Goal: Information Seeking & Learning: Learn about a topic

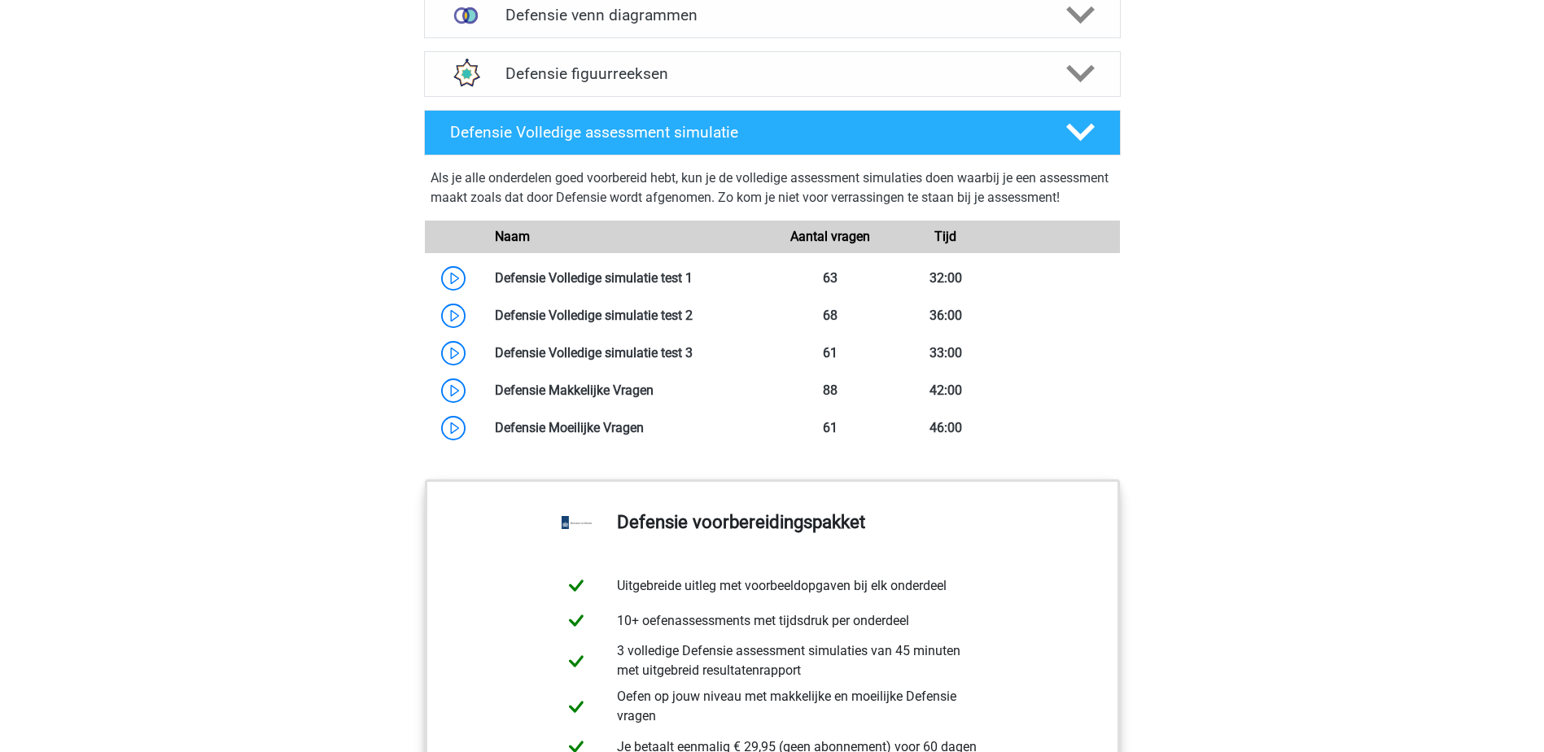
scroll to position [1384, 0]
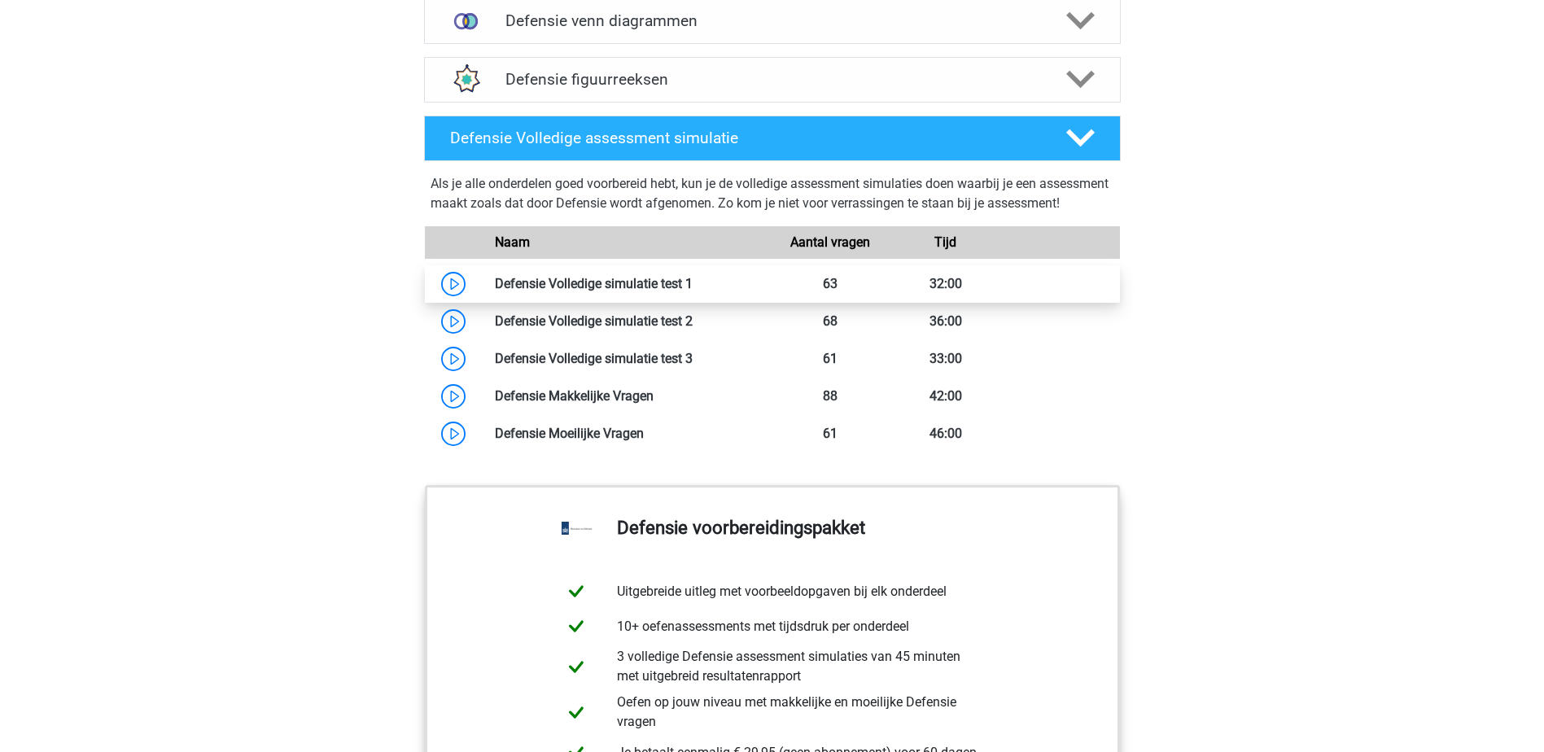
click at [693, 291] on link at bounding box center [693, 283] width 0 height 15
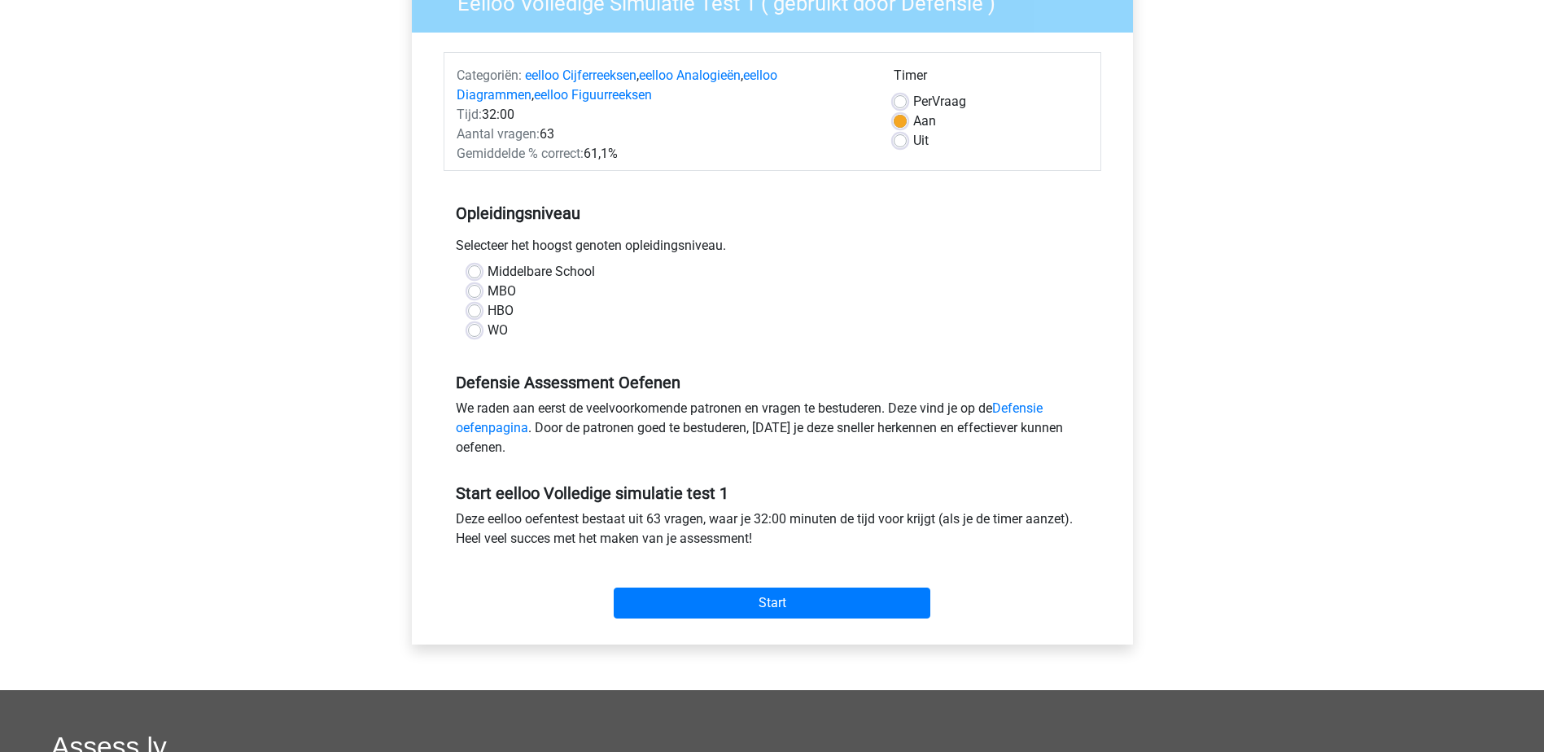
scroll to position [163, 0]
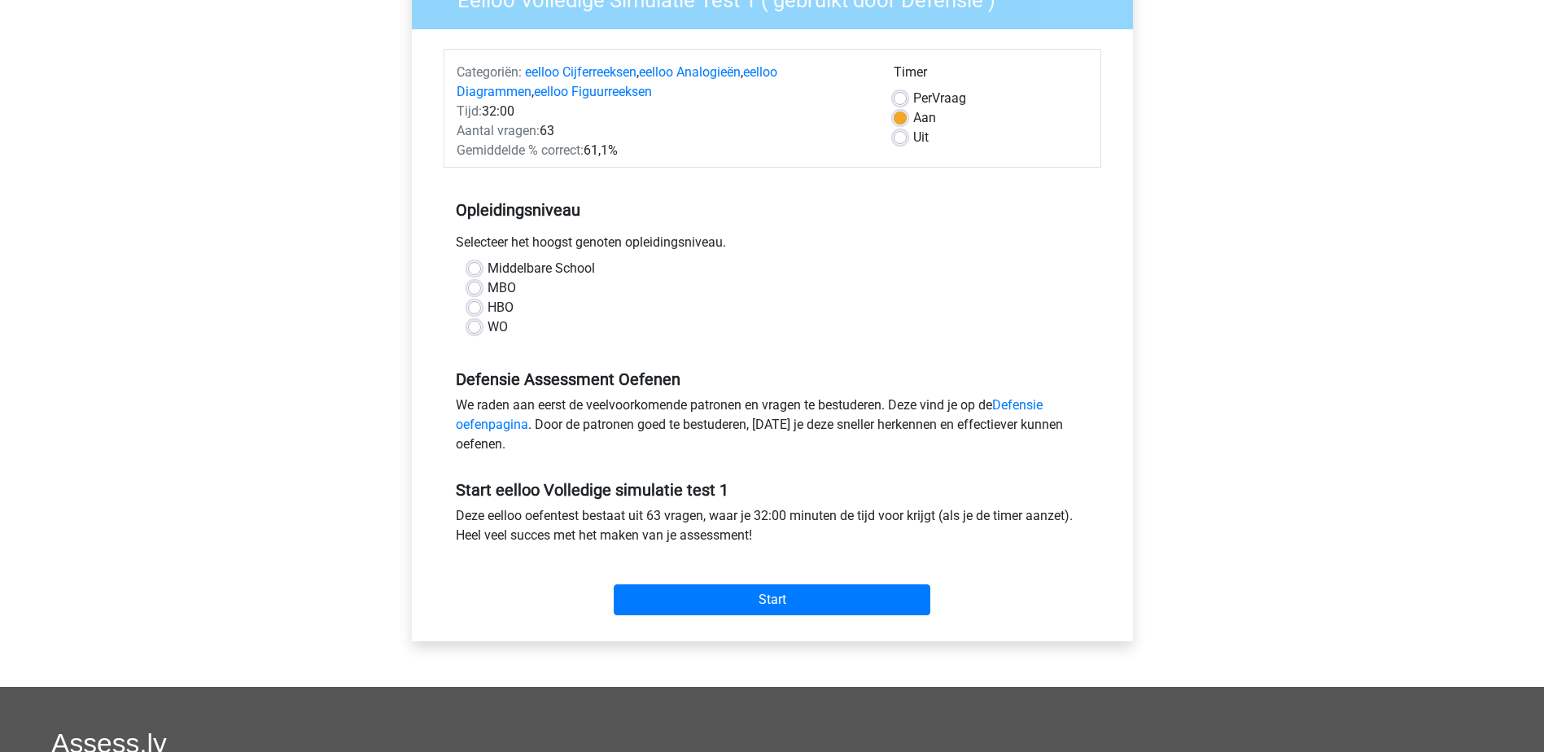
click at [488, 287] on label "MBO" at bounding box center [502, 288] width 28 height 20
click at [472, 287] on input "MBO" at bounding box center [474, 286] width 13 height 16
radio input "true"
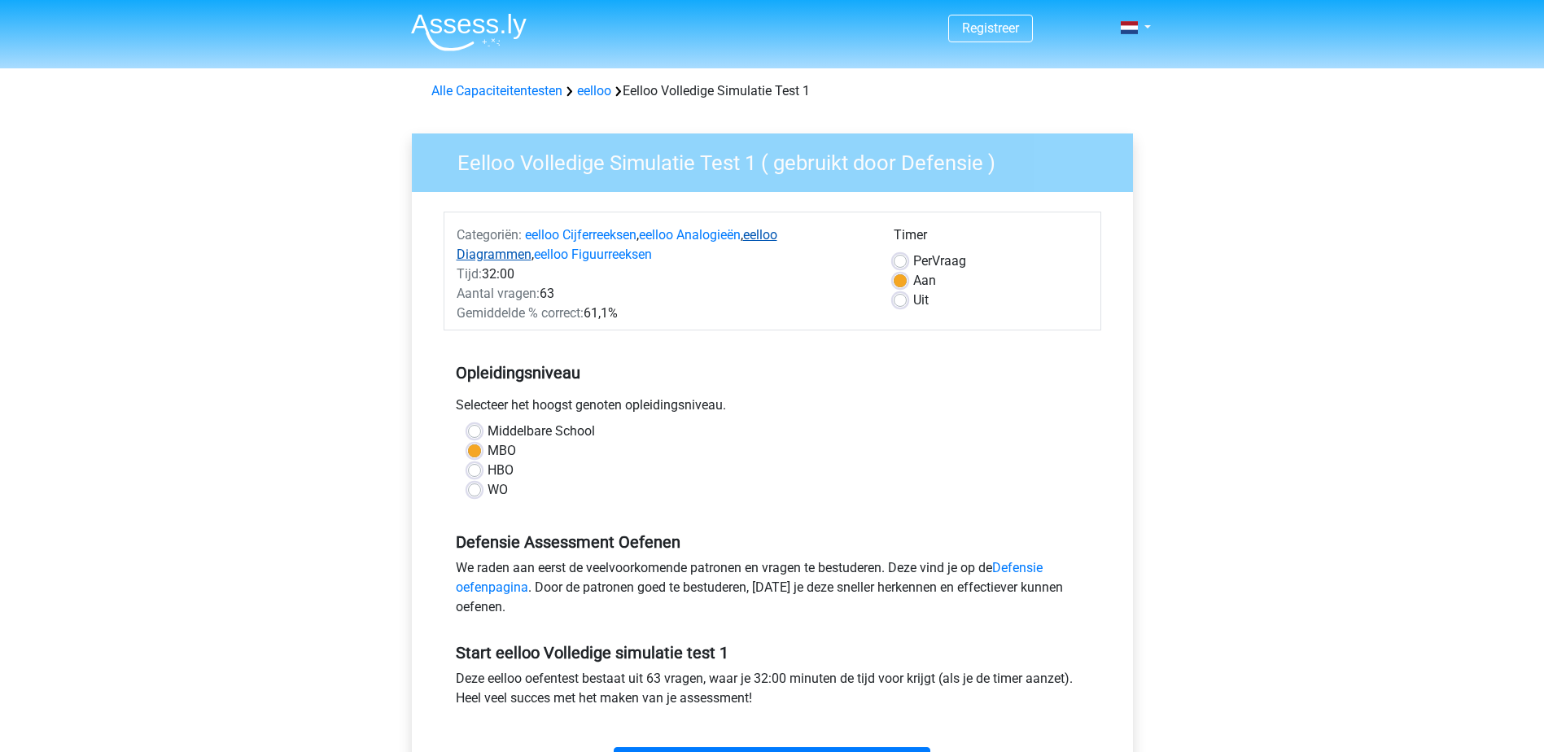
click at [479, 260] on link "eelloo Diagrammen" at bounding box center [617, 244] width 321 height 35
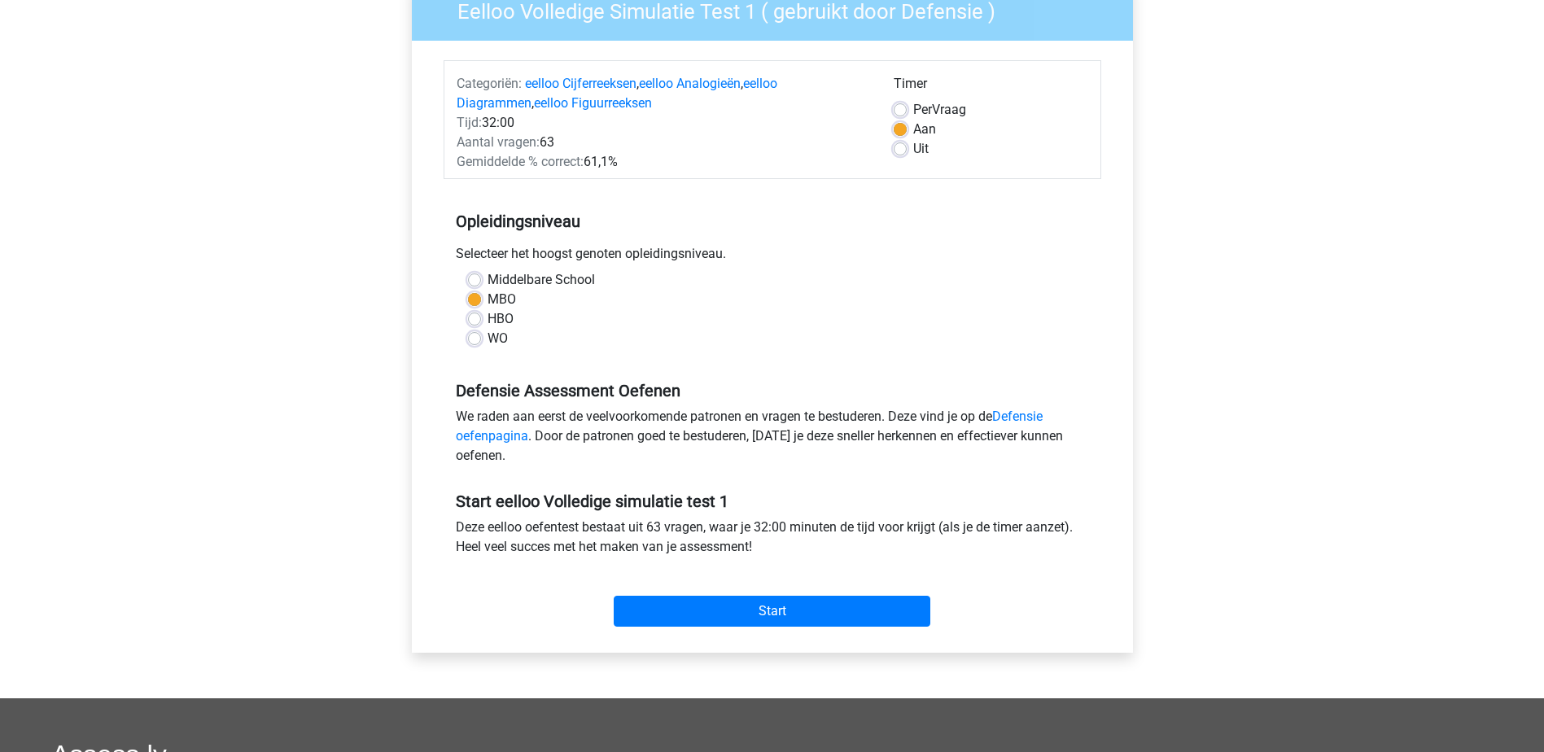
scroll to position [163, 0]
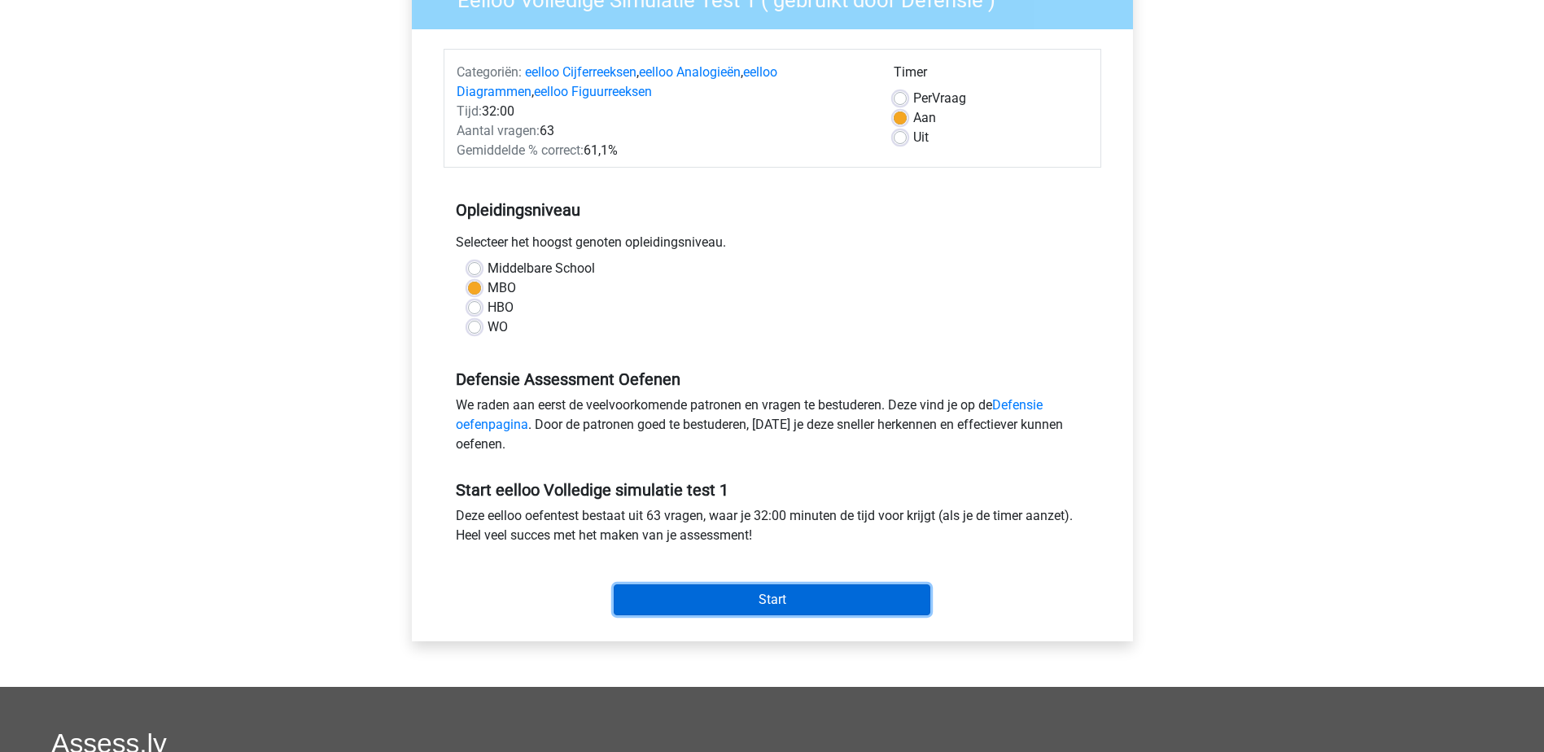
click at [808, 603] on input "Start" at bounding box center [772, 599] width 317 height 31
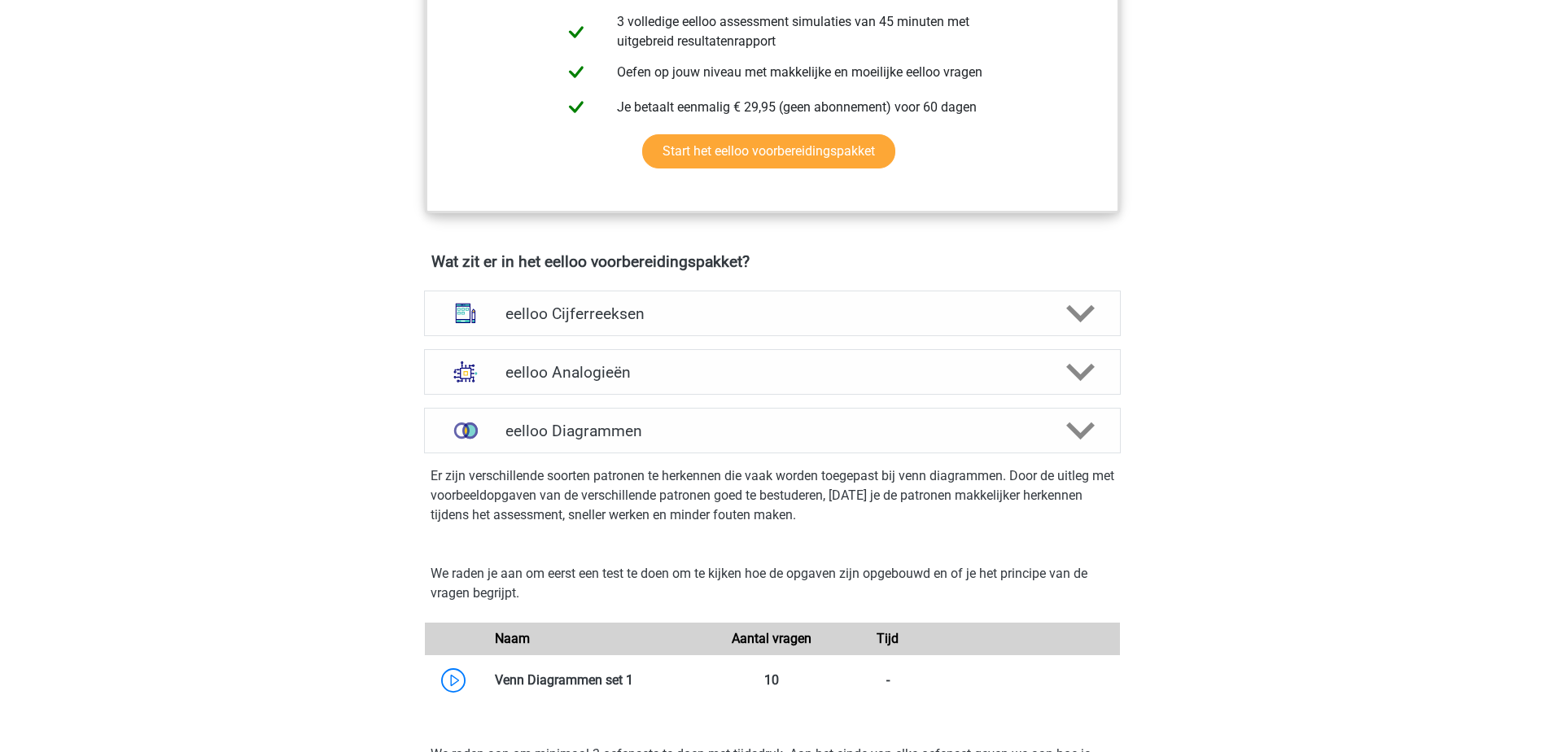
scroll to position [798, 0]
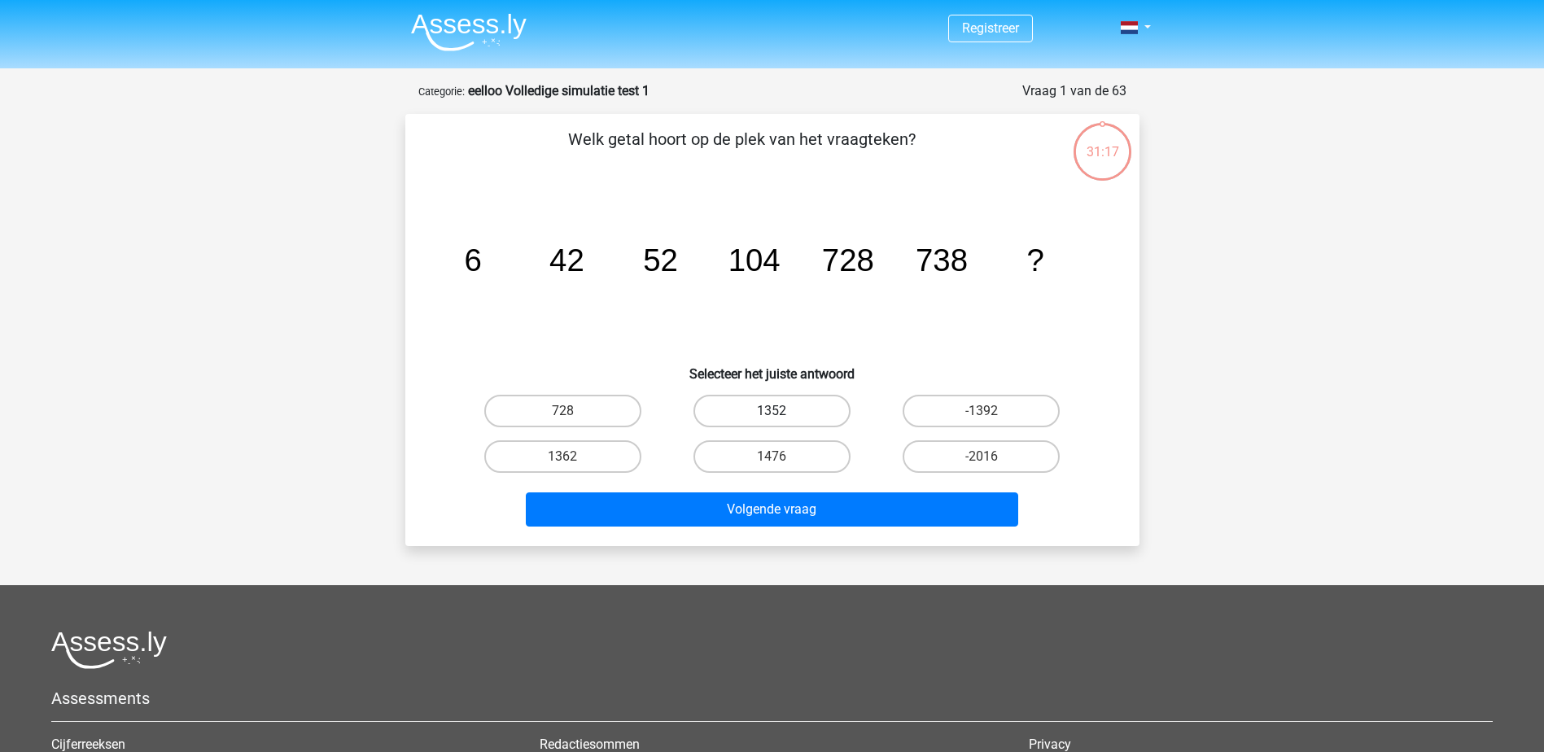
click at [754, 408] on label "1352" at bounding box center [771, 411] width 157 height 33
click at [772, 411] on input "1352" at bounding box center [777, 416] width 11 height 11
radio input "true"
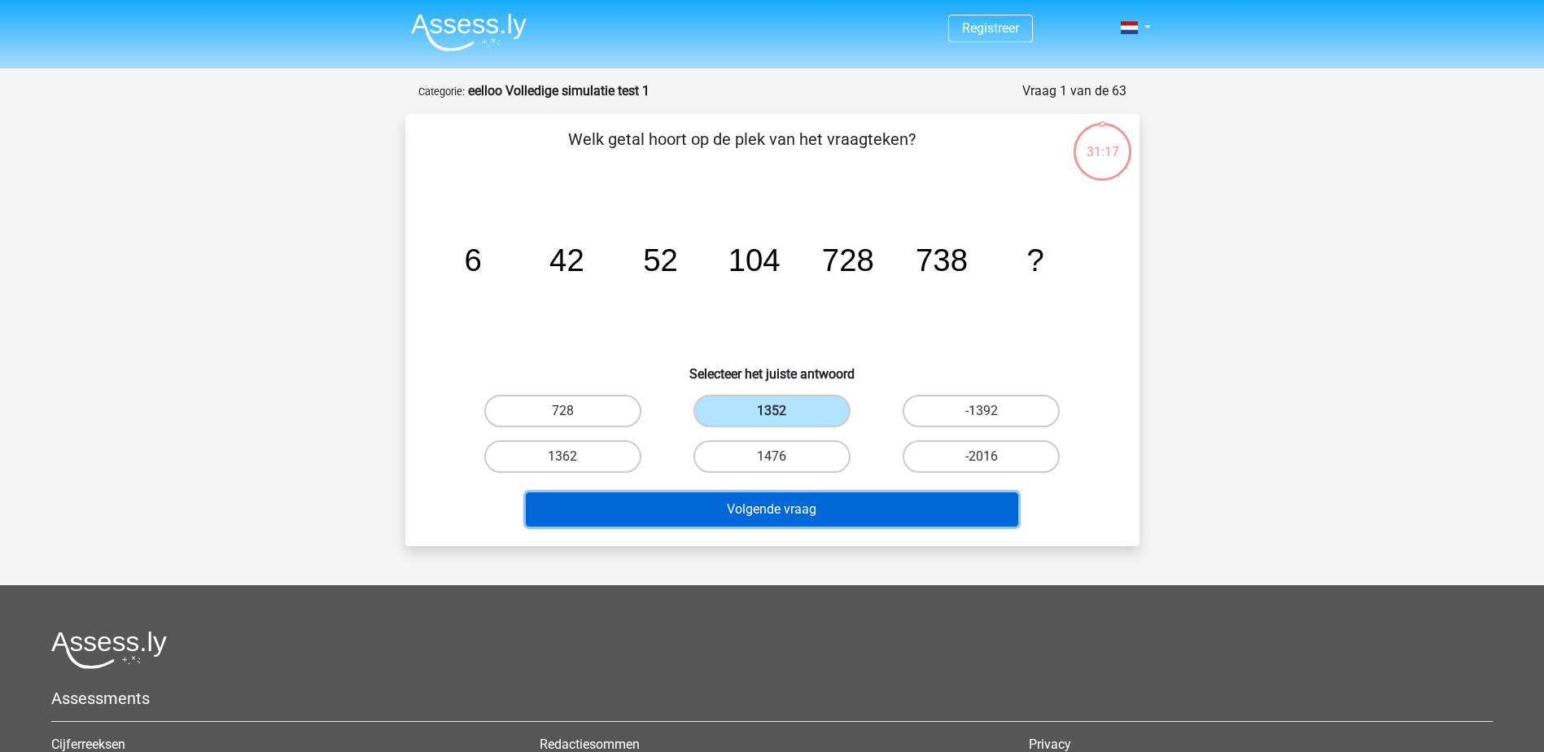
click at [791, 507] on button "Volgende vraag" at bounding box center [772, 509] width 492 height 34
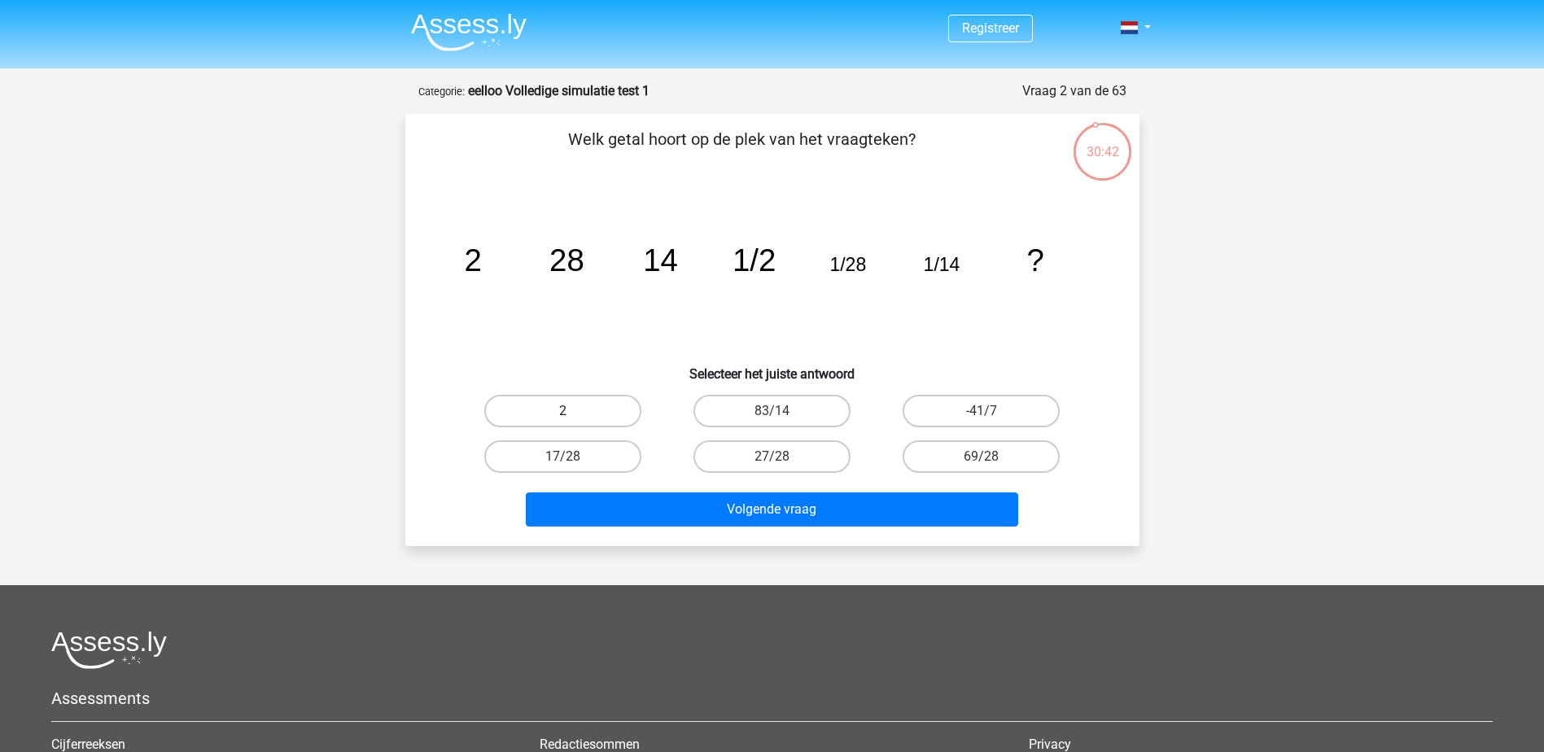
click at [592, 409] on label "2" at bounding box center [562, 411] width 157 height 33
click at [573, 411] on input "2" at bounding box center [567, 416] width 11 height 11
radio input "true"
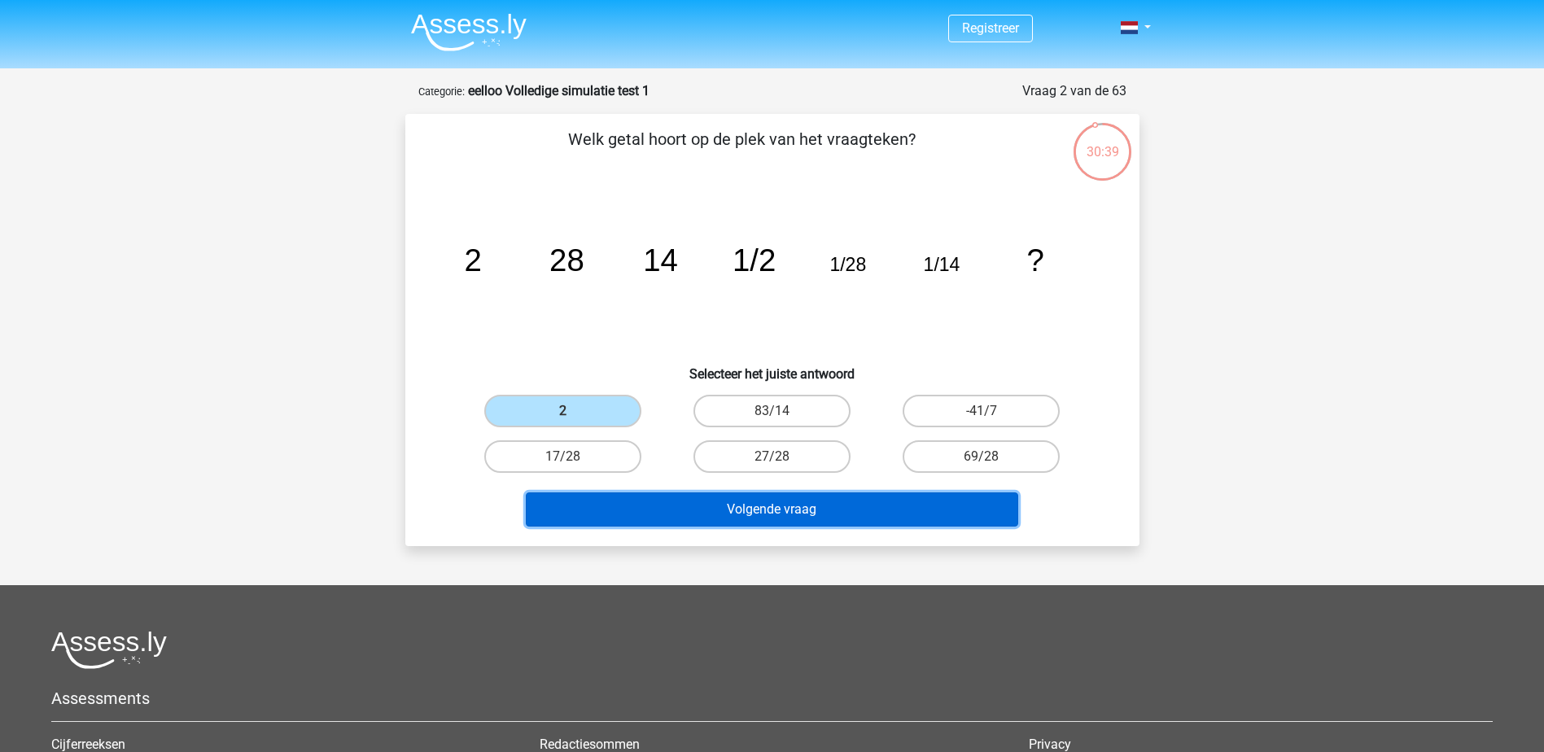
click at [807, 518] on button "Volgende vraag" at bounding box center [772, 509] width 492 height 34
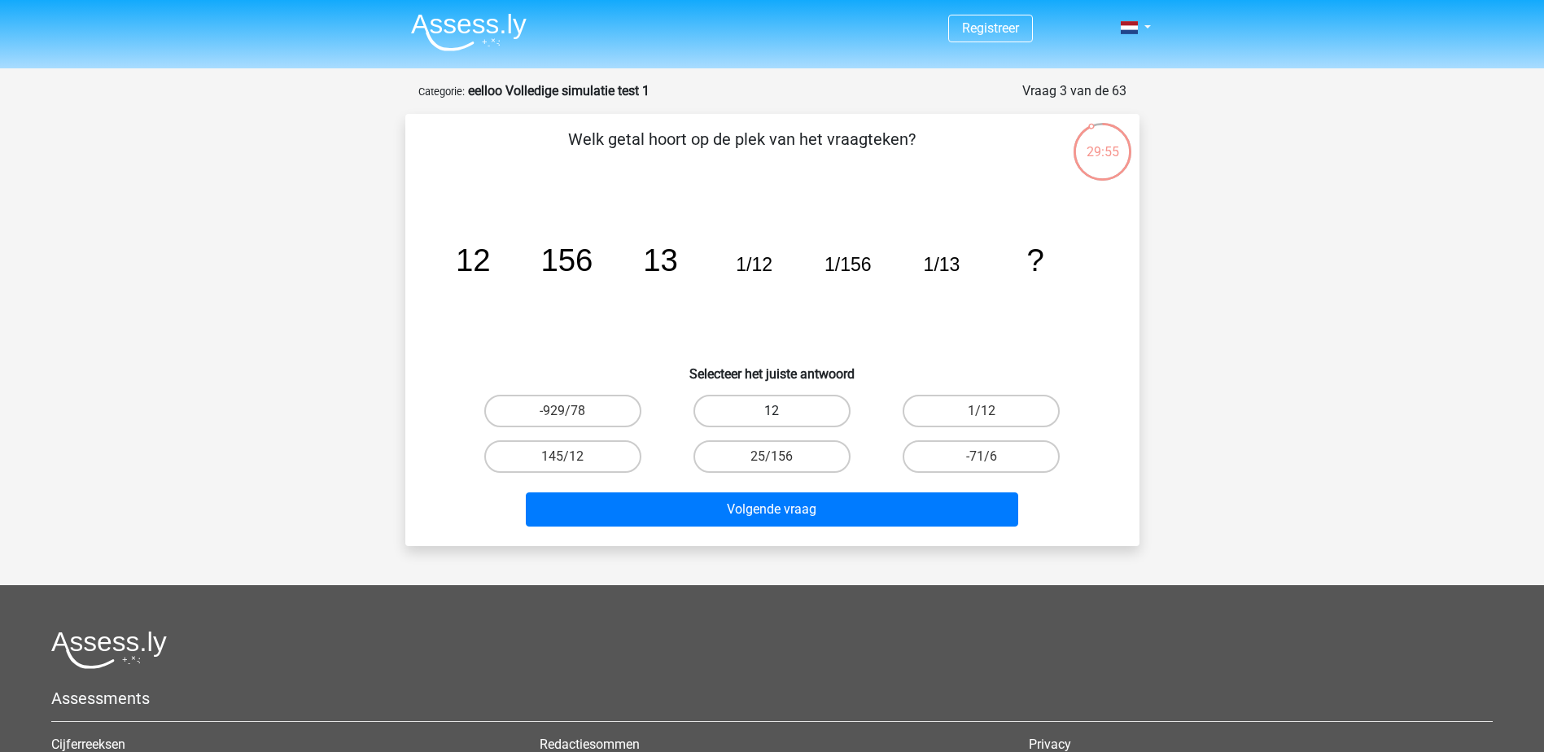
click at [788, 409] on label "12" at bounding box center [771, 411] width 157 height 33
click at [782, 411] on input "12" at bounding box center [777, 416] width 11 height 11
radio input "true"
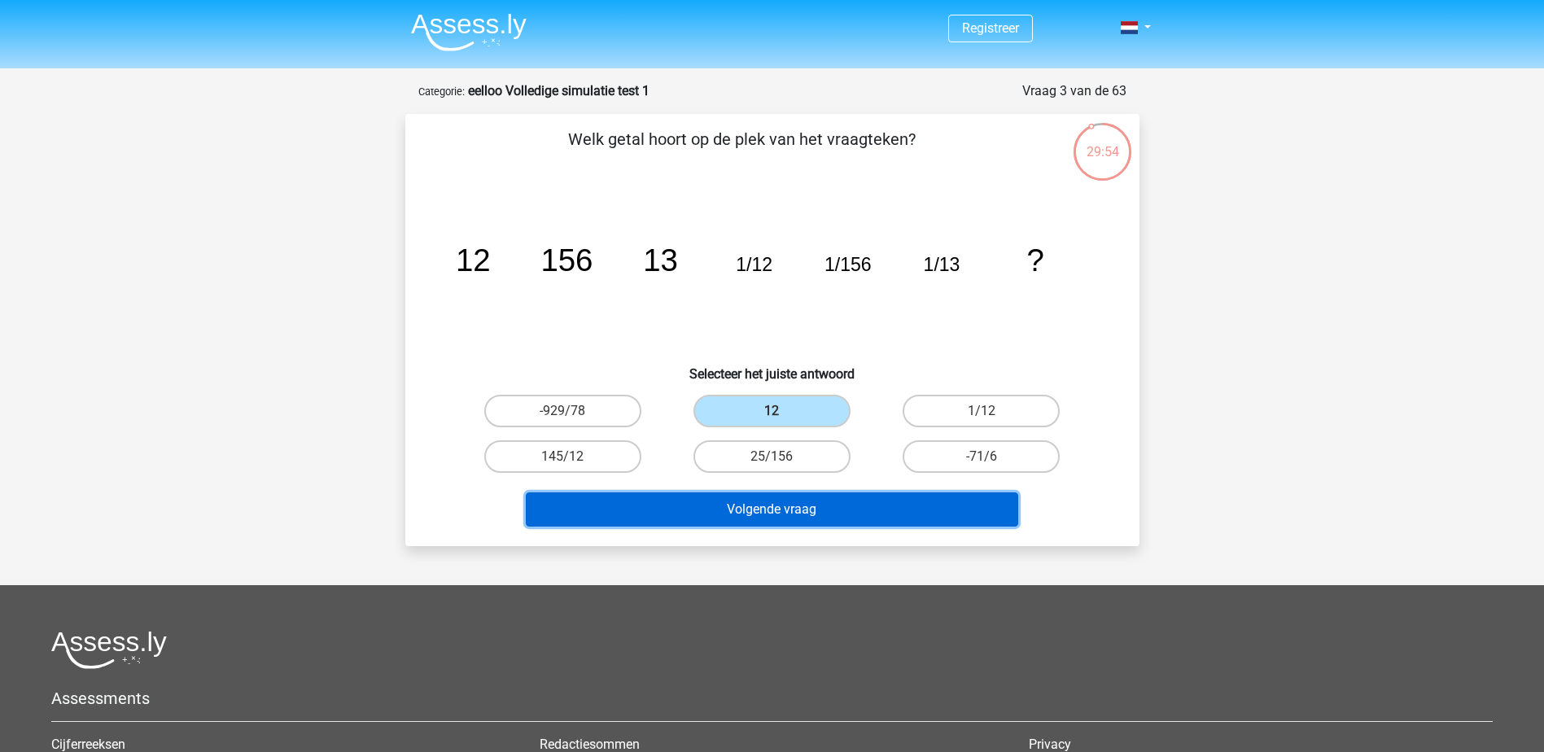
click at [846, 510] on button "Volgende vraag" at bounding box center [772, 509] width 492 height 34
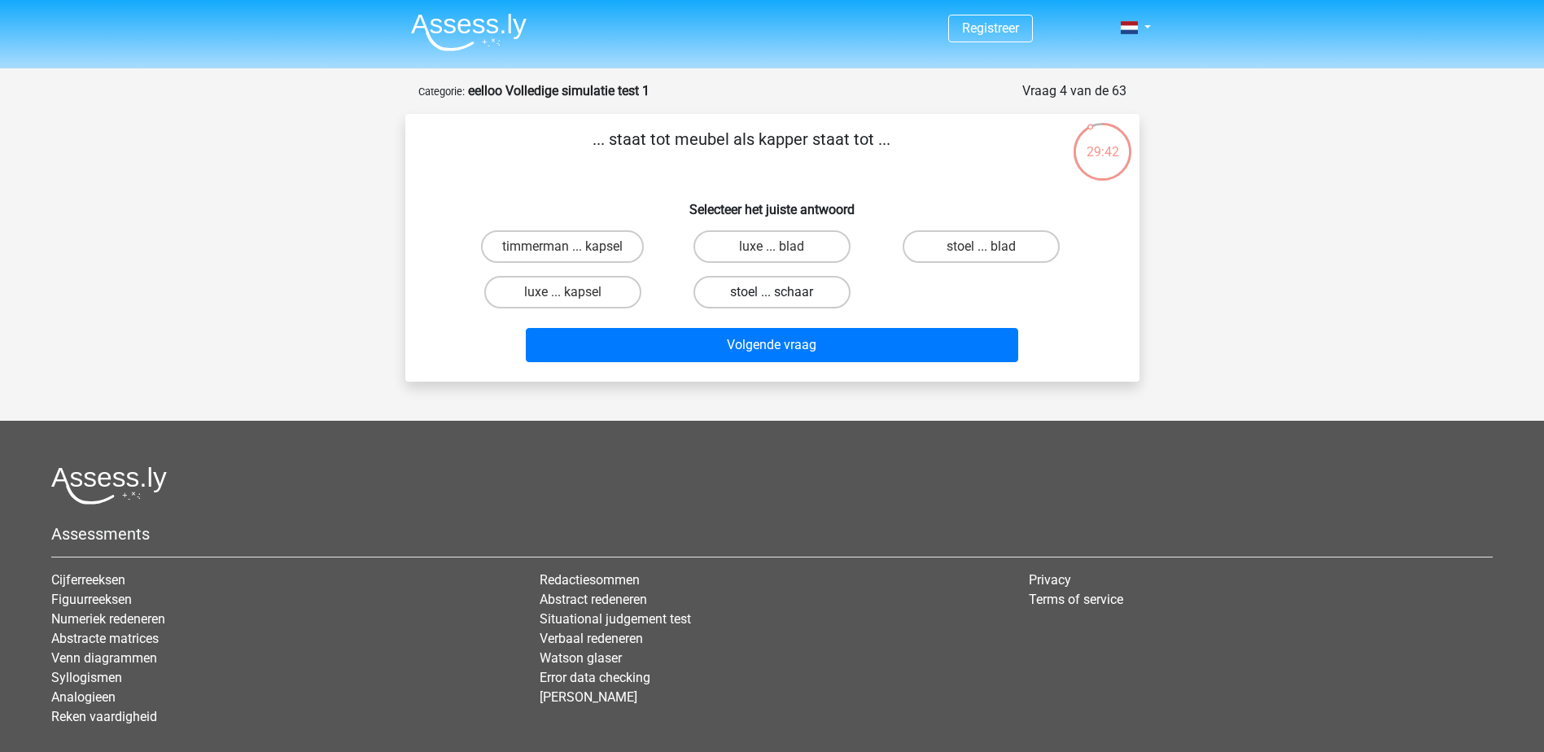
click at [783, 297] on label "stoel ... schaar" at bounding box center [771, 292] width 157 height 33
click at [782, 297] on input "stoel ... schaar" at bounding box center [777, 297] width 11 height 11
radio input "true"
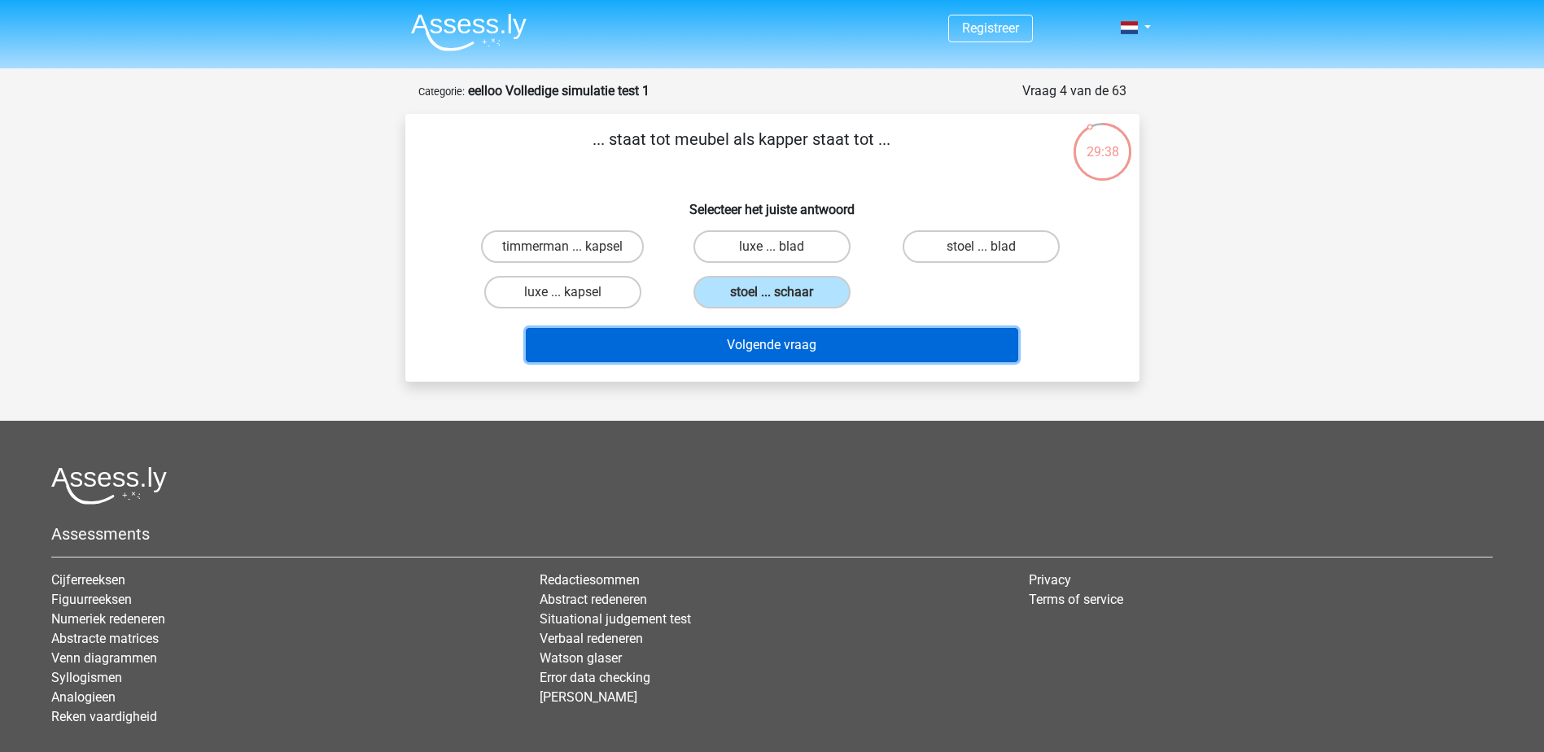
click at [804, 341] on button "Volgende vraag" at bounding box center [772, 345] width 492 height 34
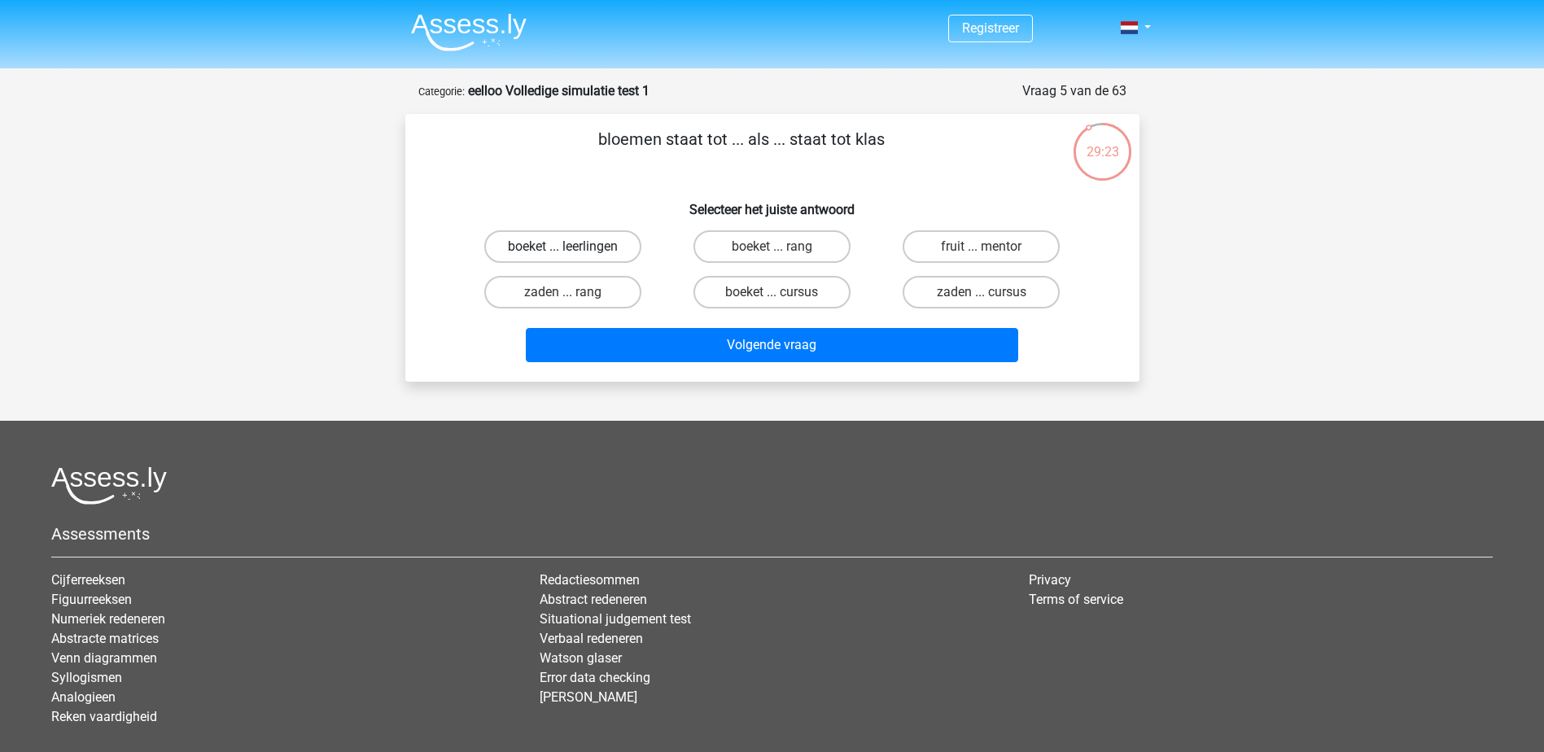
click at [618, 241] on label "boeket ... leerlingen" at bounding box center [562, 246] width 157 height 33
click at [573, 247] on input "boeket ... leerlingen" at bounding box center [567, 252] width 11 height 11
radio input "true"
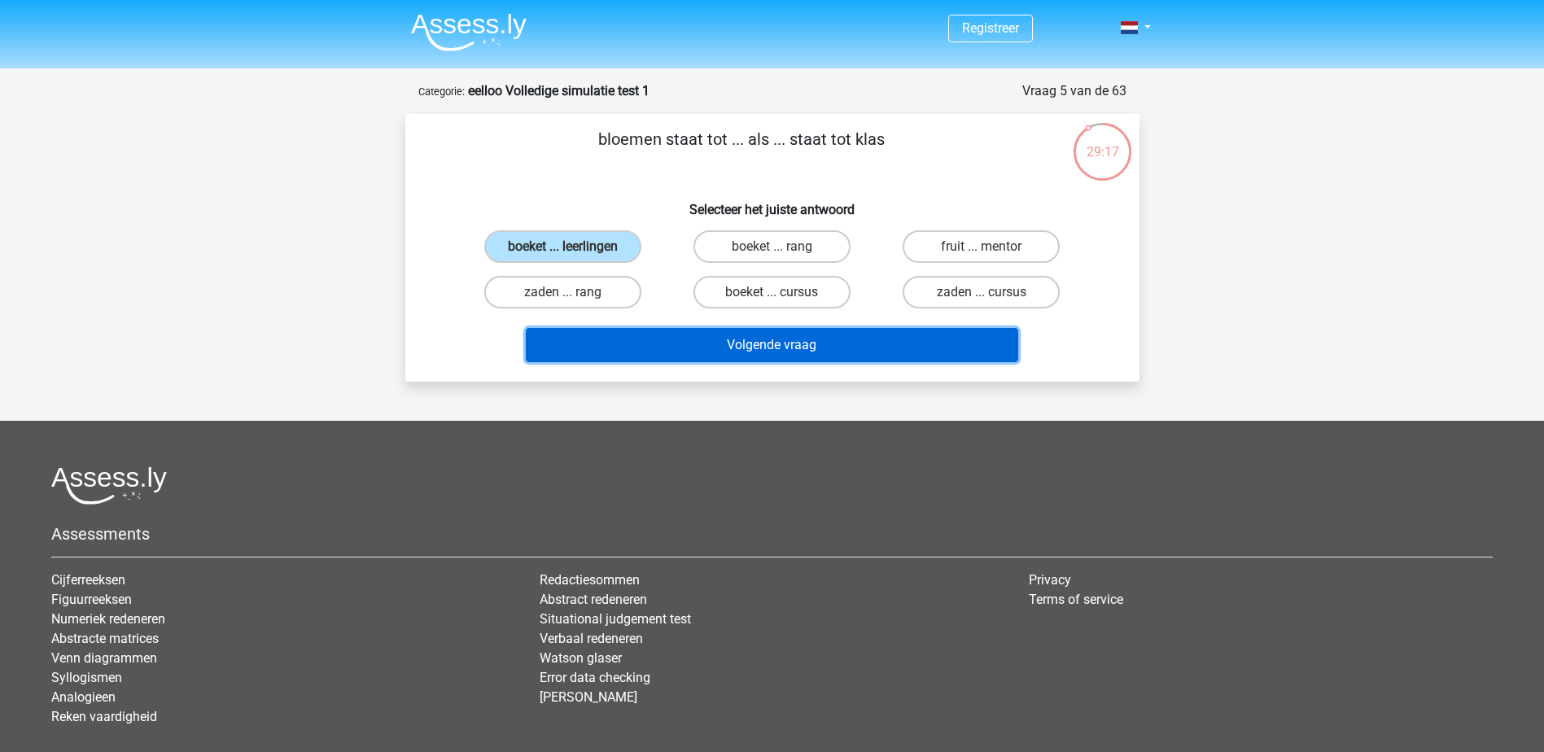
click at [850, 343] on button "Volgende vraag" at bounding box center [772, 345] width 492 height 34
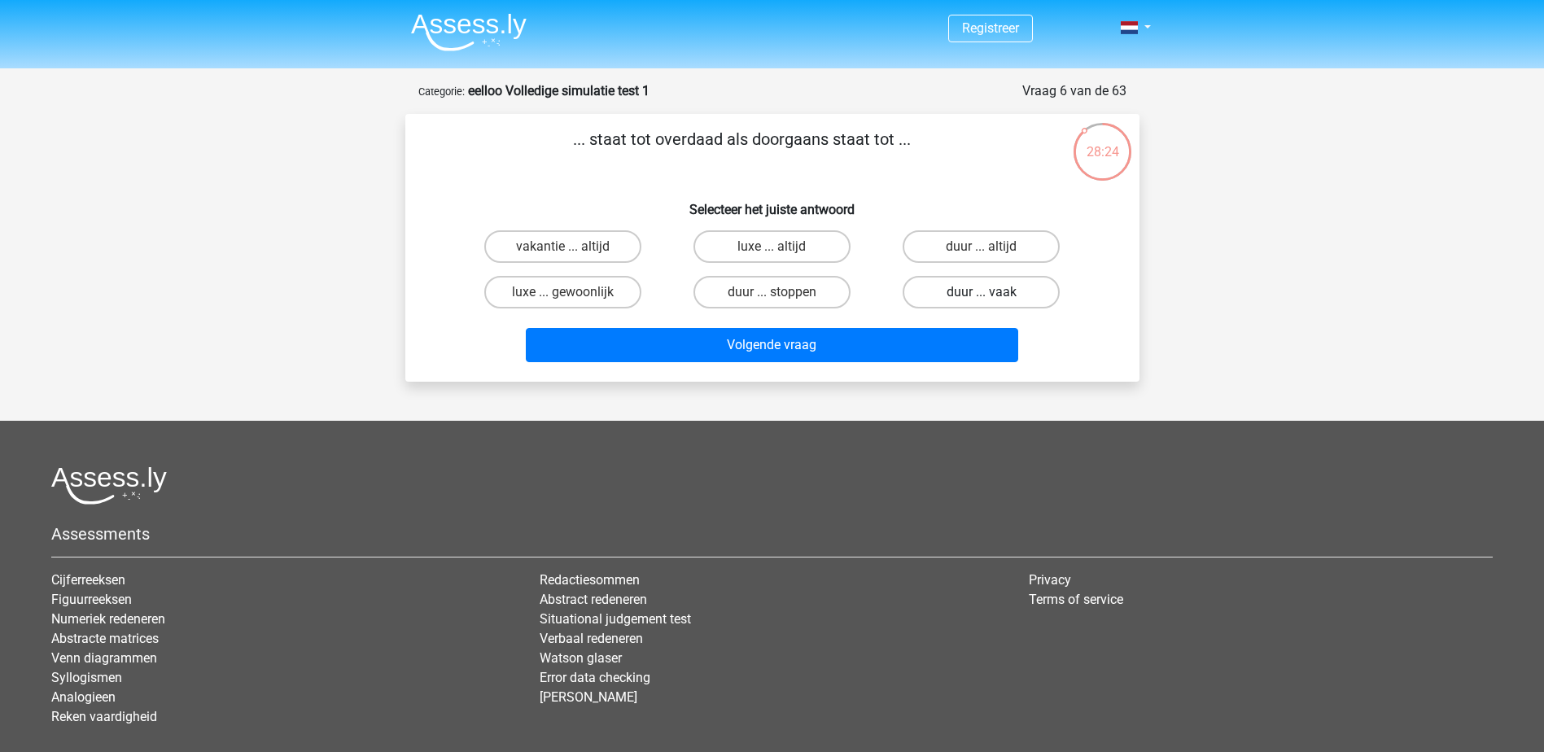
click at [1018, 294] on label "duur ... vaak" at bounding box center [981, 292] width 157 height 33
click at [992, 294] on input "duur ... vaak" at bounding box center [987, 297] width 11 height 11
radio input "true"
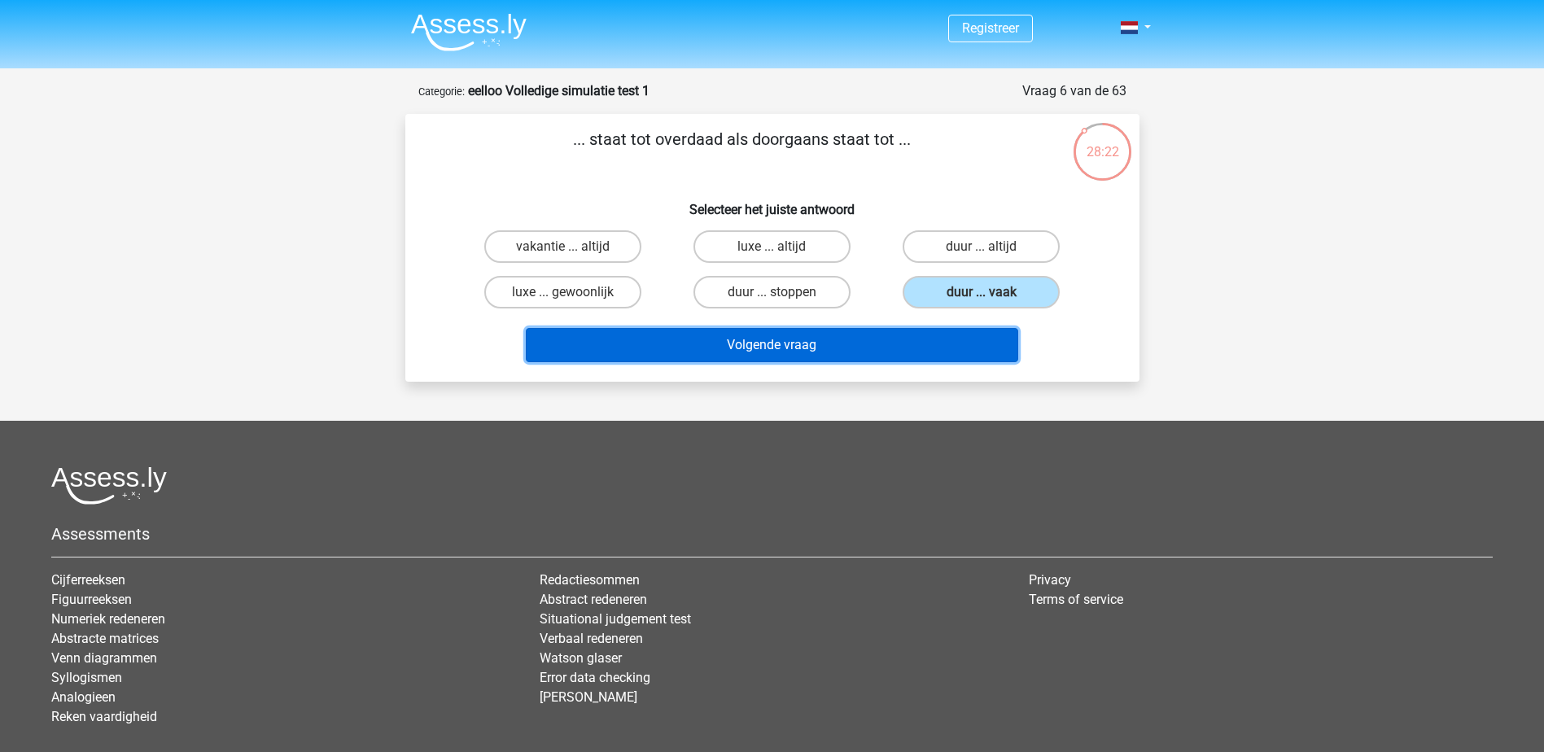
click at [982, 350] on button "Volgende vraag" at bounding box center [772, 345] width 492 height 34
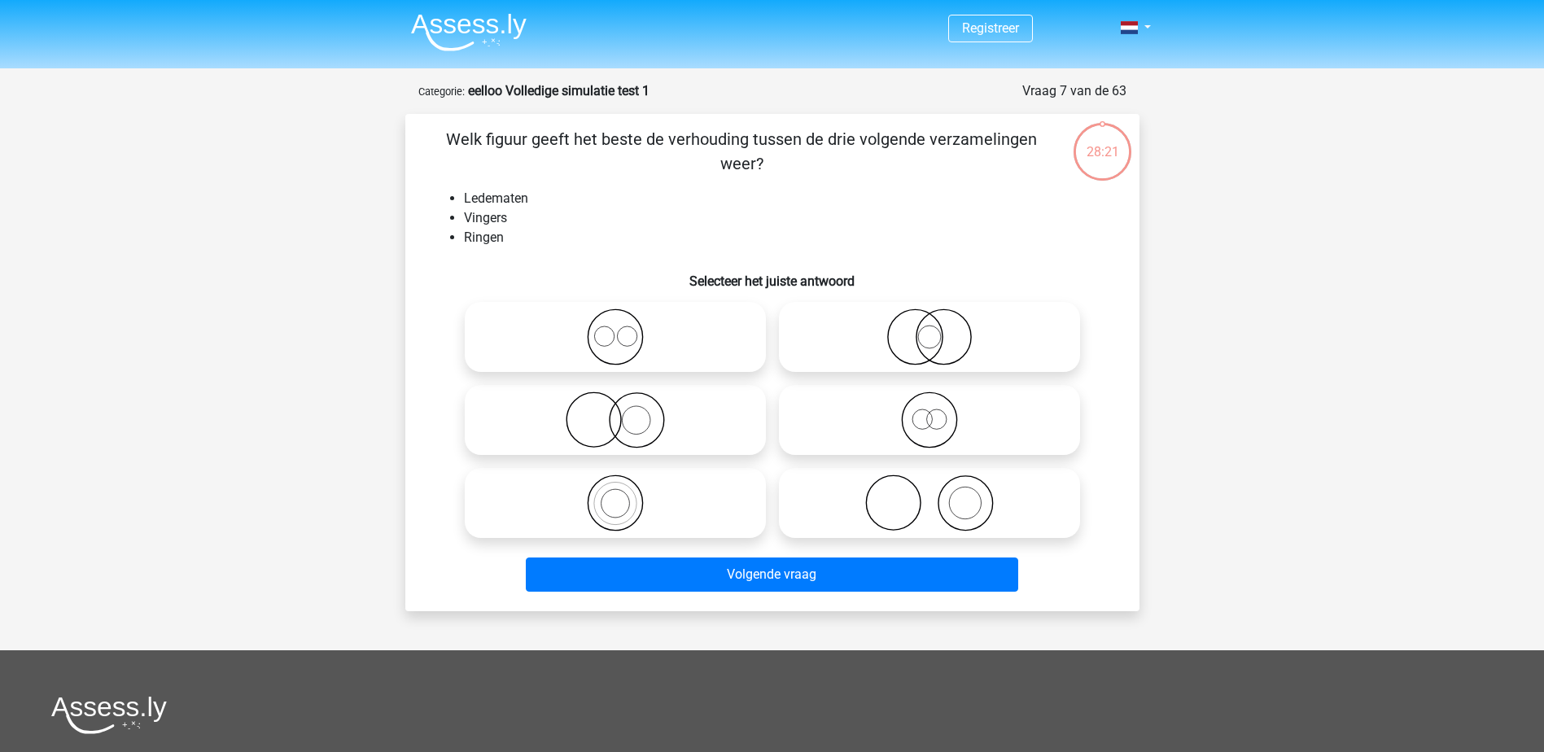
scroll to position [81, 0]
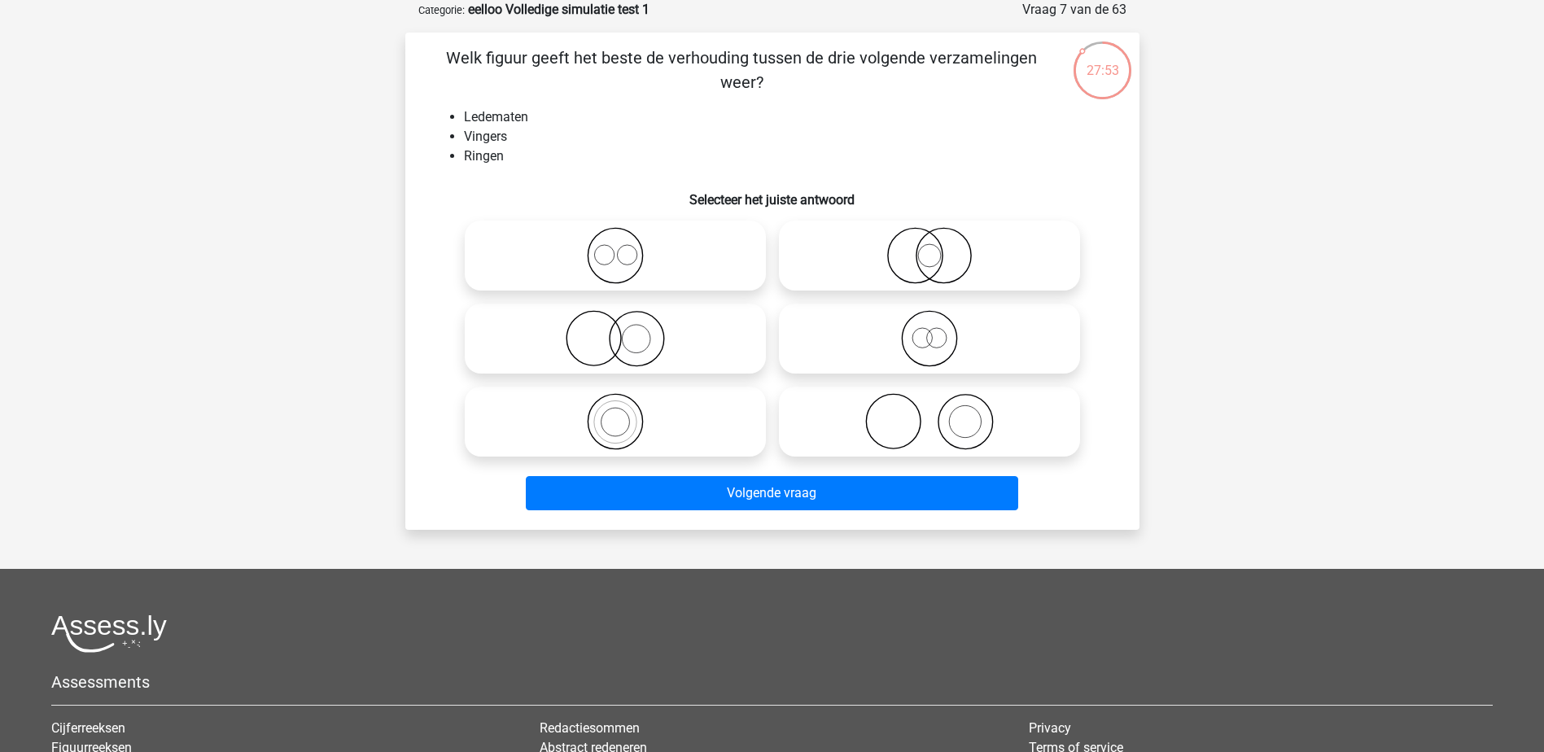
click at [946, 250] on icon at bounding box center [929, 255] width 288 height 57
click at [940, 247] on input "radio" at bounding box center [935, 242] width 11 height 11
radio input "true"
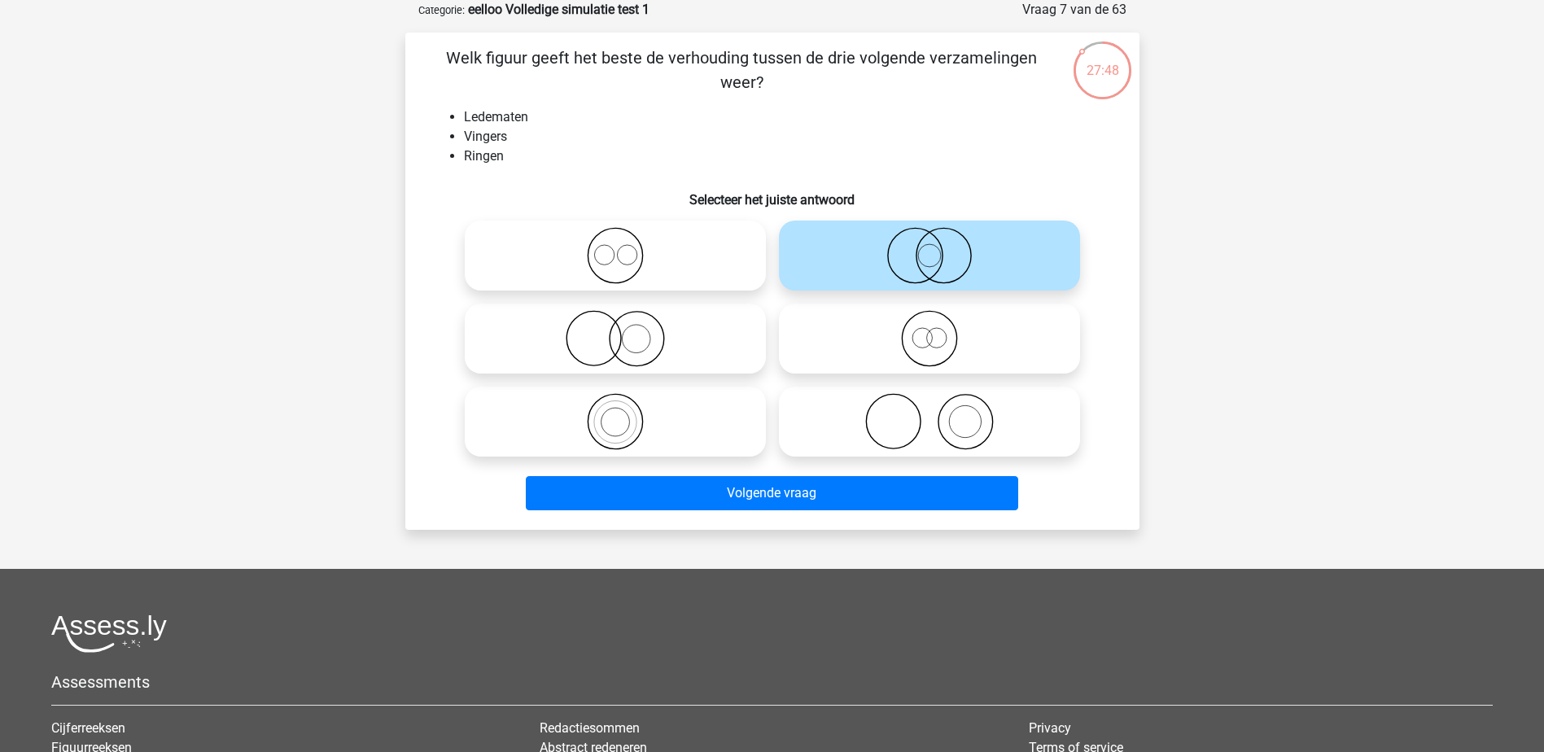
click at [946, 346] on icon at bounding box center [929, 338] width 288 height 57
click at [940, 330] on input "radio" at bounding box center [935, 325] width 11 height 11
radio input "true"
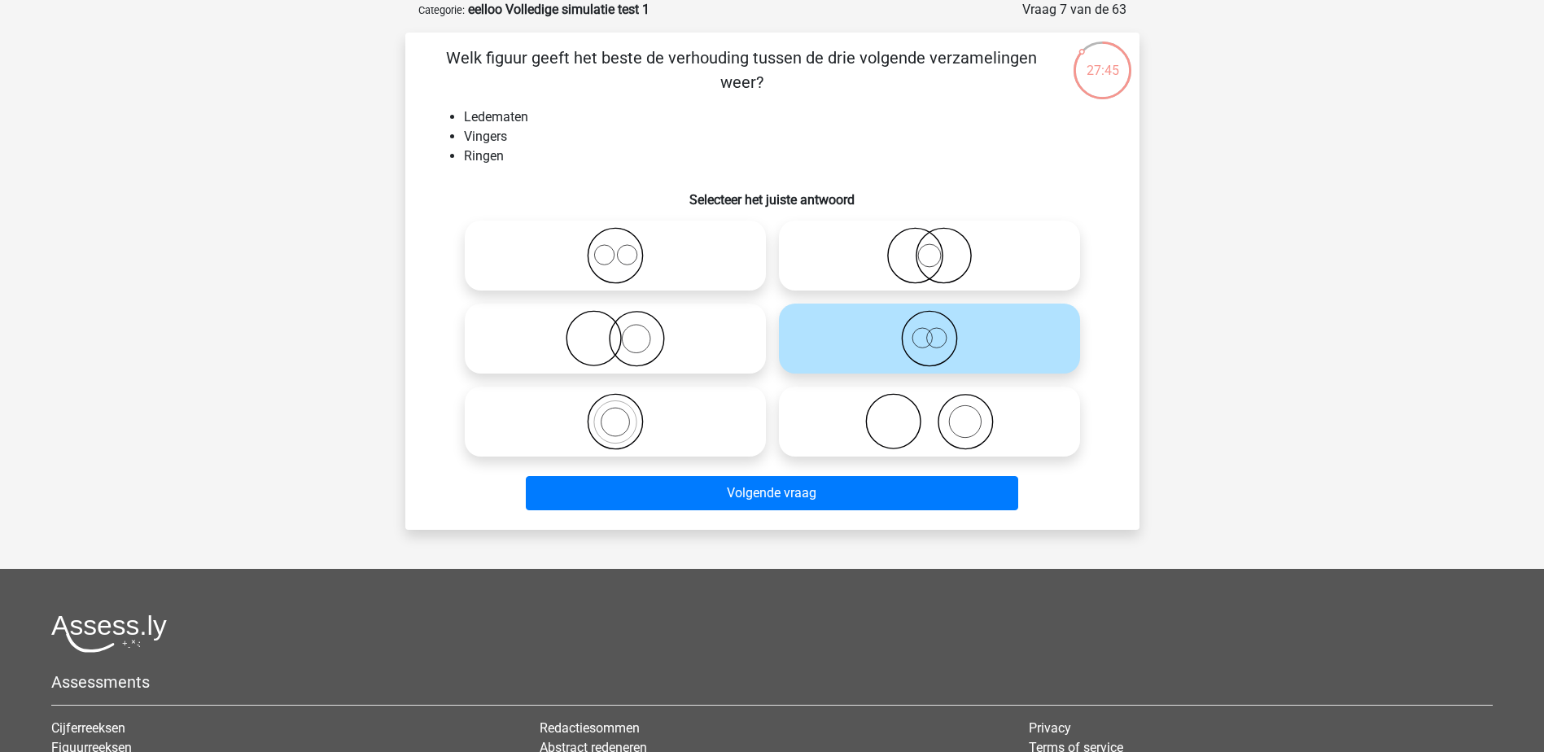
click at [956, 420] on icon at bounding box center [929, 421] width 288 height 57
click at [940, 413] on input "radio" at bounding box center [935, 408] width 11 height 11
radio input "true"
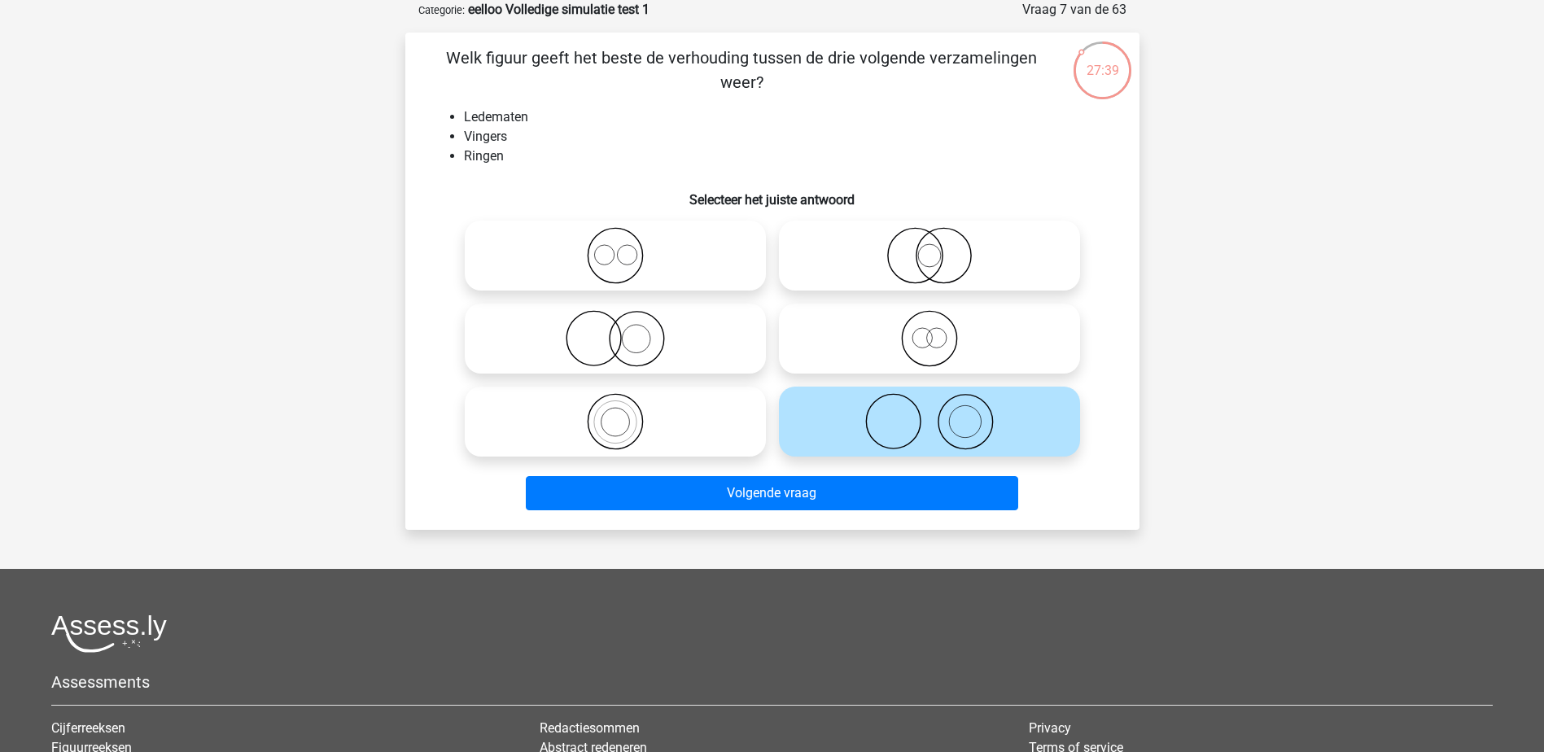
click at [619, 254] on icon at bounding box center [615, 255] width 288 height 57
click at [619, 247] on input "radio" at bounding box center [620, 242] width 11 height 11
radio input "true"
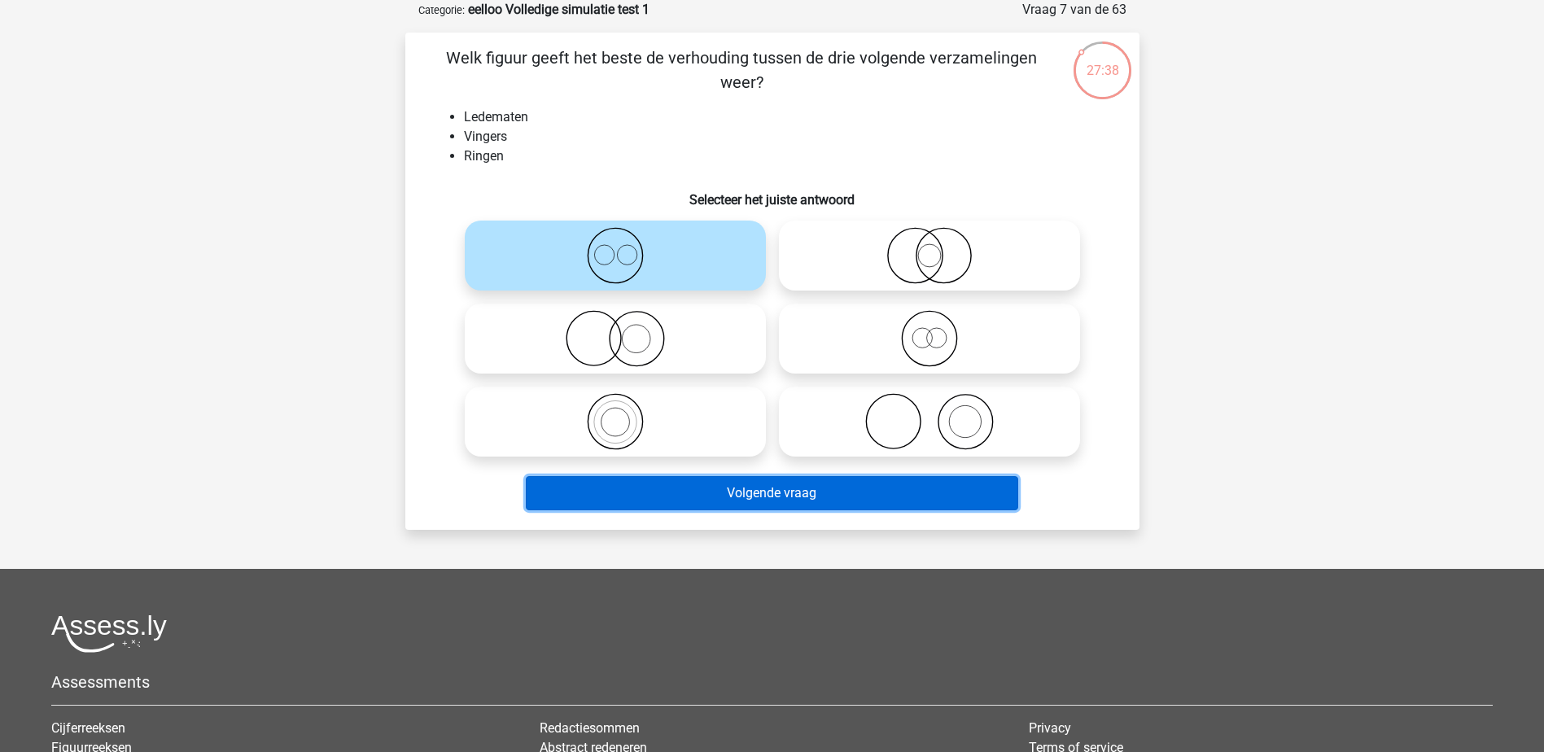
click at [830, 488] on button "Volgende vraag" at bounding box center [772, 493] width 492 height 34
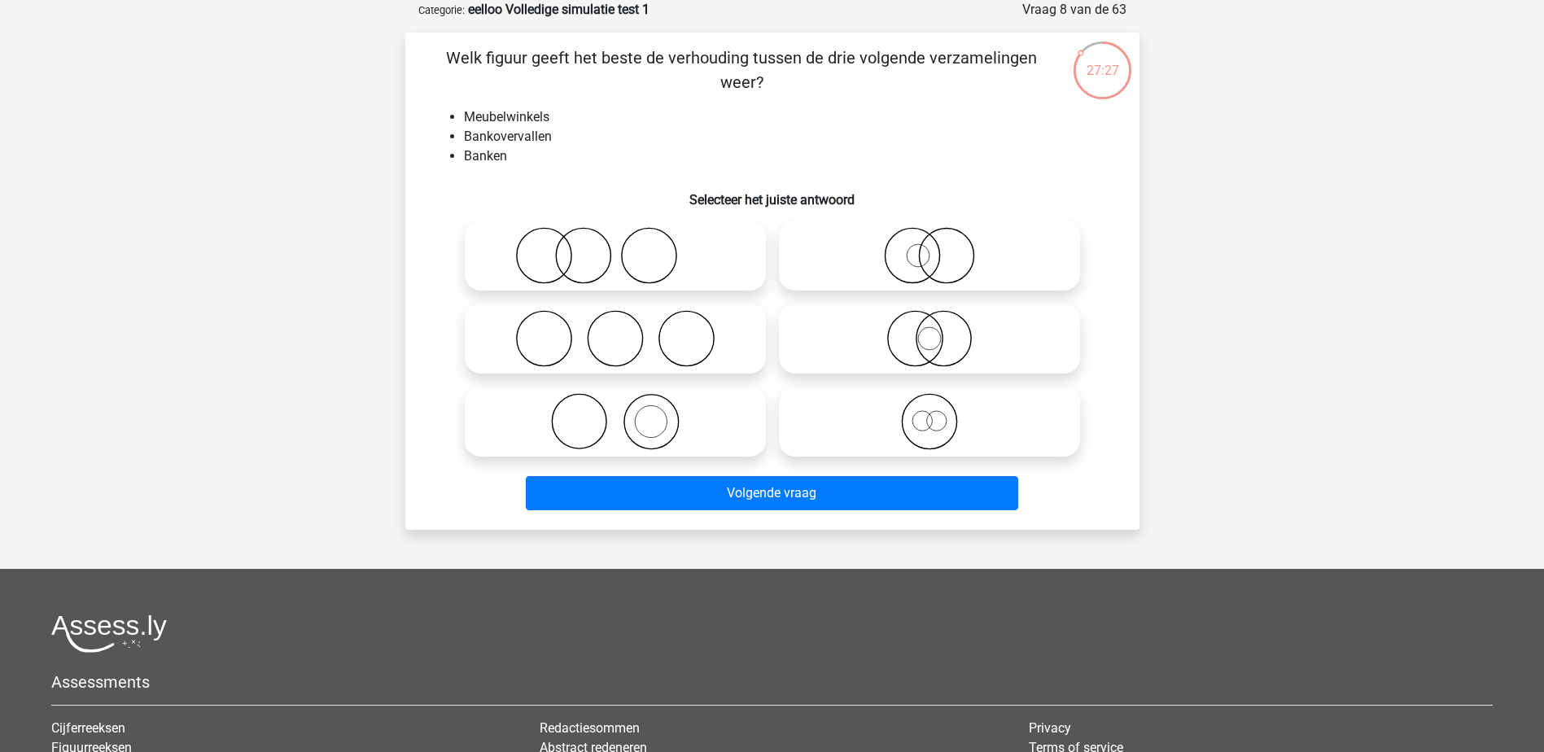
click at [646, 330] on icon at bounding box center [615, 338] width 288 height 57
click at [626, 330] on input "radio" at bounding box center [620, 325] width 11 height 11
radio input "true"
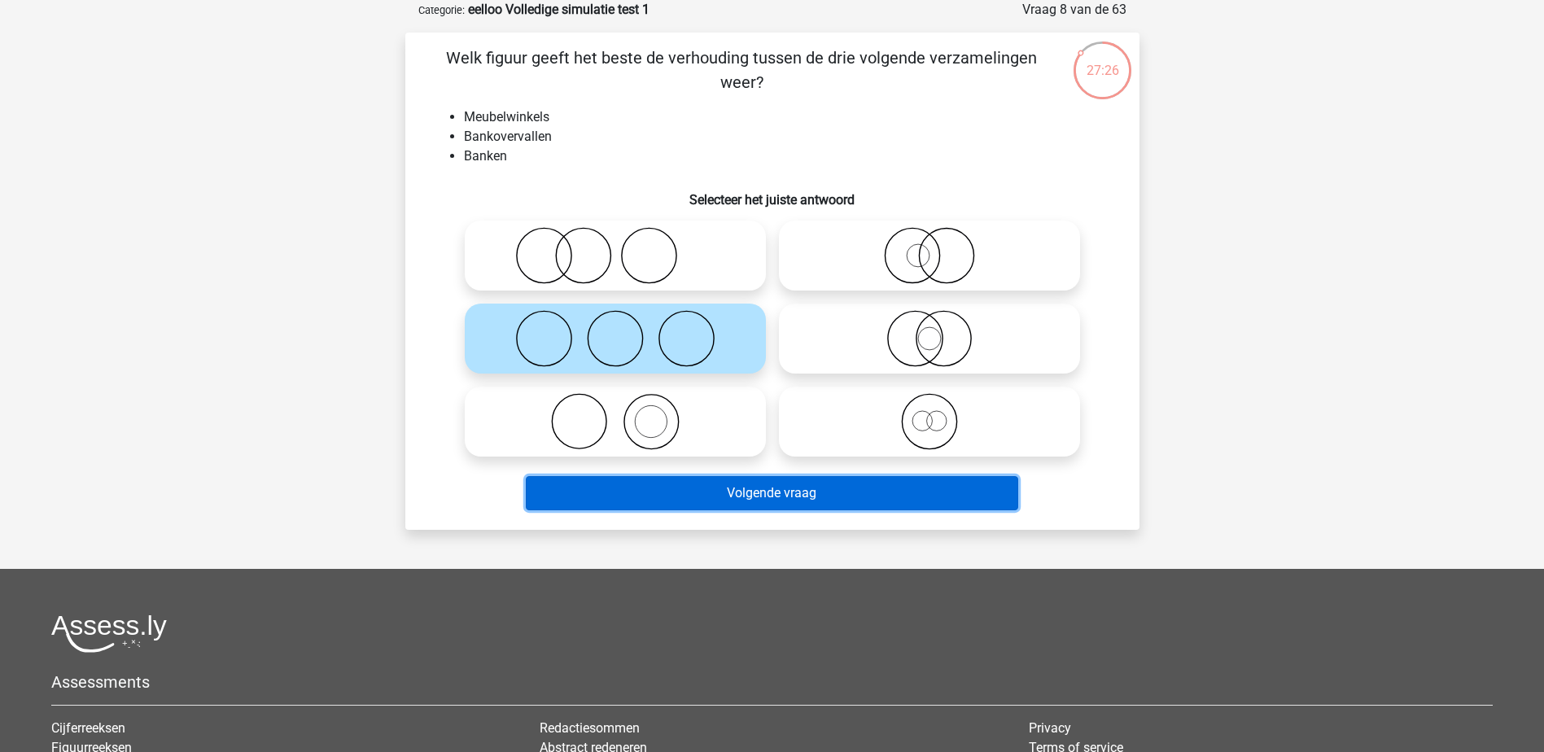
click at [796, 495] on button "Volgende vraag" at bounding box center [772, 493] width 492 height 34
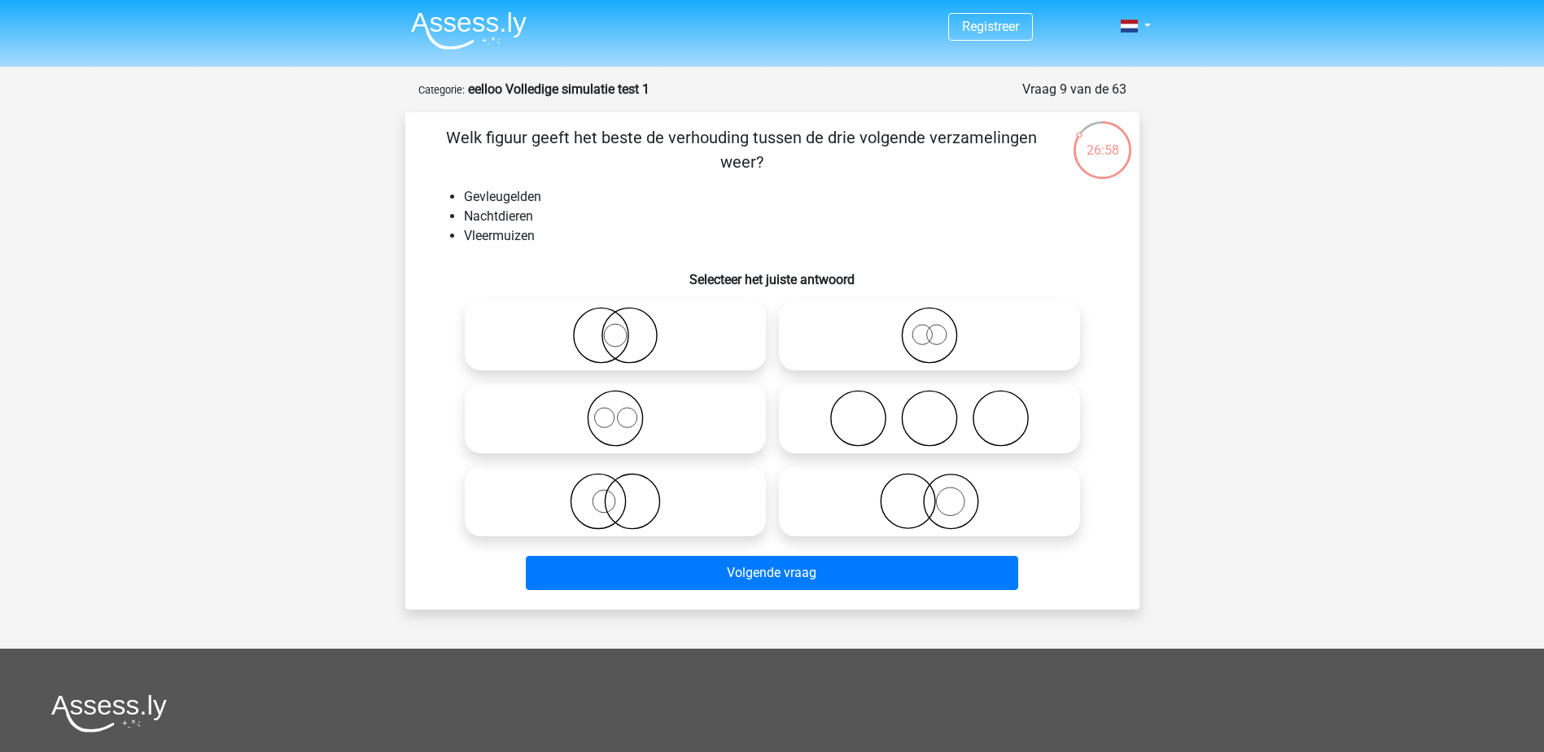
scroll to position [0, 0]
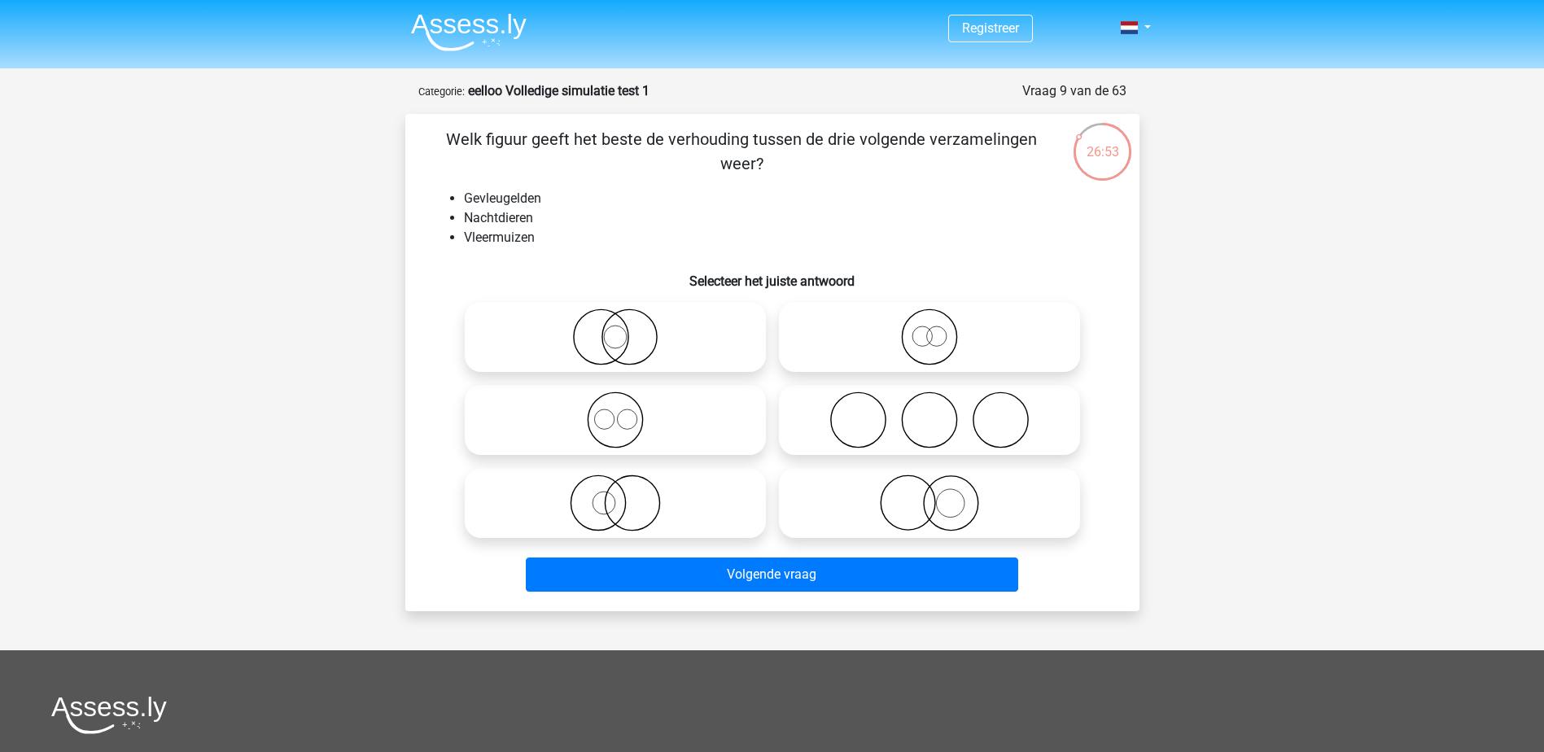
click at [513, 196] on li "Gevleugelden" at bounding box center [789, 199] width 650 height 20
drag, startPoint x: 513, startPoint y: 196, endPoint x: 509, endPoint y: 210, distance: 14.4
click at [509, 210] on li "Nachtdieren" at bounding box center [789, 218] width 650 height 20
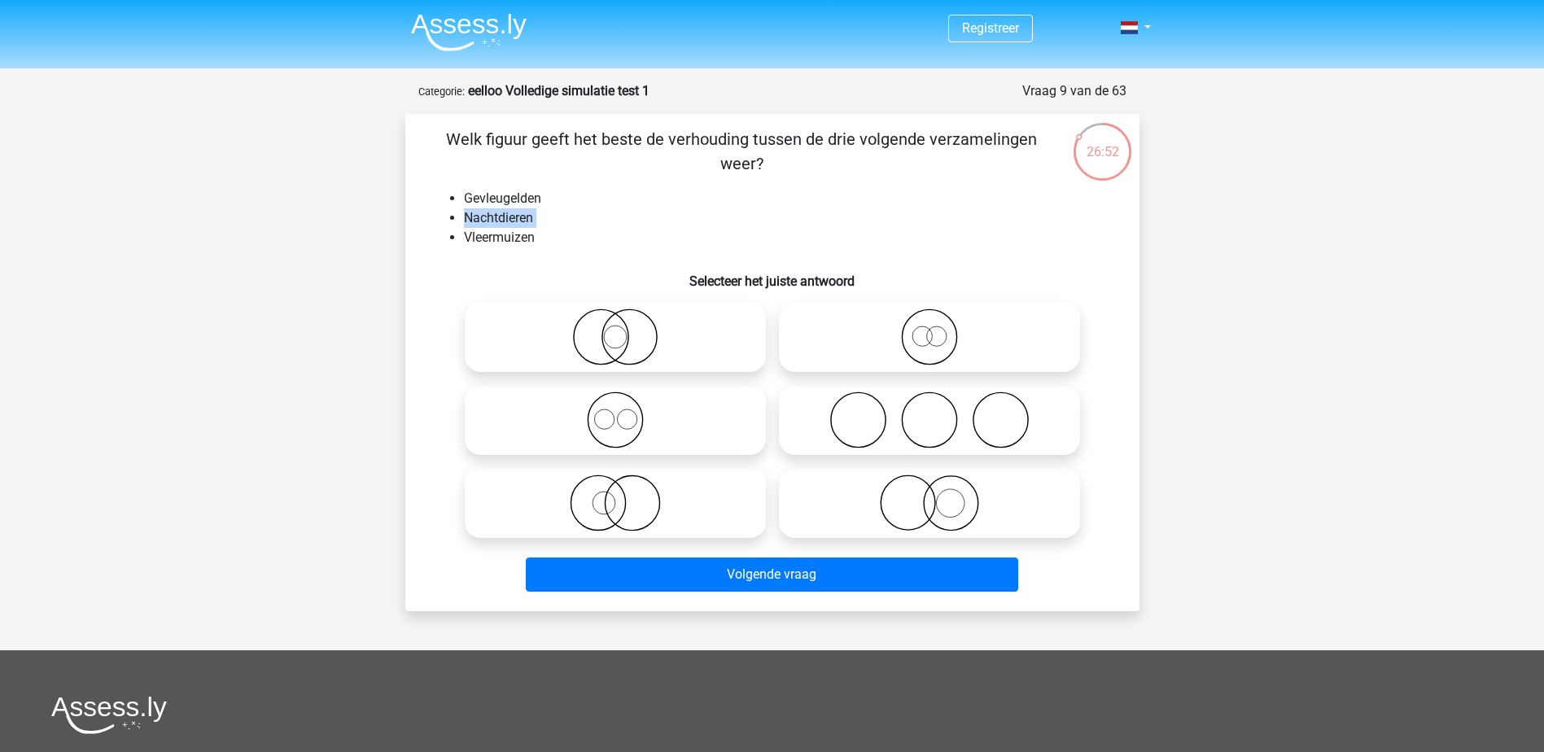
click at [509, 210] on li "Nachtdieren" at bounding box center [789, 218] width 650 height 20
drag, startPoint x: 509, startPoint y: 210, endPoint x: 501, endPoint y: 240, distance: 31.2
click at [501, 240] on li "Vleermuizen" at bounding box center [789, 238] width 650 height 20
click at [960, 493] on icon at bounding box center [929, 503] width 288 height 57
click at [940, 493] on input "radio" at bounding box center [935, 489] width 11 height 11
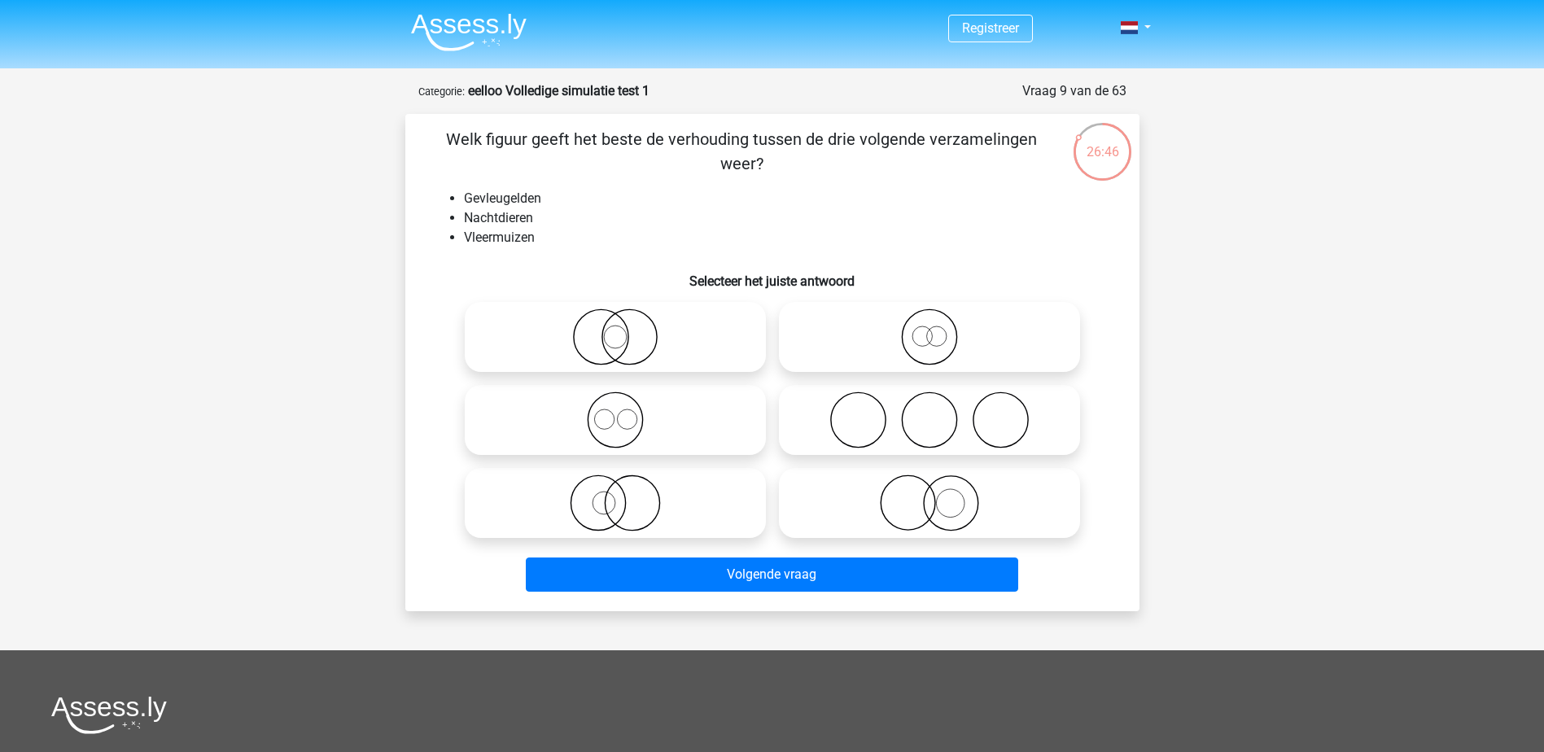
radio input "true"
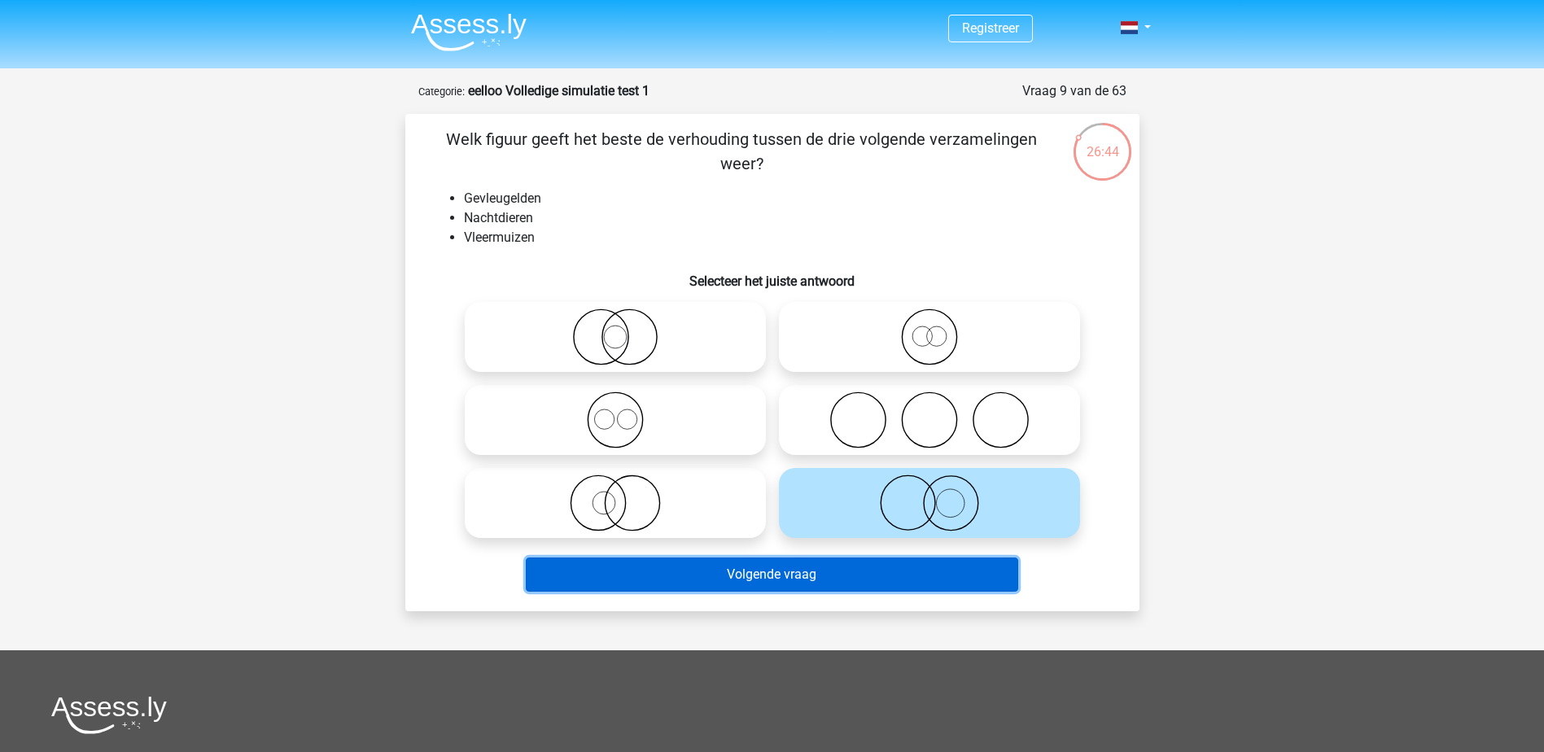
click at [938, 577] on button "Volgende vraag" at bounding box center [772, 575] width 492 height 34
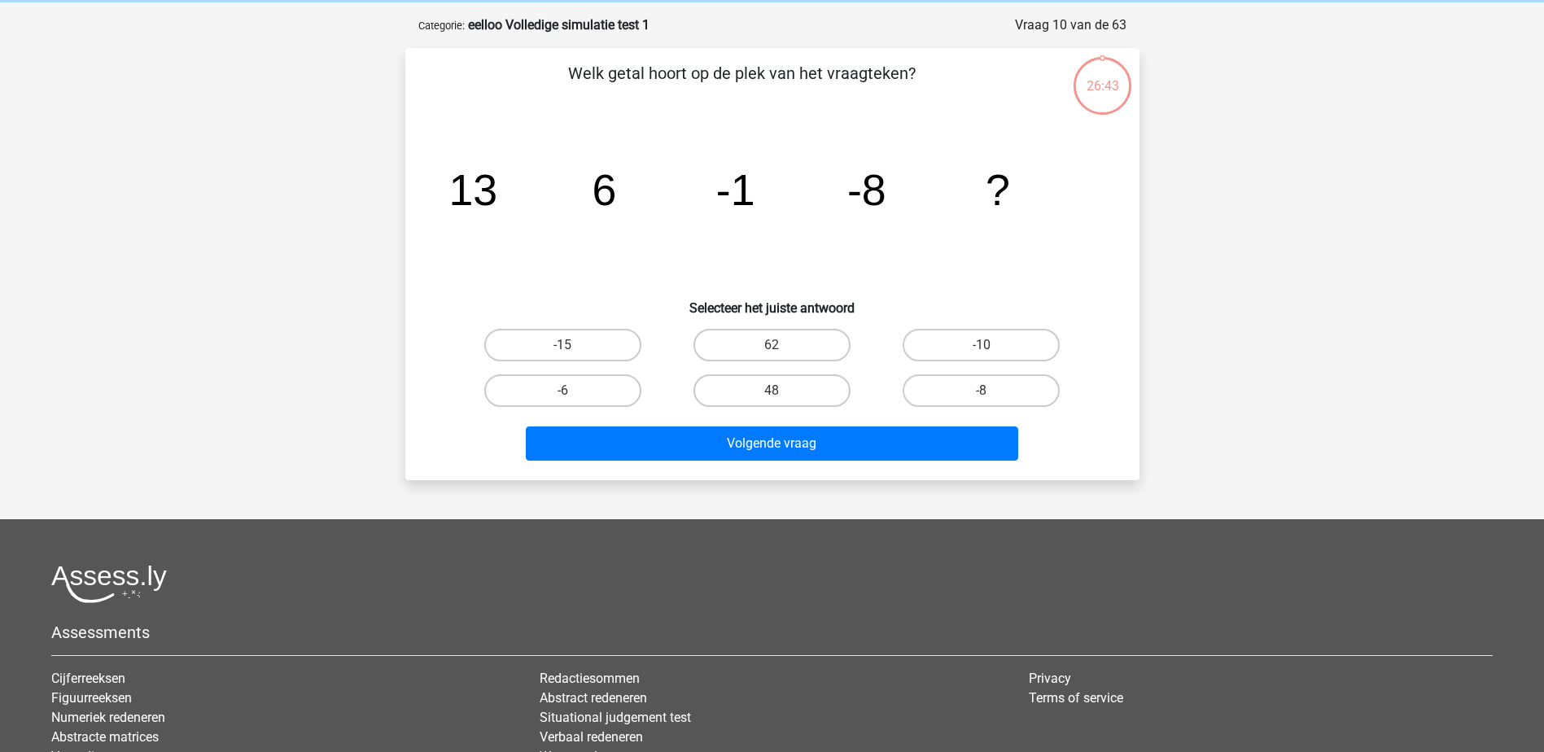
scroll to position [81, 0]
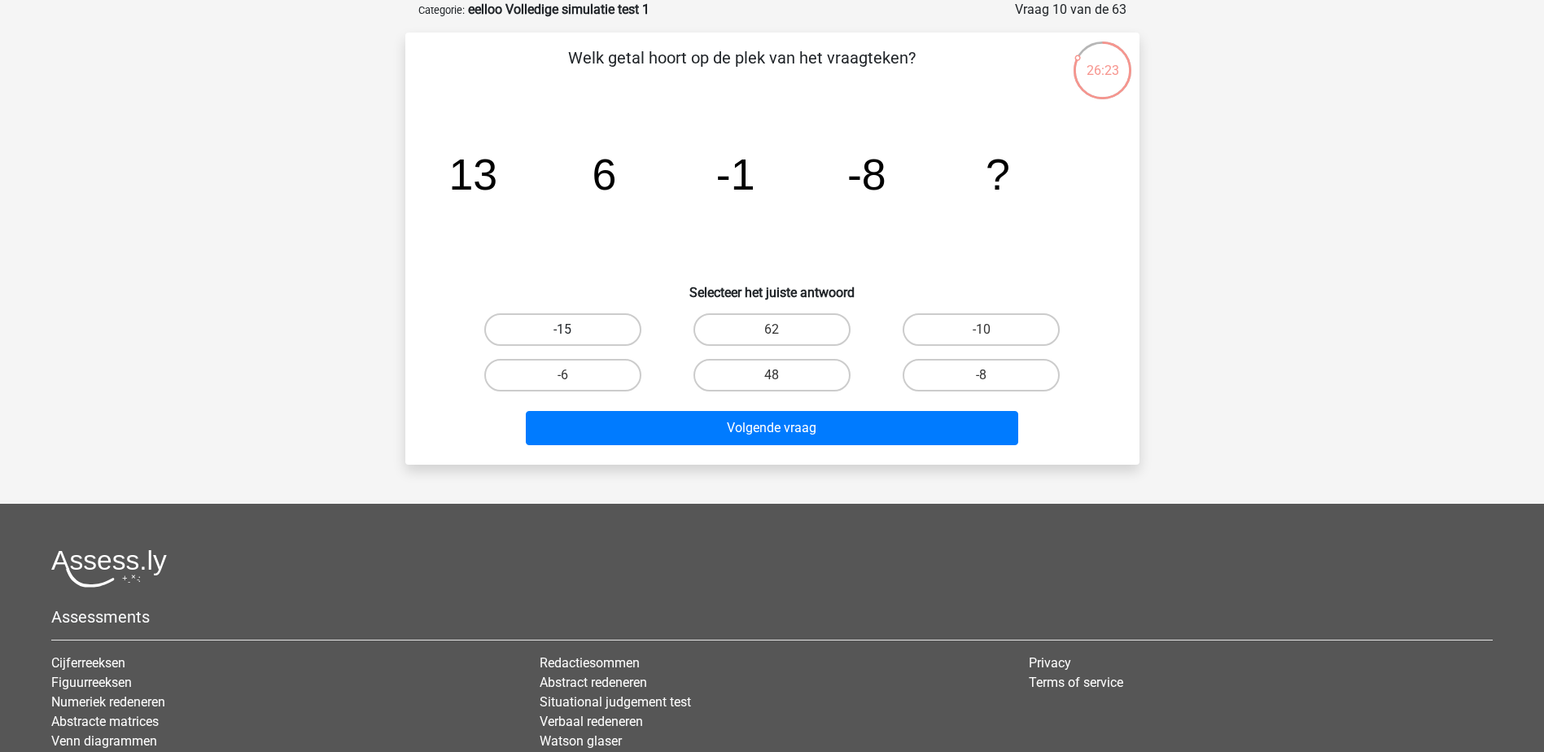
click at [563, 322] on label "-15" at bounding box center [562, 329] width 157 height 33
click at [563, 330] on input "-15" at bounding box center [567, 335] width 11 height 11
radio input "true"
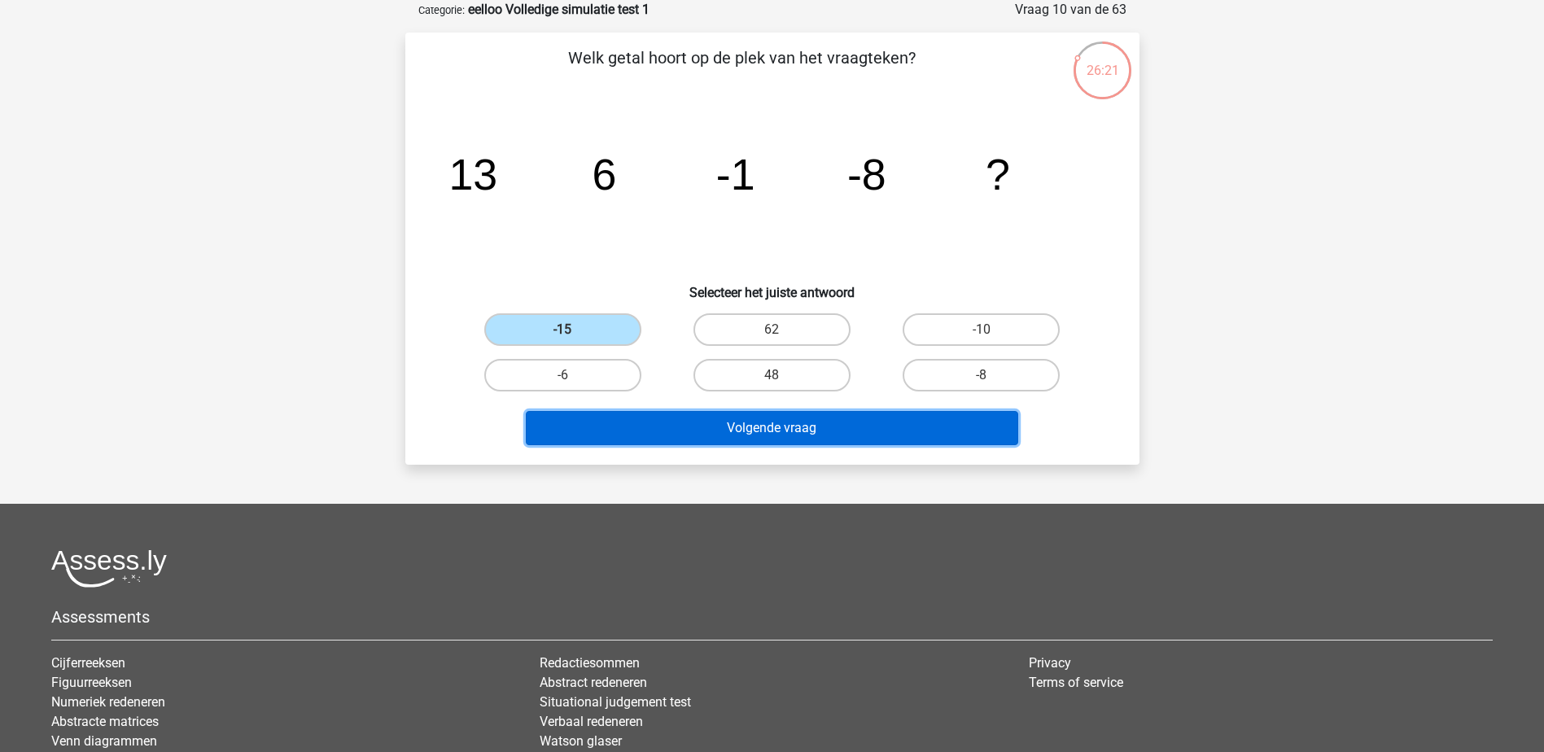
click at [886, 423] on button "Volgende vraag" at bounding box center [772, 428] width 492 height 34
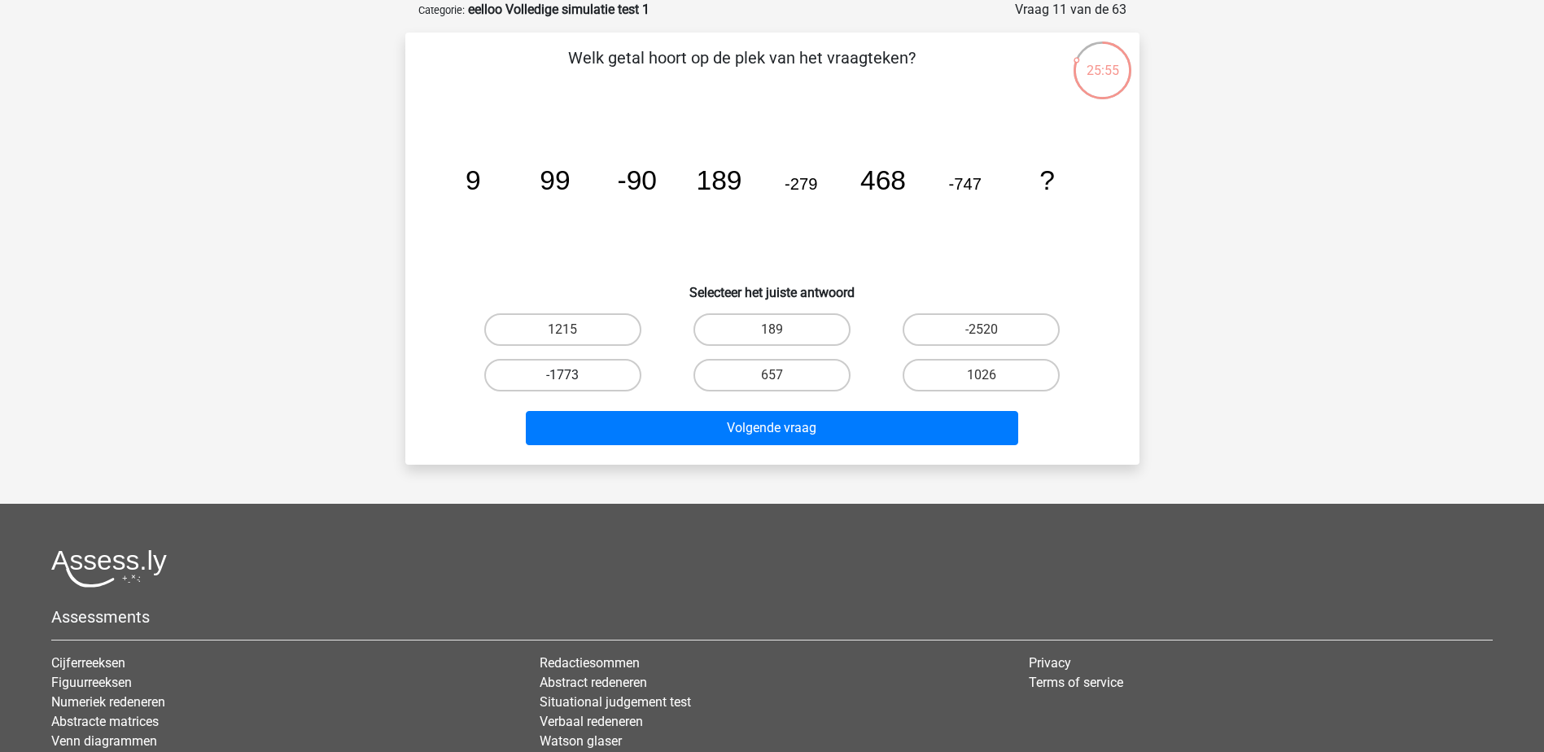
click at [579, 371] on label "-1773" at bounding box center [562, 375] width 157 height 33
click at [573, 375] on input "-1773" at bounding box center [567, 380] width 11 height 11
radio input "true"
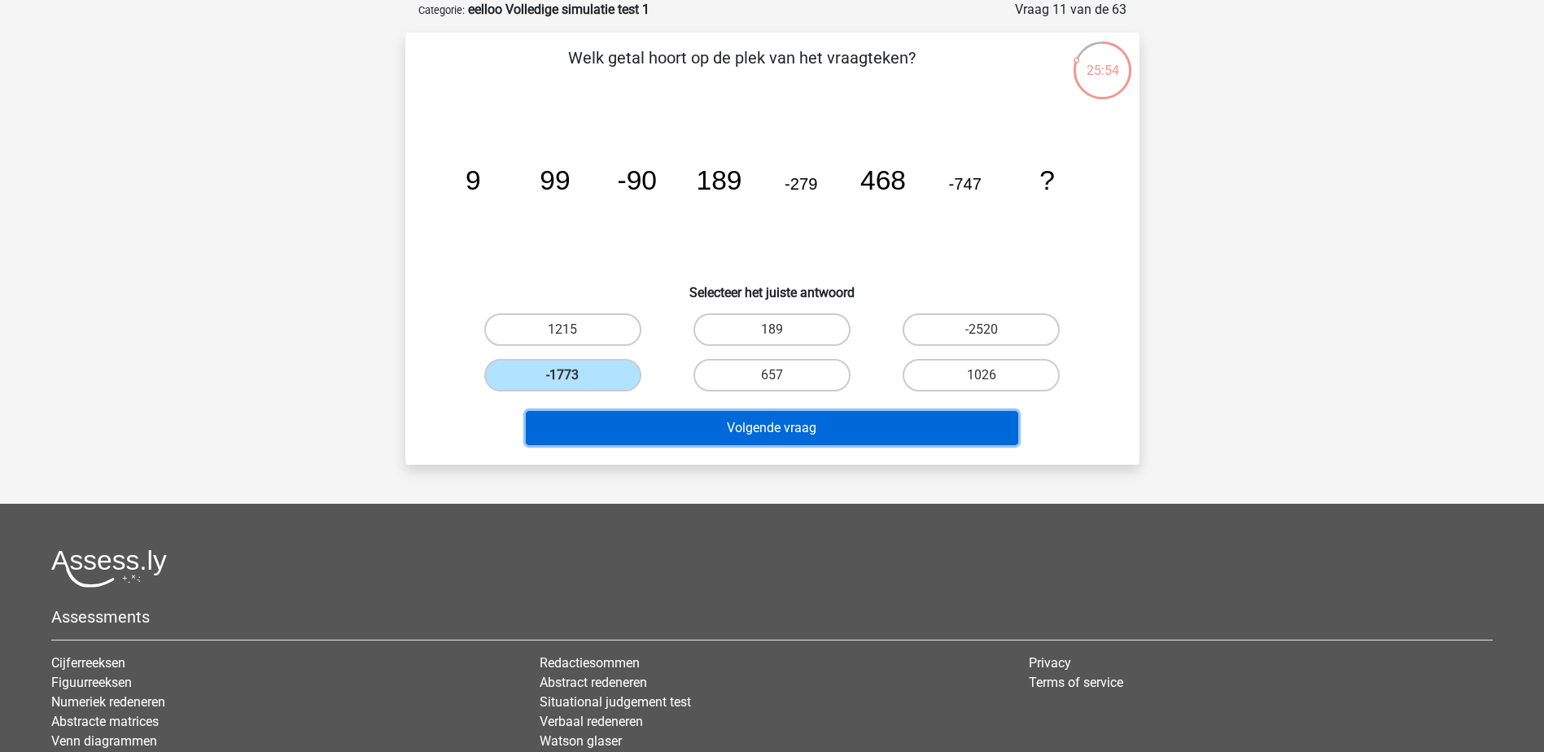
click at [883, 429] on button "Volgende vraag" at bounding box center [772, 428] width 492 height 34
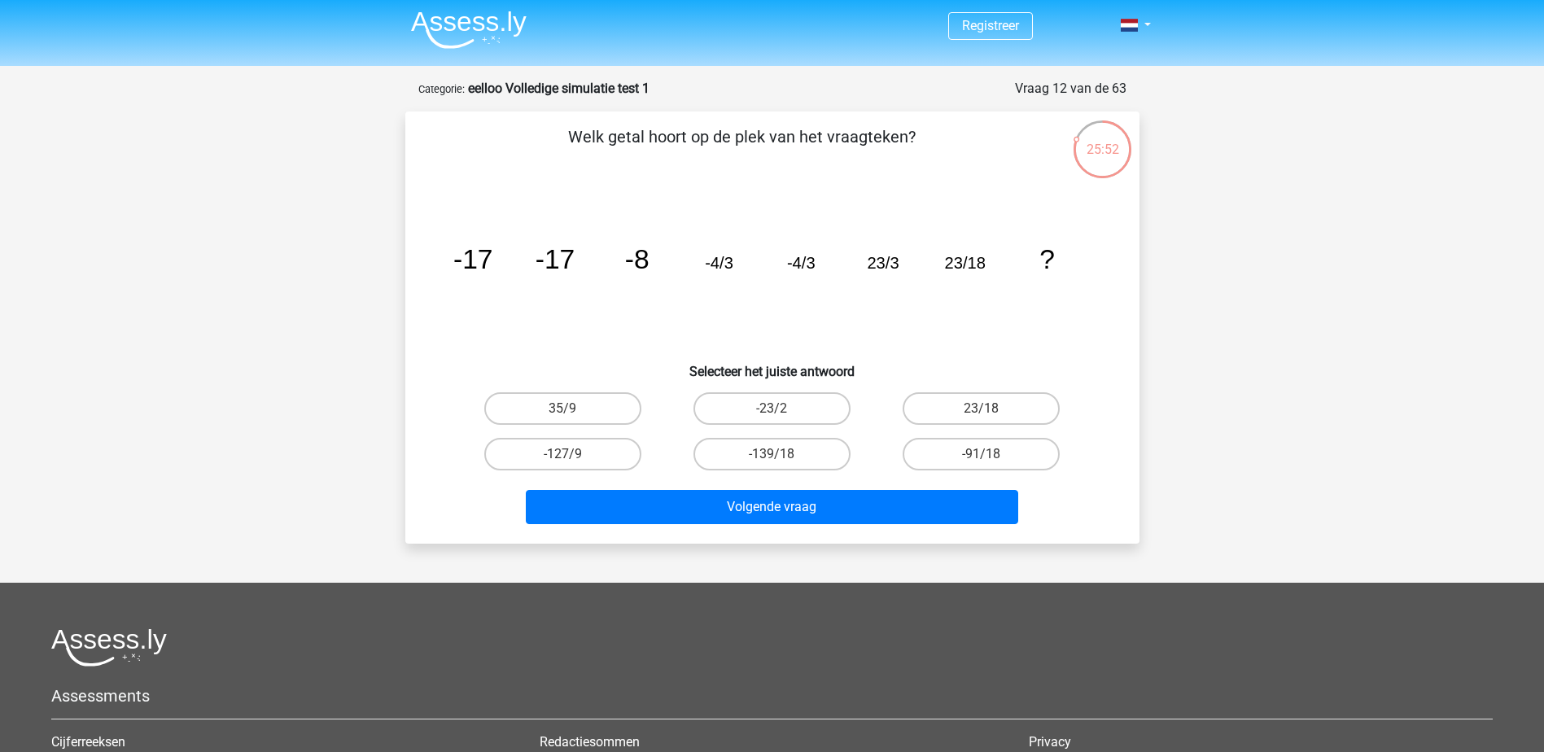
scroll to position [0, 0]
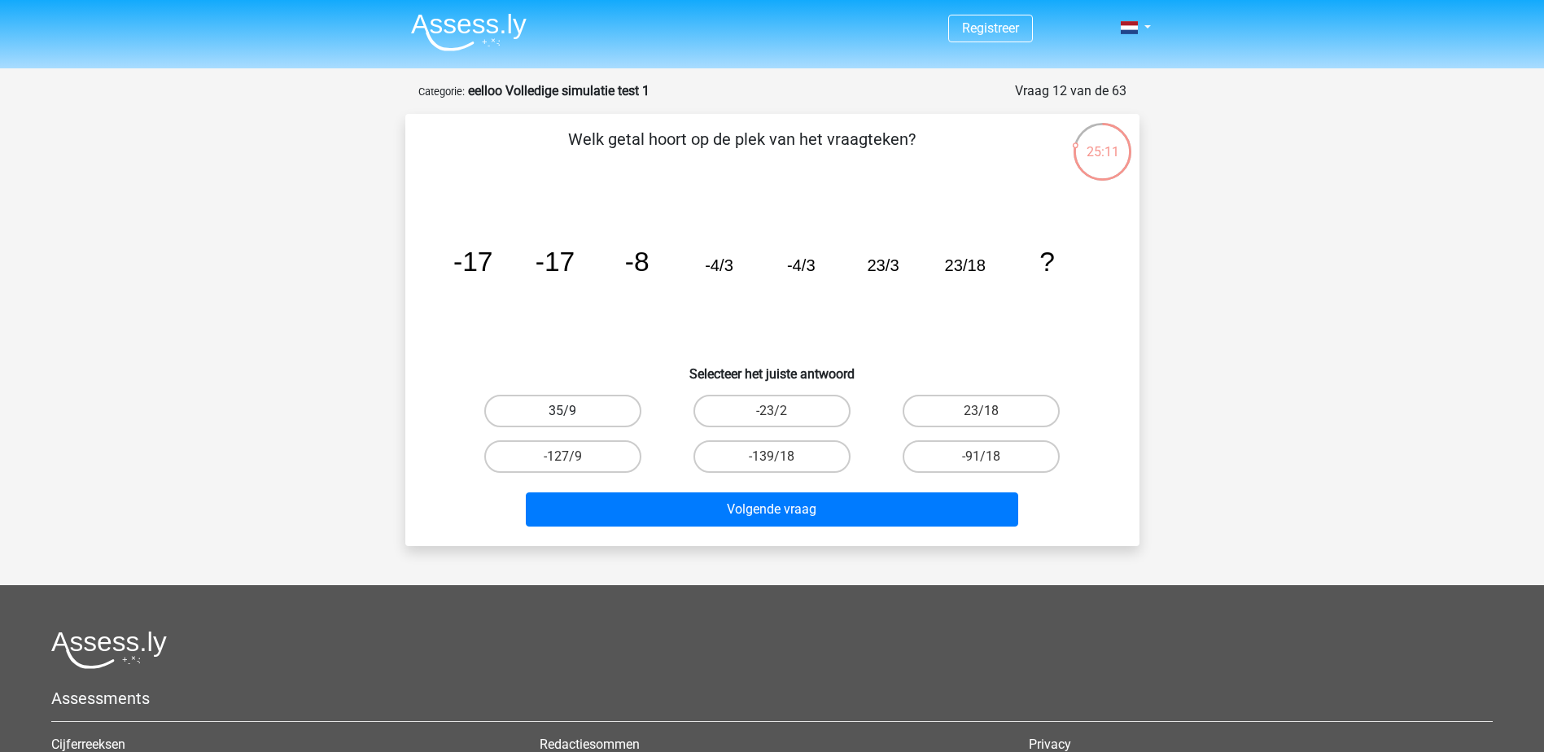
click at [592, 409] on label "35/9" at bounding box center [562, 411] width 157 height 33
click at [573, 411] on input "35/9" at bounding box center [567, 416] width 11 height 11
radio input "true"
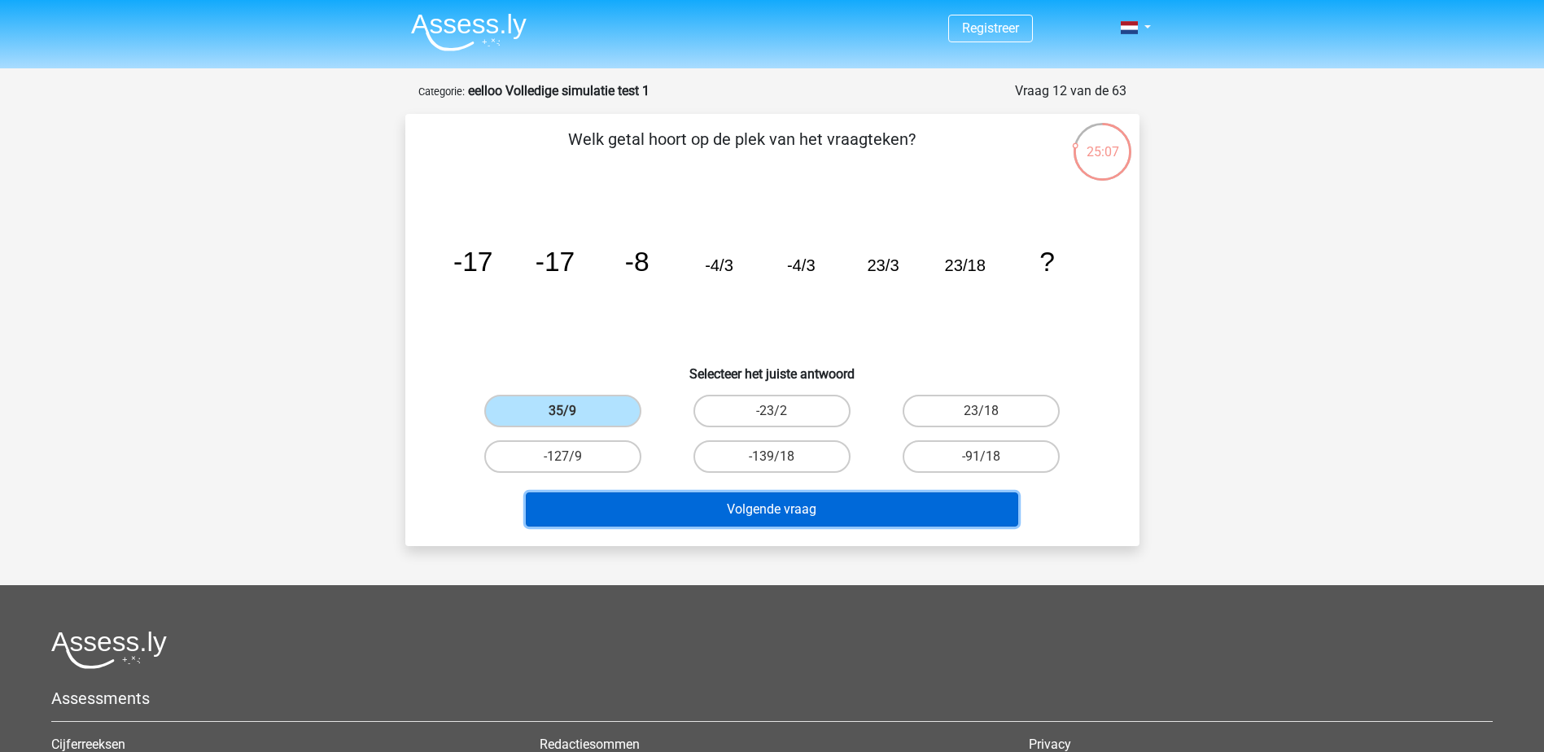
click at [962, 514] on button "Volgende vraag" at bounding box center [772, 509] width 492 height 34
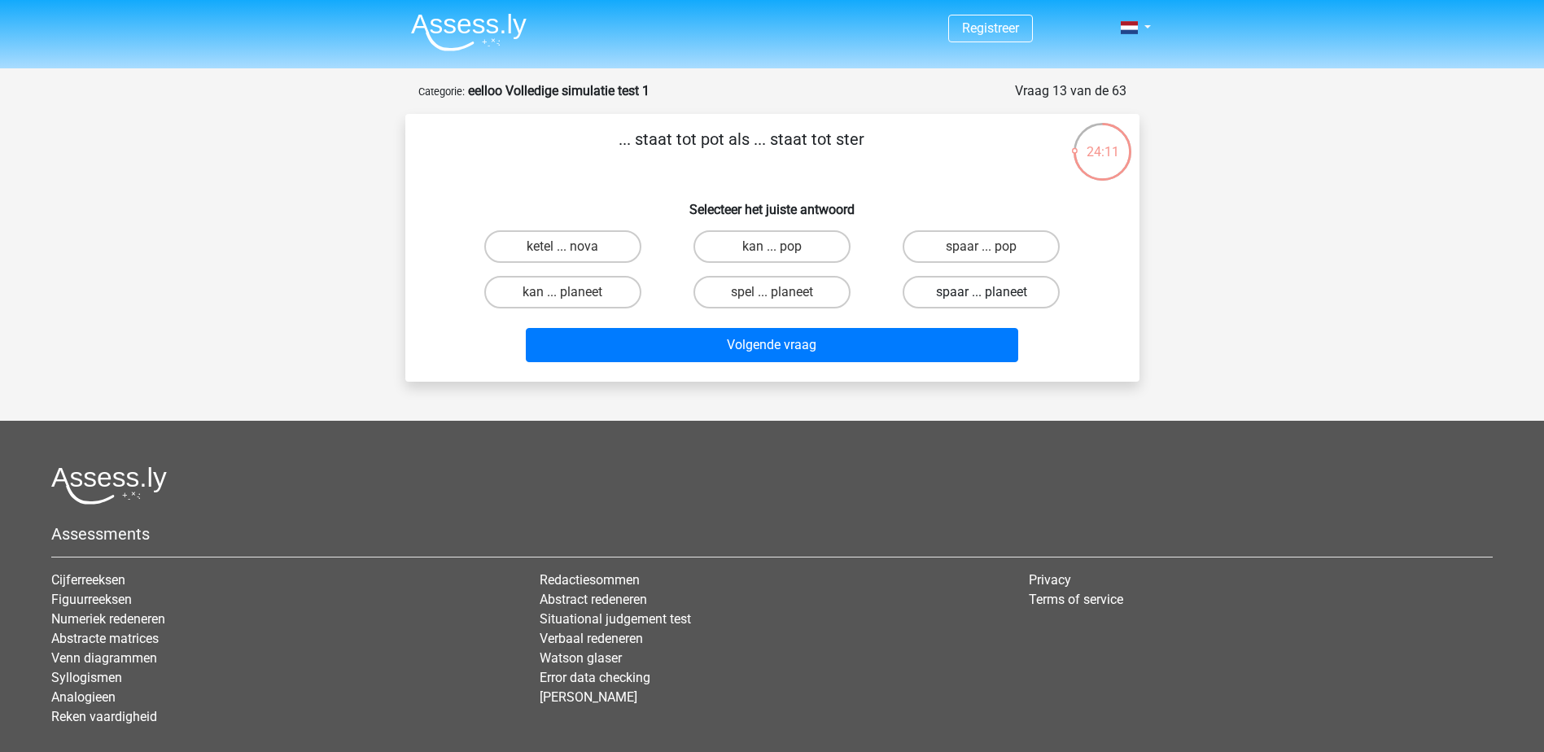
click at [961, 290] on label "spaar ... planeet" at bounding box center [981, 292] width 157 height 33
click at [982, 292] on input "spaar ... planeet" at bounding box center [987, 297] width 11 height 11
radio input "true"
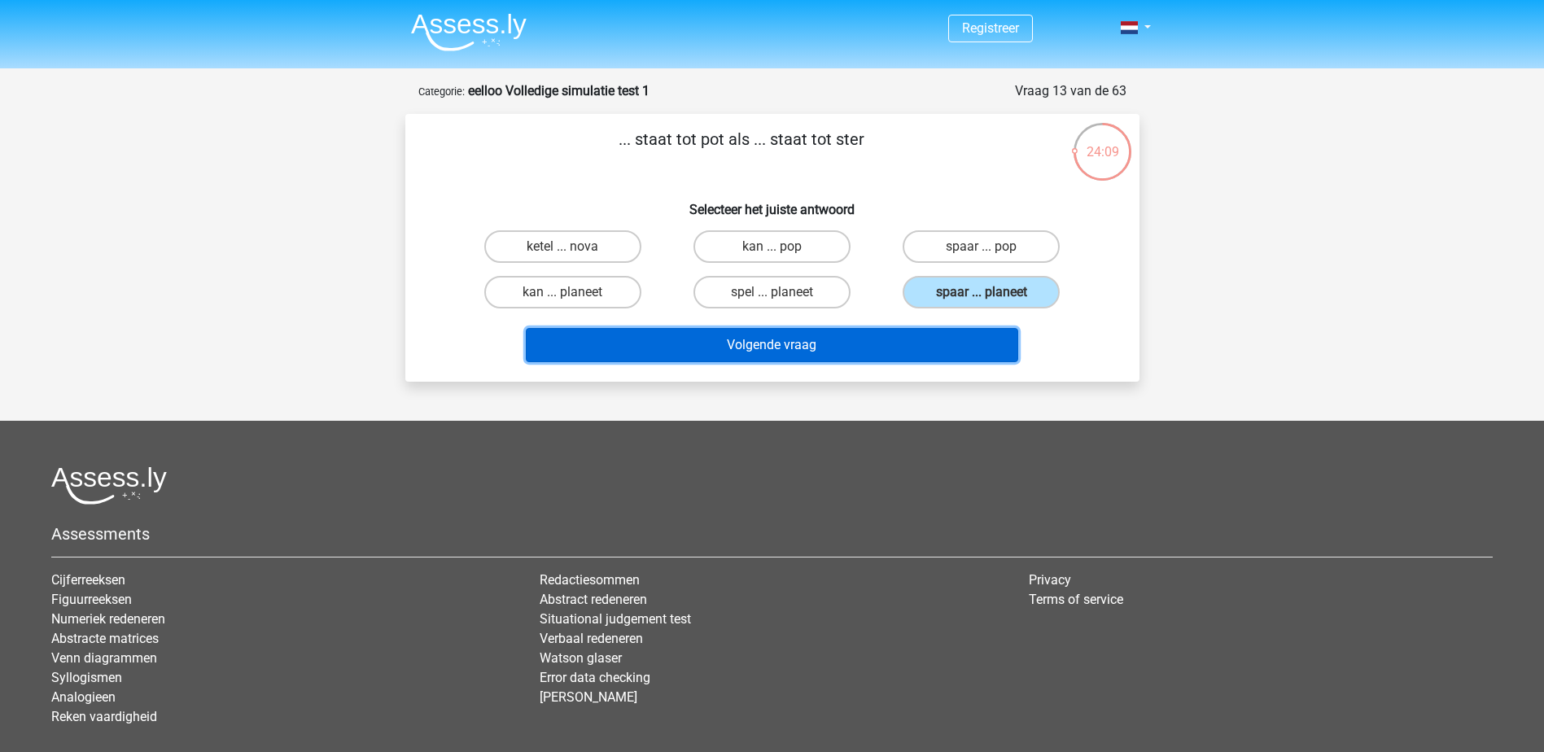
click at [941, 352] on button "Volgende vraag" at bounding box center [772, 345] width 492 height 34
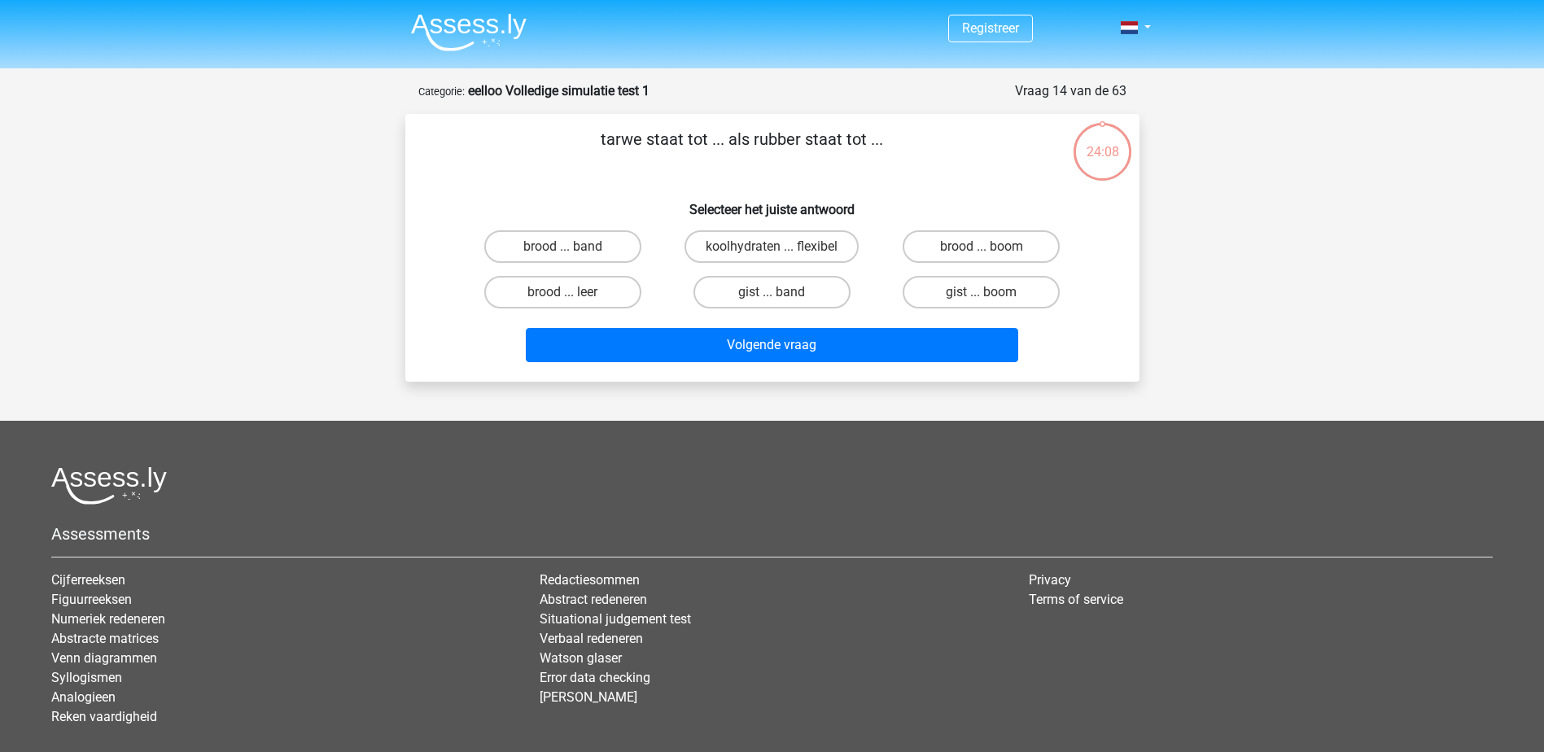
scroll to position [81, 0]
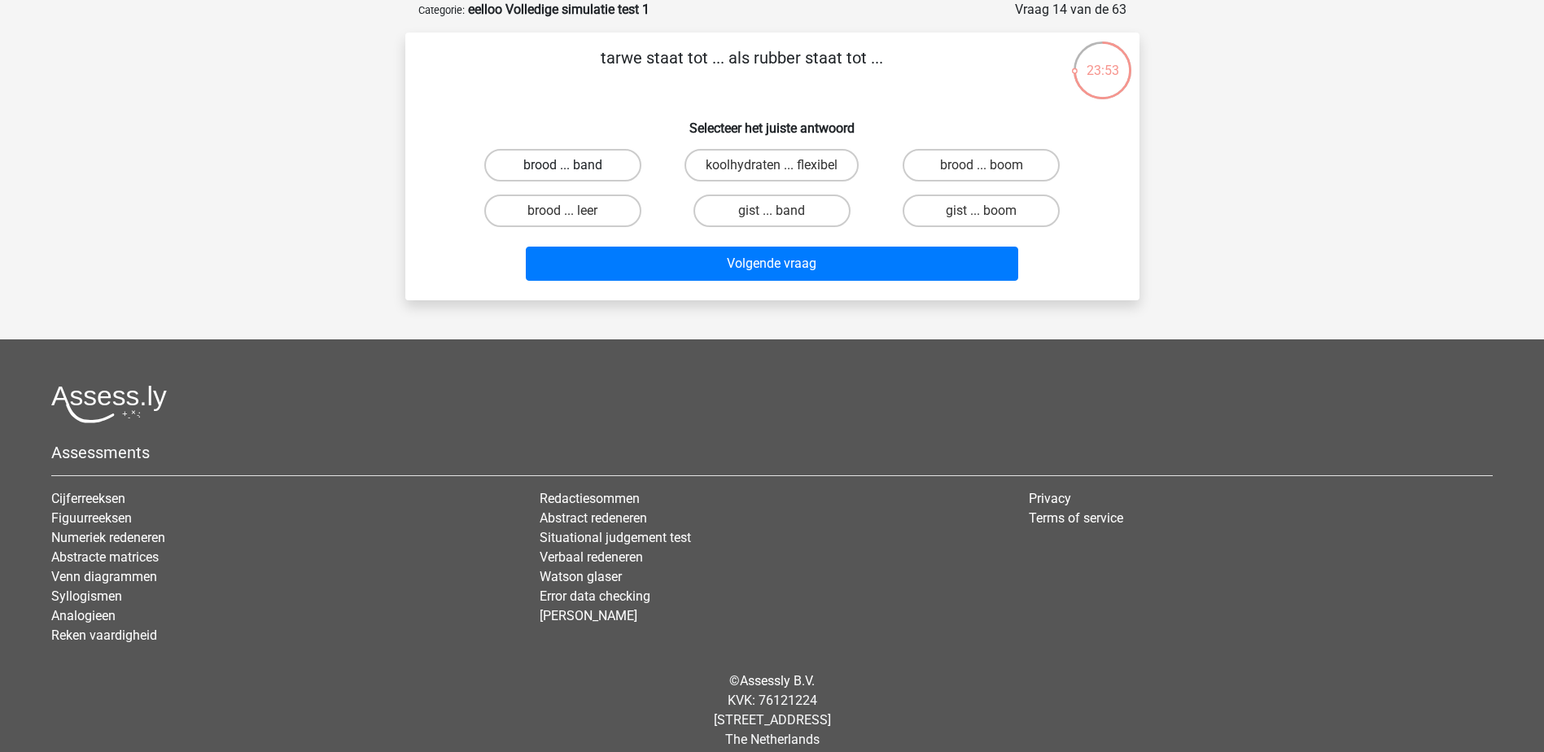
click at [578, 166] on label "brood ... band" at bounding box center [562, 165] width 157 height 33
click at [573, 166] on input "brood ... band" at bounding box center [567, 170] width 11 height 11
radio input "true"
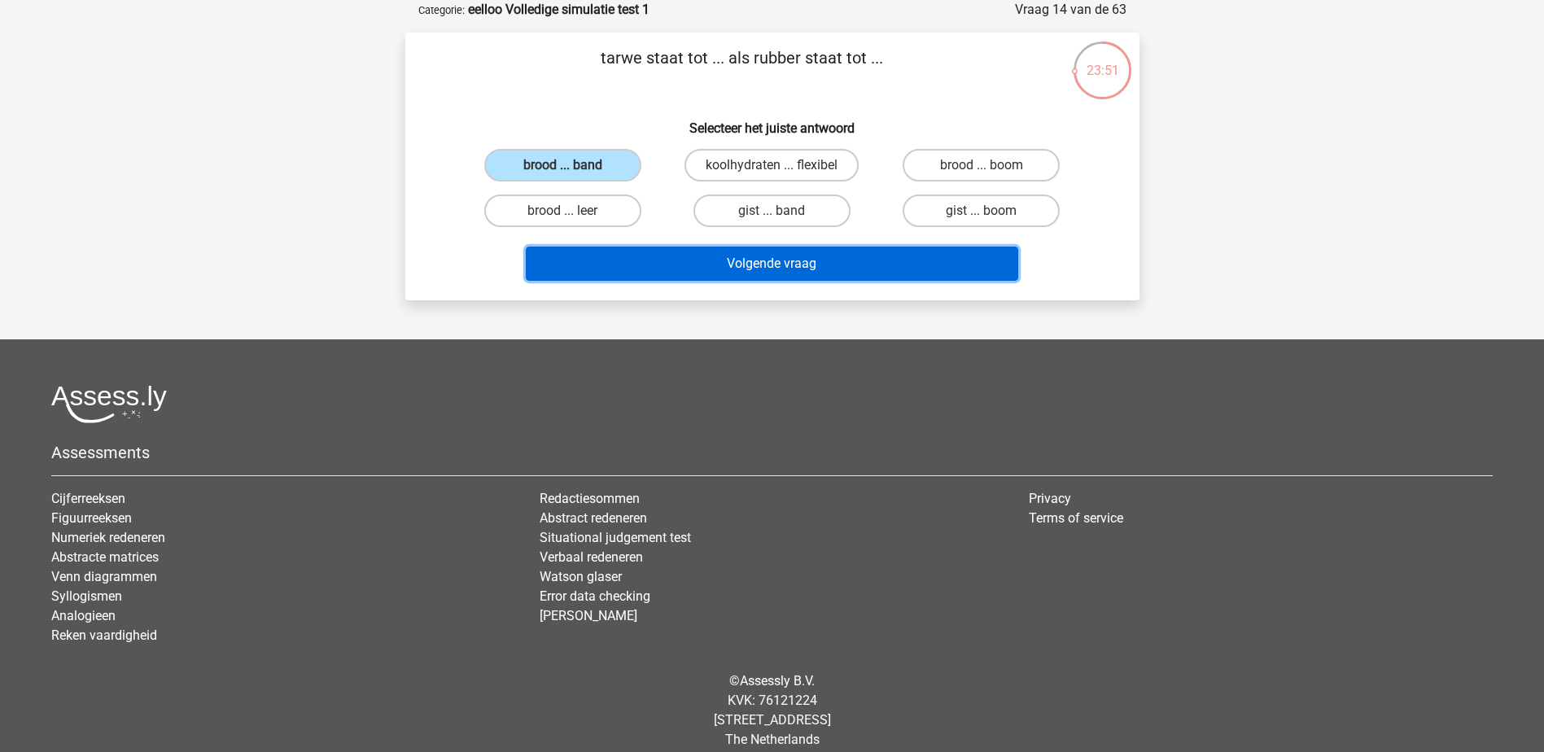
click at [780, 267] on button "Volgende vraag" at bounding box center [772, 264] width 492 height 34
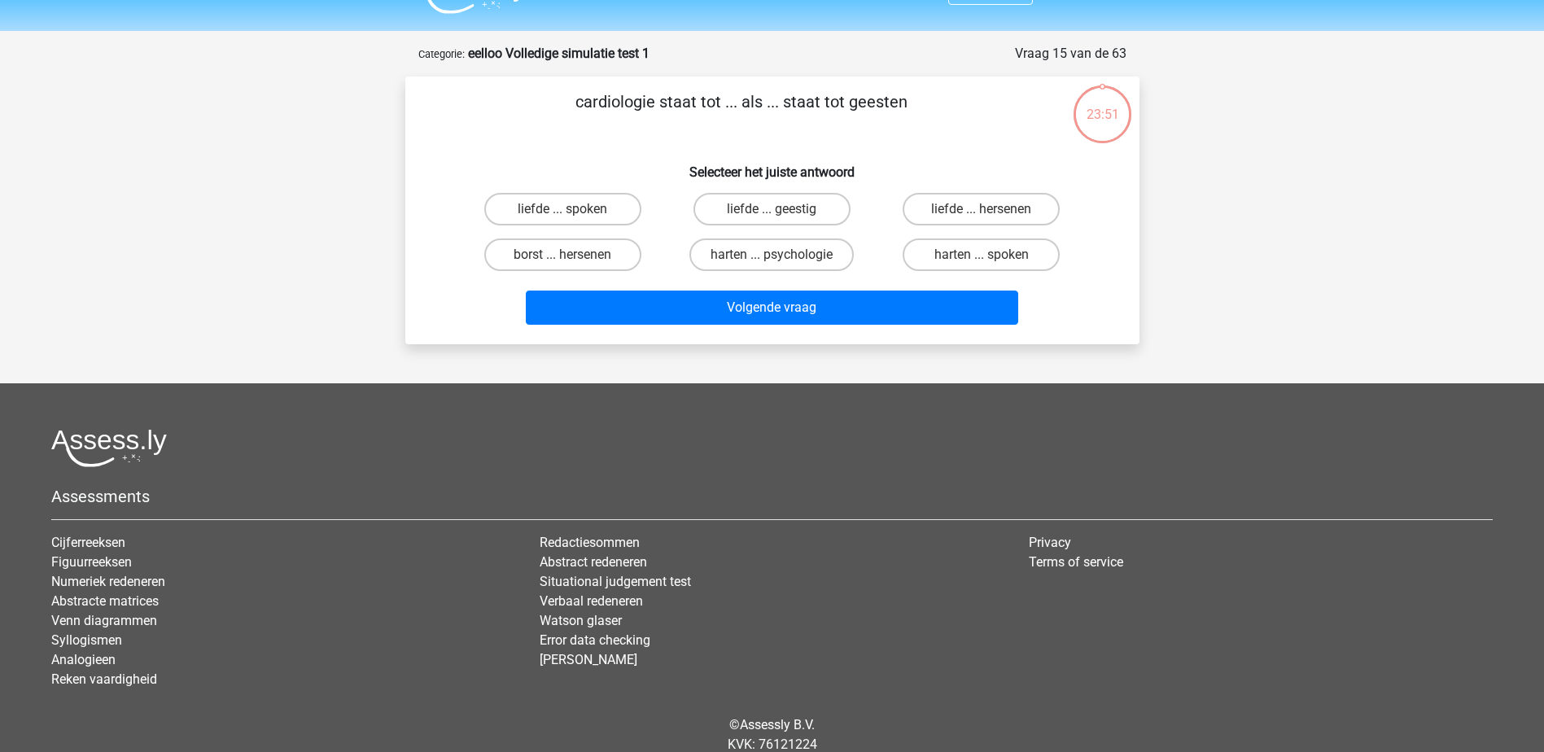
scroll to position [0, 0]
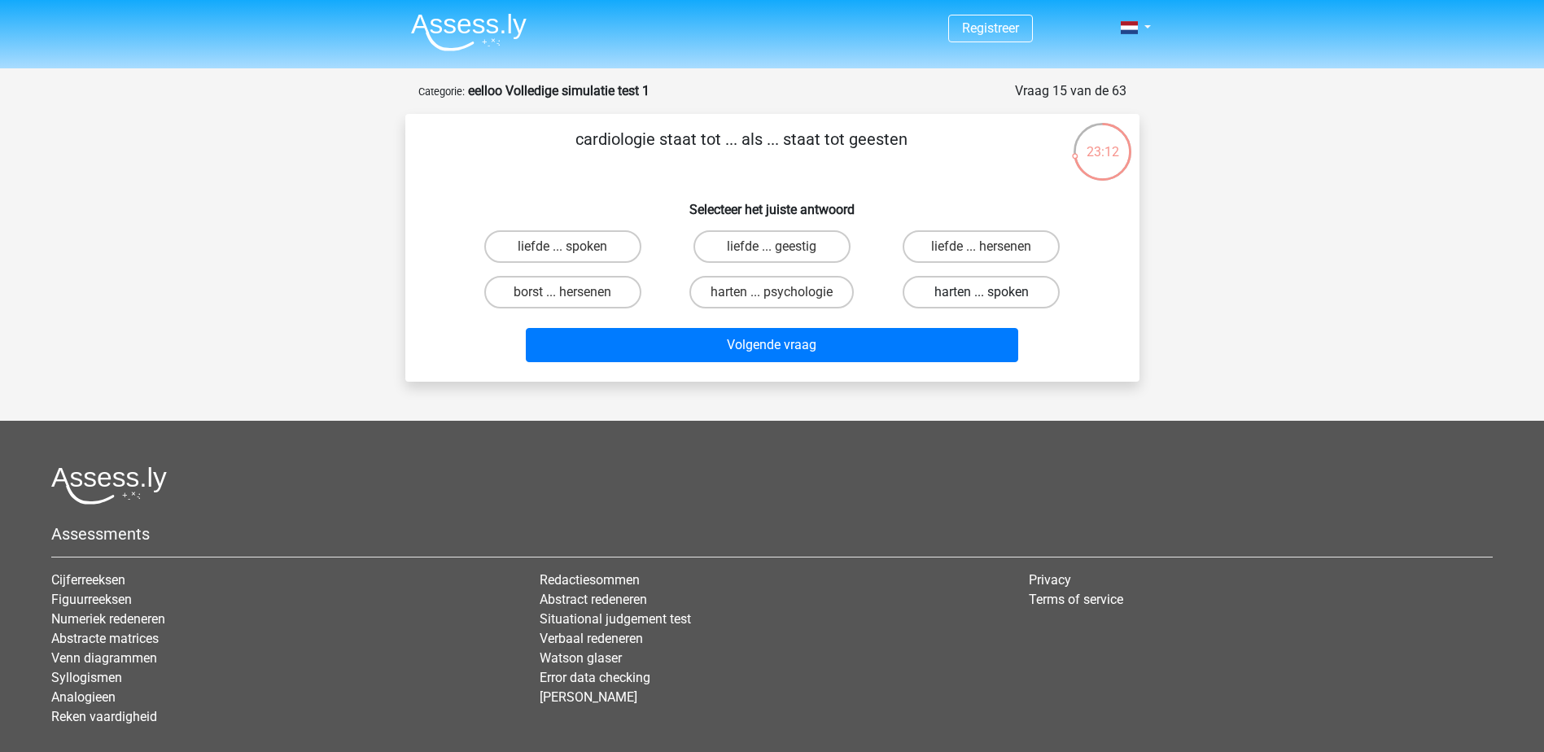
click at [1008, 292] on label "harten ... spoken" at bounding box center [981, 292] width 157 height 33
click at [992, 292] on input "harten ... spoken" at bounding box center [987, 297] width 11 height 11
radio input "true"
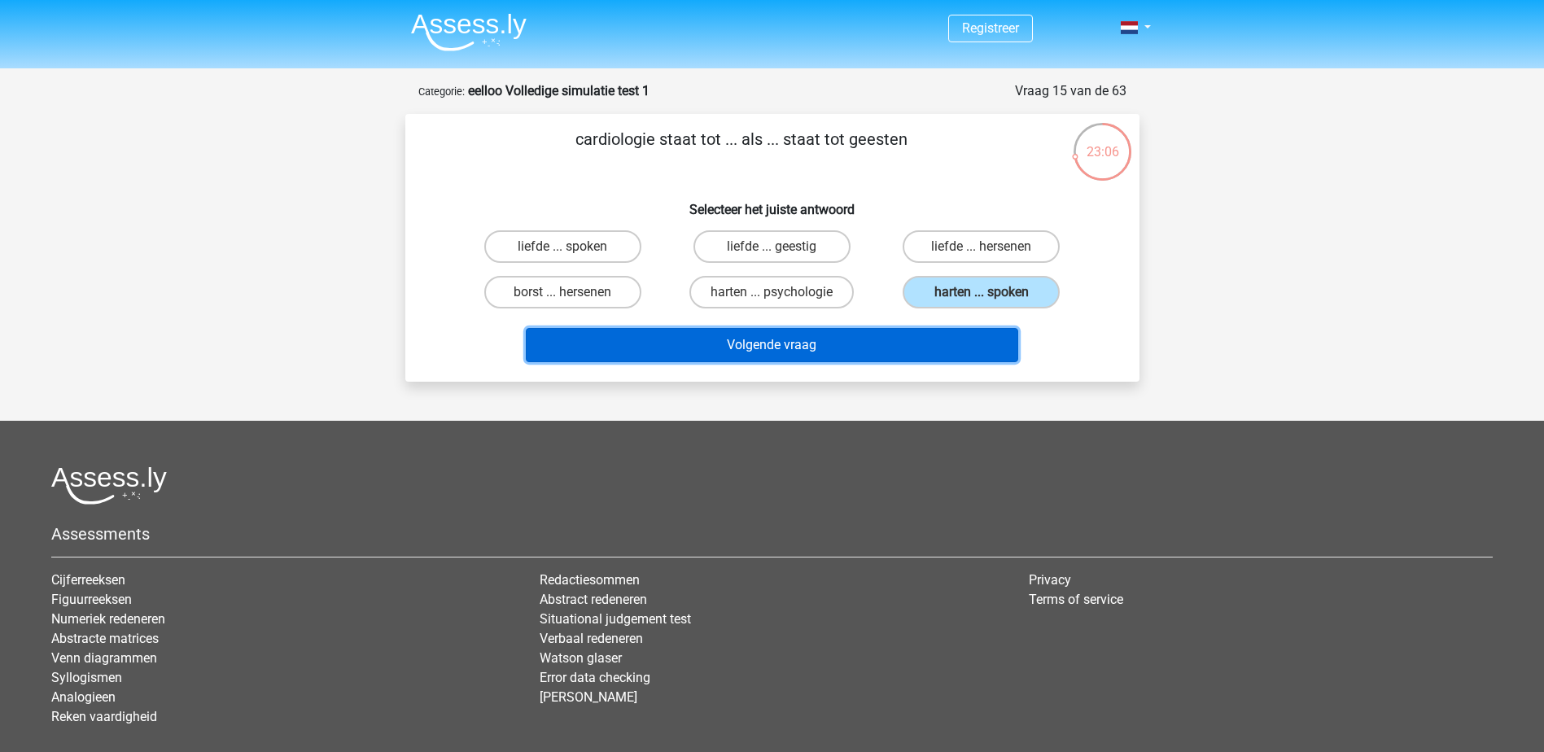
click at [946, 355] on button "Volgende vraag" at bounding box center [772, 345] width 492 height 34
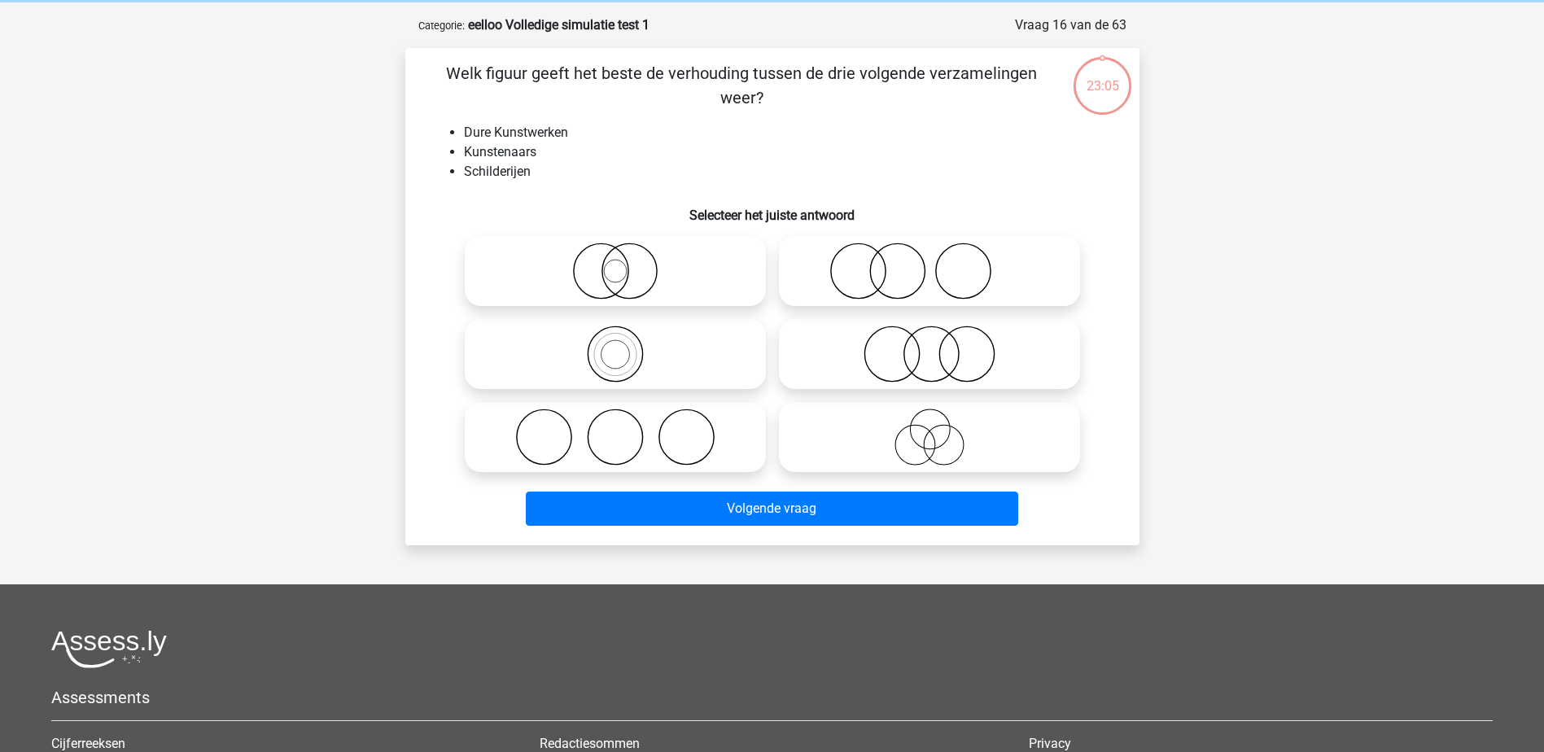
scroll to position [81, 0]
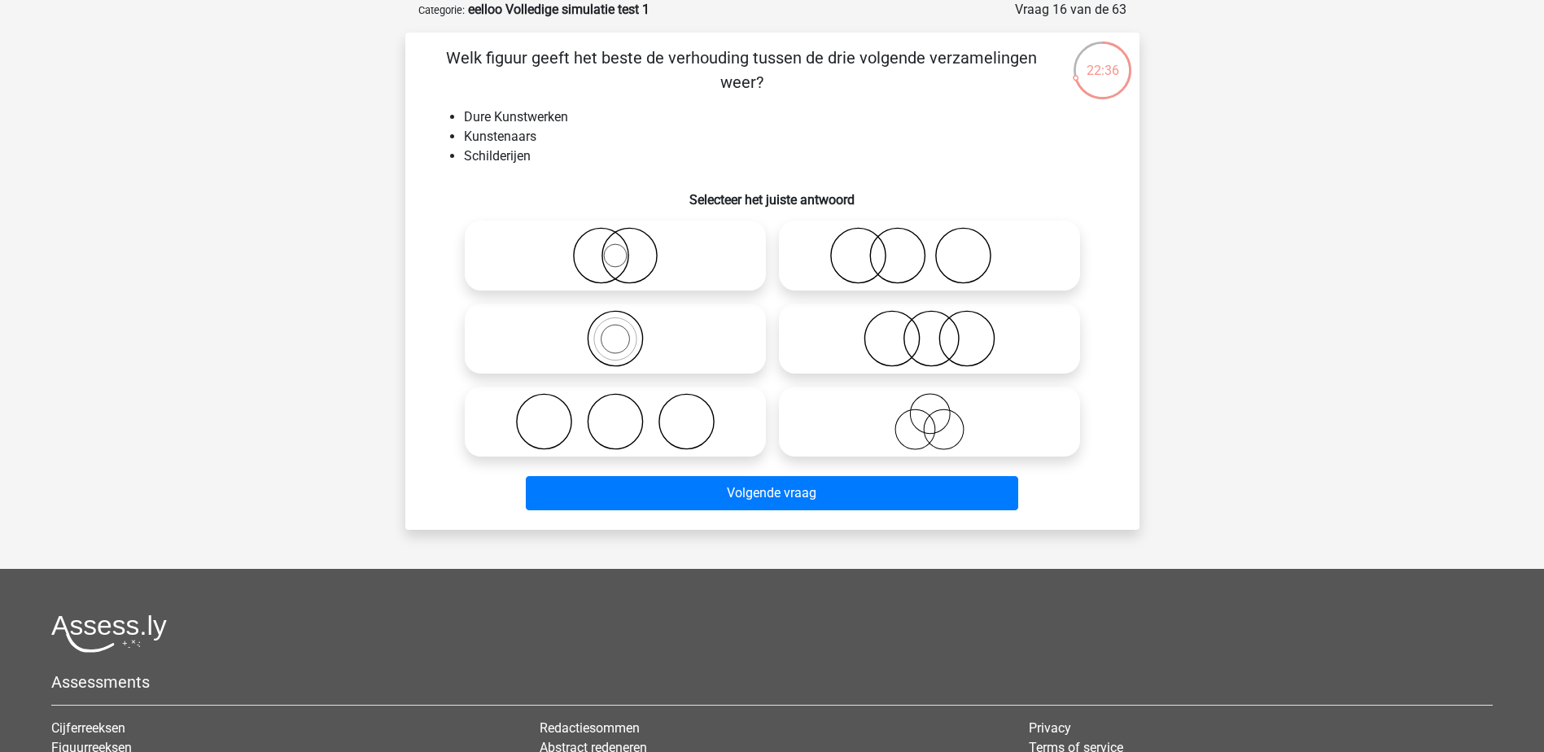
click at [623, 339] on icon at bounding box center [615, 338] width 288 height 57
click at [623, 330] on input "radio" at bounding box center [620, 325] width 11 height 11
radio input "true"
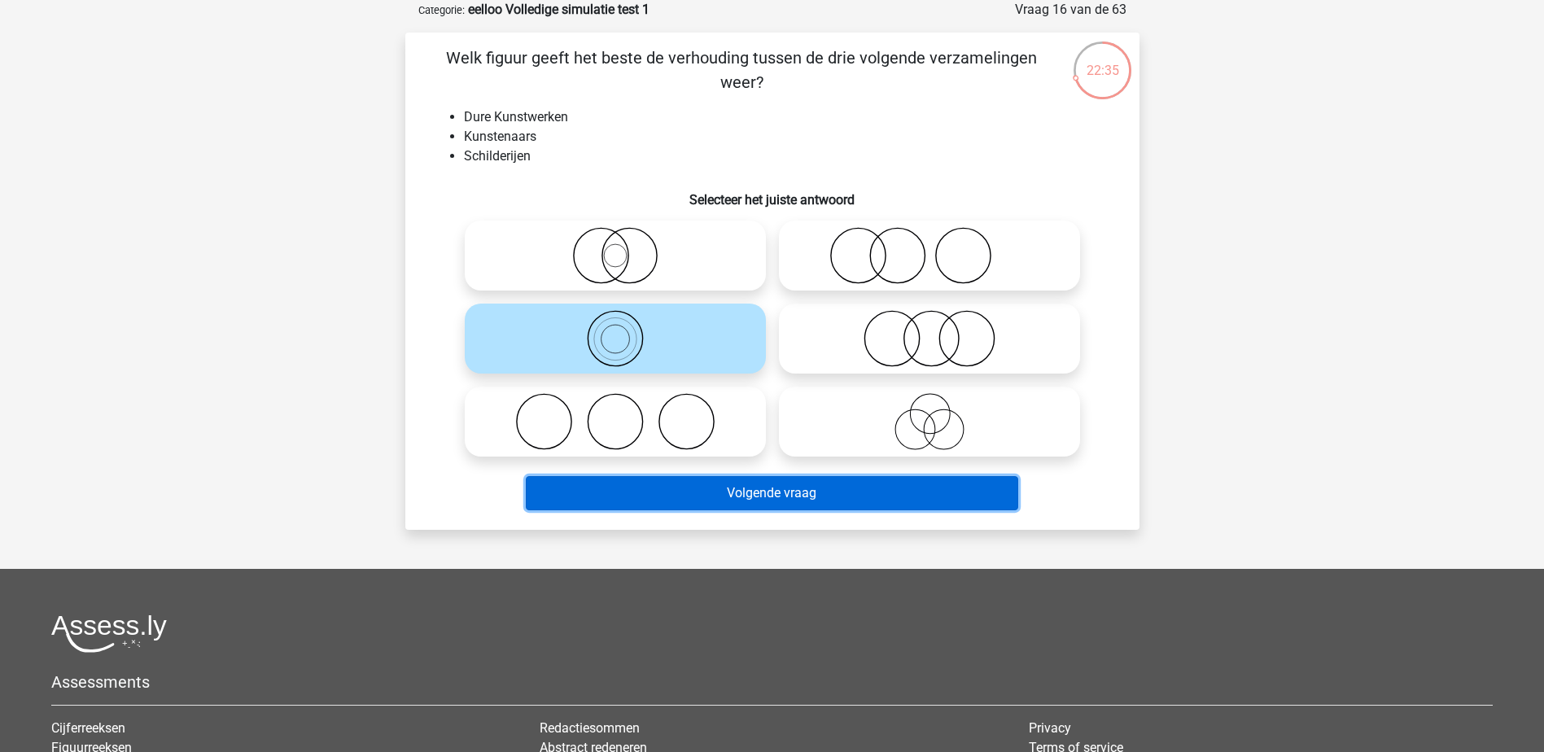
click at [848, 494] on button "Volgende vraag" at bounding box center [772, 493] width 492 height 34
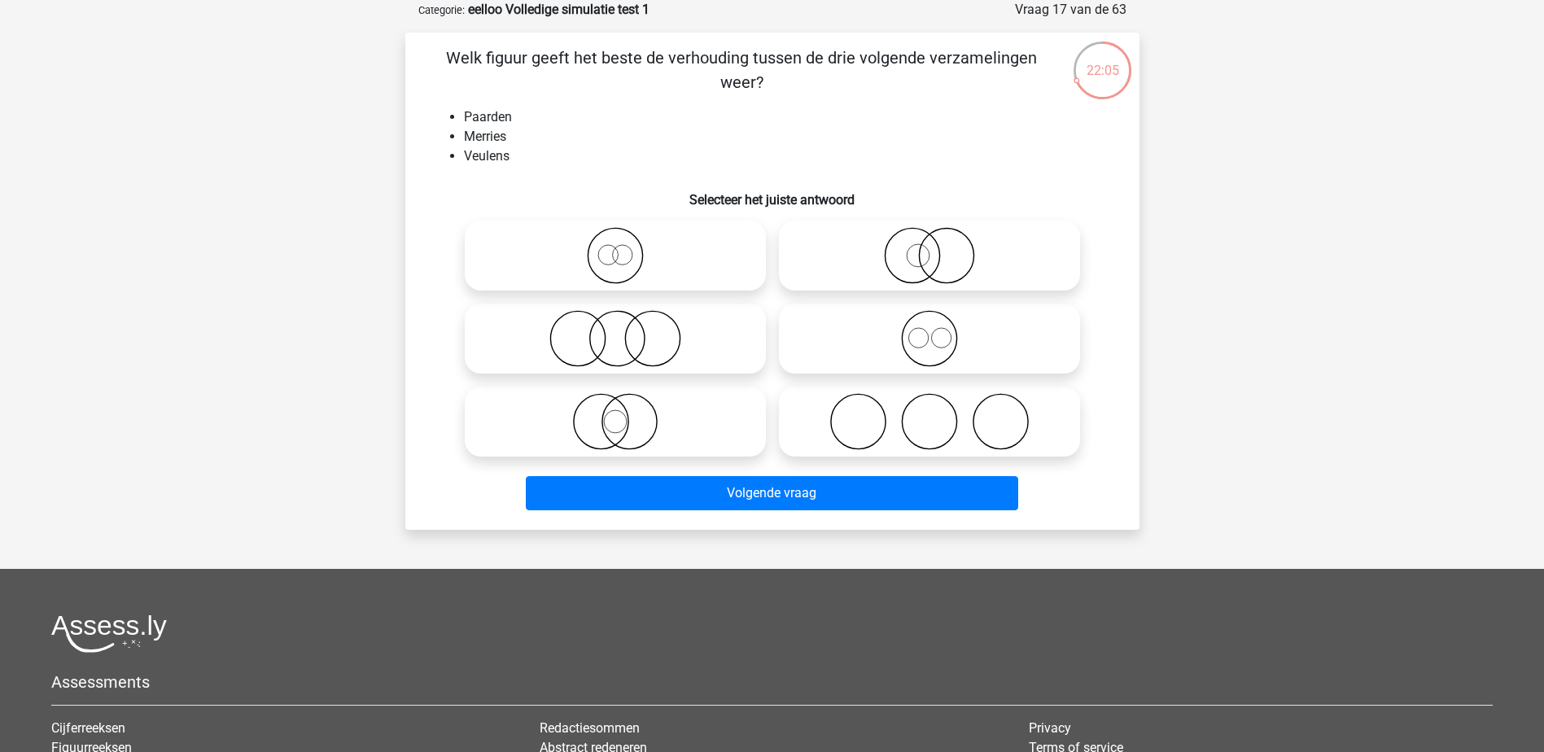
click at [623, 273] on icon at bounding box center [615, 255] width 288 height 57
click at [623, 247] on input "radio" at bounding box center [620, 242] width 11 height 11
radio input "true"
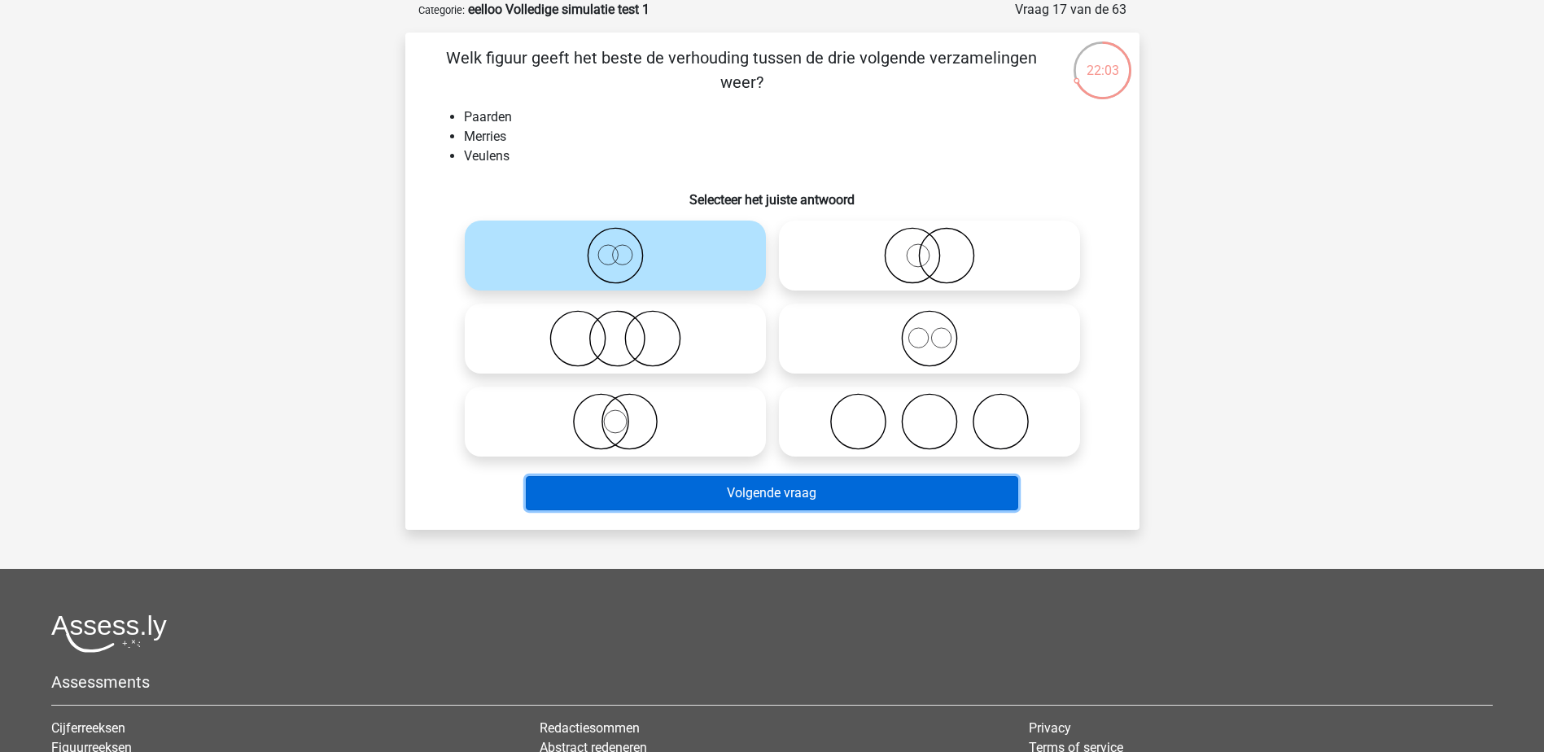
click at [795, 501] on button "Volgende vraag" at bounding box center [772, 493] width 492 height 34
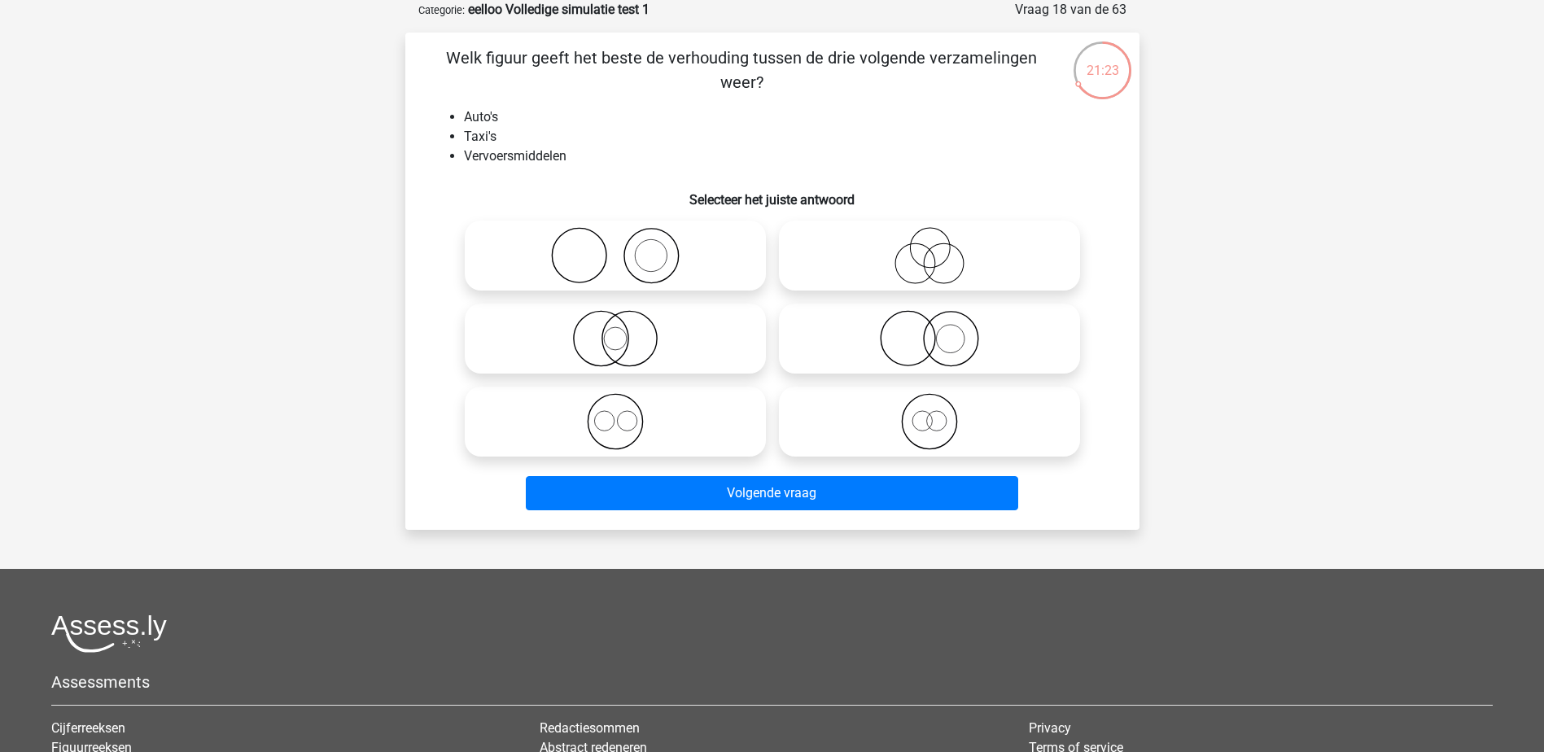
click at [943, 424] on icon at bounding box center [929, 421] width 288 height 57
click at [940, 413] on input "radio" at bounding box center [935, 408] width 11 height 11
radio input "true"
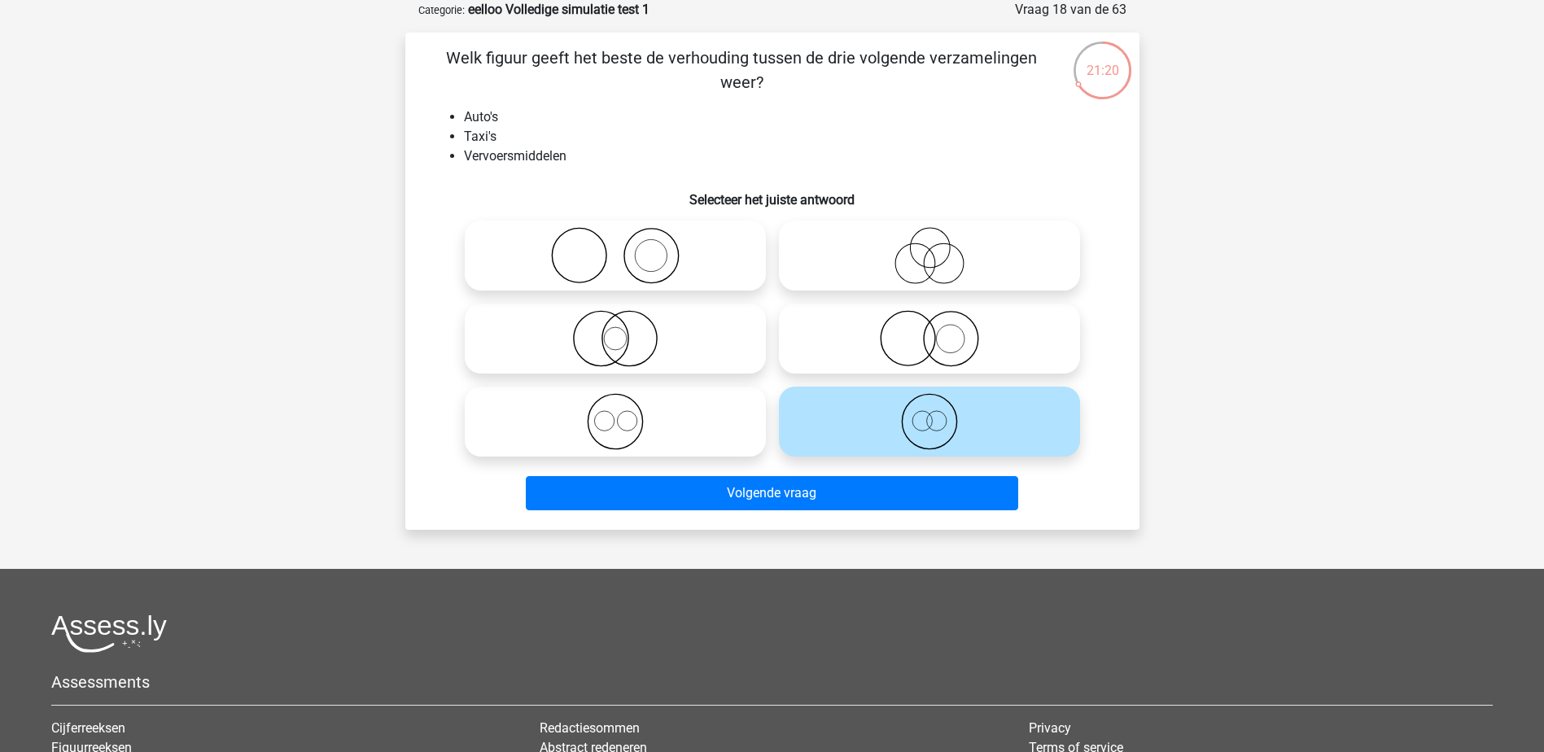
click at [501, 419] on icon at bounding box center [615, 421] width 288 height 57
click at [615, 413] on input "radio" at bounding box center [620, 408] width 11 height 11
radio input "true"
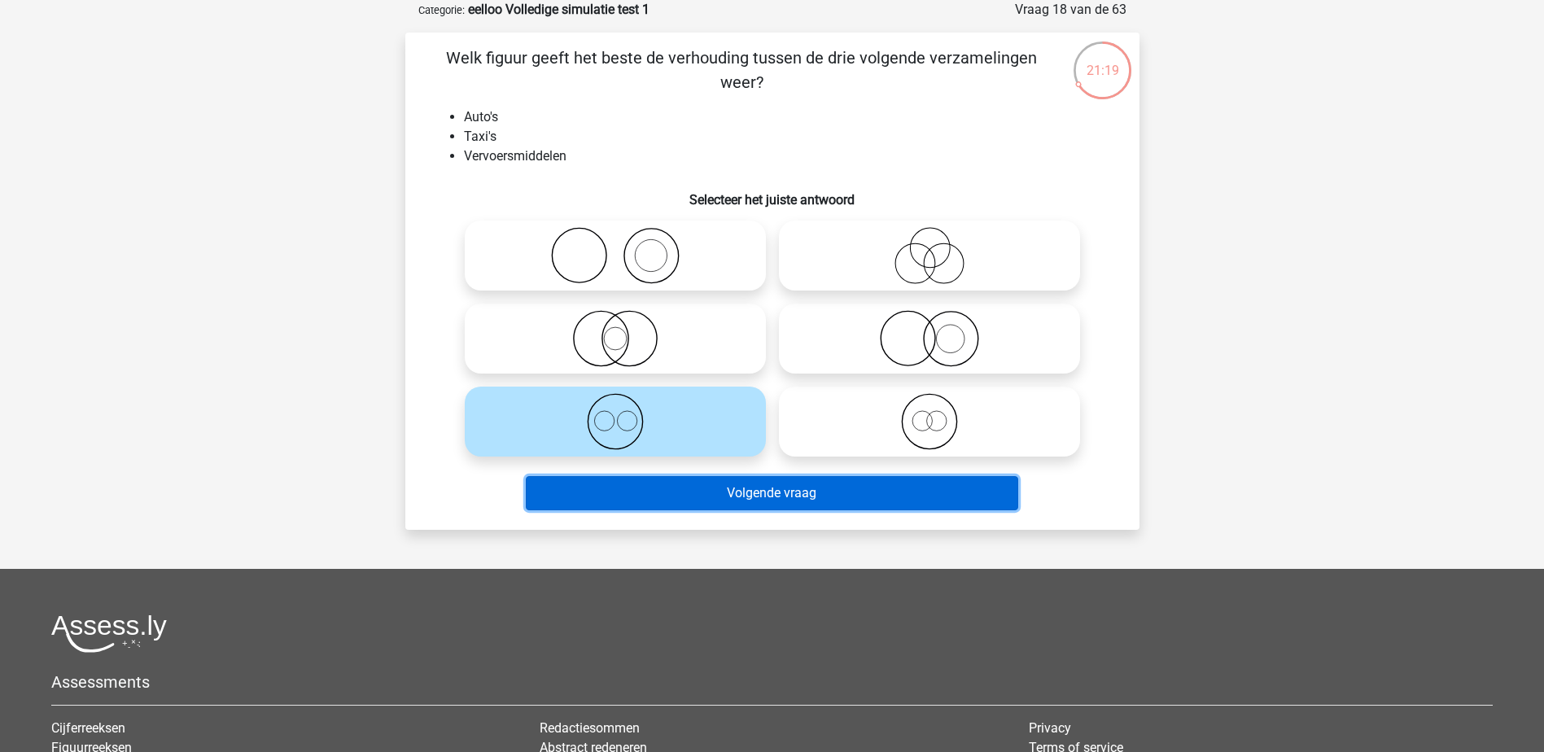
click at [768, 501] on button "Volgende vraag" at bounding box center [772, 493] width 492 height 34
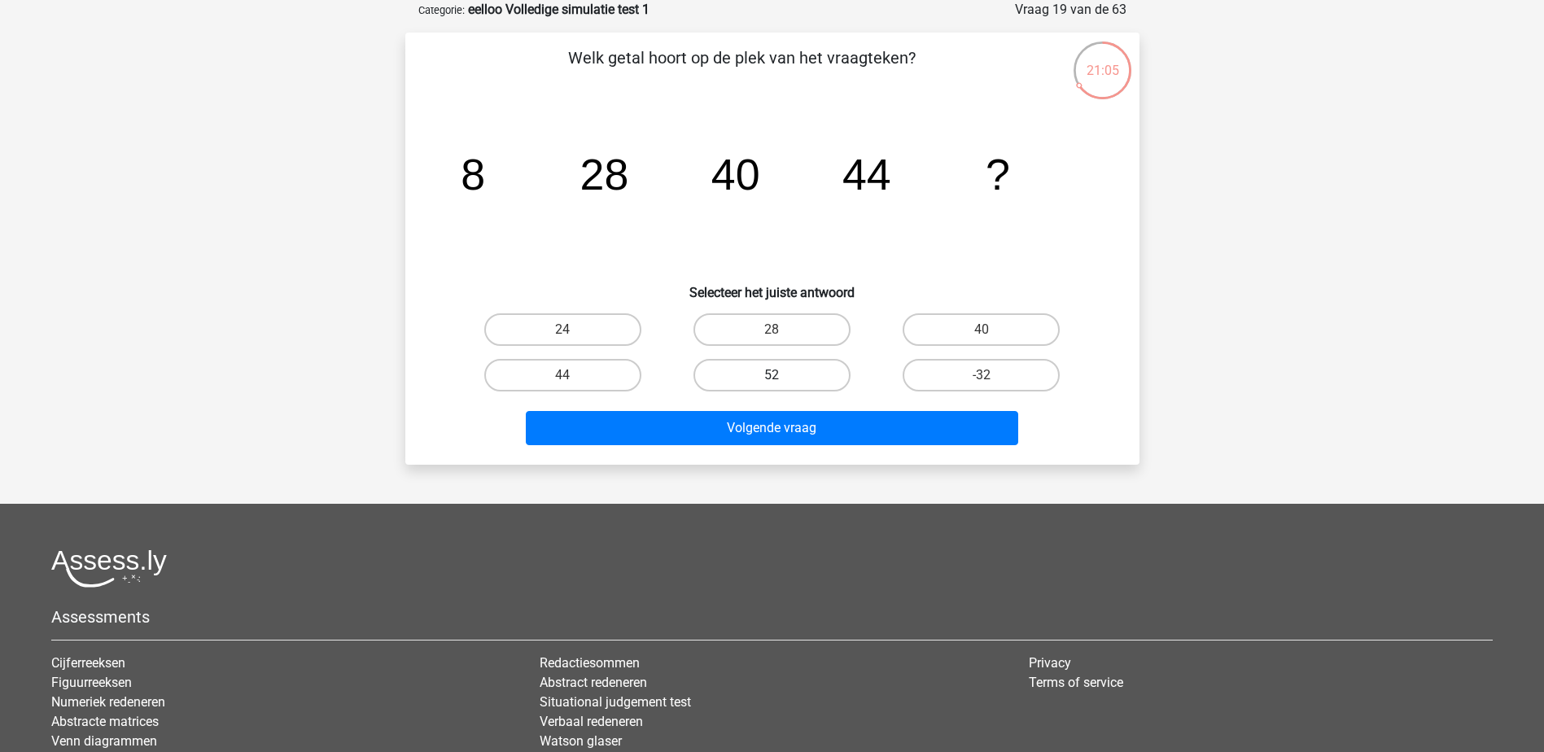
click at [792, 373] on label "52" at bounding box center [771, 375] width 157 height 33
click at [782, 375] on input "52" at bounding box center [777, 380] width 11 height 11
radio input "true"
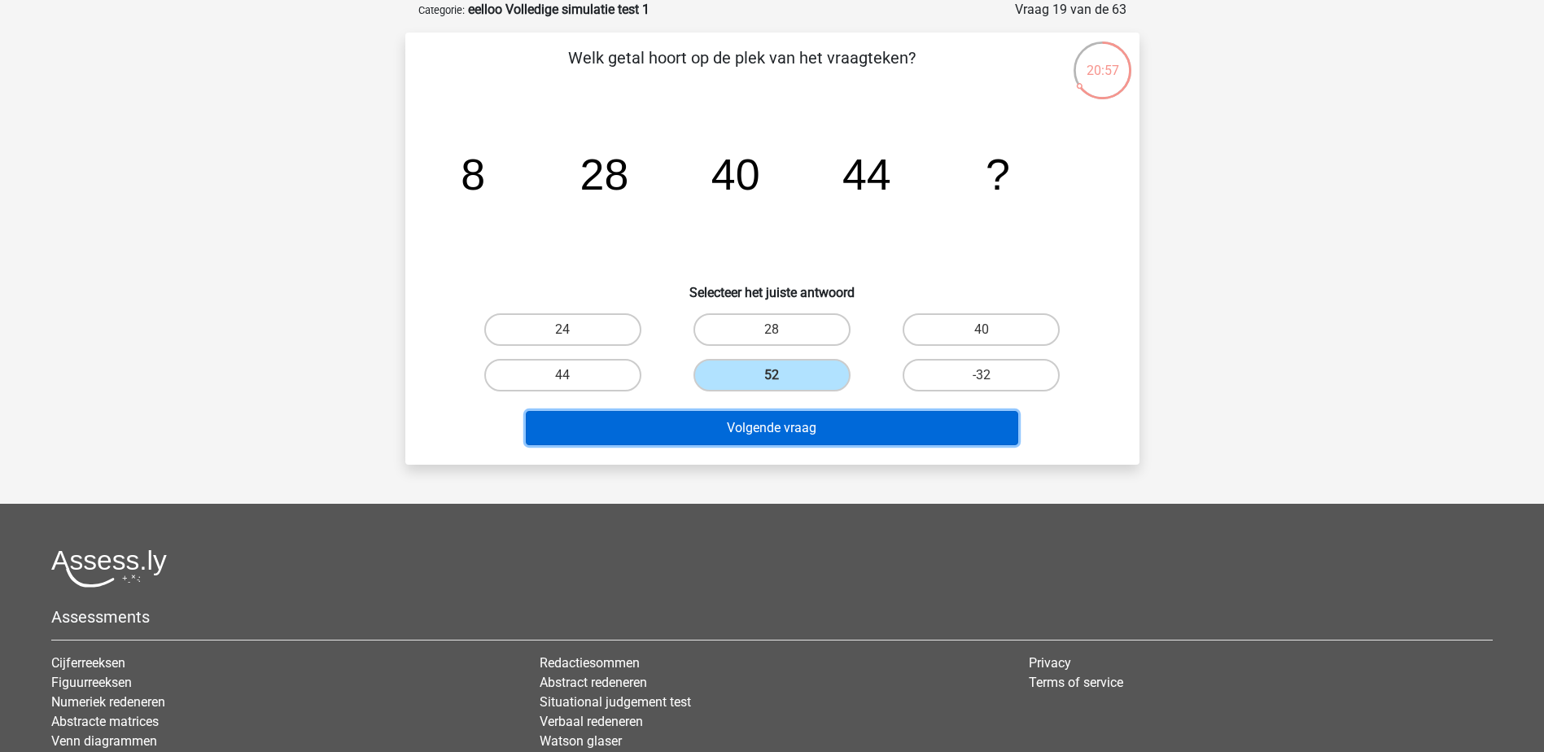
click at [842, 431] on button "Volgende vraag" at bounding box center [772, 428] width 492 height 34
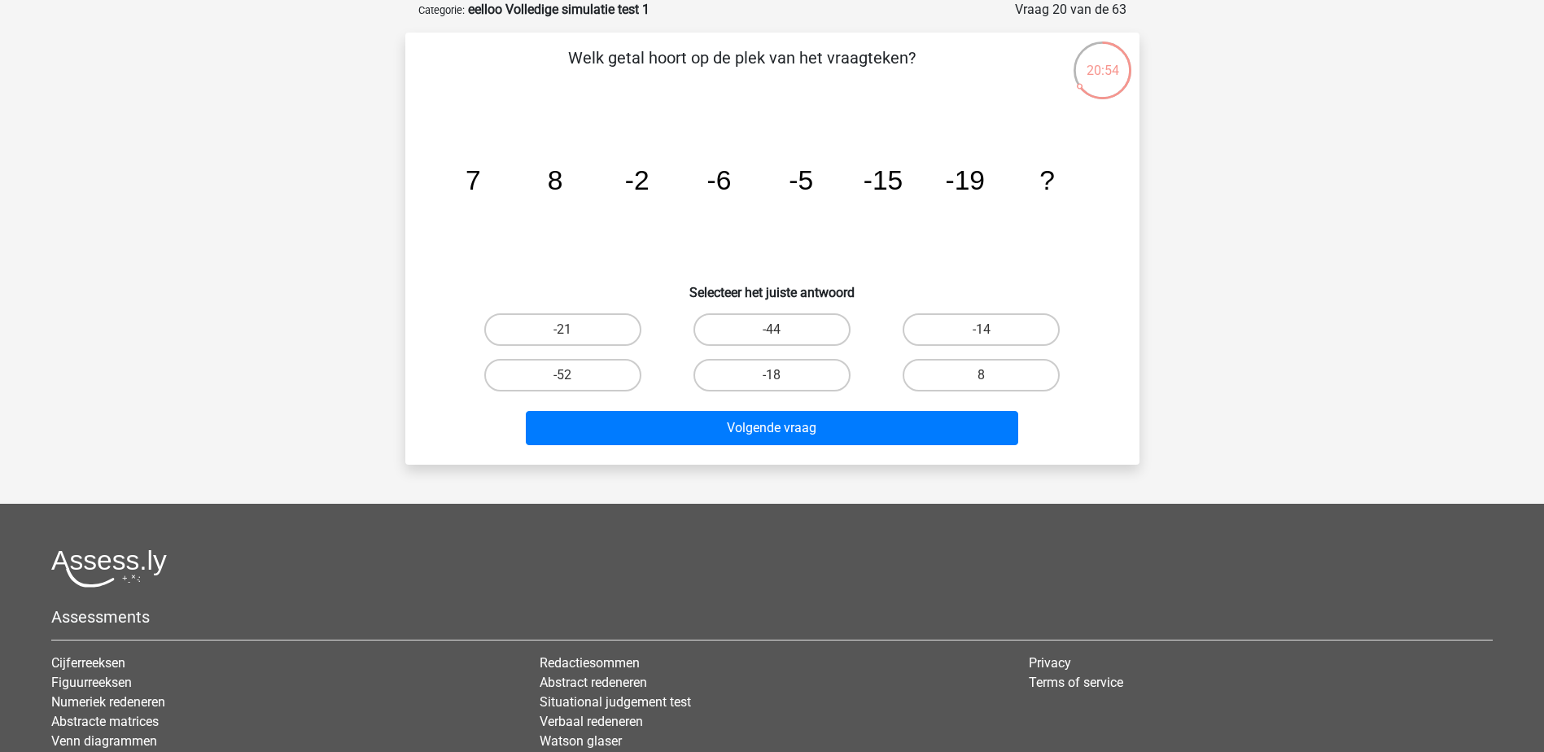
scroll to position [0, 0]
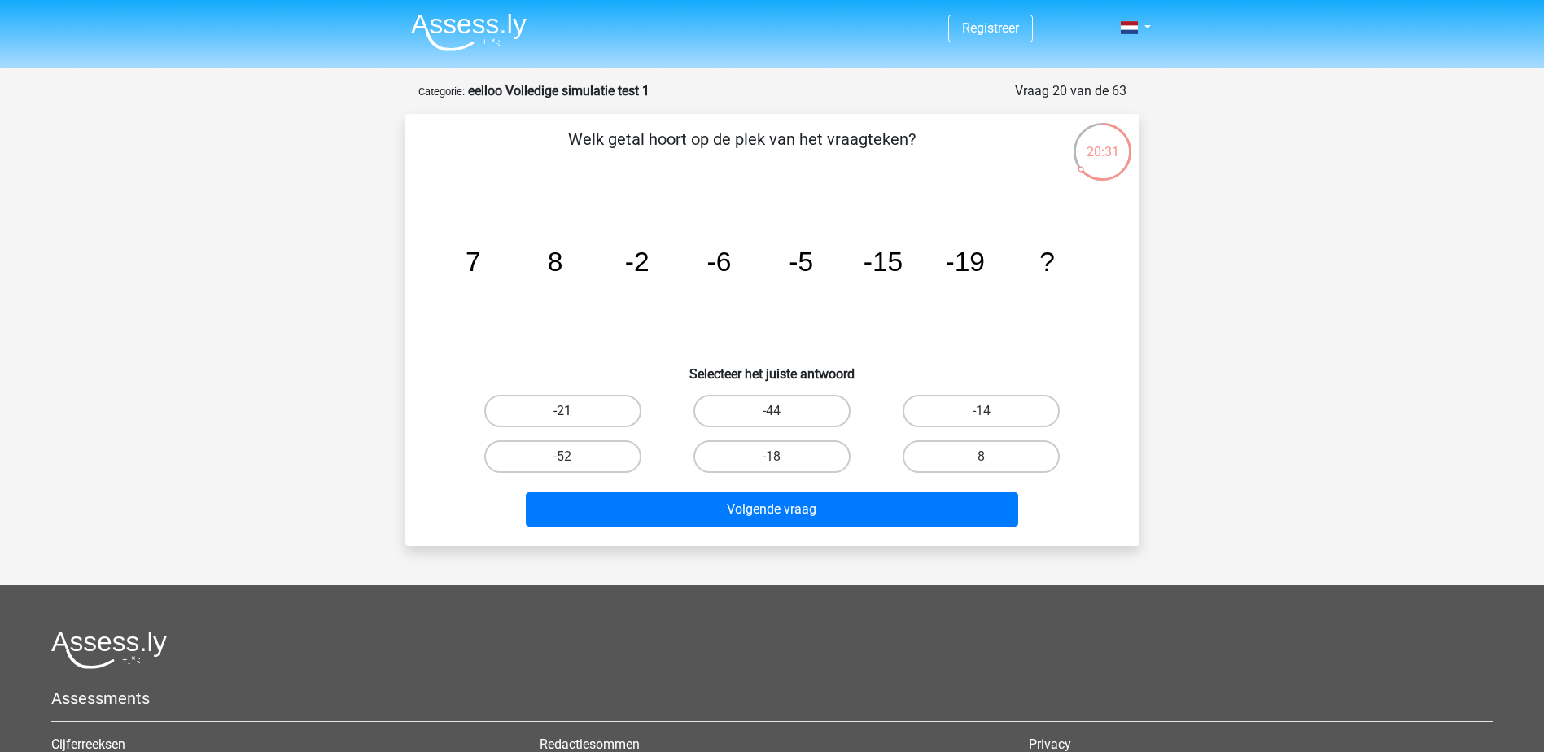
click at [585, 413] on label "-21" at bounding box center [562, 411] width 157 height 33
click at [573, 413] on input "-21" at bounding box center [567, 416] width 11 height 11
radio input "true"
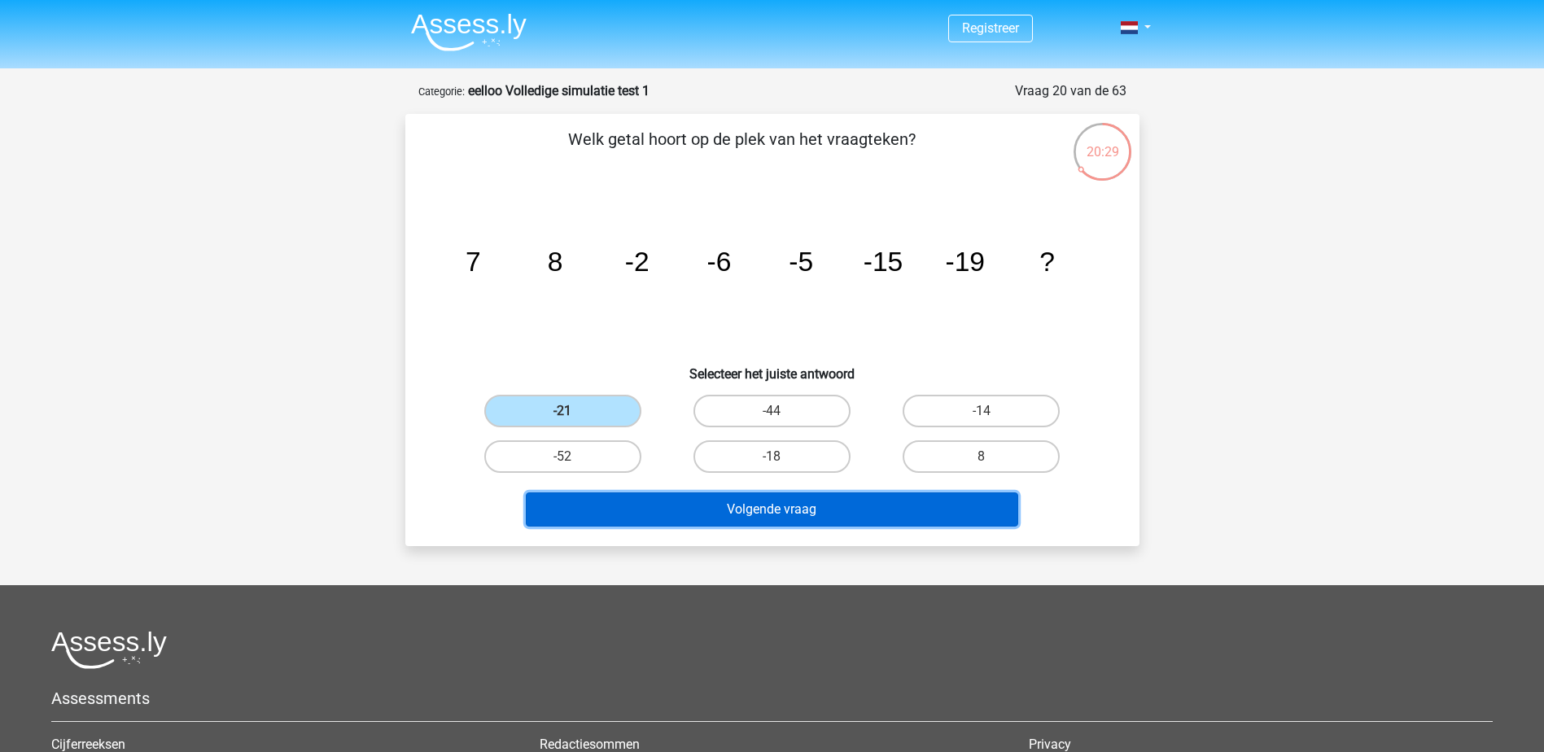
click at [746, 517] on button "Volgende vraag" at bounding box center [772, 509] width 492 height 34
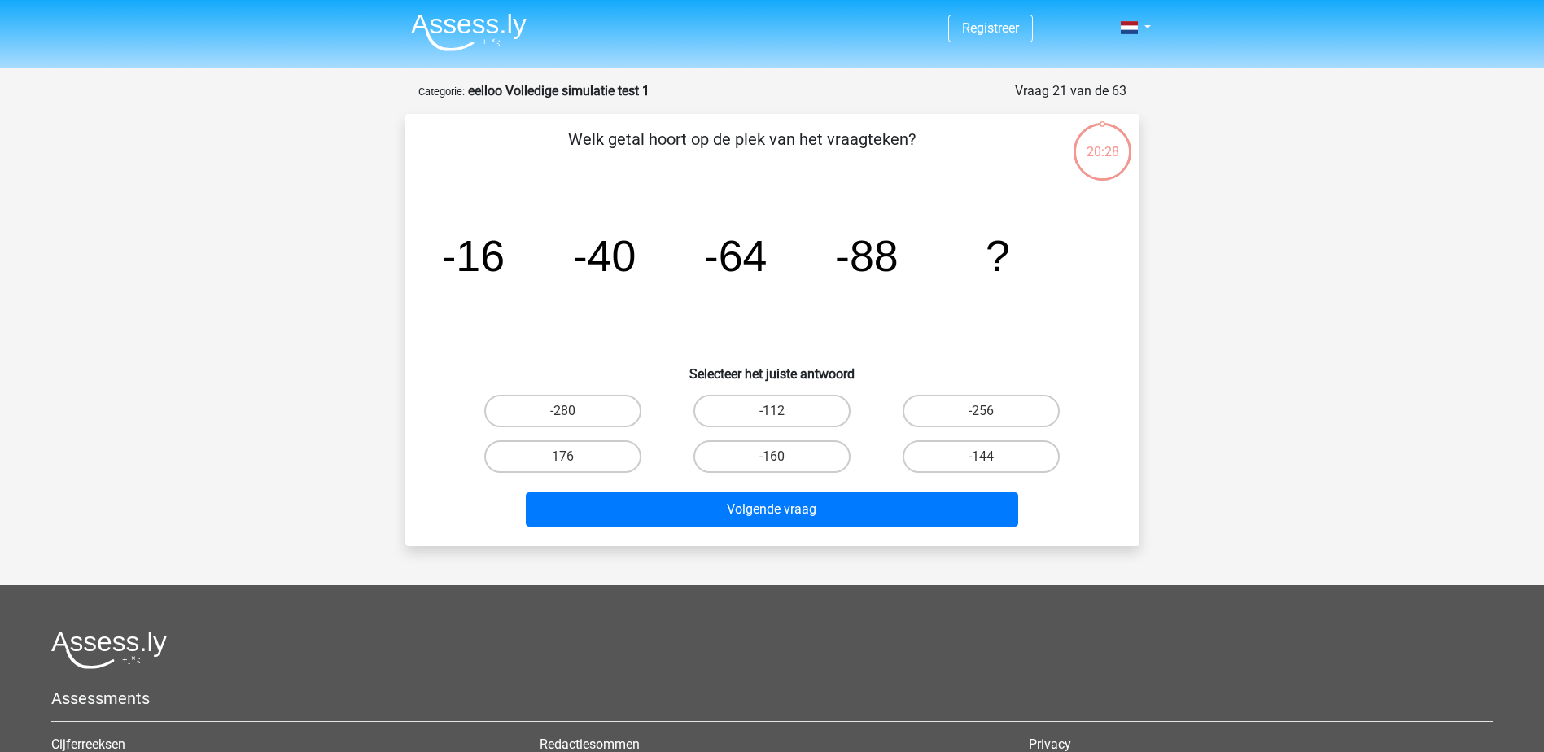
scroll to position [81, 0]
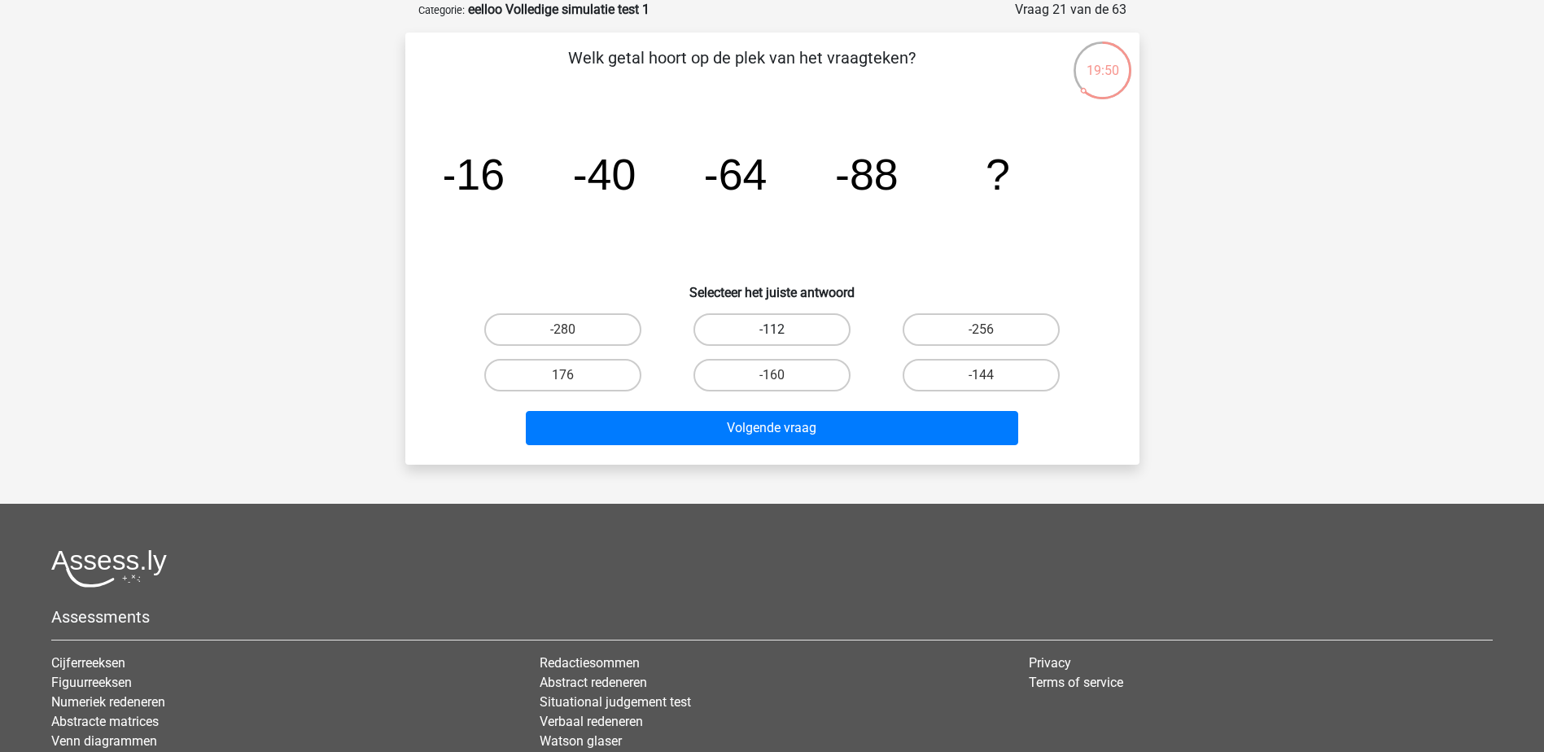
click at [816, 326] on label "-112" at bounding box center [771, 329] width 157 height 33
click at [782, 330] on input "-112" at bounding box center [777, 335] width 11 height 11
radio input "true"
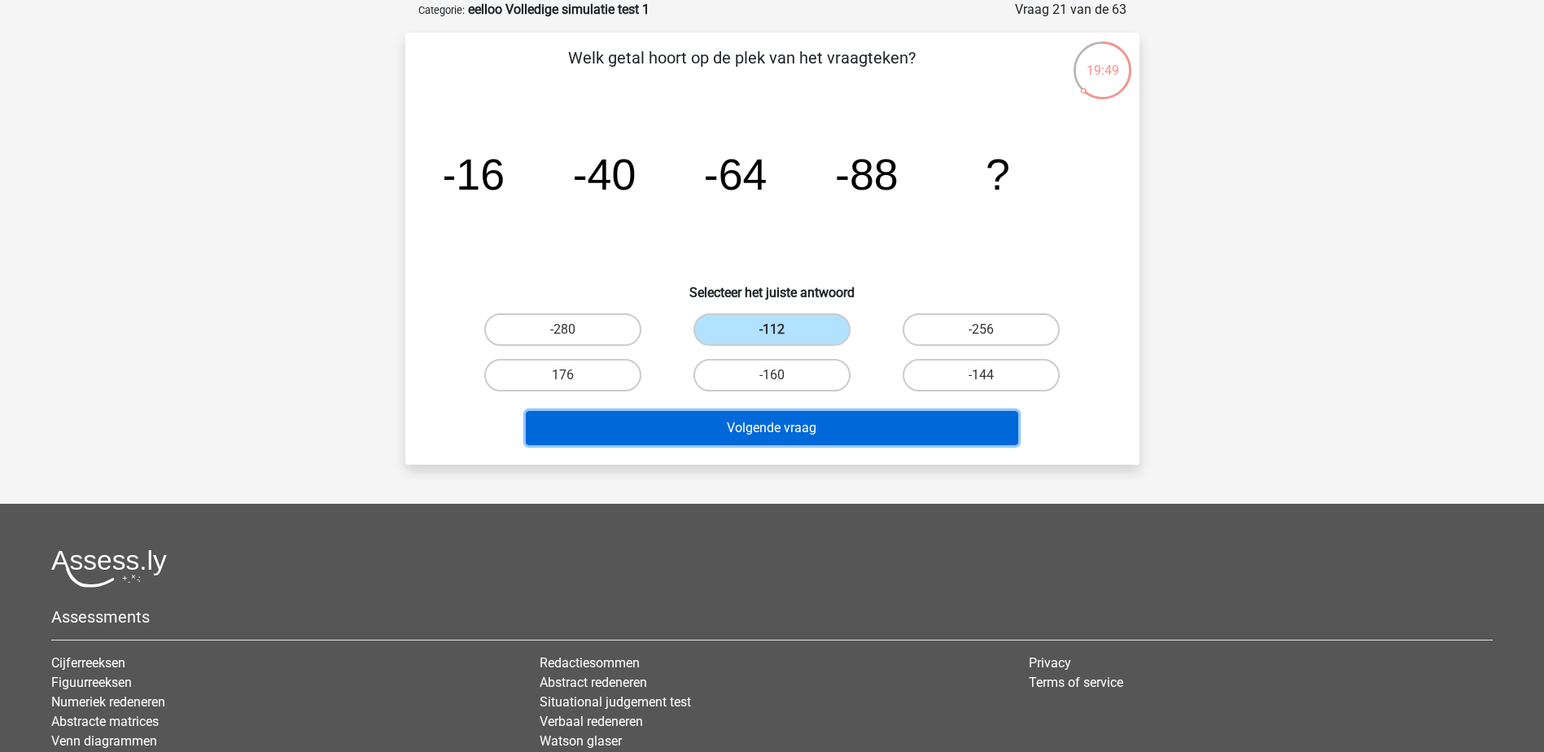
click at [833, 434] on button "Volgende vraag" at bounding box center [772, 428] width 492 height 34
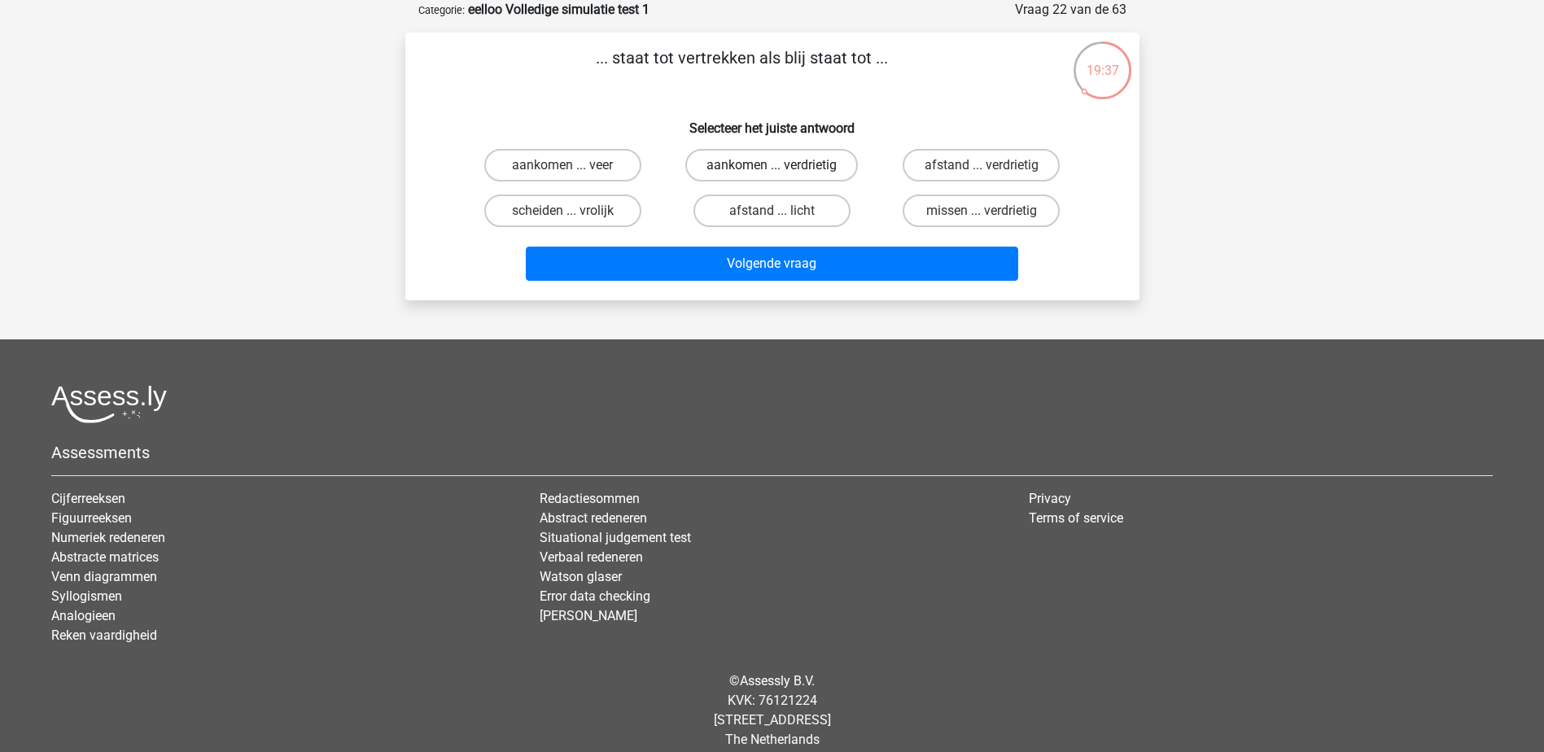
click at [832, 164] on label "aankomen ... verdrietig" at bounding box center [771, 165] width 173 height 33
click at [782, 165] on input "aankomen ... verdrietig" at bounding box center [777, 170] width 11 height 11
radio input "true"
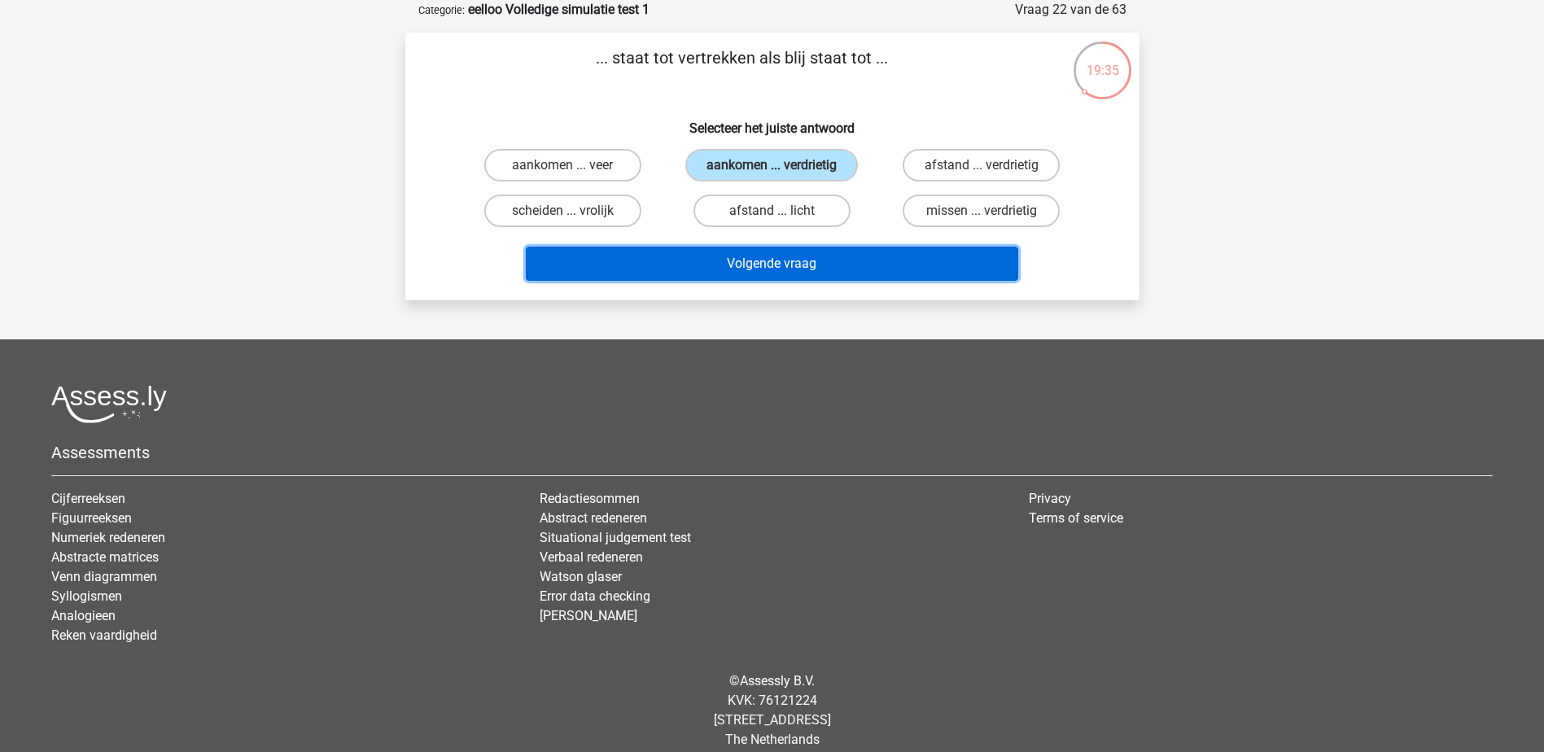
click at [844, 265] on button "Volgende vraag" at bounding box center [772, 264] width 492 height 34
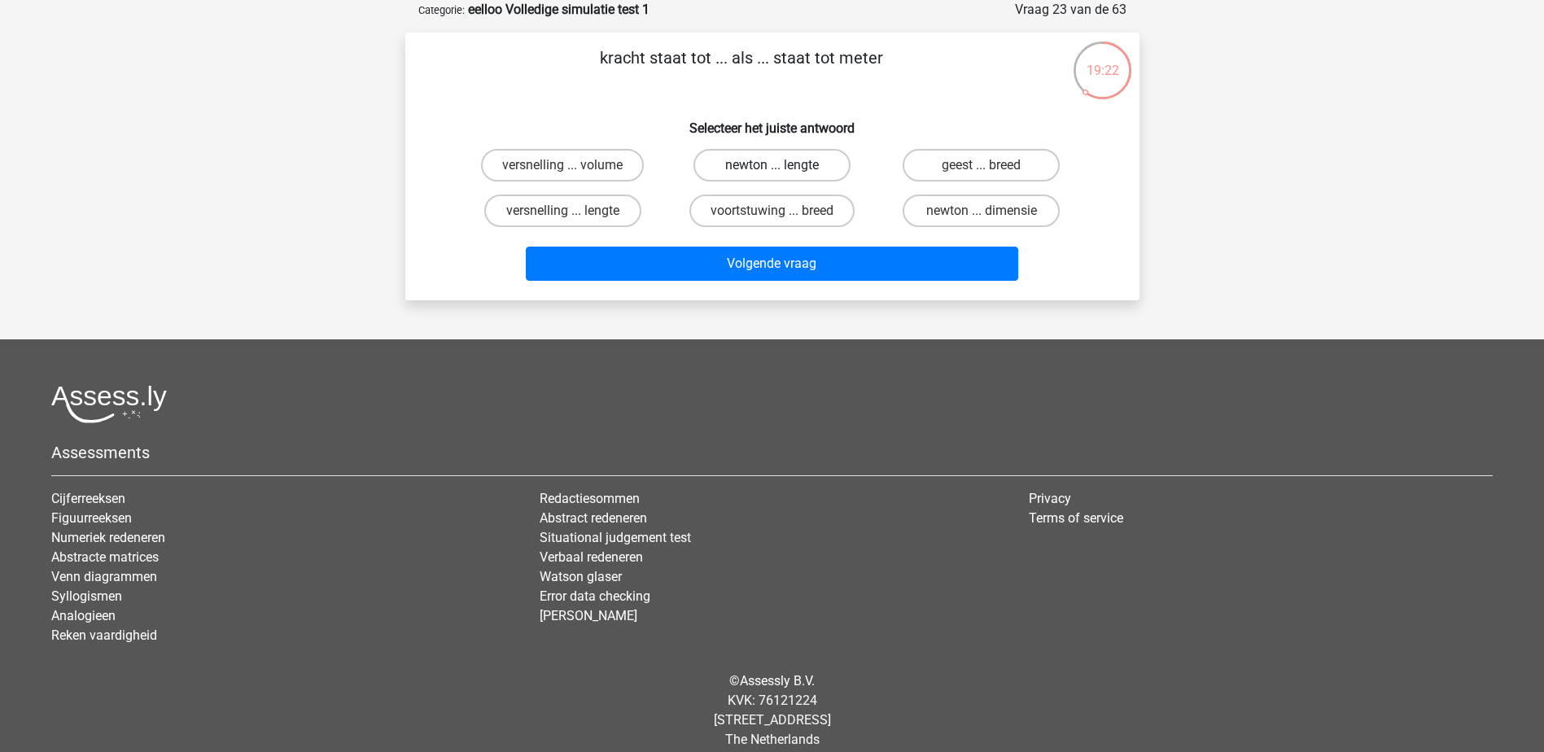
click at [763, 166] on label "newton ... lengte" at bounding box center [771, 165] width 157 height 33
click at [772, 166] on input "newton ... lengte" at bounding box center [777, 170] width 11 height 11
radio input "true"
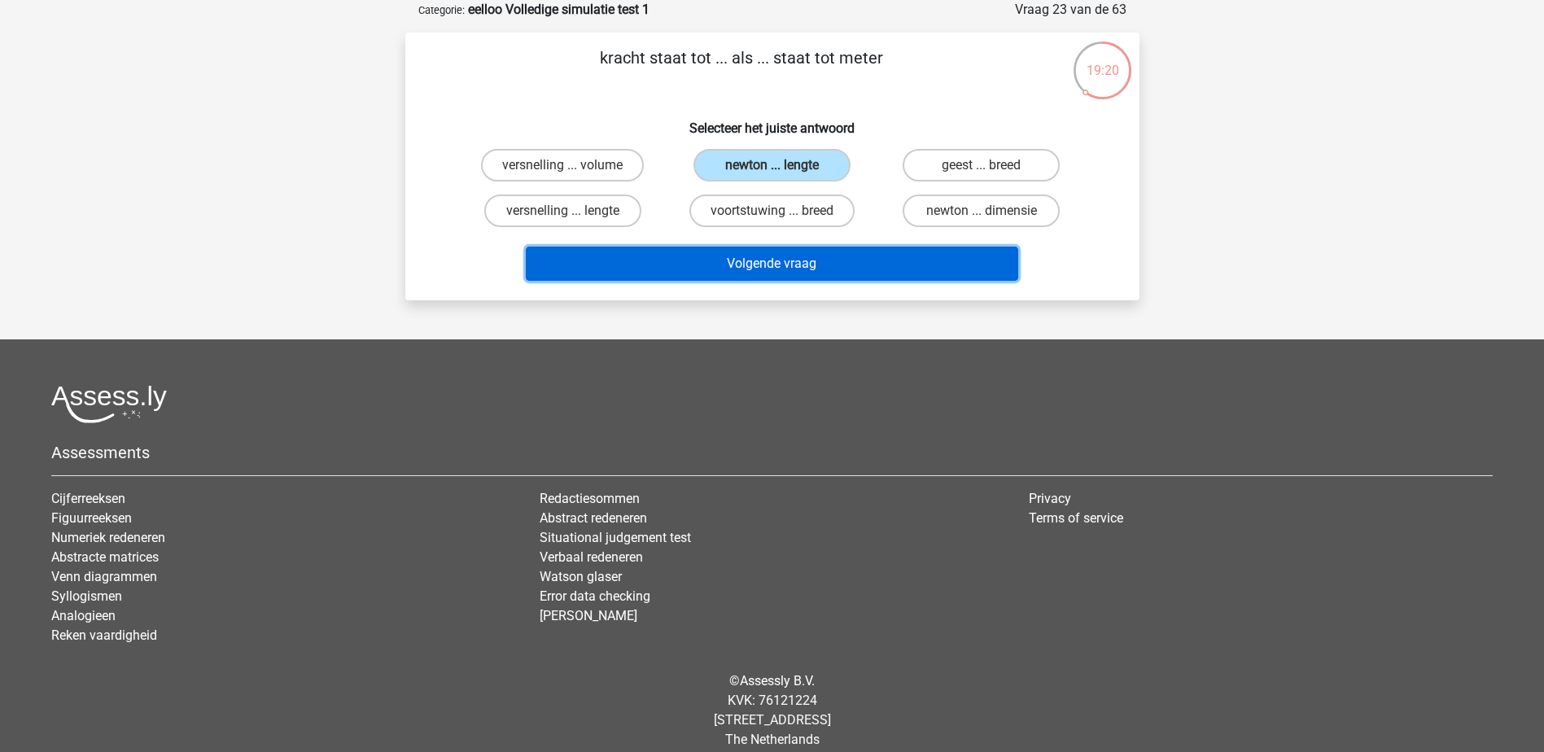
click at [812, 269] on button "Volgende vraag" at bounding box center [772, 264] width 492 height 34
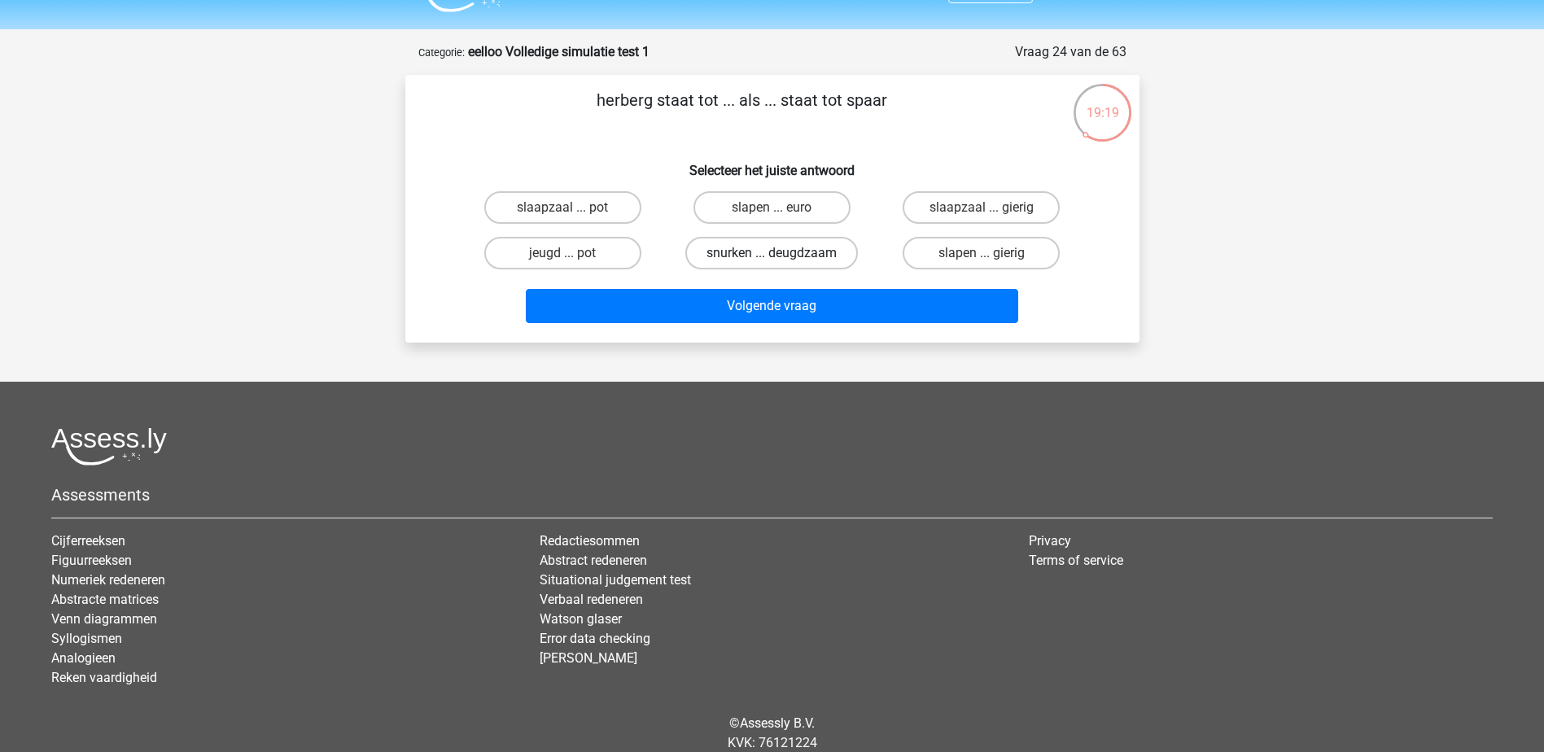
scroll to position [0, 0]
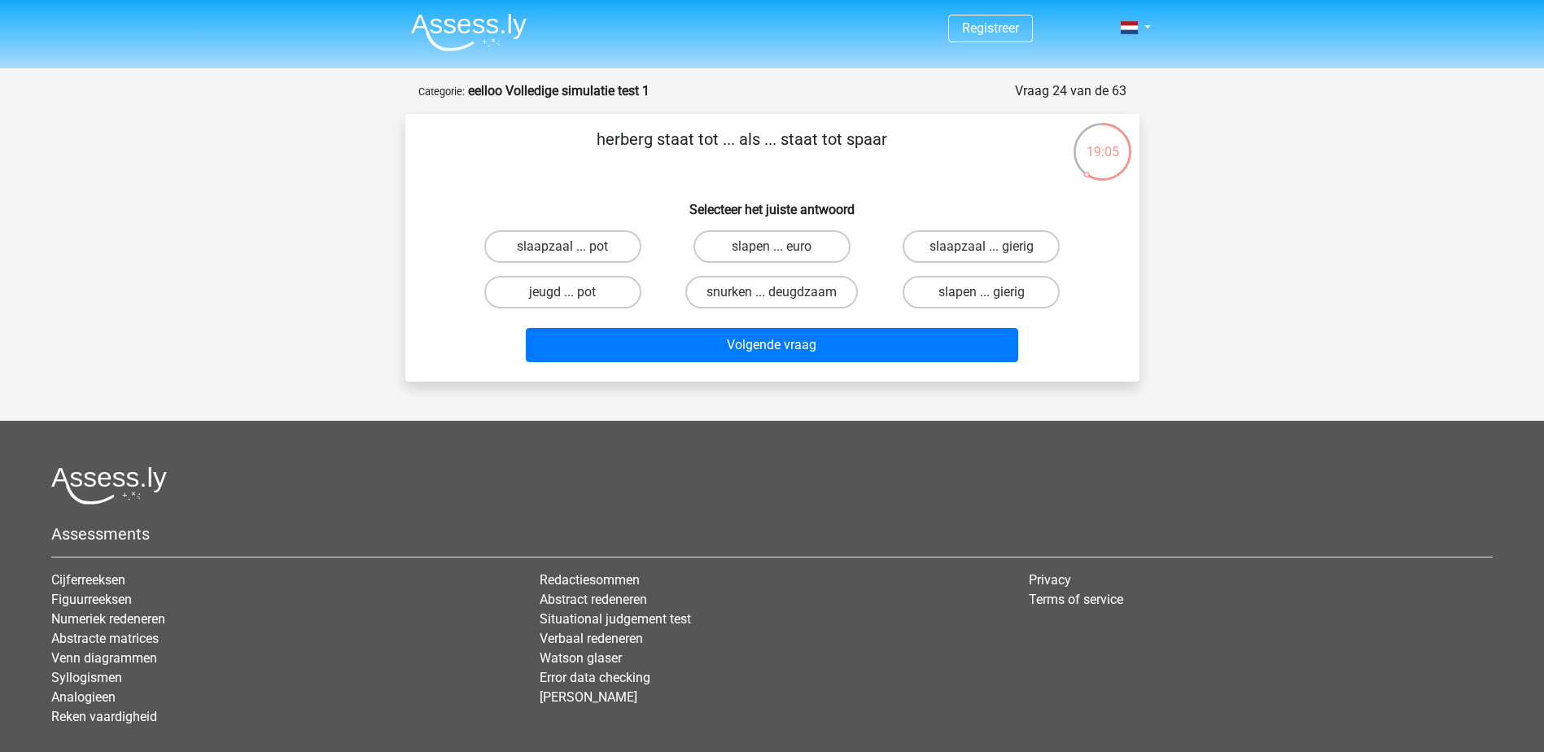
click at [1125, 147] on div "19:05" at bounding box center [1102, 141] width 61 height 41
click at [608, 255] on label "slaapzaal ... pot" at bounding box center [562, 246] width 157 height 33
click at [573, 255] on input "slaapzaal ... pot" at bounding box center [567, 252] width 11 height 11
radio input "true"
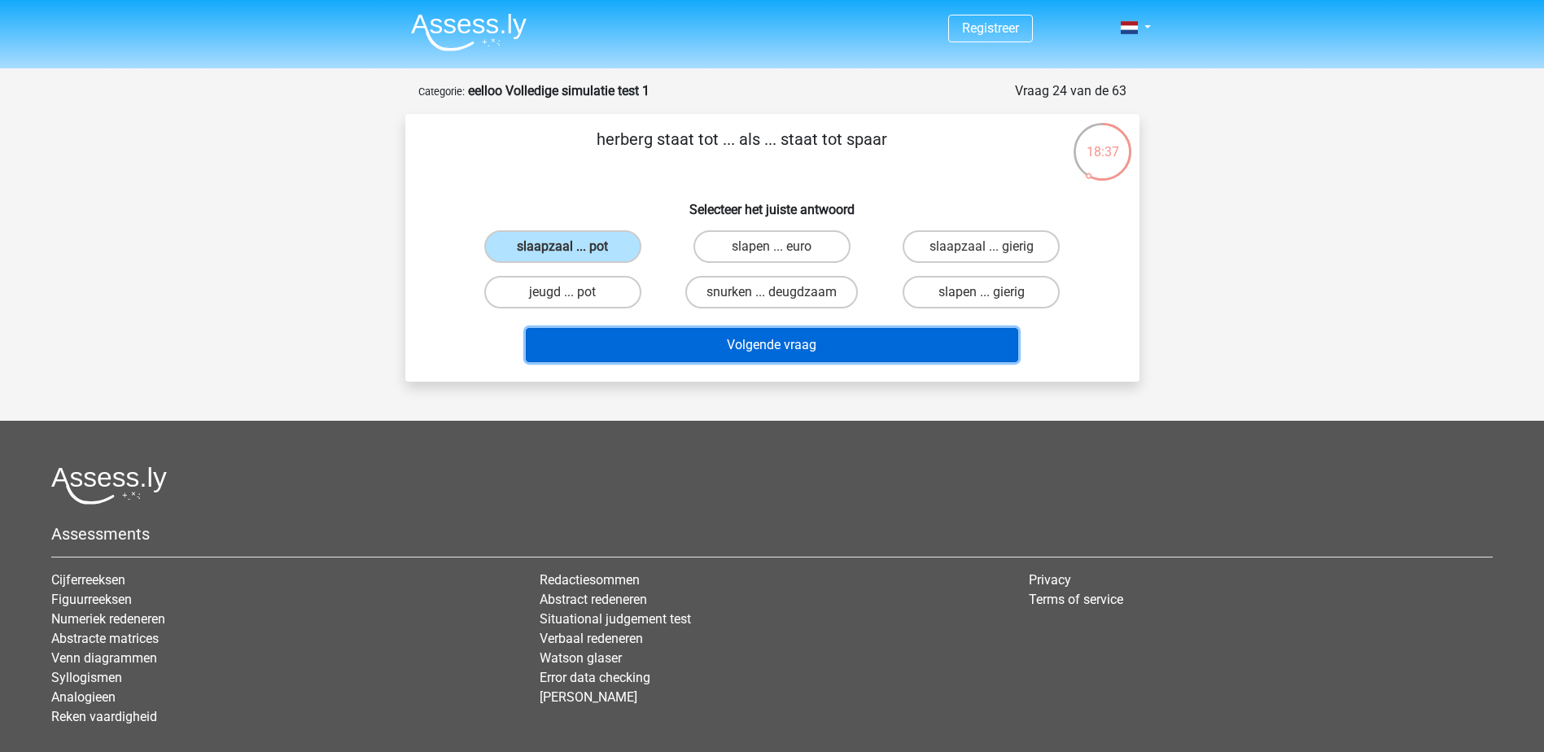
click at [820, 357] on button "Volgende vraag" at bounding box center [772, 345] width 492 height 34
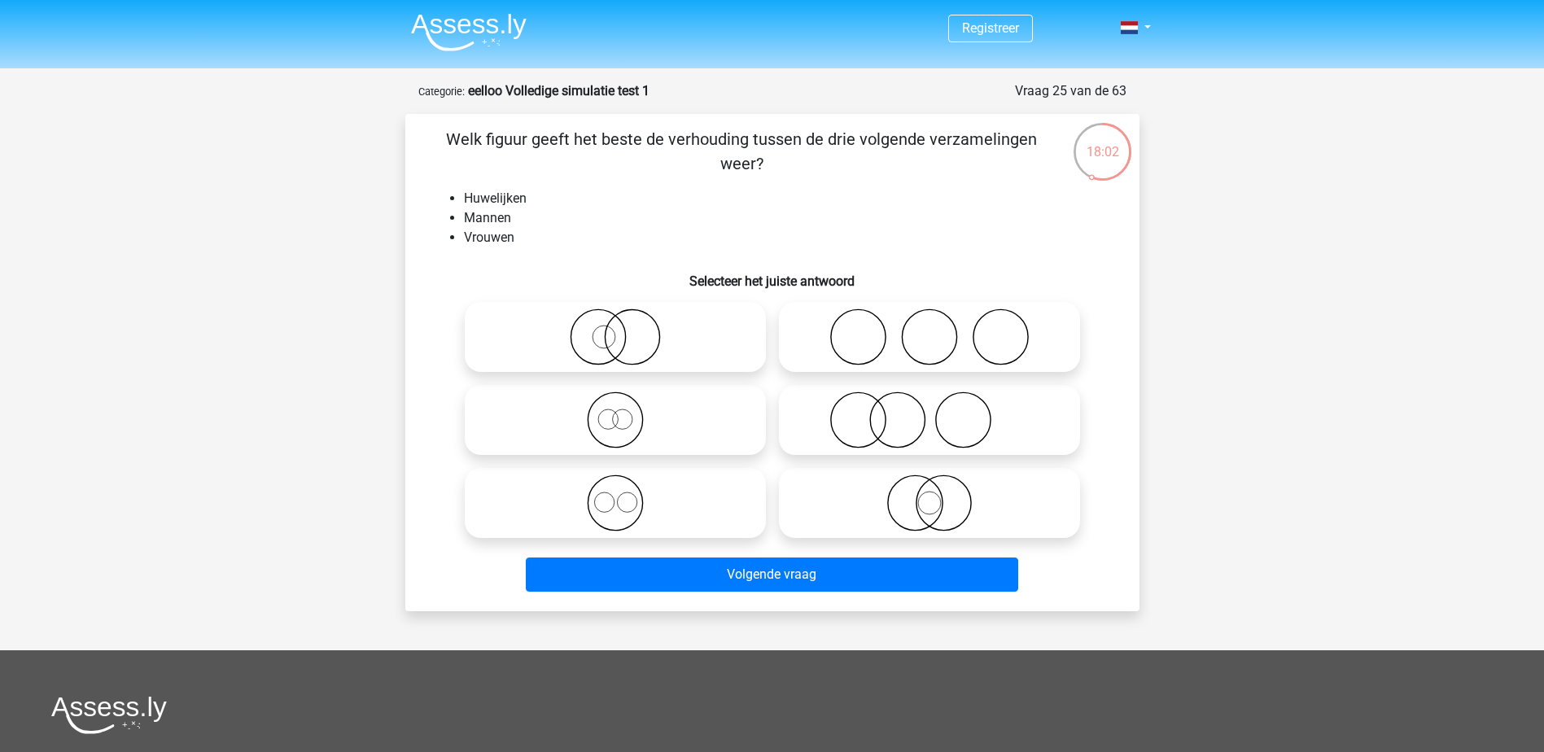
click at [626, 424] on icon at bounding box center [615, 420] width 288 height 57
click at [626, 412] on input "radio" at bounding box center [620, 406] width 11 height 11
radio input "true"
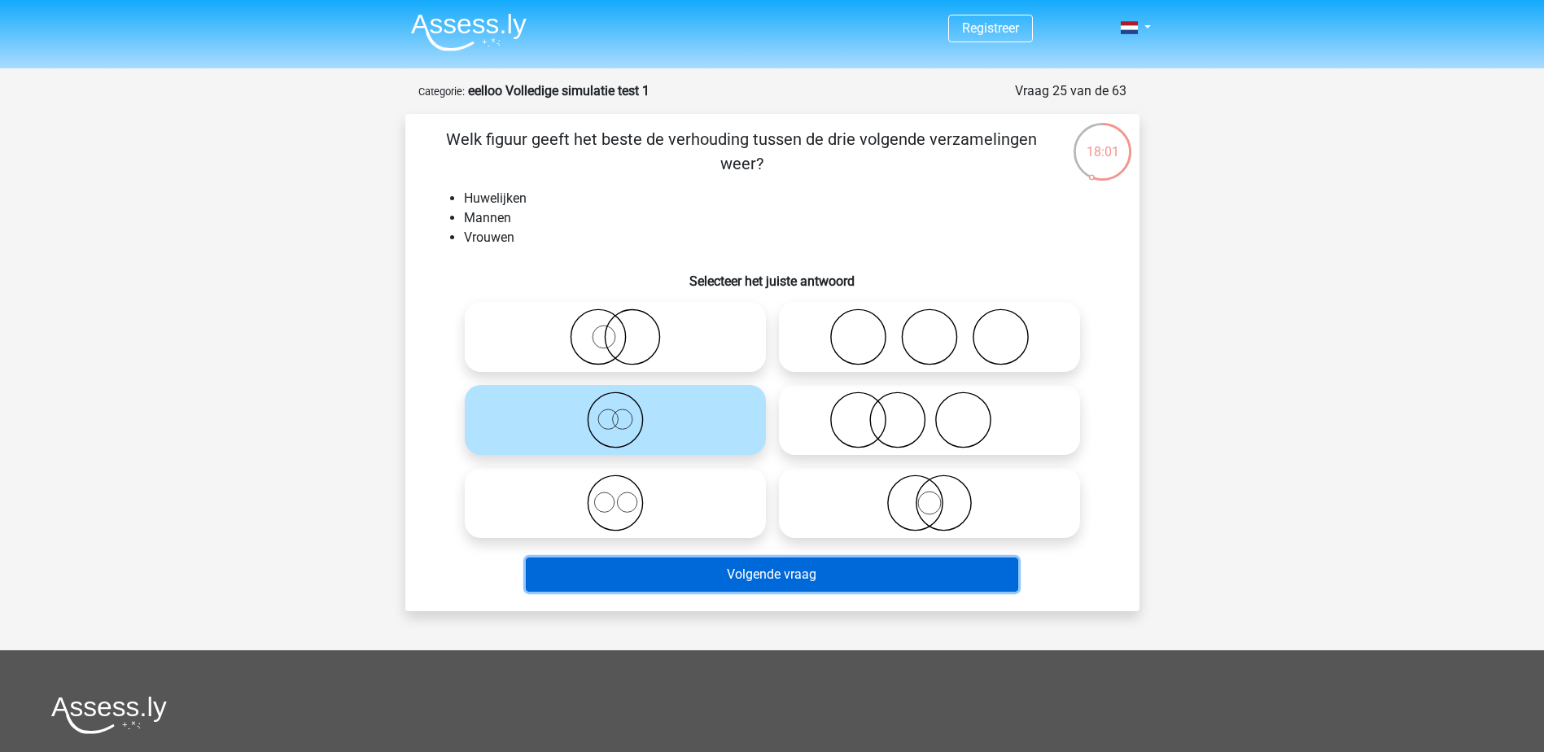
click at [702, 574] on button "Volgende vraag" at bounding box center [772, 575] width 492 height 34
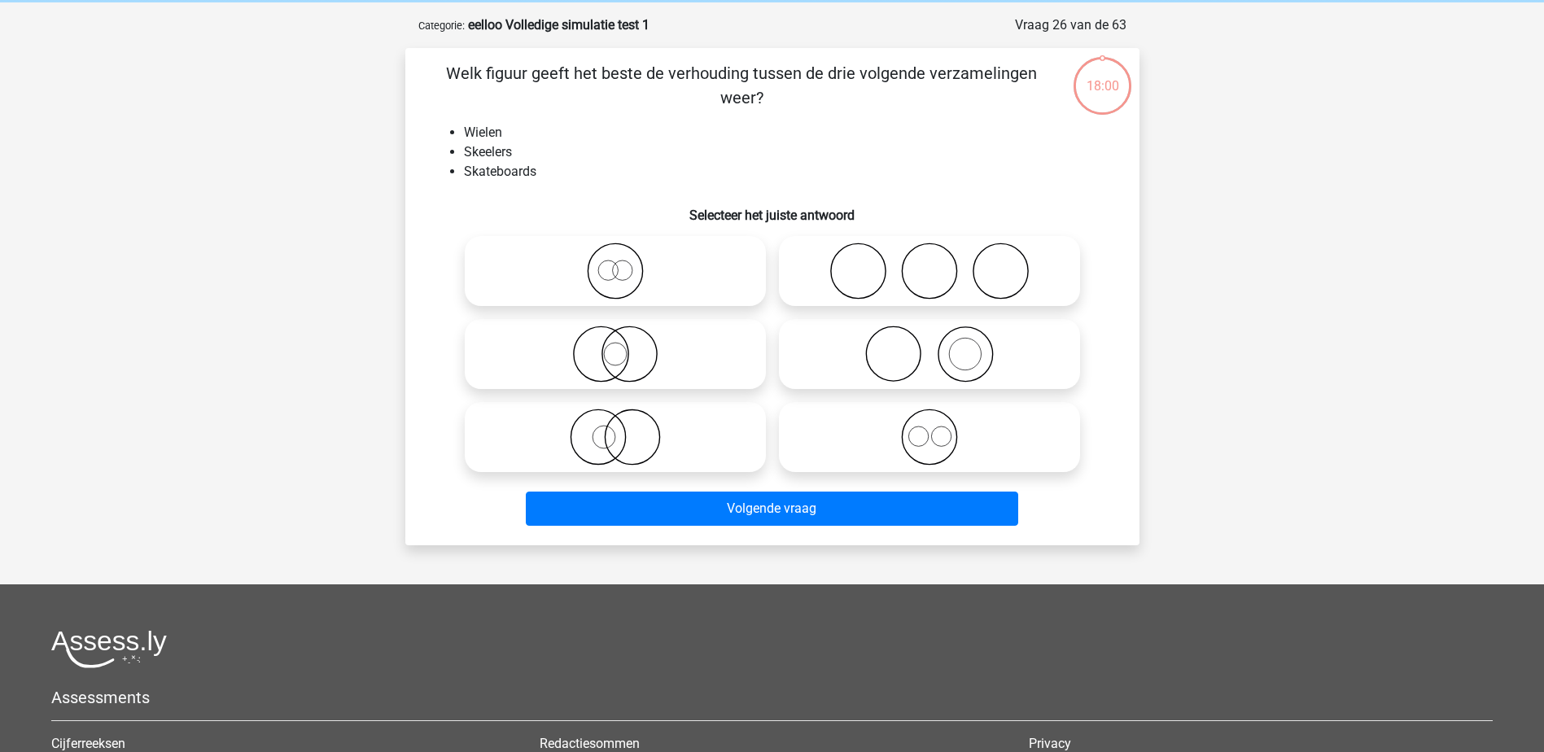
scroll to position [81, 0]
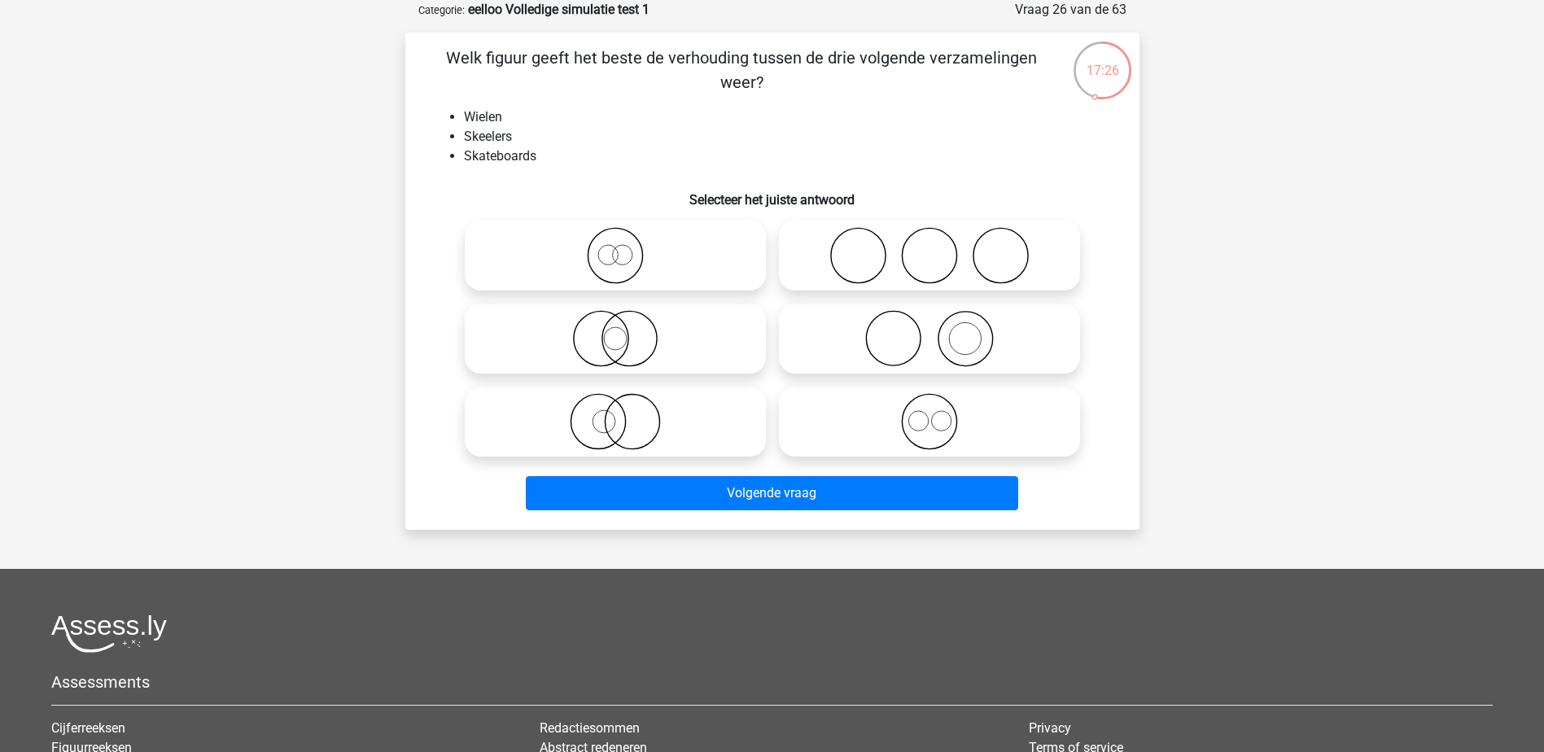
click at [957, 414] on icon at bounding box center [929, 421] width 288 height 57
click at [940, 413] on input "radio" at bounding box center [935, 408] width 11 height 11
radio input "true"
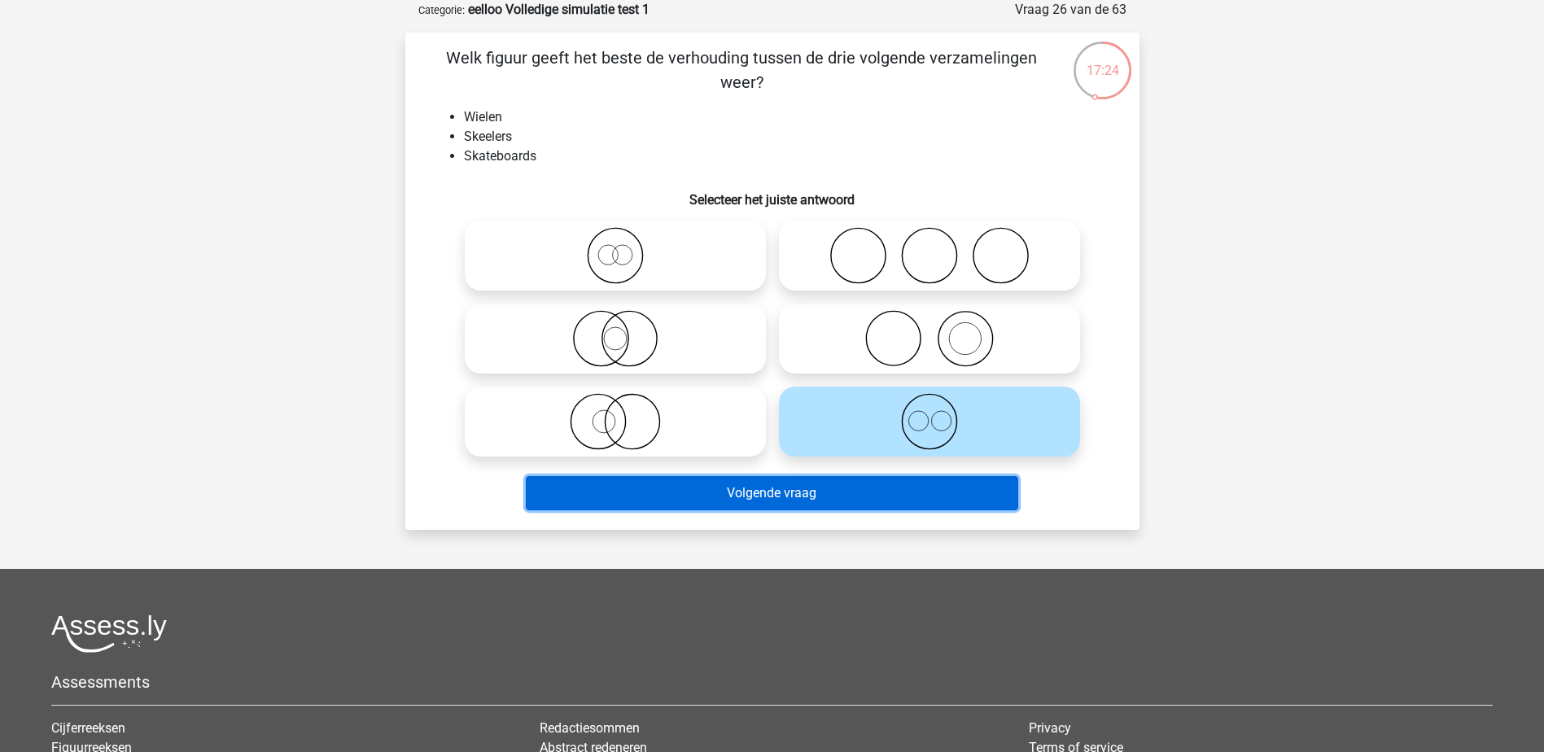
click at [925, 490] on button "Volgende vraag" at bounding box center [772, 493] width 492 height 34
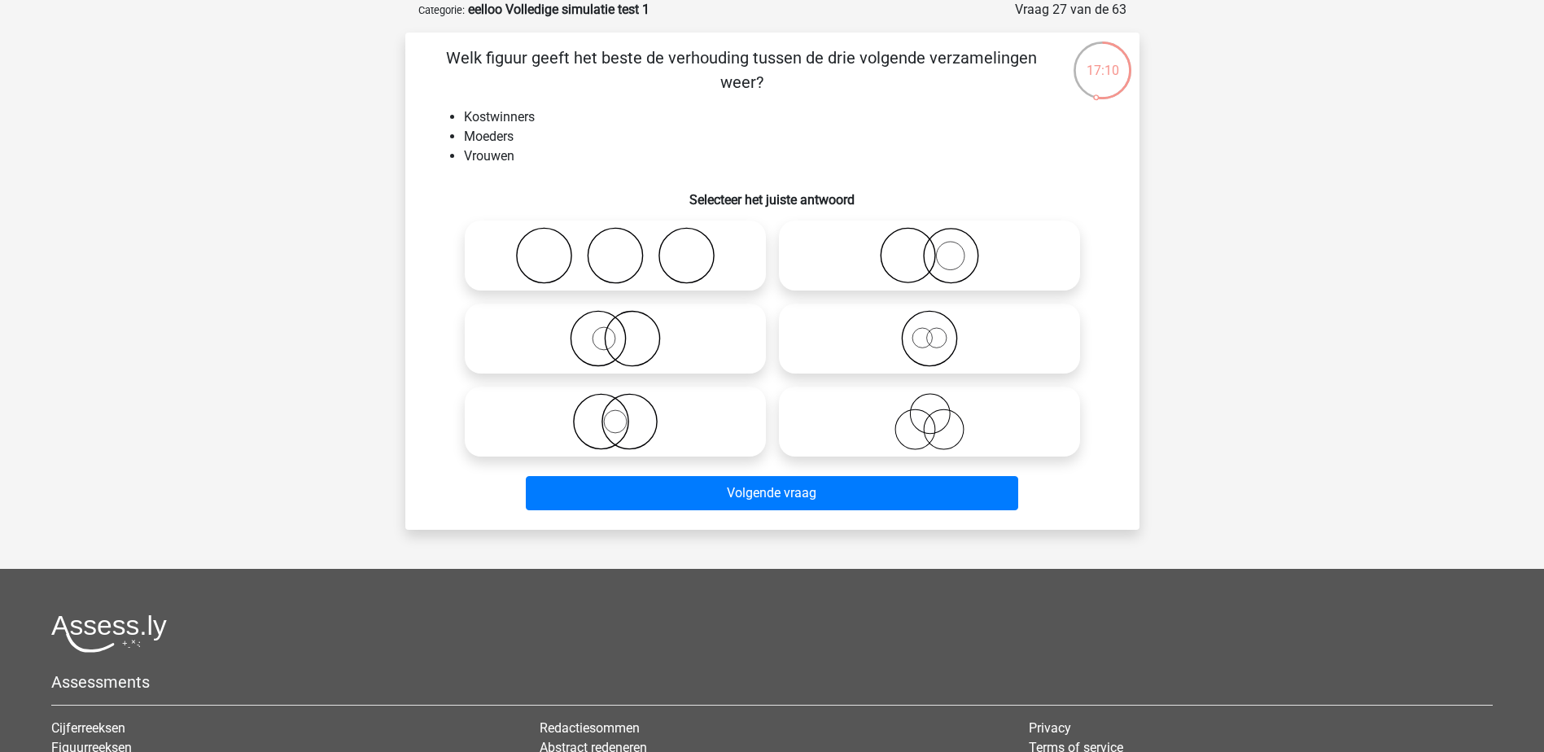
click at [950, 351] on icon at bounding box center [929, 338] width 288 height 57
click at [940, 330] on input "radio" at bounding box center [935, 325] width 11 height 11
radio input "true"
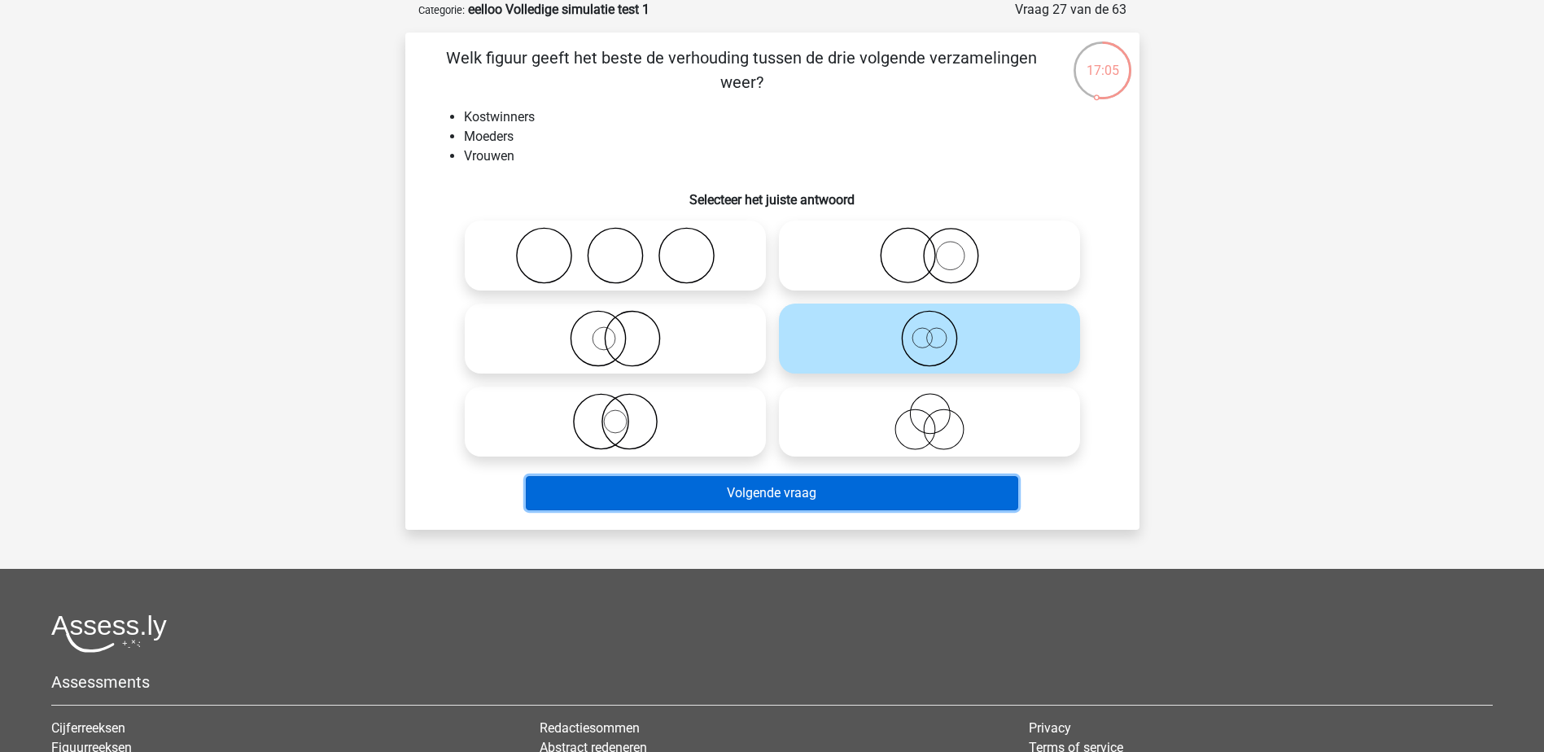
click at [707, 488] on button "Volgende vraag" at bounding box center [772, 493] width 492 height 34
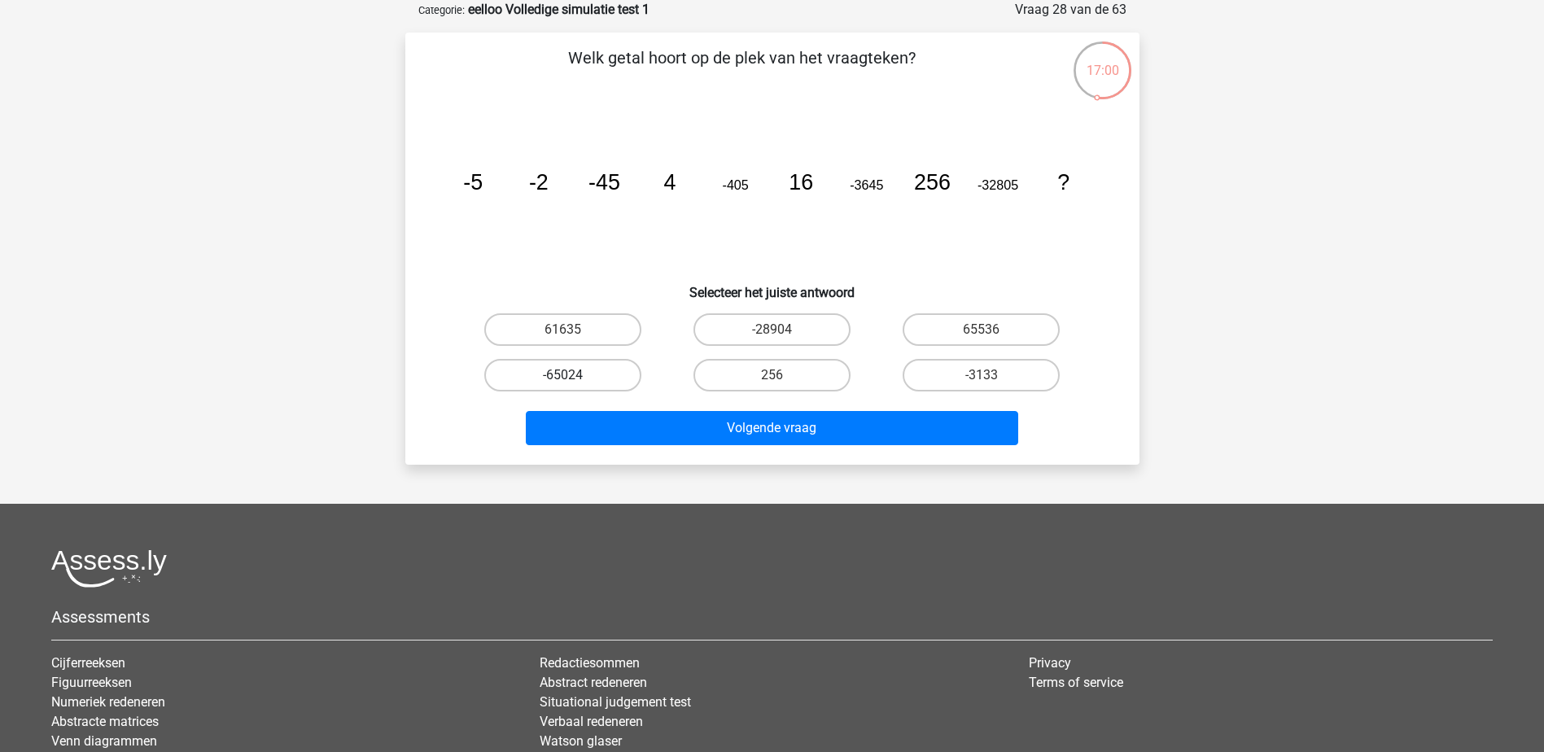
click at [538, 371] on label "-65024" at bounding box center [562, 375] width 157 height 33
click at [562, 375] on input "-65024" at bounding box center [567, 380] width 11 height 11
radio input "true"
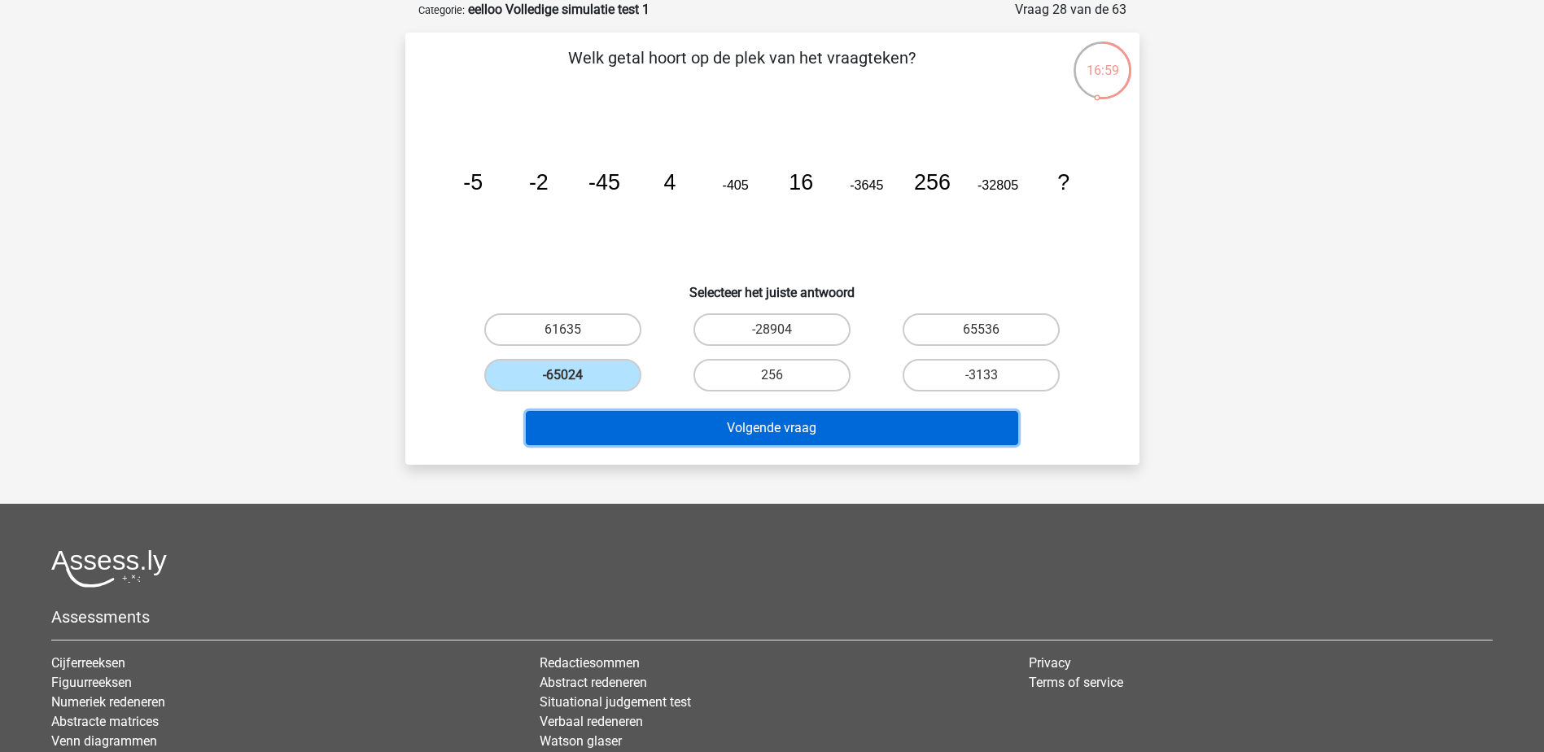
click at [778, 426] on button "Volgende vraag" at bounding box center [772, 428] width 492 height 34
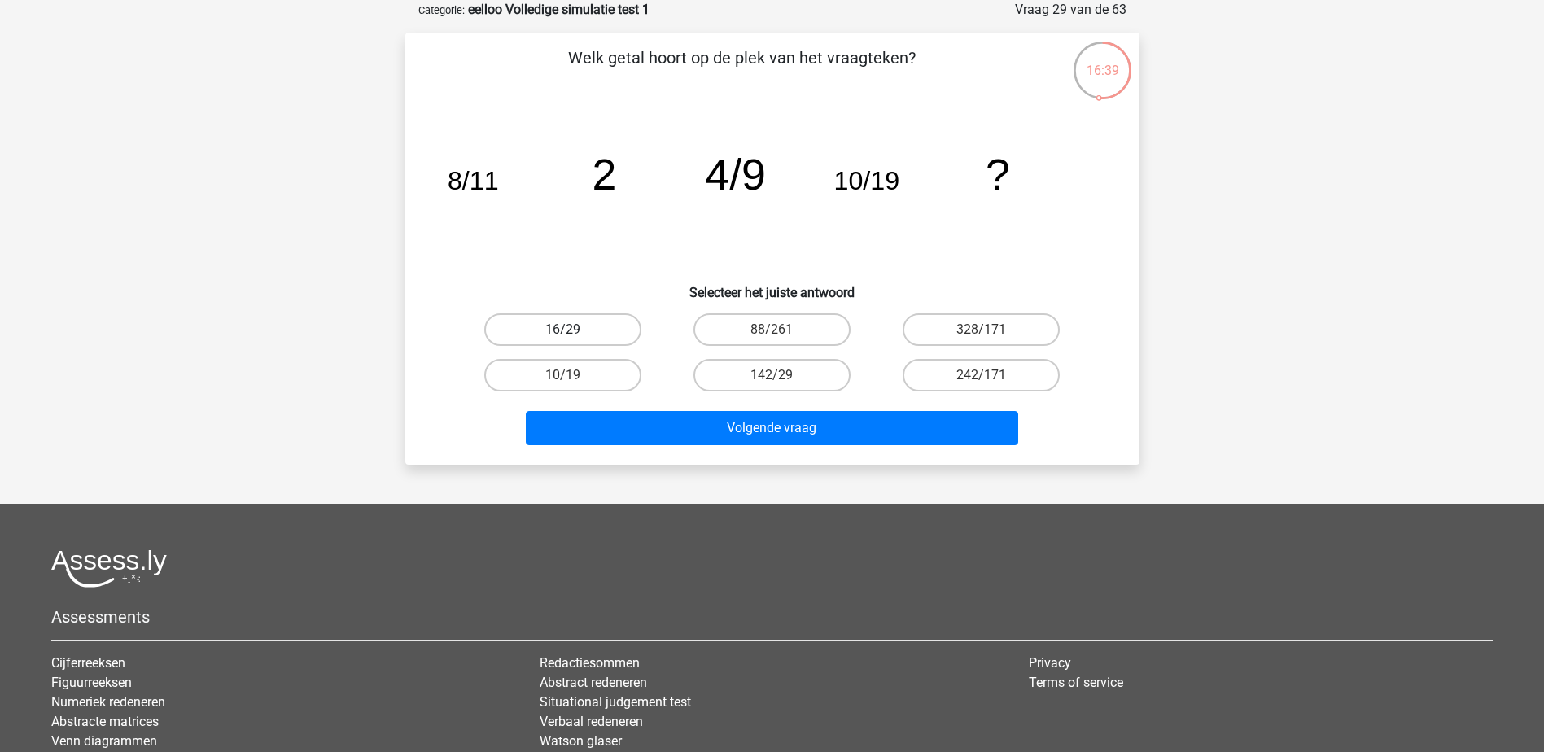
click at [558, 327] on label "16/29" at bounding box center [562, 329] width 157 height 33
click at [562, 330] on input "16/29" at bounding box center [567, 335] width 11 height 11
radio input "true"
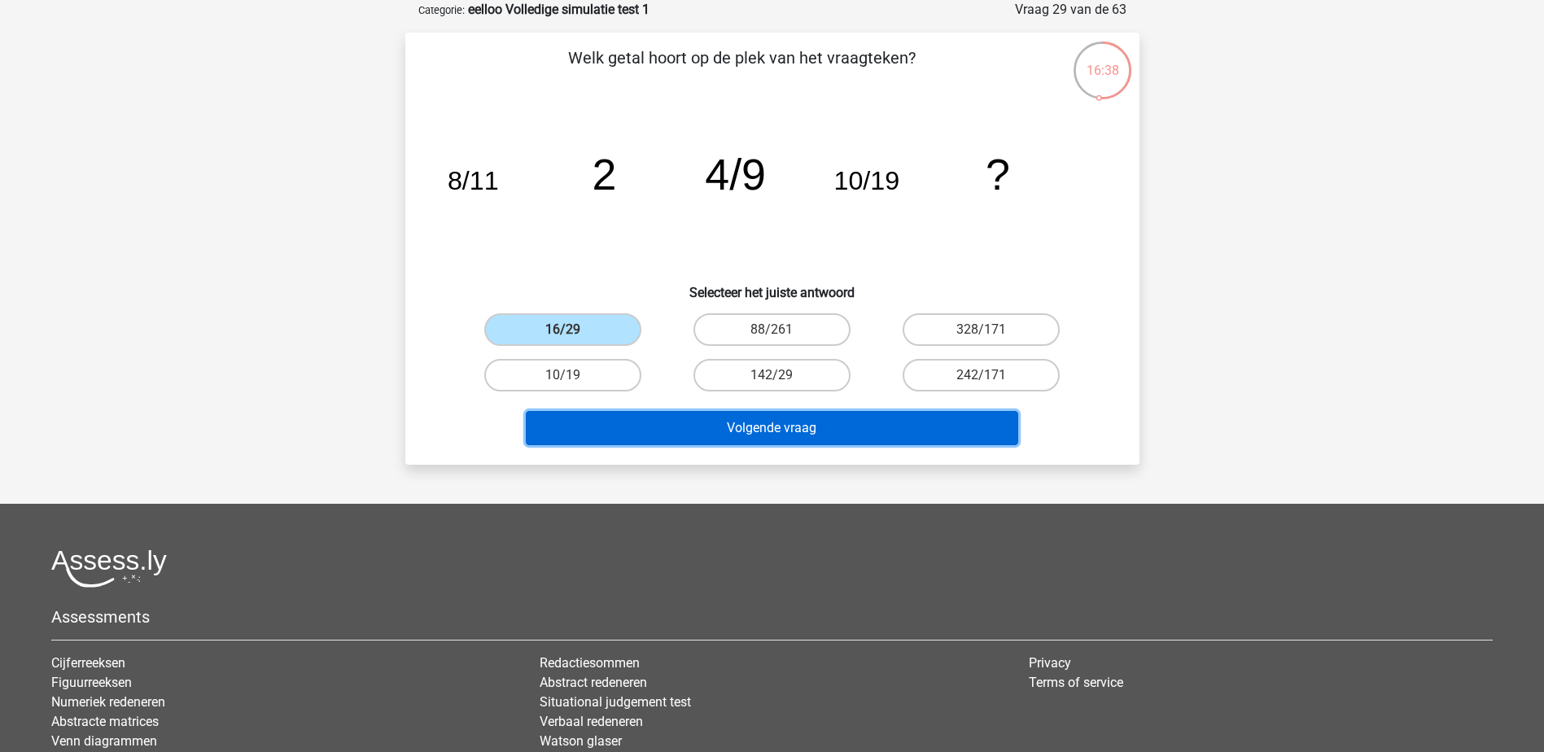
click at [768, 425] on button "Volgende vraag" at bounding box center [772, 428] width 492 height 34
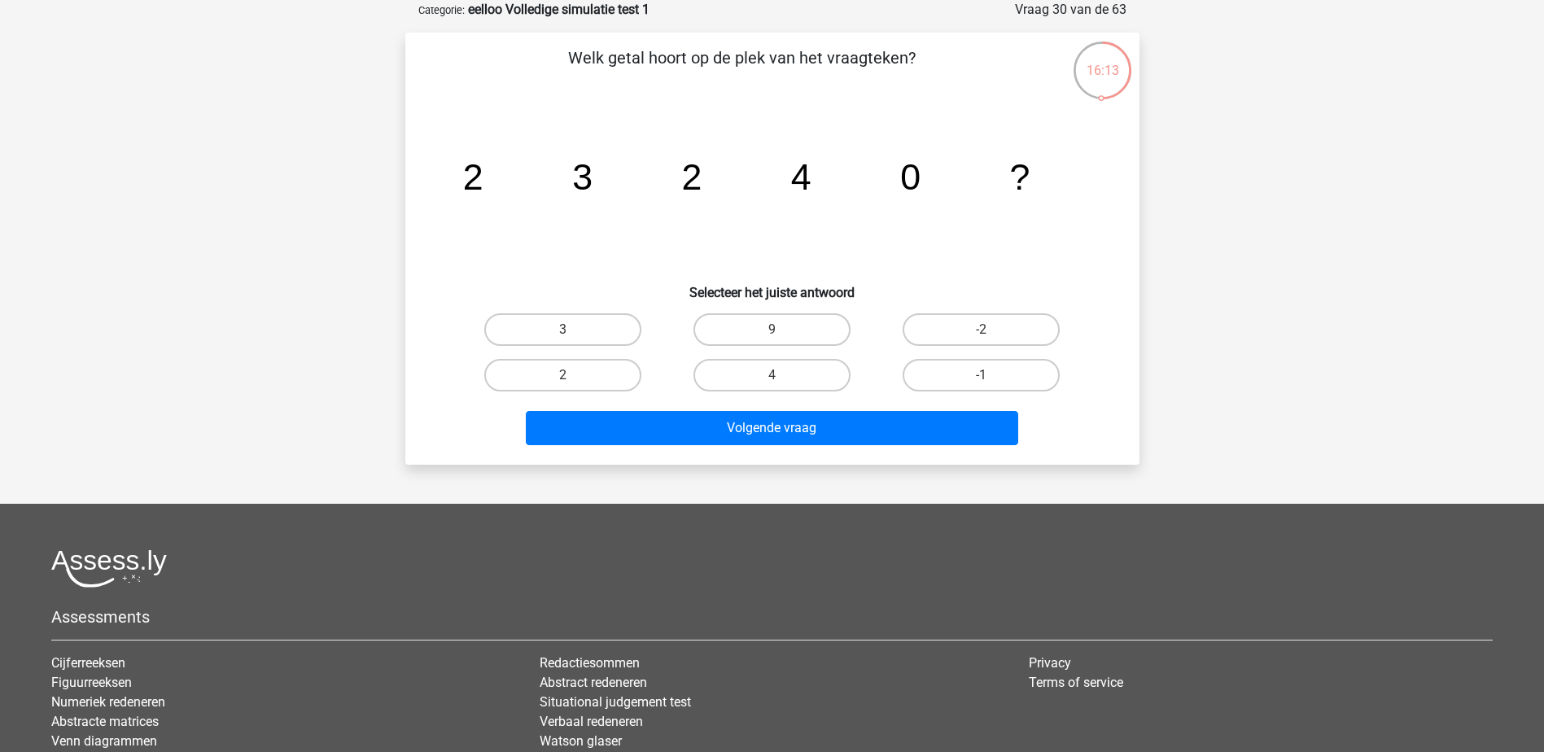
click at [777, 330] on input "9" at bounding box center [777, 335] width 11 height 11
radio input "true"
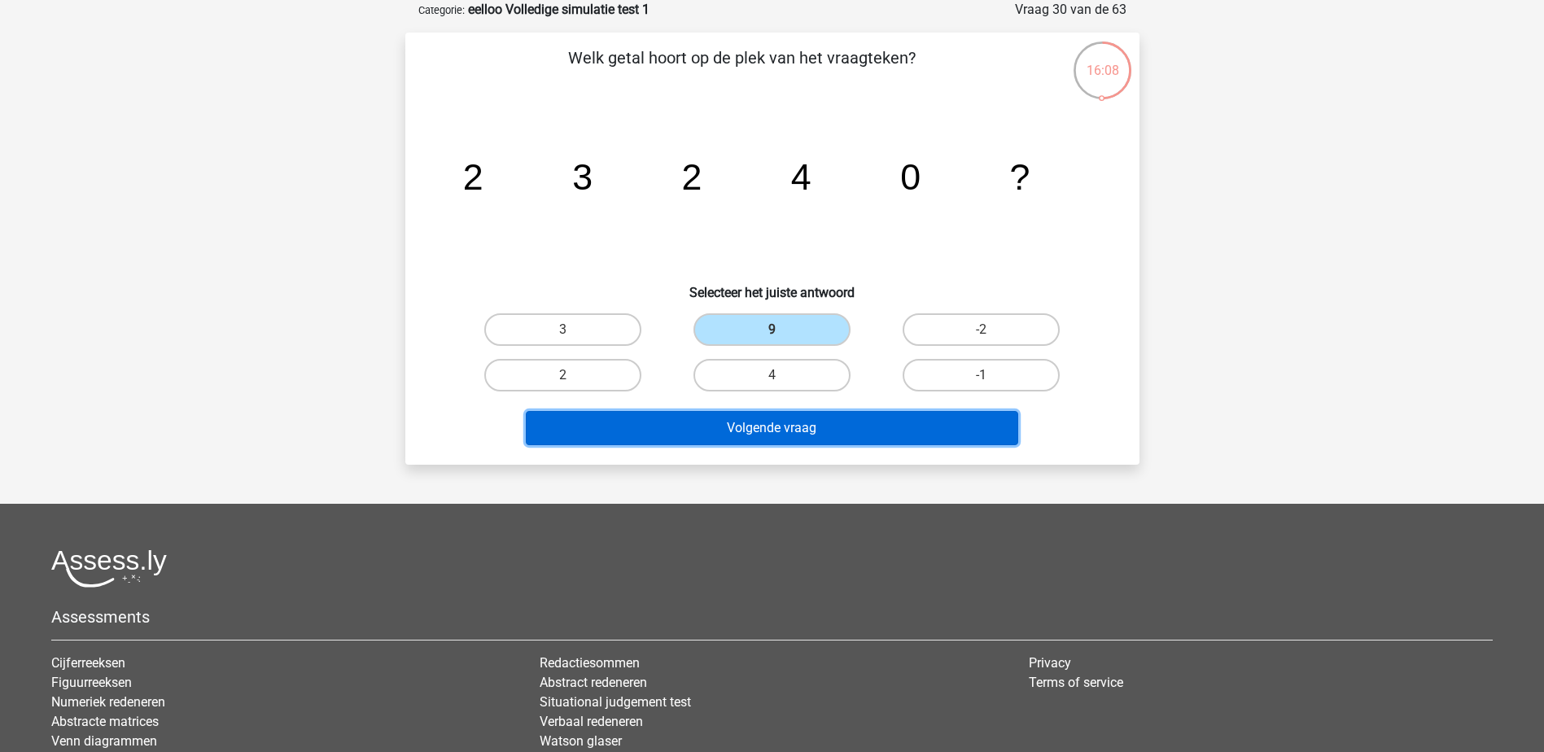
click at [777, 440] on button "Volgende vraag" at bounding box center [772, 428] width 492 height 34
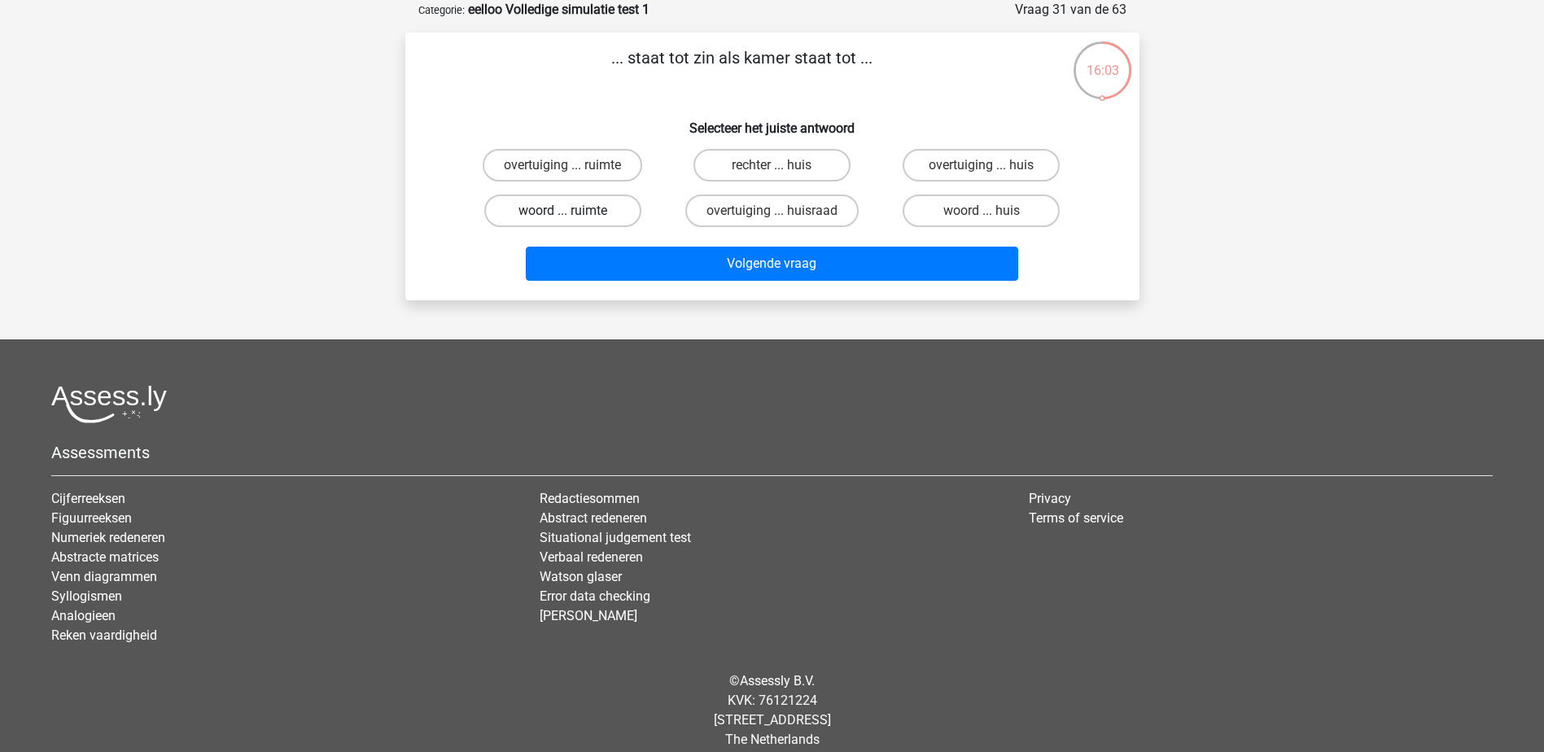
click at [610, 216] on label "woord ... ruimte" at bounding box center [562, 211] width 157 height 33
click at [573, 216] on input "woord ... ruimte" at bounding box center [567, 216] width 11 height 11
radio input "true"
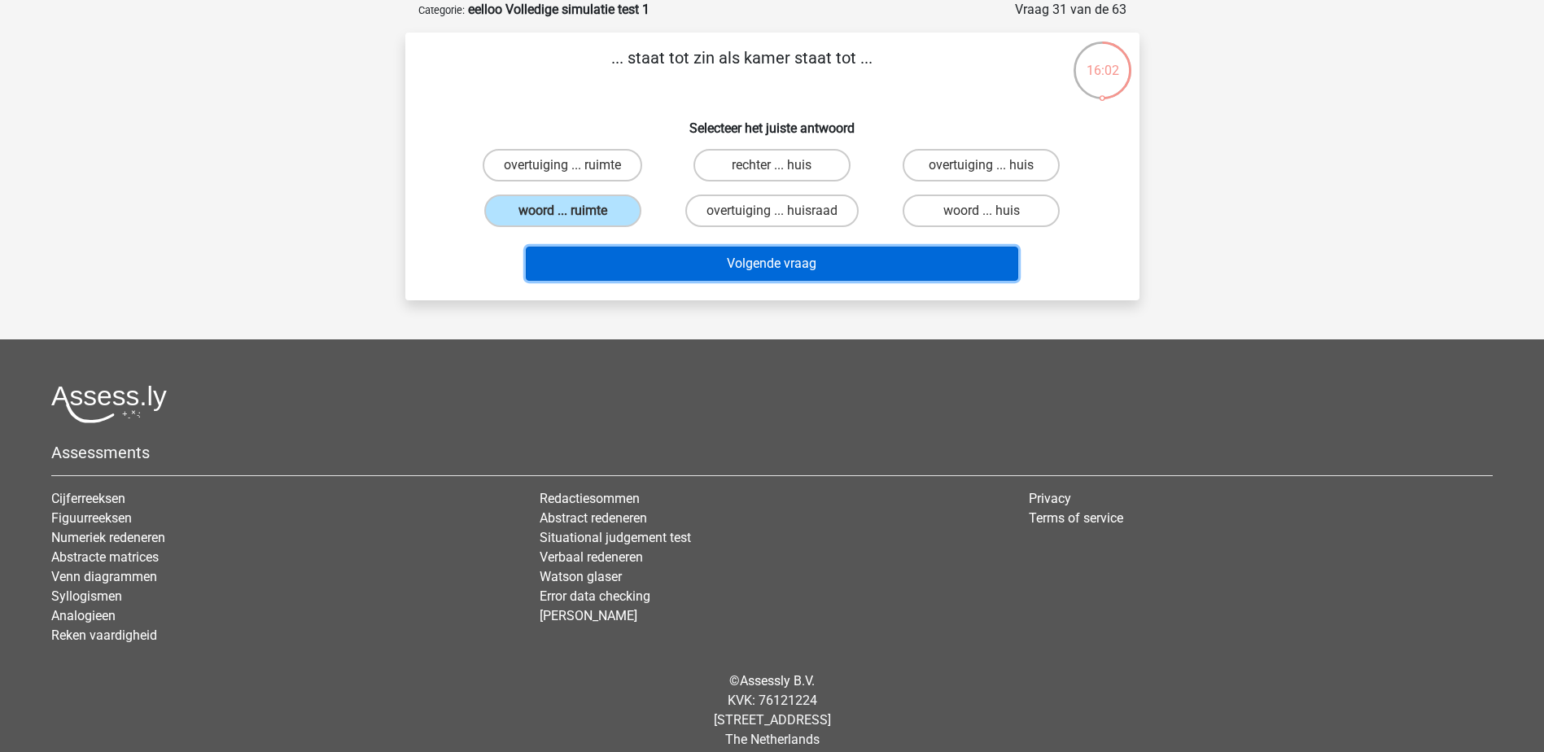
click at [688, 269] on button "Volgende vraag" at bounding box center [772, 264] width 492 height 34
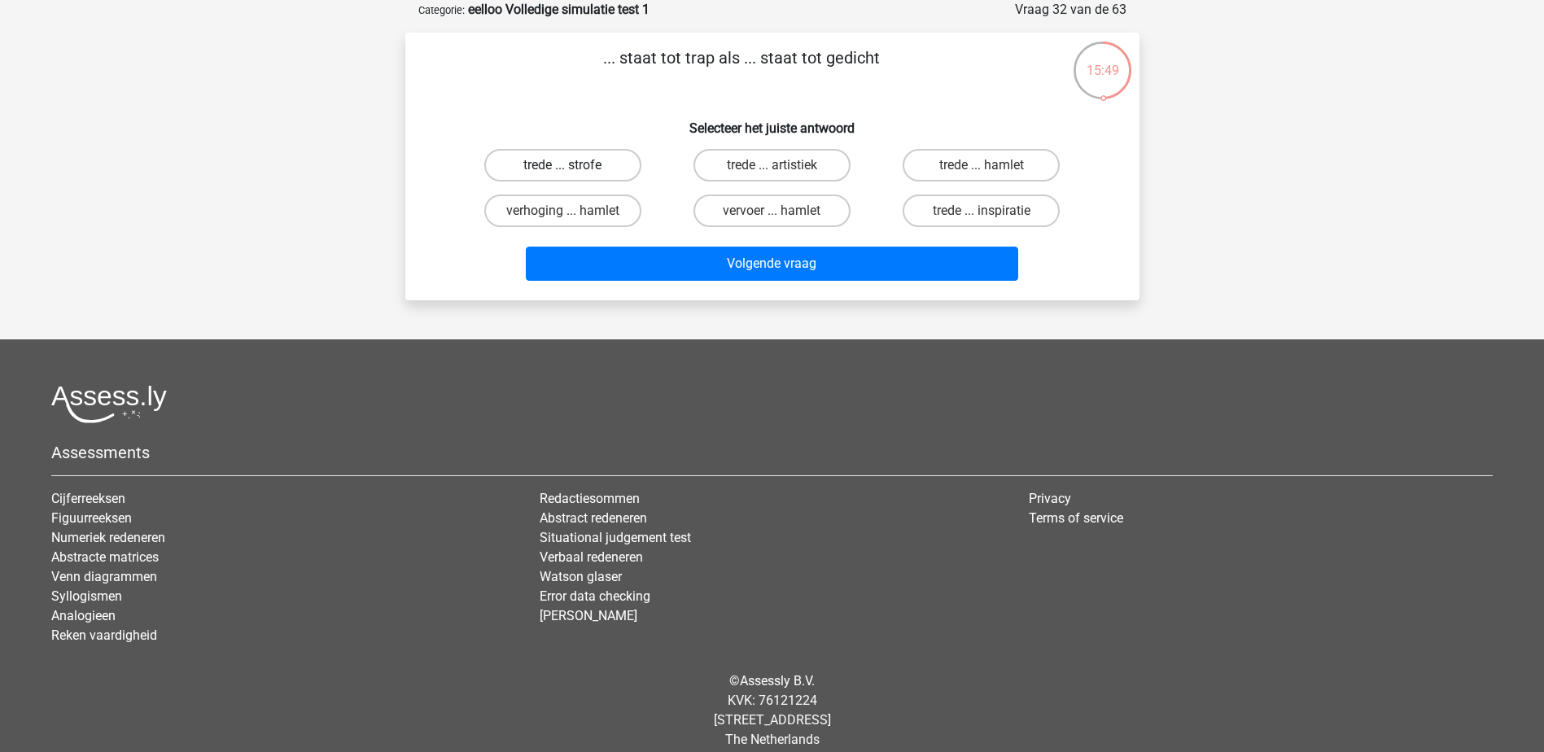
click at [603, 170] on label "trede ... strofe" at bounding box center [562, 165] width 157 height 33
click at [573, 170] on input "trede ... strofe" at bounding box center [567, 170] width 11 height 11
radio input "true"
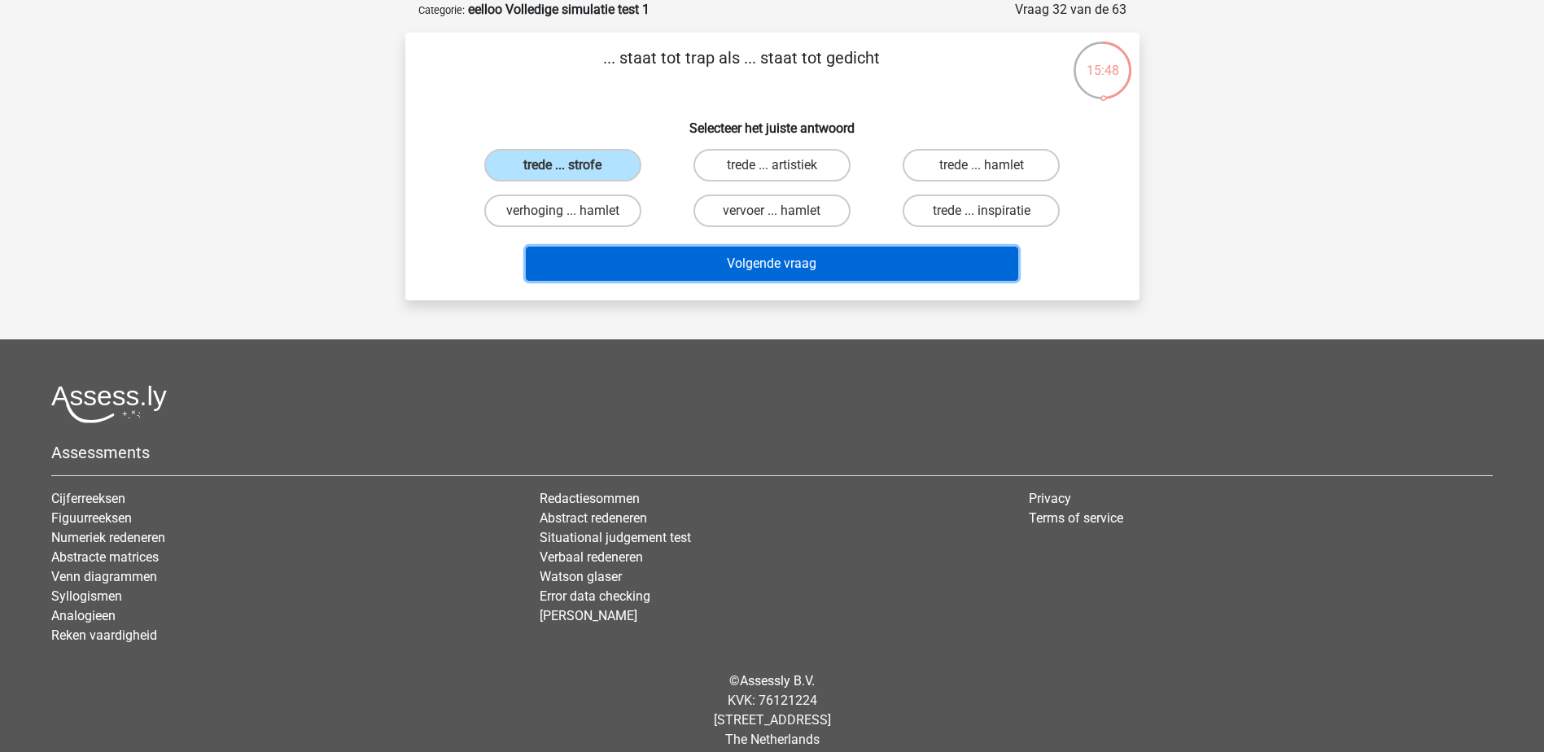
click at [791, 268] on button "Volgende vraag" at bounding box center [772, 264] width 492 height 34
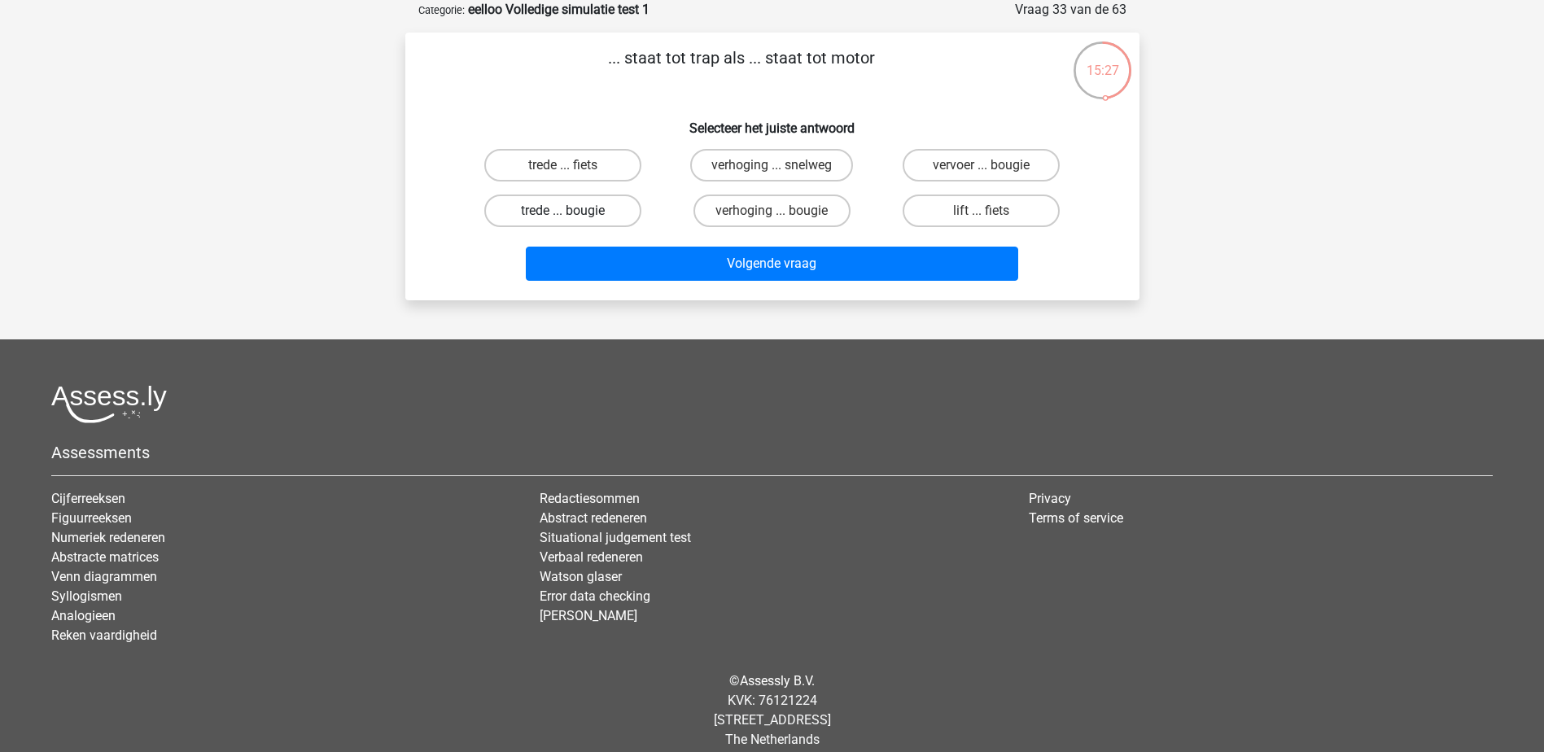
click at [580, 216] on label "trede ... bougie" at bounding box center [562, 211] width 157 height 33
click at [573, 216] on input "trede ... bougie" at bounding box center [567, 216] width 11 height 11
radio input "true"
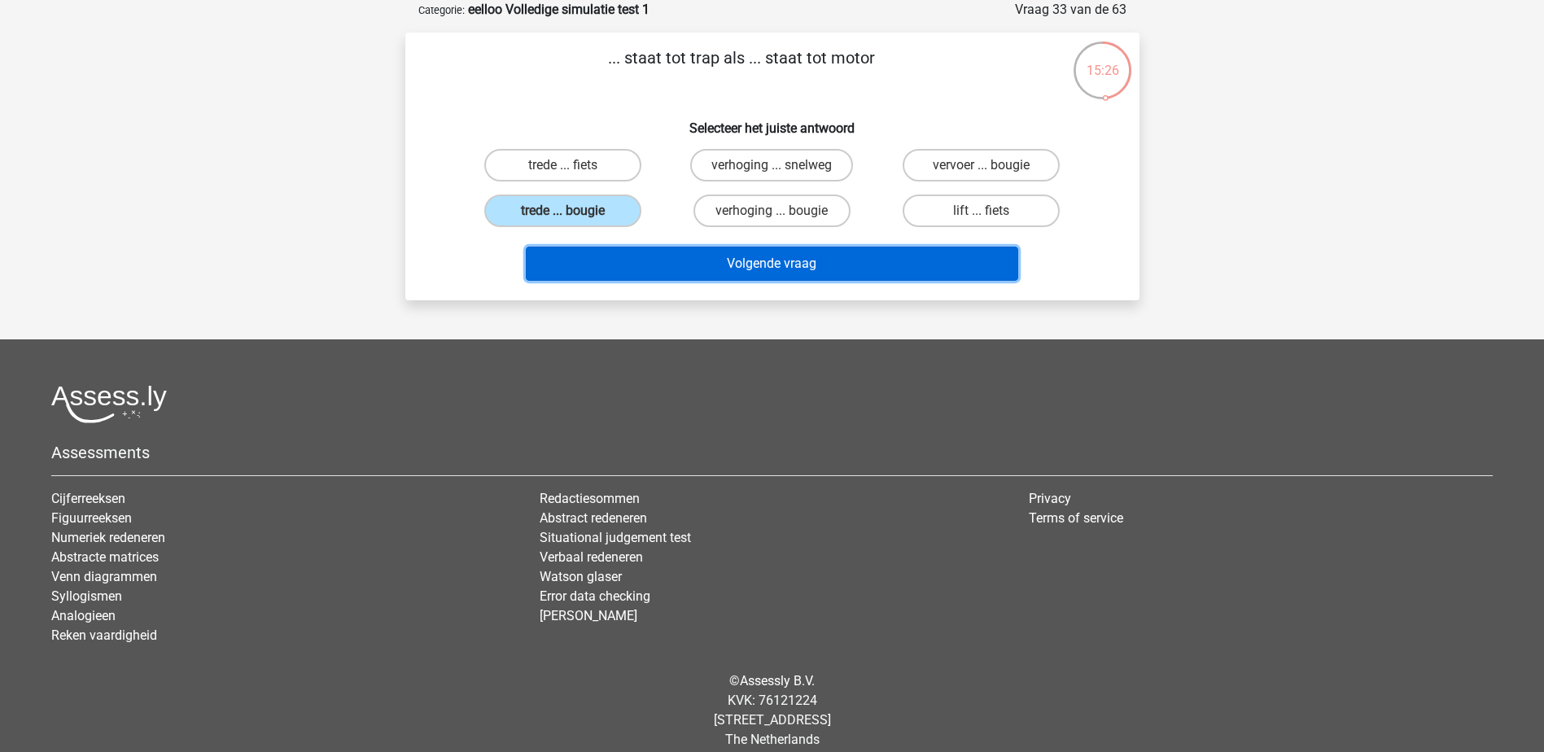
click at [832, 266] on button "Volgende vraag" at bounding box center [772, 264] width 492 height 34
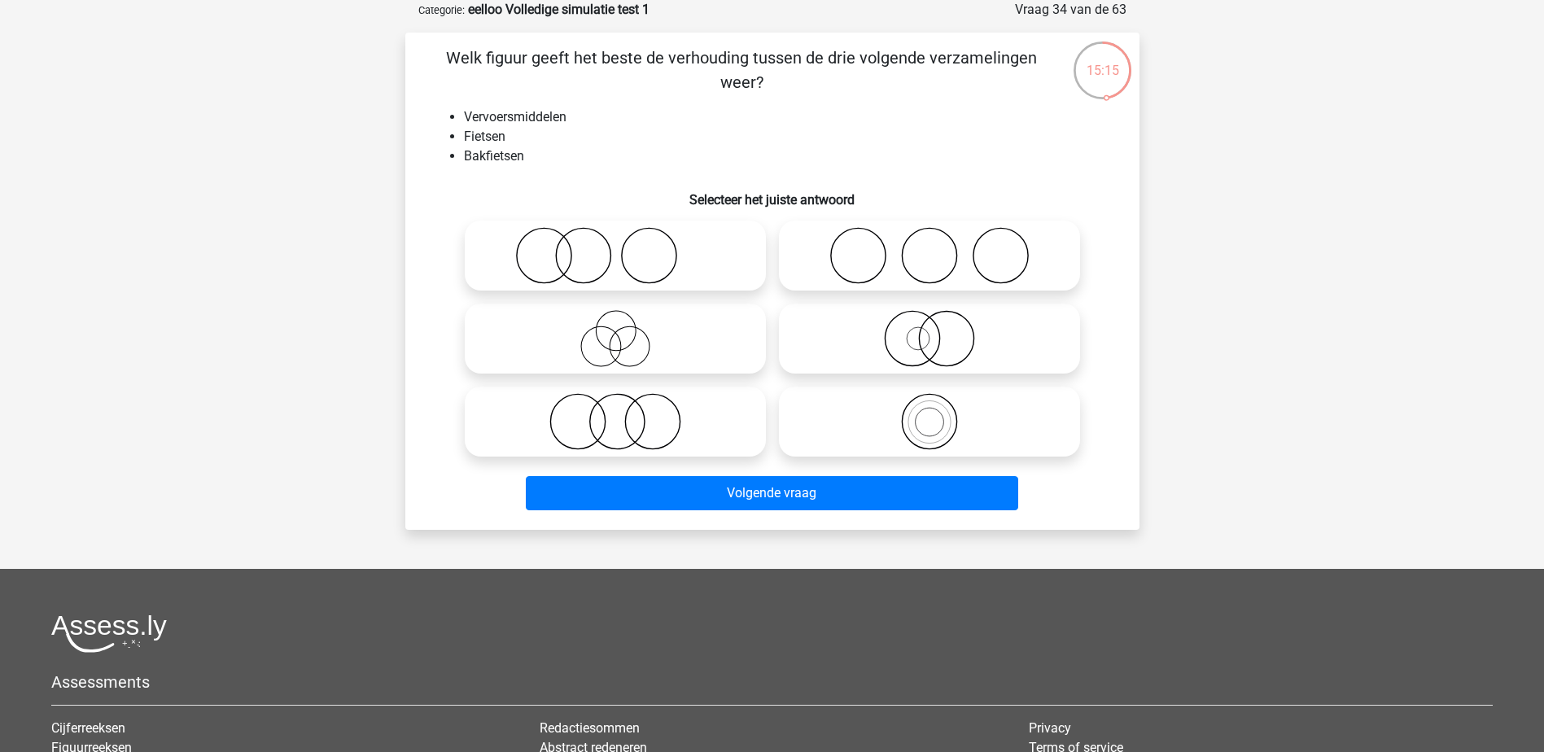
click at [628, 326] on icon at bounding box center [615, 338] width 288 height 57
click at [626, 326] on input "radio" at bounding box center [620, 325] width 11 height 11
radio input "true"
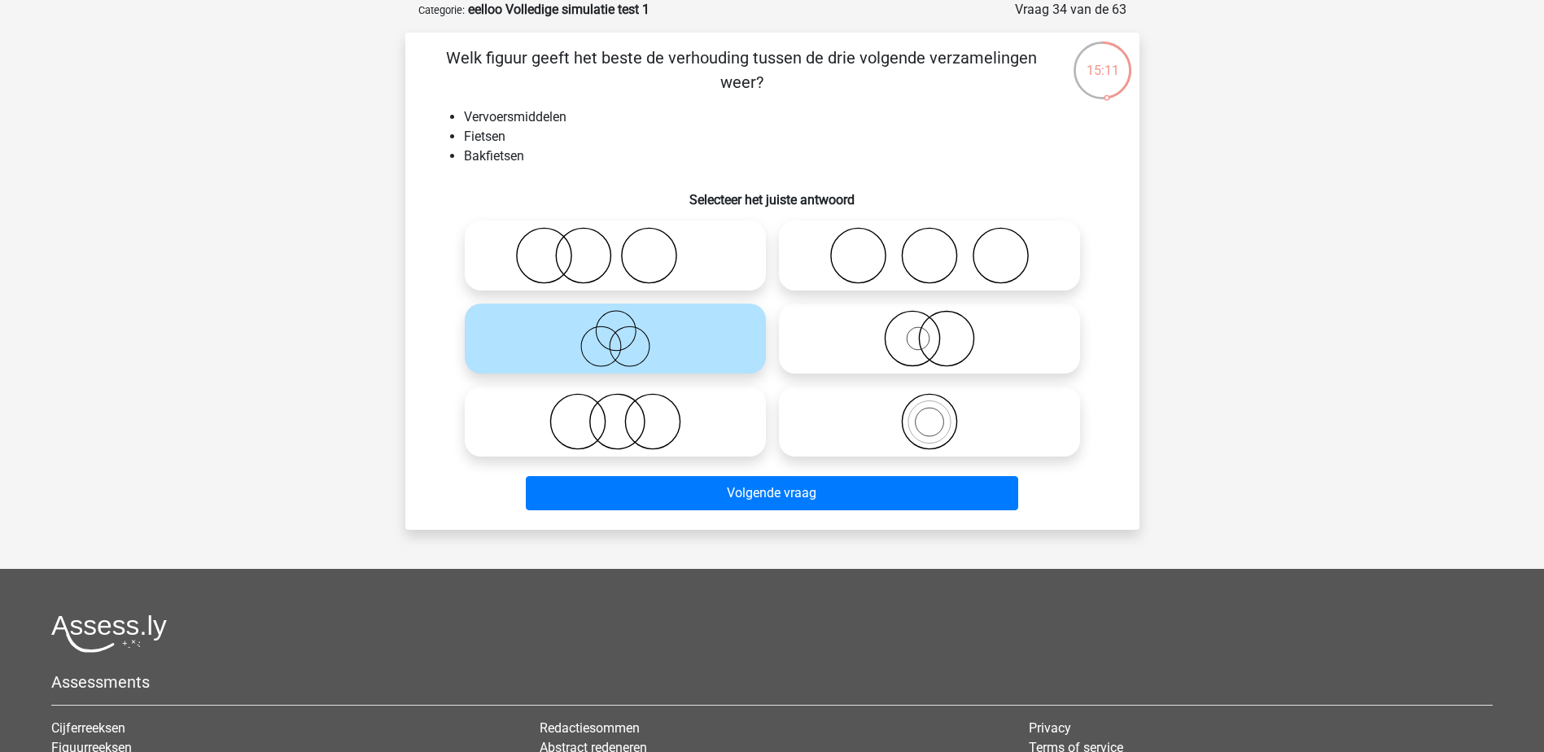
click at [954, 424] on icon at bounding box center [929, 421] width 288 height 57
click at [940, 413] on input "radio" at bounding box center [935, 408] width 11 height 11
radio input "true"
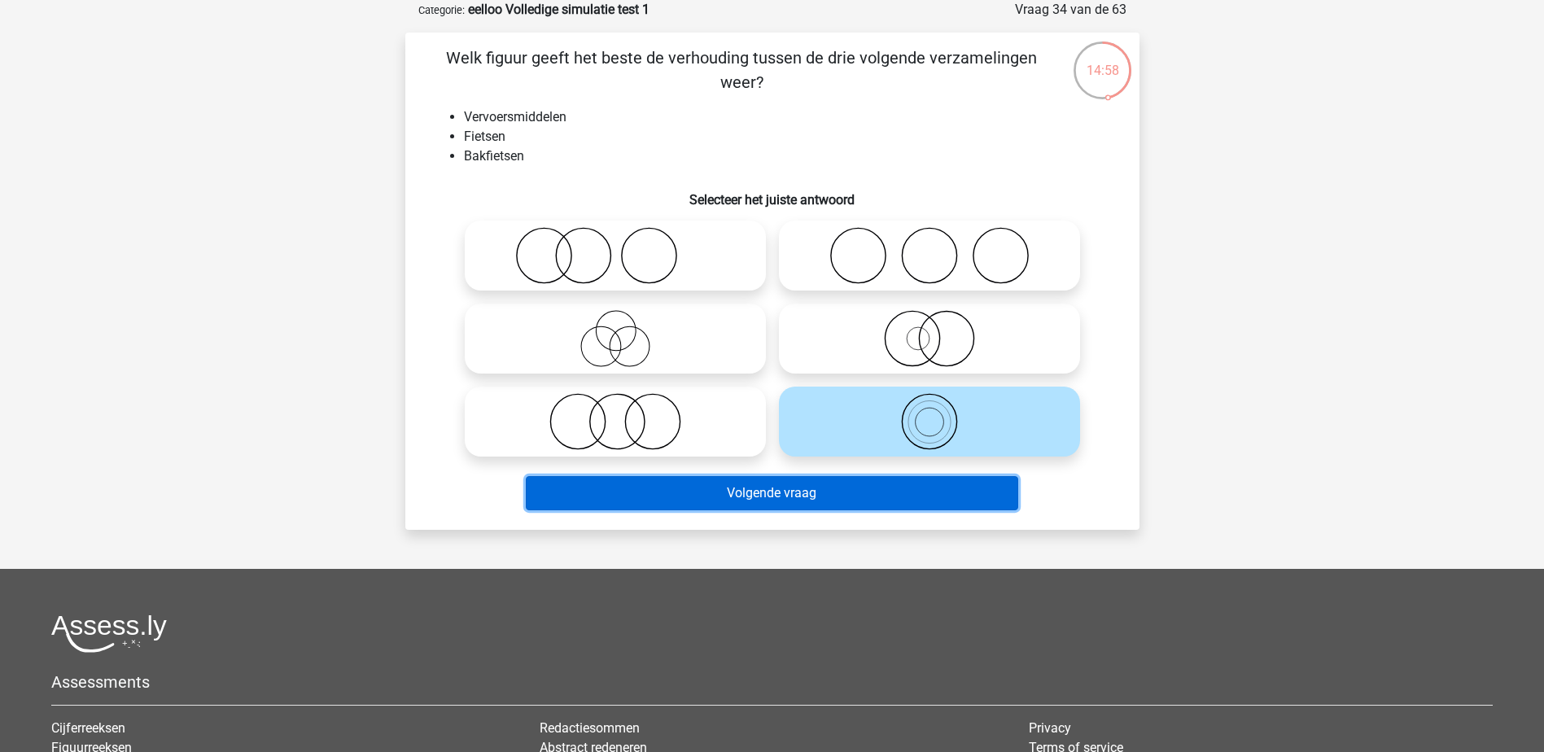
click at [953, 483] on button "Volgende vraag" at bounding box center [772, 493] width 492 height 34
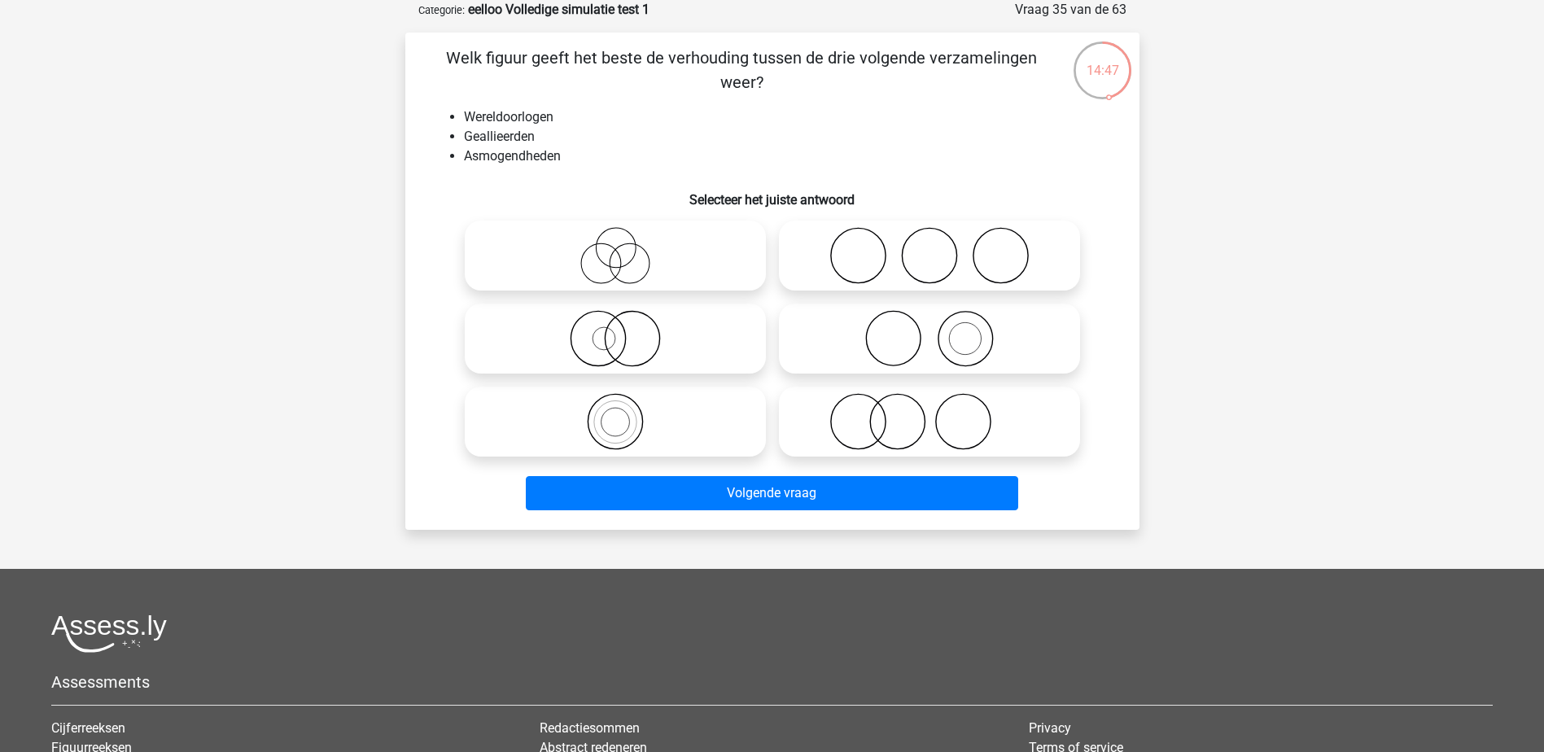
click at [637, 430] on icon at bounding box center [615, 421] width 288 height 57
click at [626, 413] on input "radio" at bounding box center [620, 408] width 11 height 11
radio input "true"
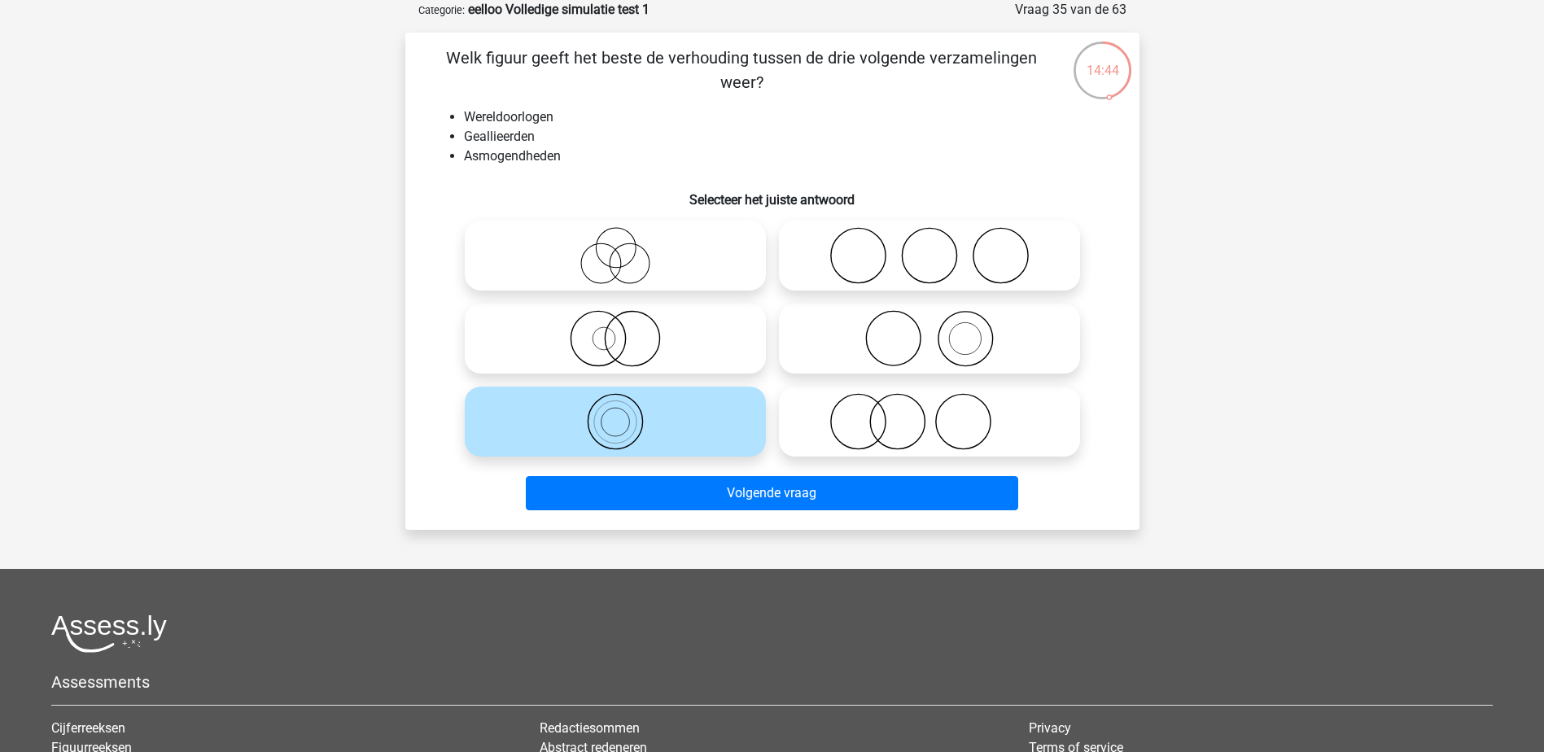
click at [943, 347] on icon at bounding box center [929, 338] width 288 height 57
click at [940, 330] on input "radio" at bounding box center [935, 325] width 11 height 11
radio input "true"
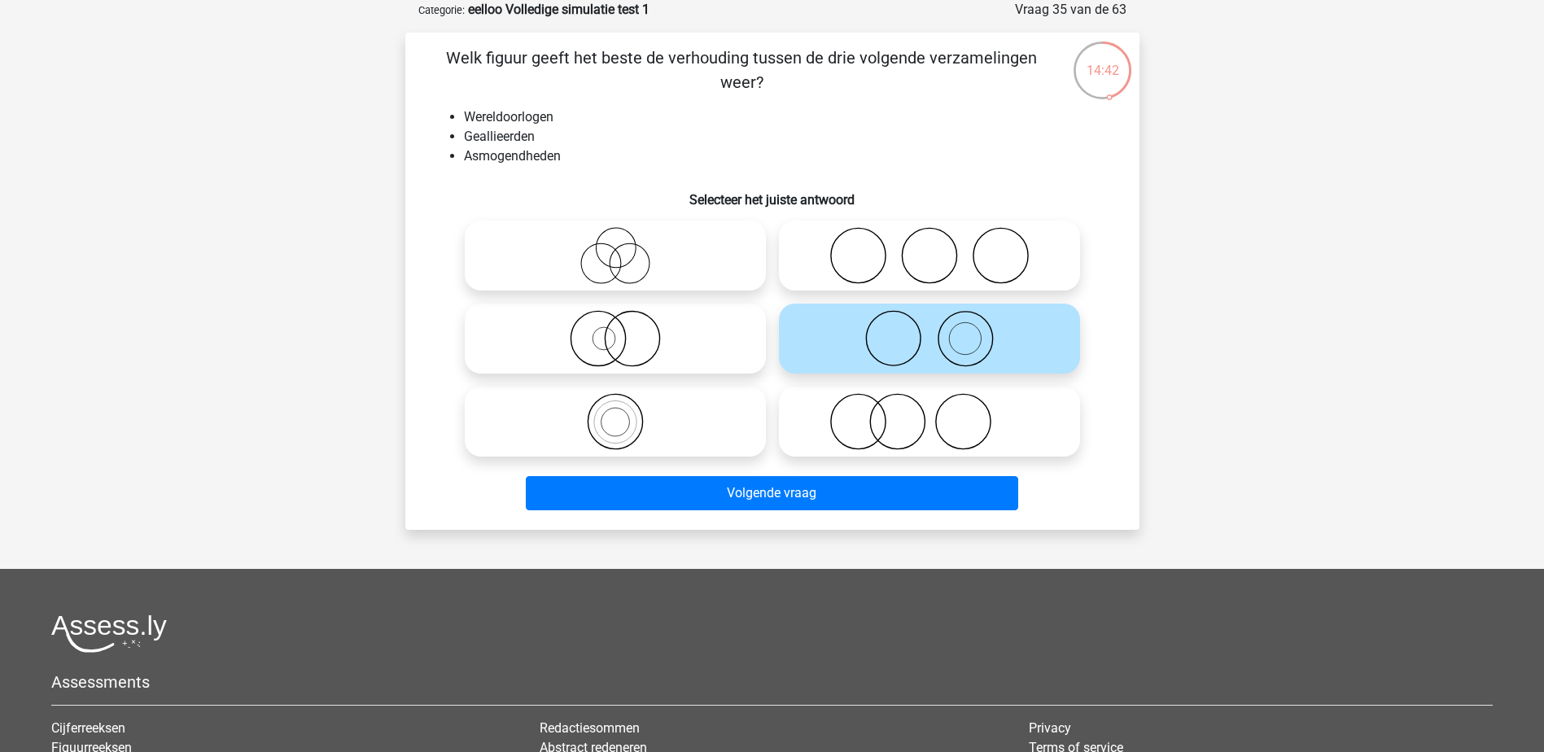
click at [657, 422] on icon at bounding box center [615, 421] width 288 height 57
click at [626, 413] on input "radio" at bounding box center [620, 408] width 11 height 11
radio input "true"
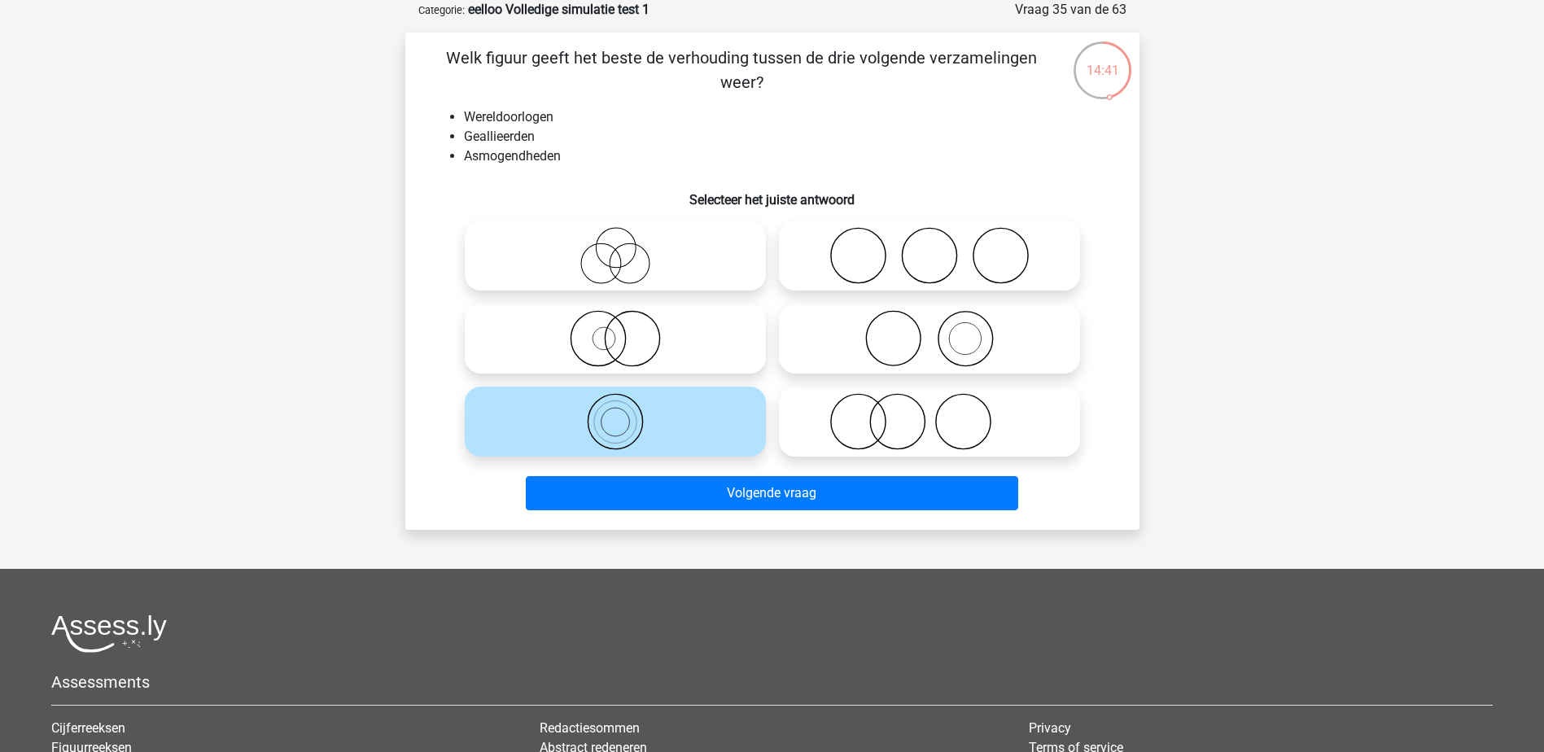
click at [614, 339] on icon at bounding box center [615, 338] width 288 height 57
click at [615, 330] on input "radio" at bounding box center [620, 325] width 11 height 11
radio input "true"
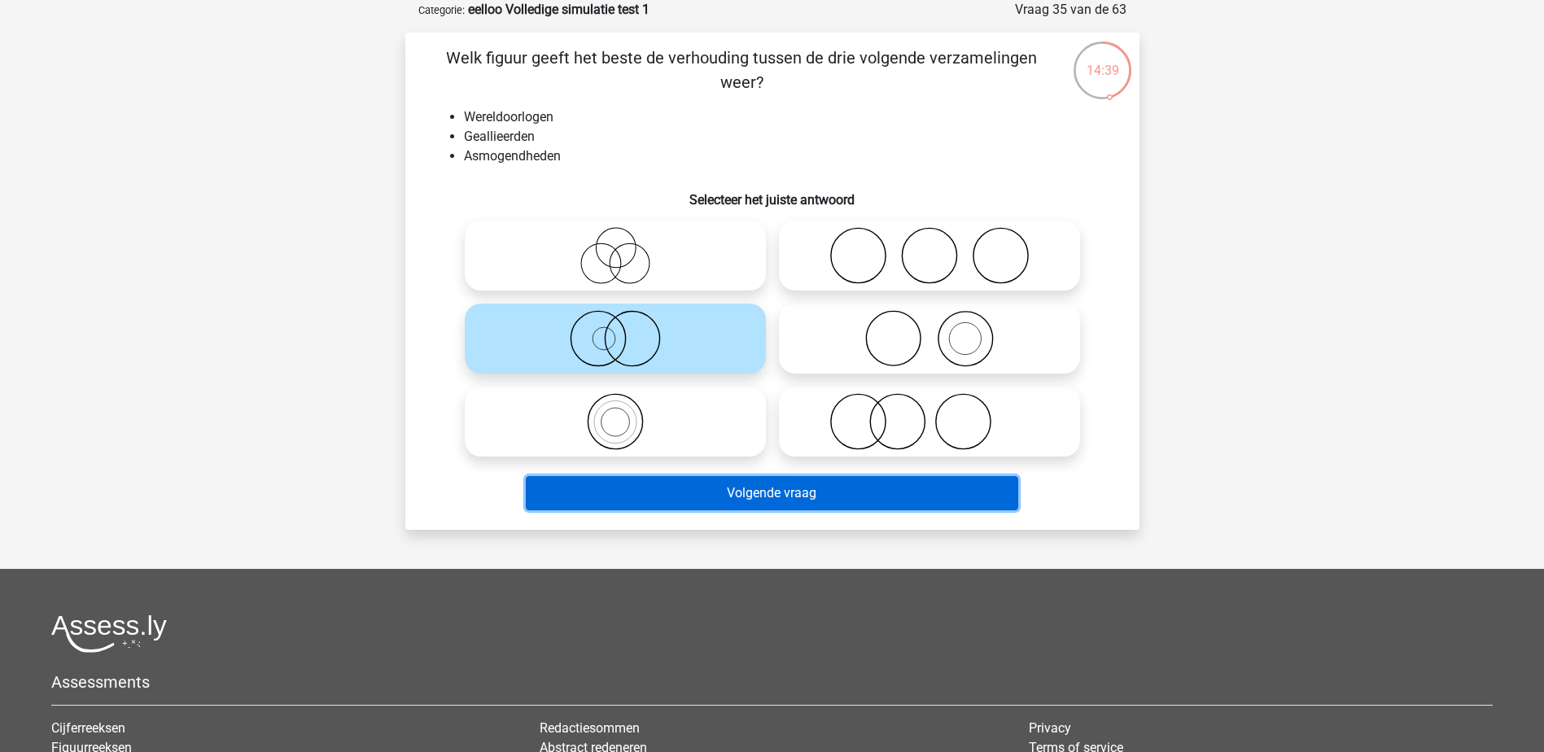
click at [728, 492] on button "Volgende vraag" at bounding box center [772, 493] width 492 height 34
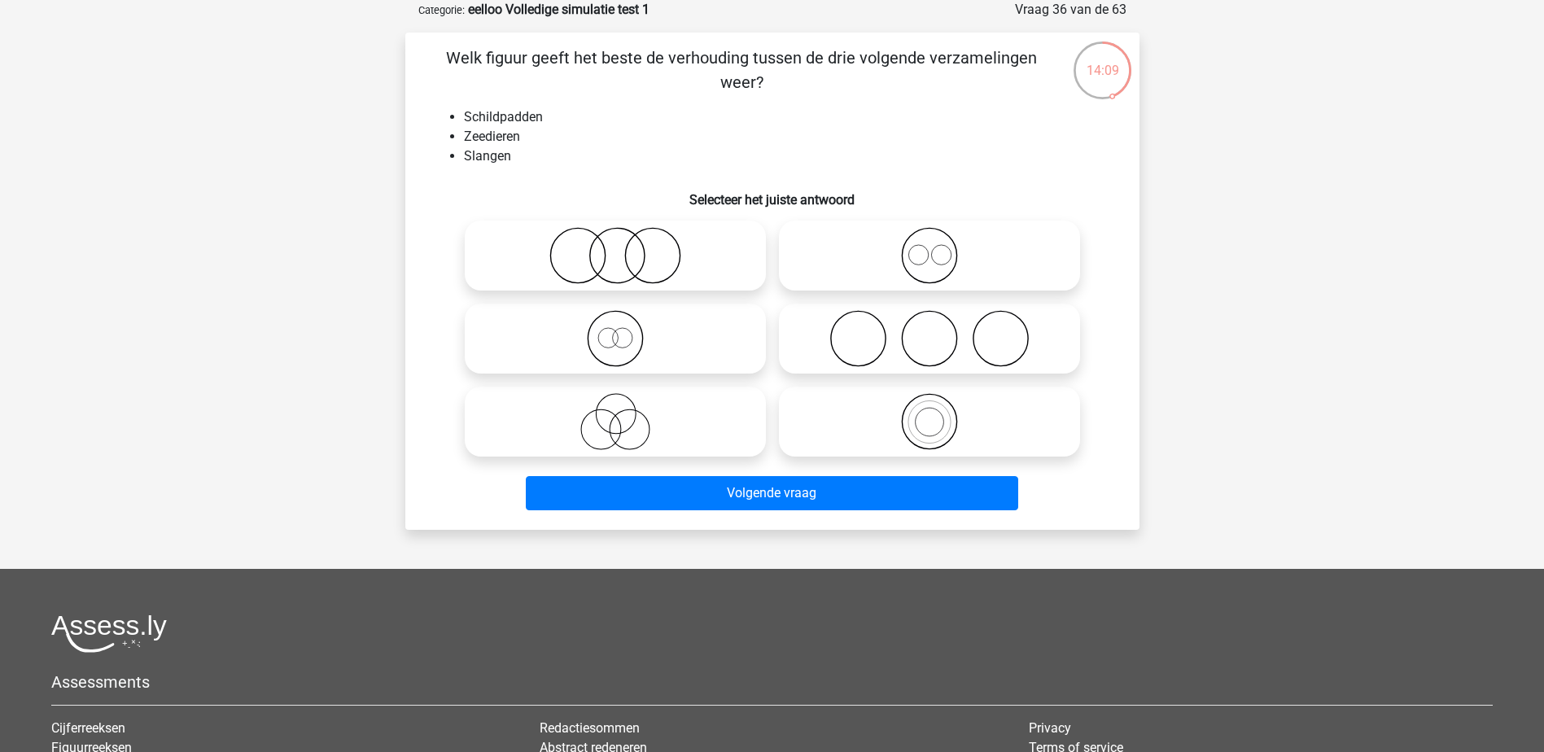
click at [930, 234] on icon at bounding box center [929, 255] width 288 height 57
click at [930, 237] on input "radio" at bounding box center [935, 242] width 11 height 11
radio input "true"
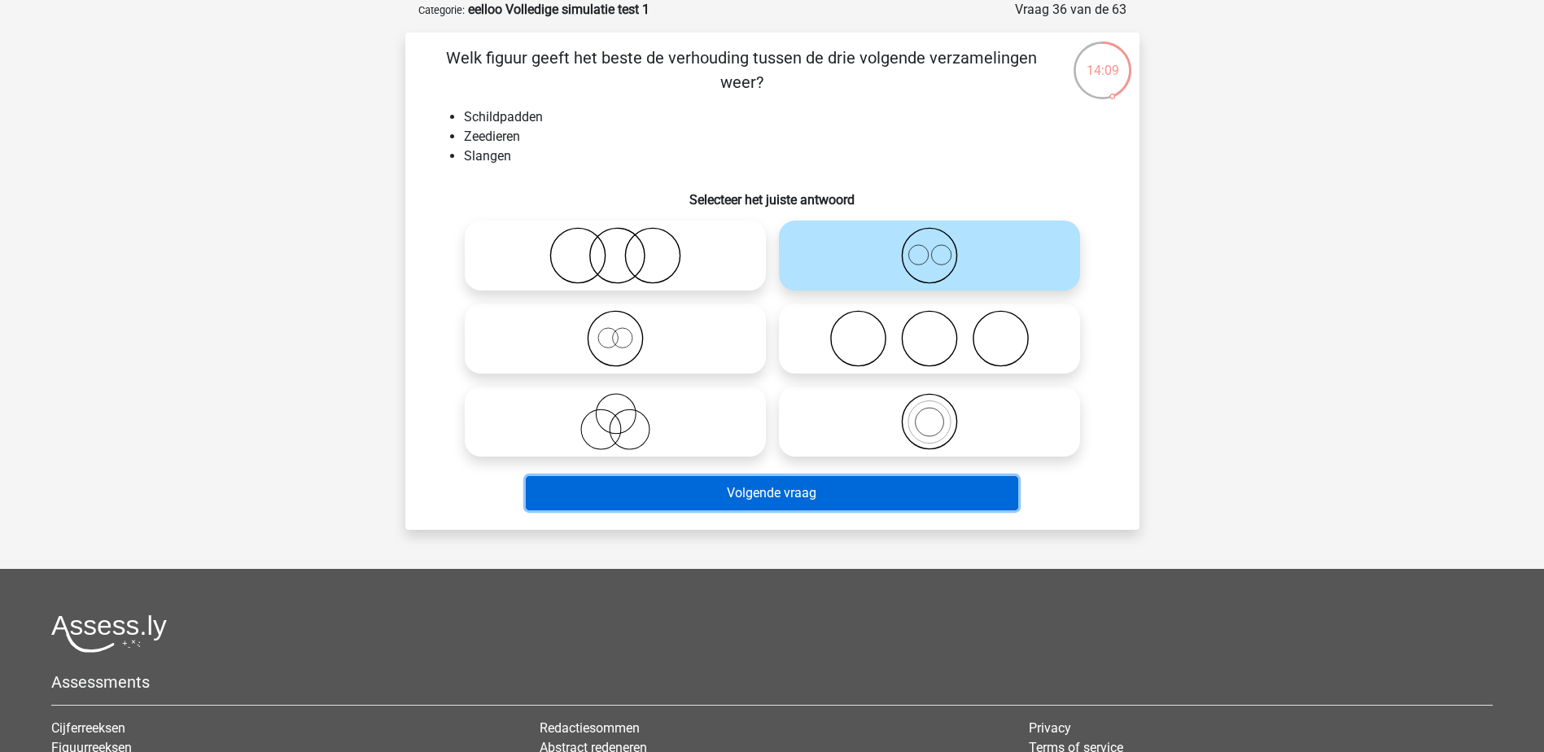
click at [807, 487] on button "Volgende vraag" at bounding box center [772, 493] width 492 height 34
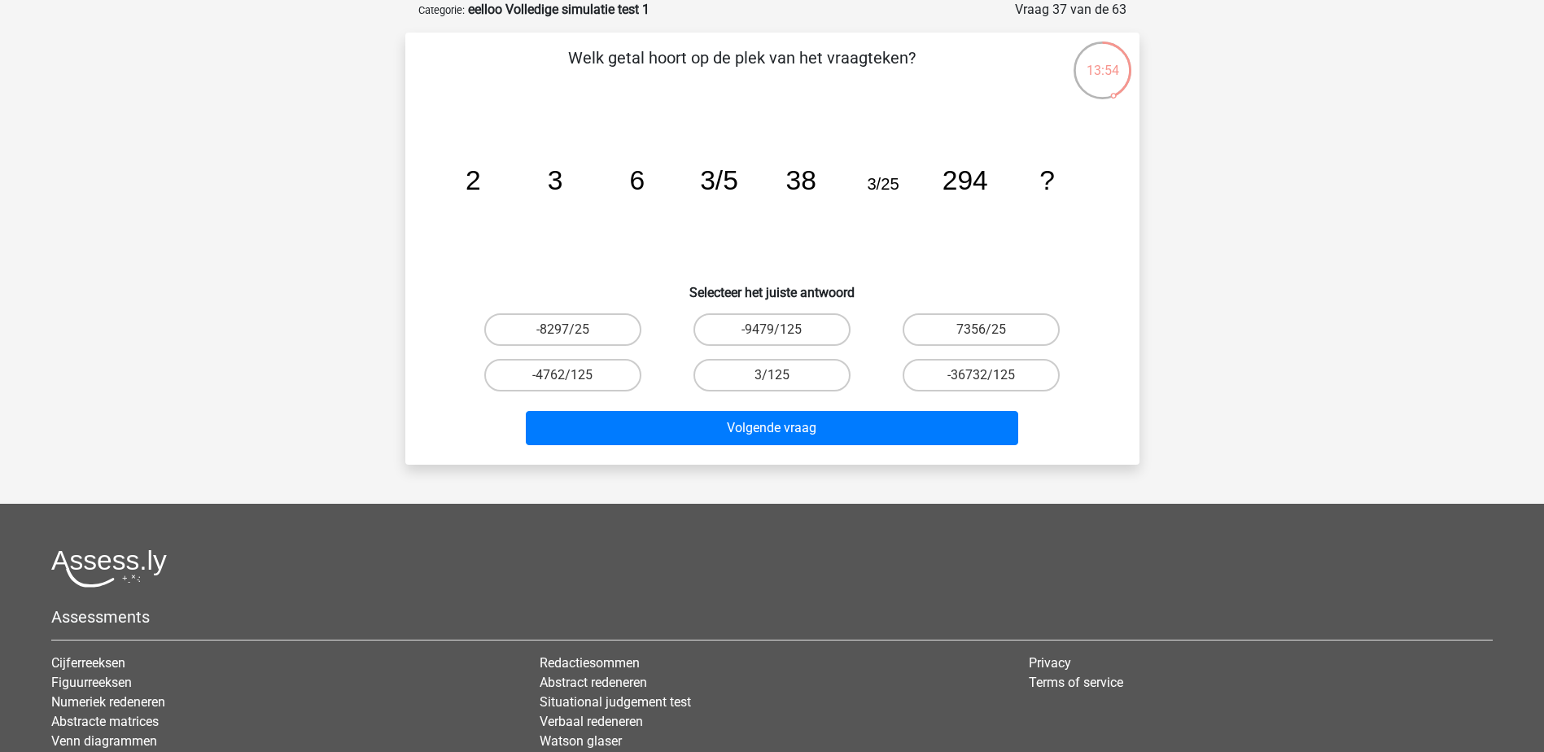
click at [780, 376] on input "3/125" at bounding box center [777, 380] width 11 height 11
radio input "true"
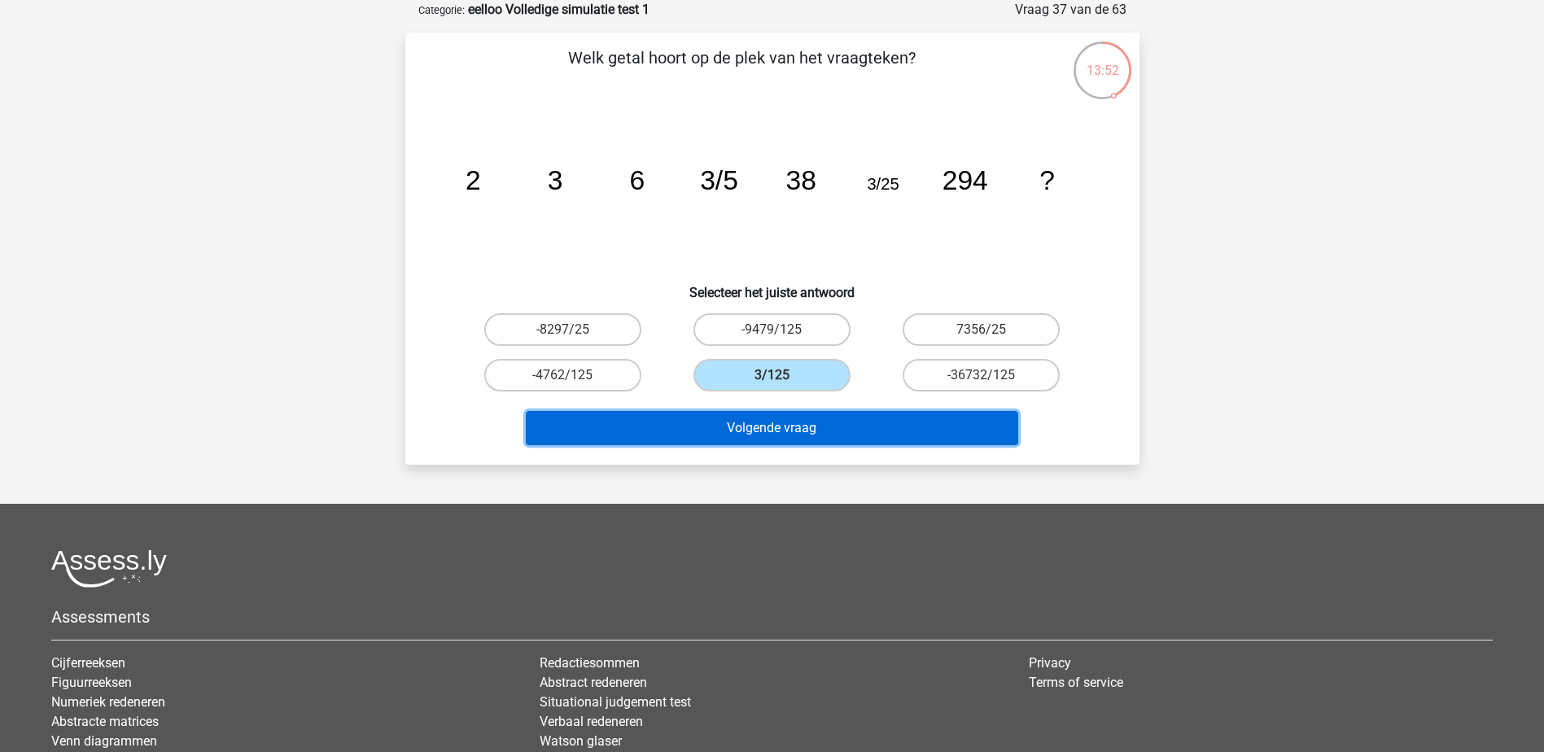
click at [854, 427] on button "Volgende vraag" at bounding box center [772, 428] width 492 height 34
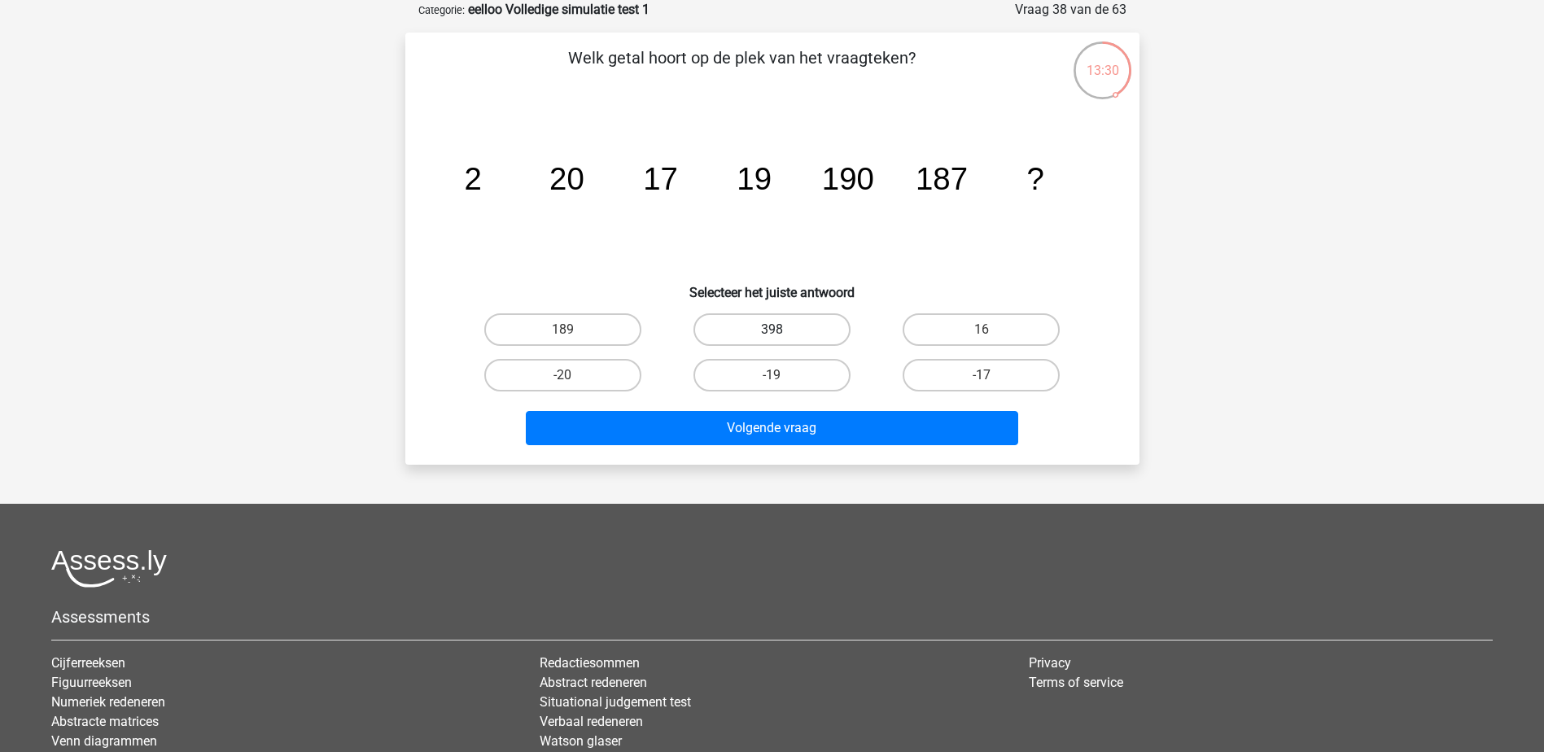
click at [763, 330] on label "398" at bounding box center [771, 329] width 157 height 33
click at [772, 330] on input "398" at bounding box center [777, 335] width 11 height 11
radio input "true"
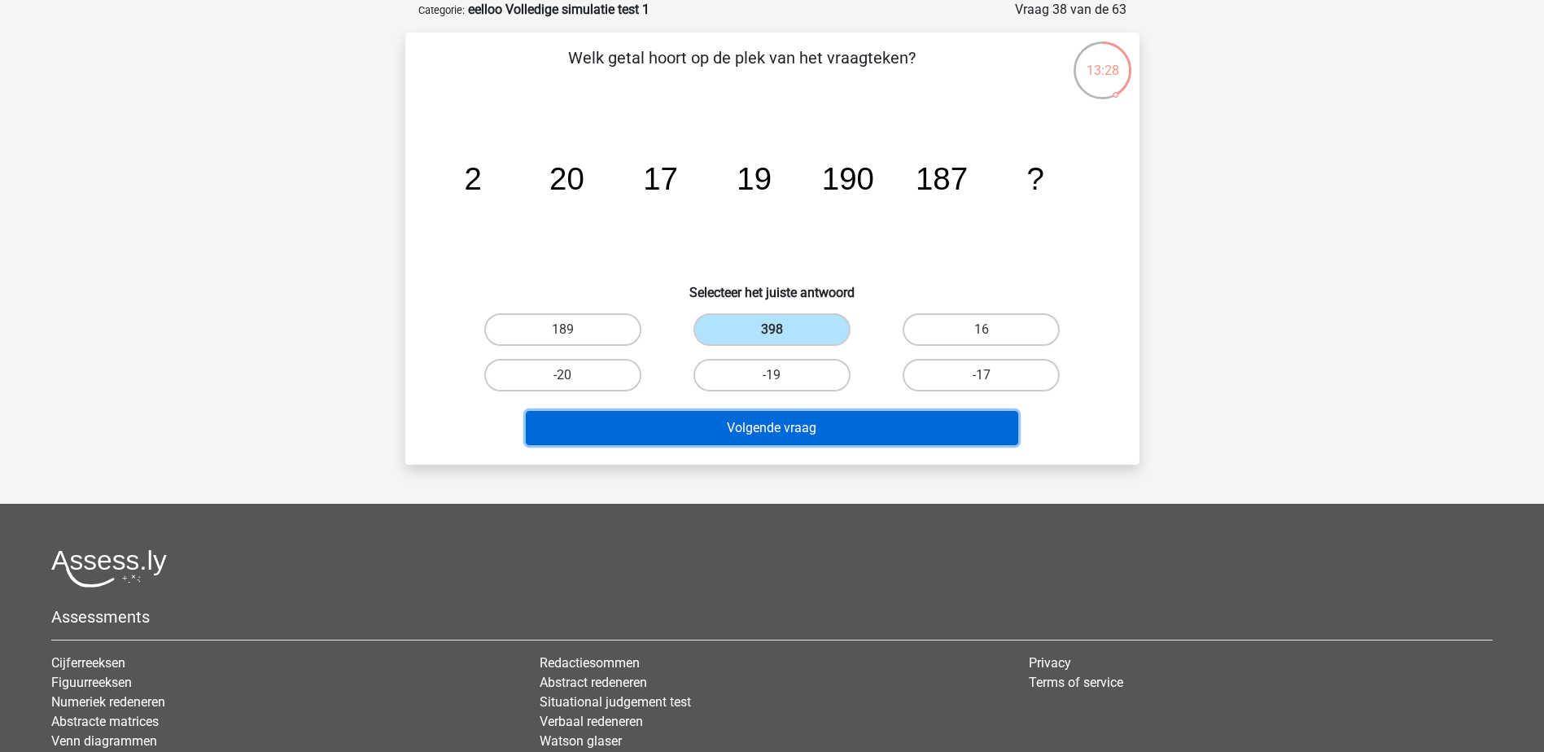
click at [829, 437] on button "Volgende vraag" at bounding box center [772, 428] width 492 height 34
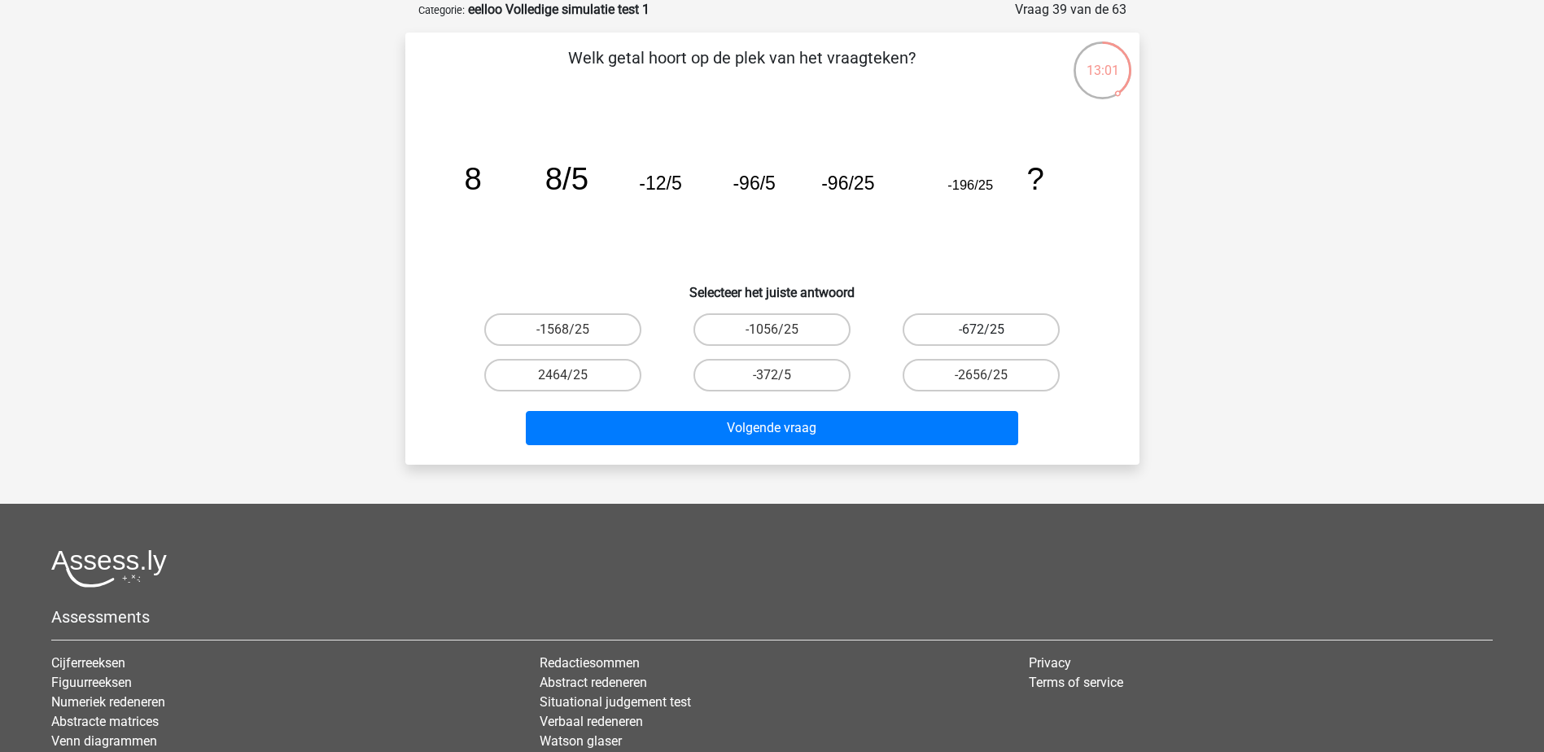
click at [969, 335] on label "-672/25" at bounding box center [981, 329] width 157 height 33
click at [982, 335] on input "-672/25" at bounding box center [987, 335] width 11 height 11
radio input "true"
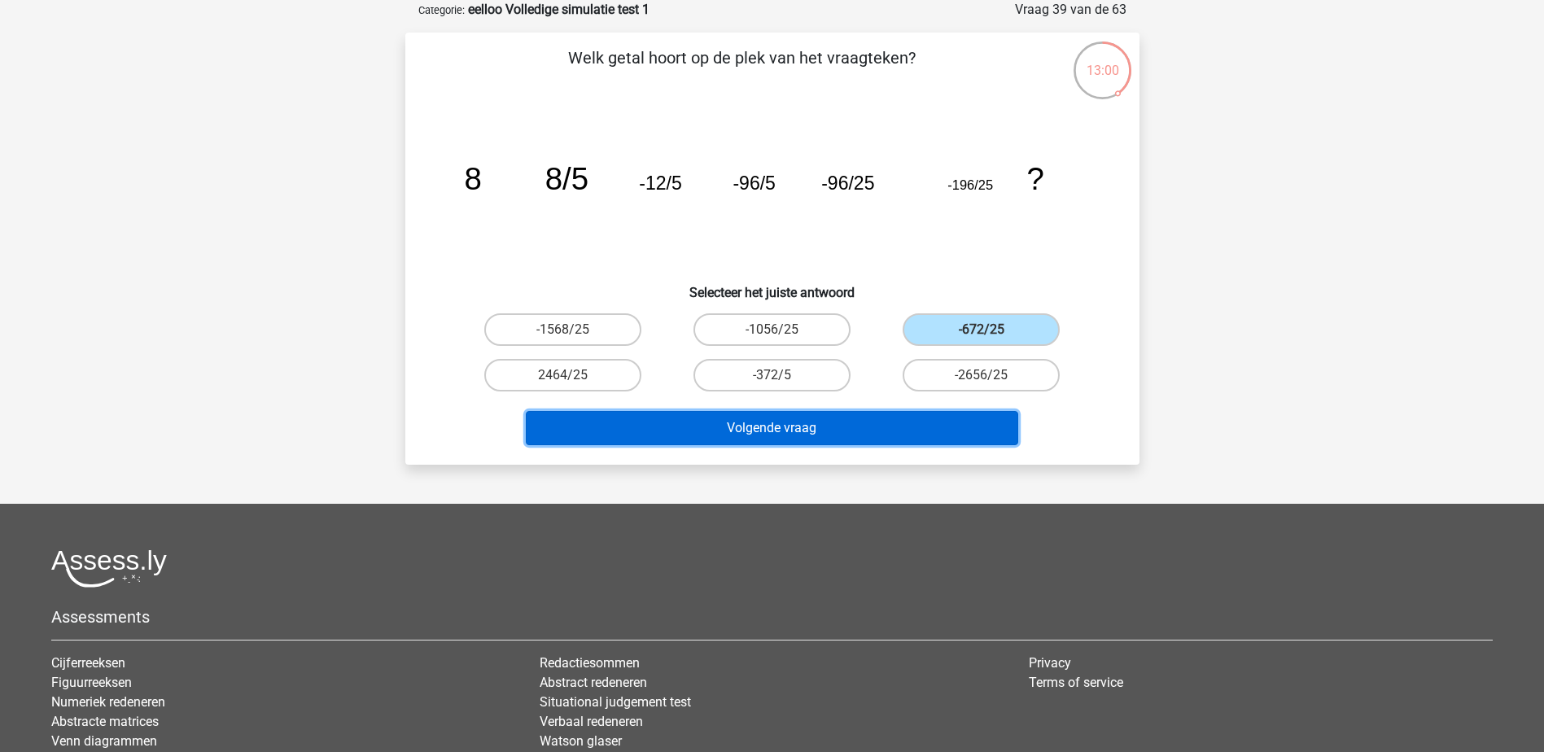
click at [931, 432] on button "Volgende vraag" at bounding box center [772, 428] width 492 height 34
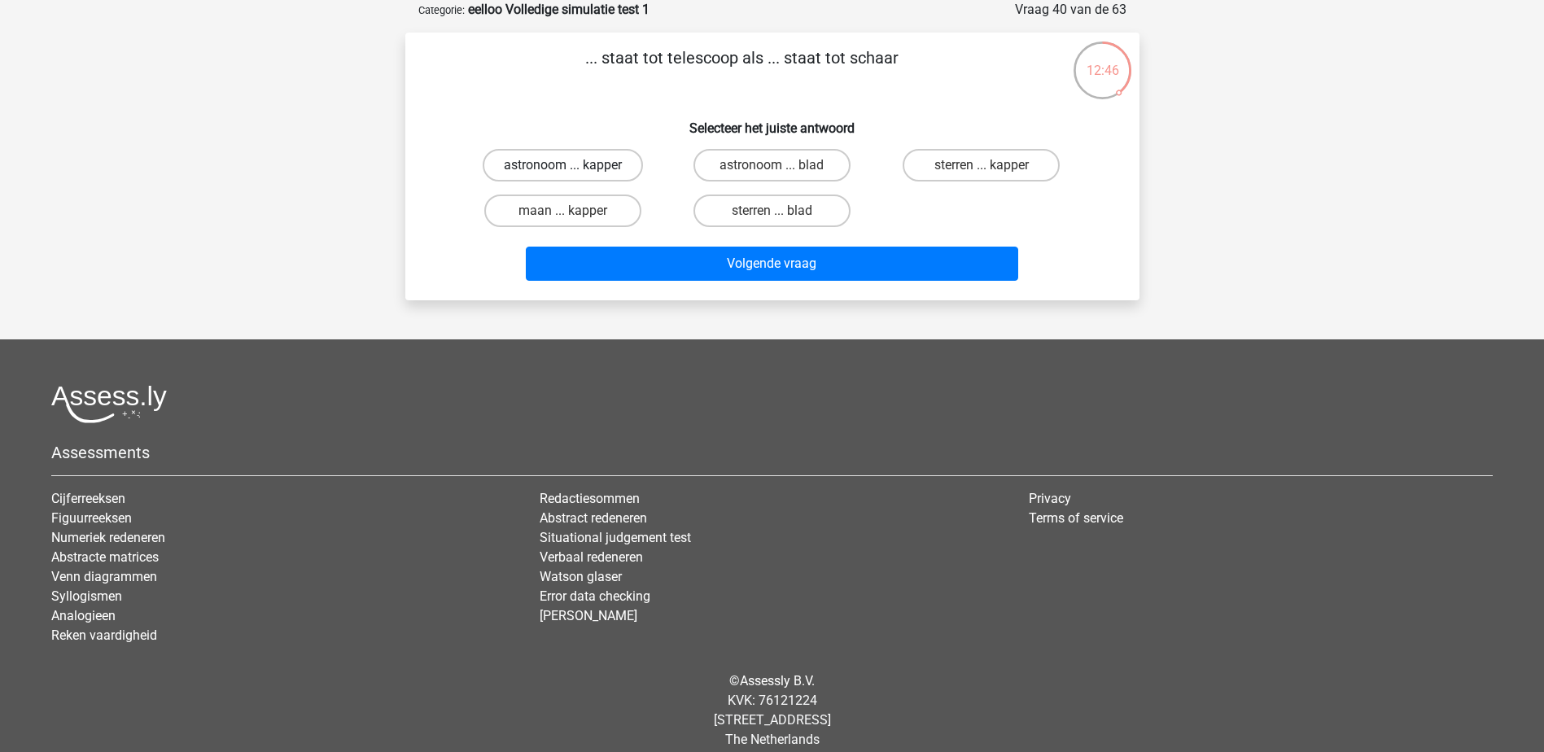
click at [591, 166] on label "astronoom ... kapper" at bounding box center [563, 165] width 160 height 33
click at [573, 166] on input "astronoom ... kapper" at bounding box center [567, 170] width 11 height 11
radio input "true"
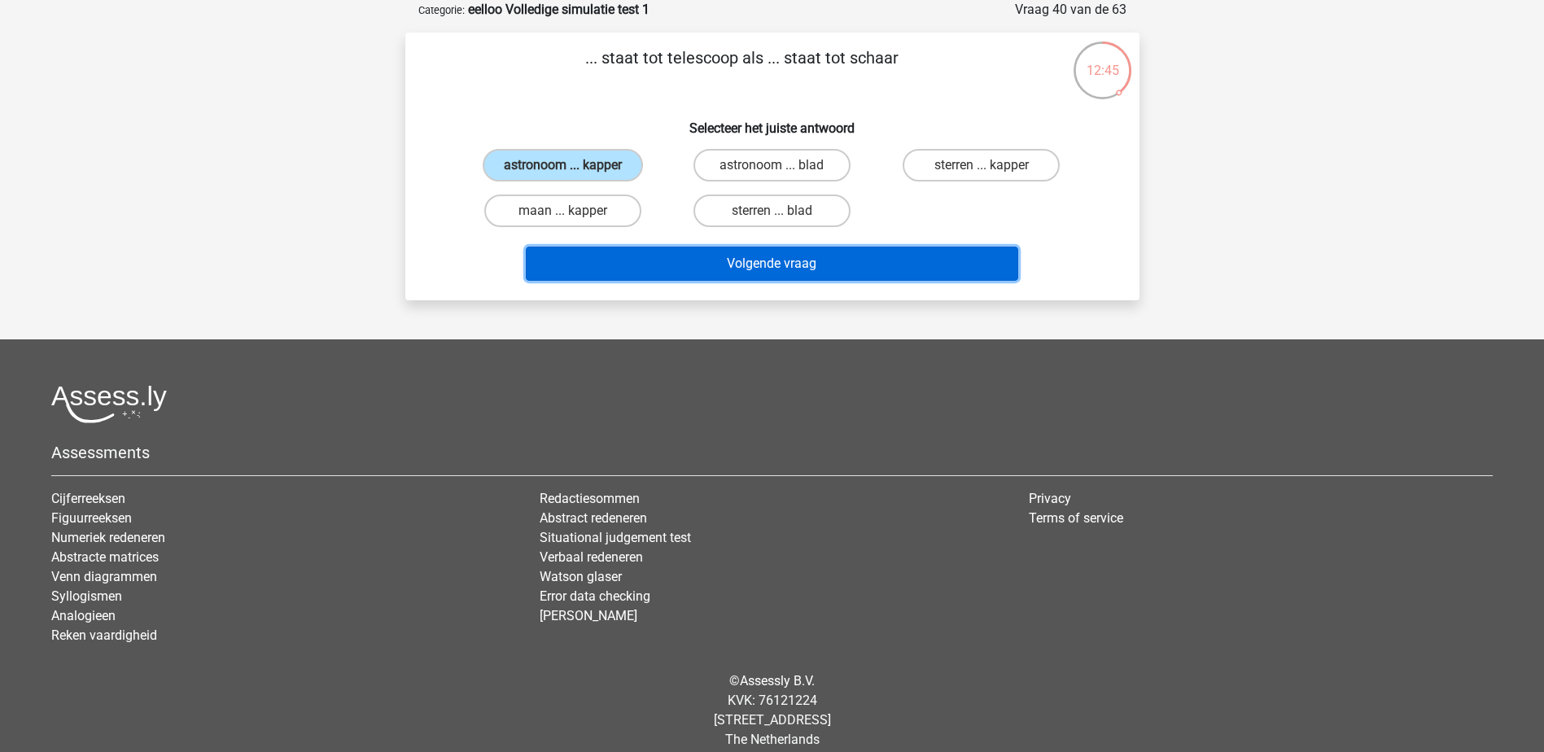
click at [771, 271] on button "Volgende vraag" at bounding box center [772, 264] width 492 height 34
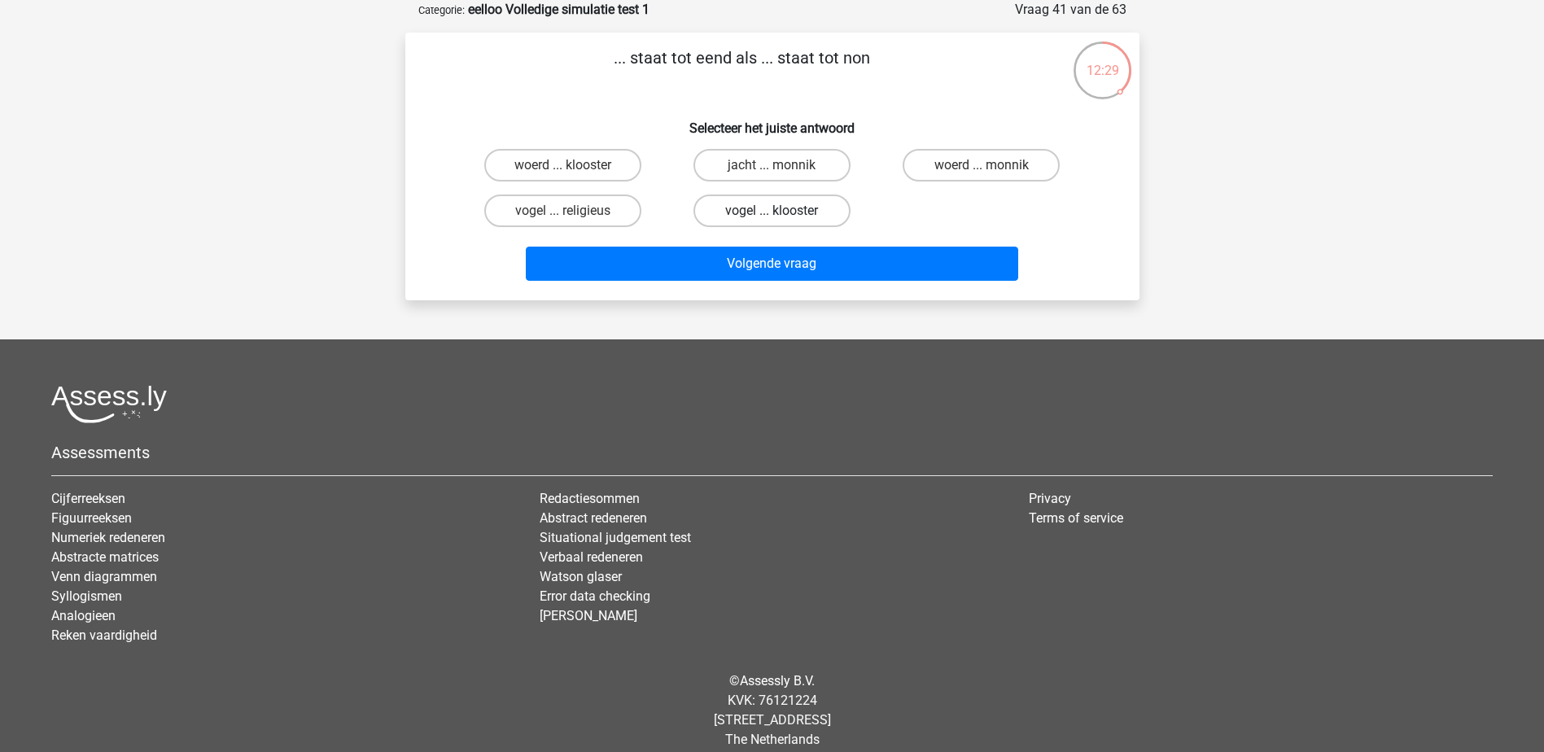
click at [797, 215] on label "vogel ... klooster" at bounding box center [771, 211] width 157 height 33
click at [782, 215] on input "vogel ... klooster" at bounding box center [777, 216] width 11 height 11
radio input "true"
click at [595, 212] on label "vogel ... religieus" at bounding box center [562, 211] width 157 height 33
click at [573, 212] on input "vogel ... religieus" at bounding box center [567, 216] width 11 height 11
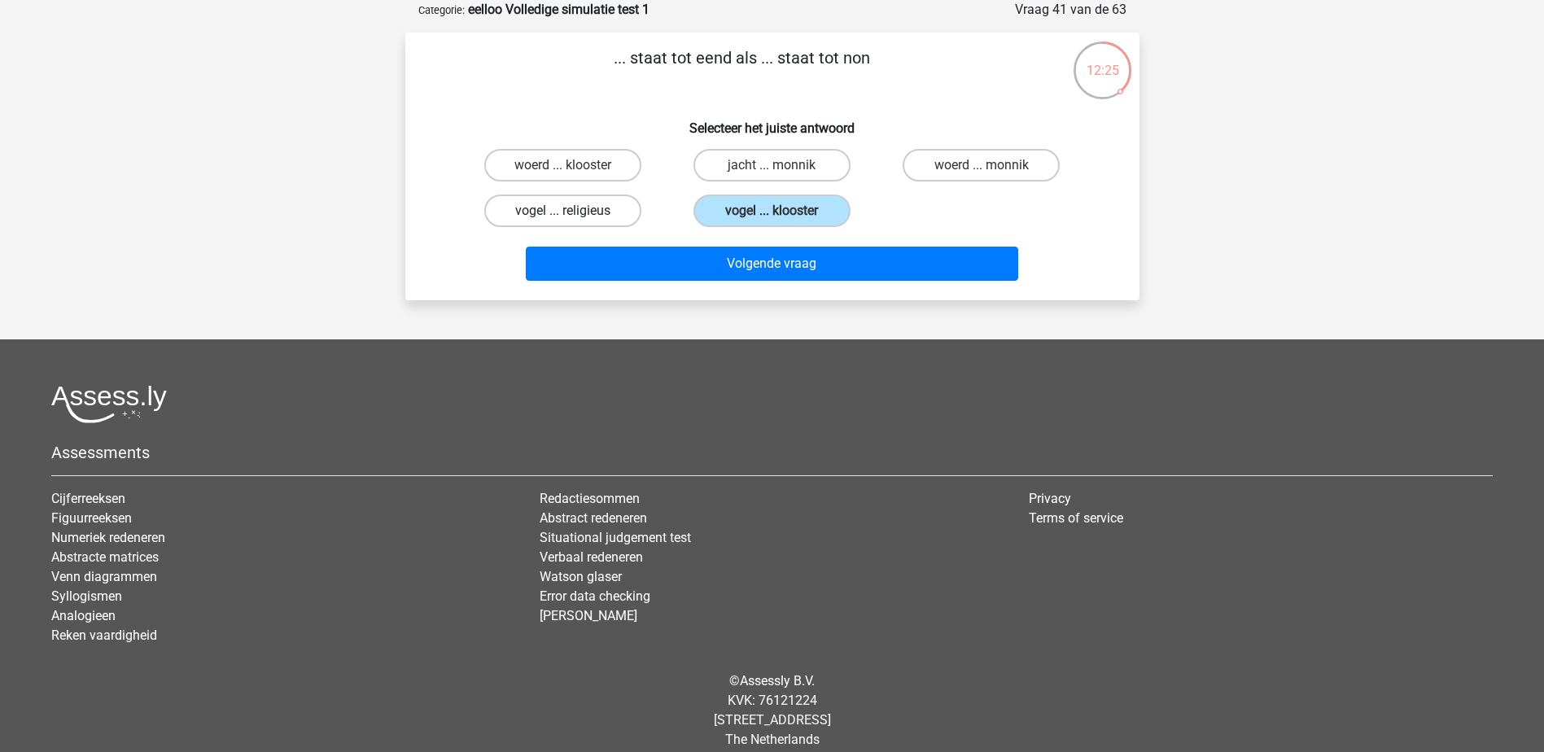
radio input "true"
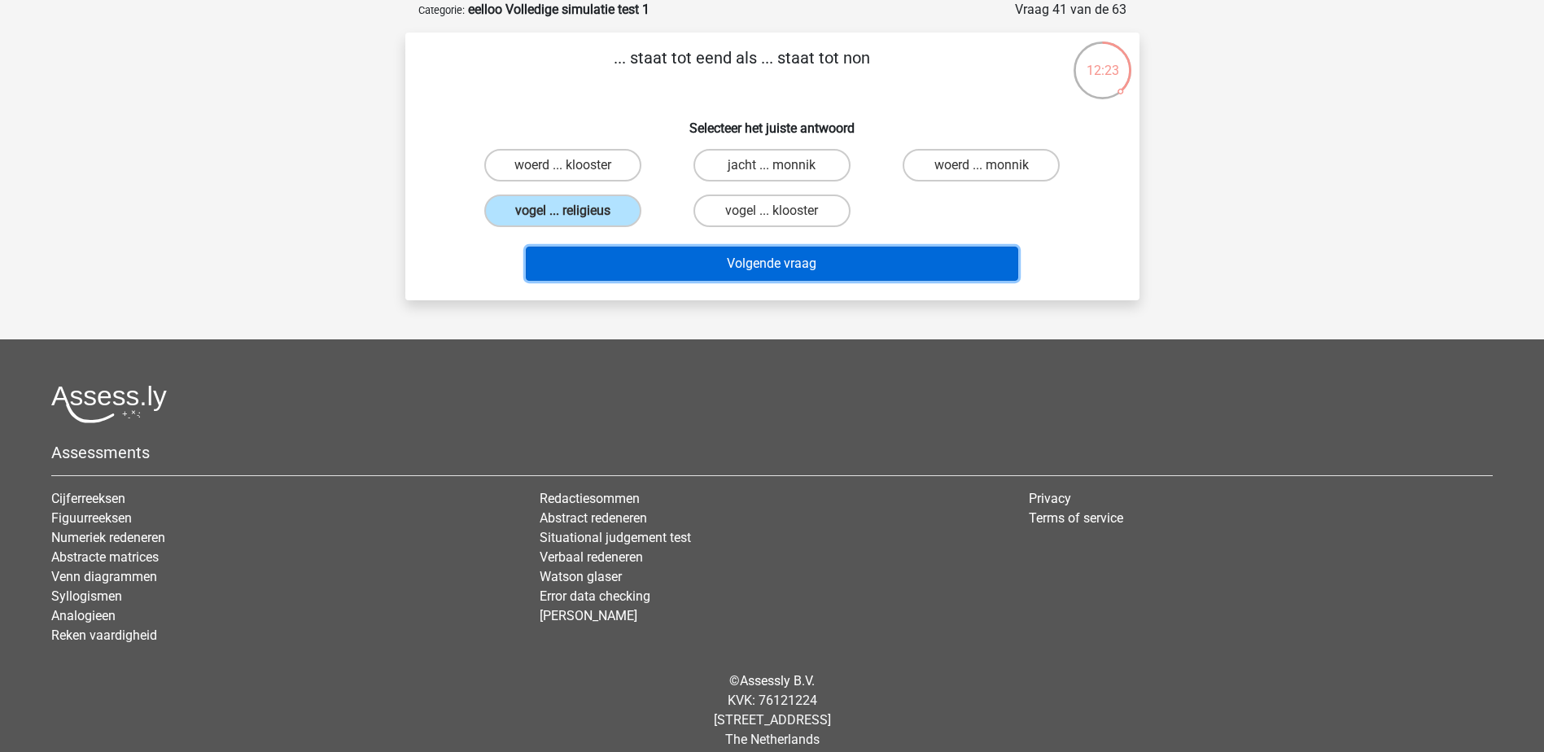
click at [757, 267] on button "Volgende vraag" at bounding box center [772, 264] width 492 height 34
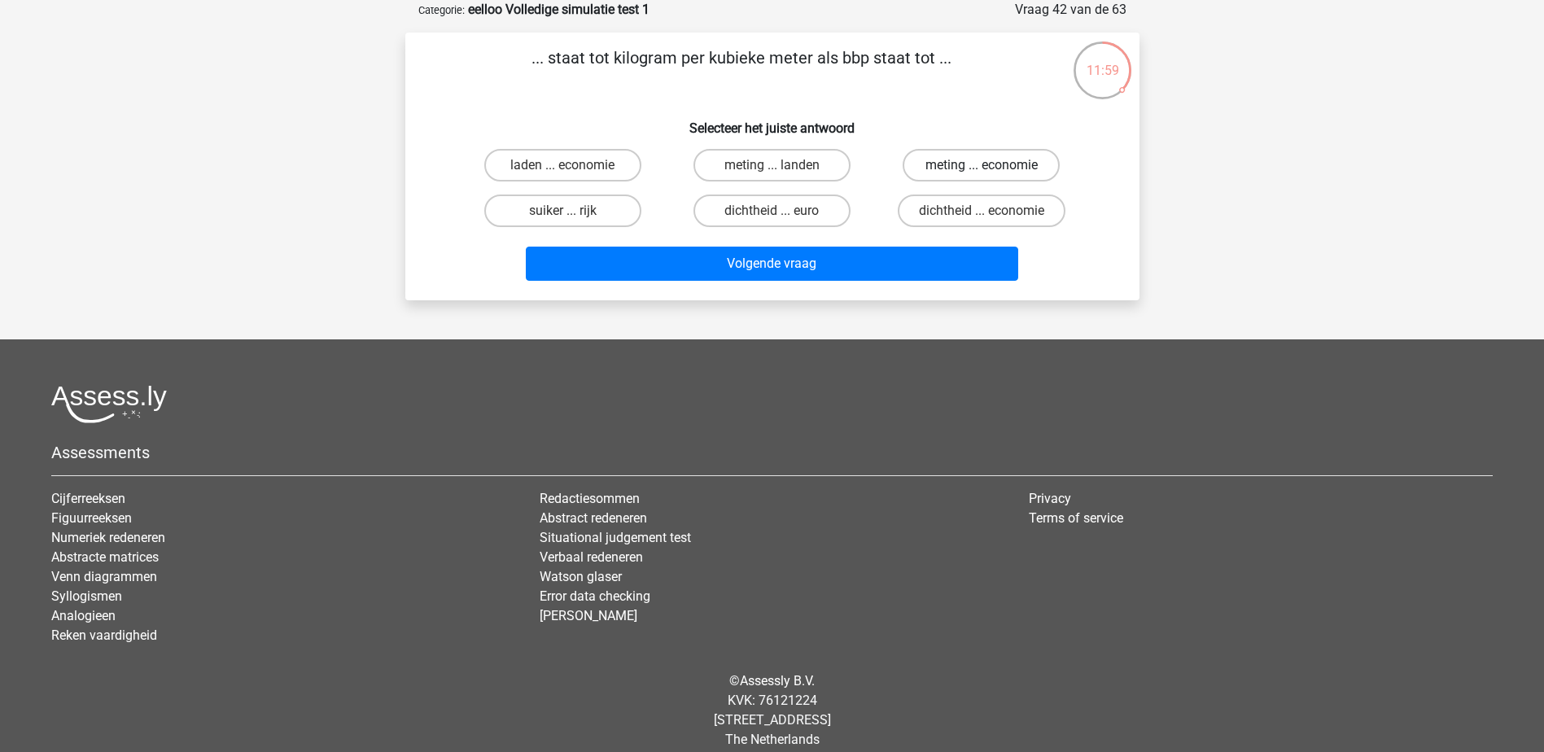
click at [1025, 168] on label "meting ... economie" at bounding box center [981, 165] width 157 height 33
click at [992, 168] on input "meting ... economie" at bounding box center [987, 170] width 11 height 11
radio input "true"
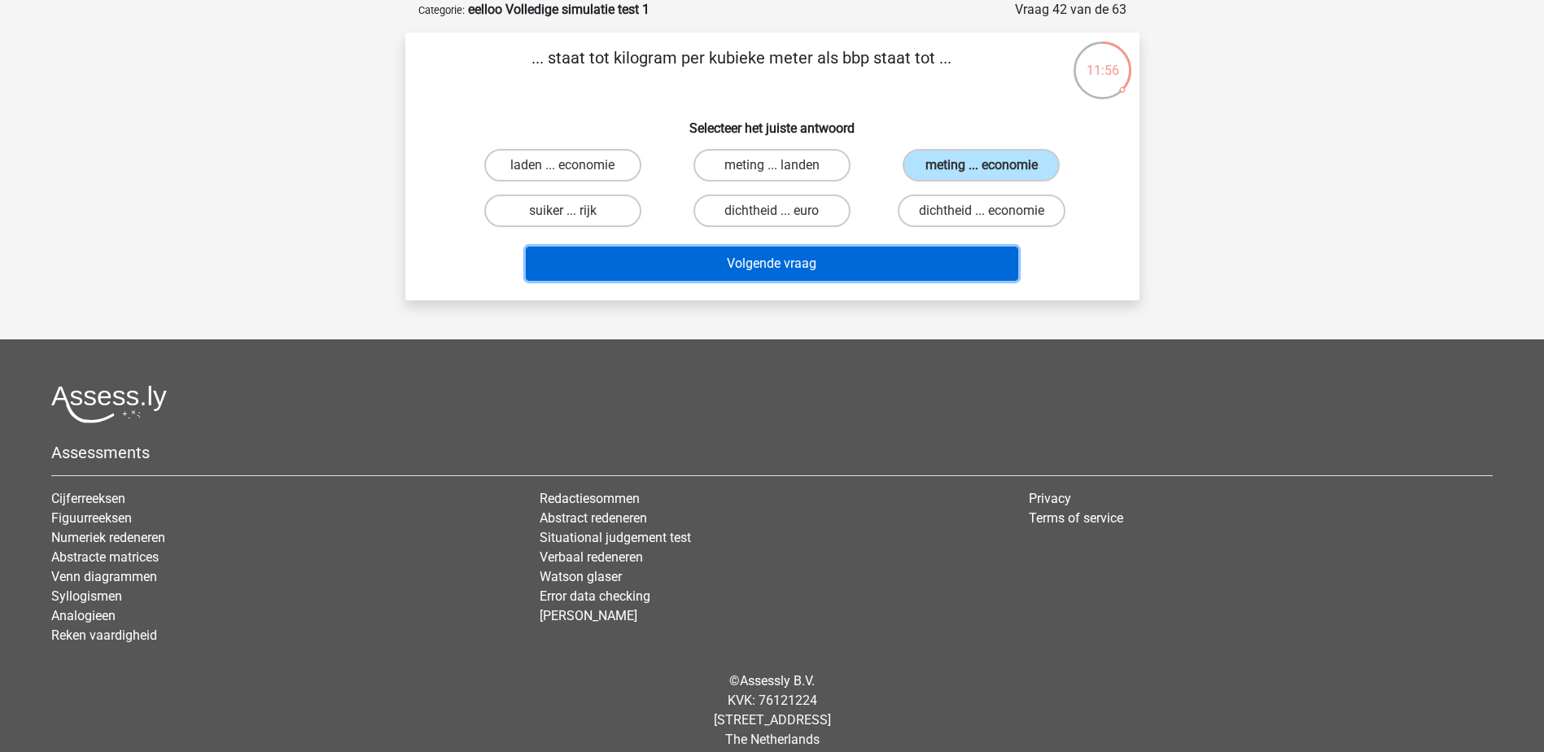
click at [955, 266] on button "Volgende vraag" at bounding box center [772, 264] width 492 height 34
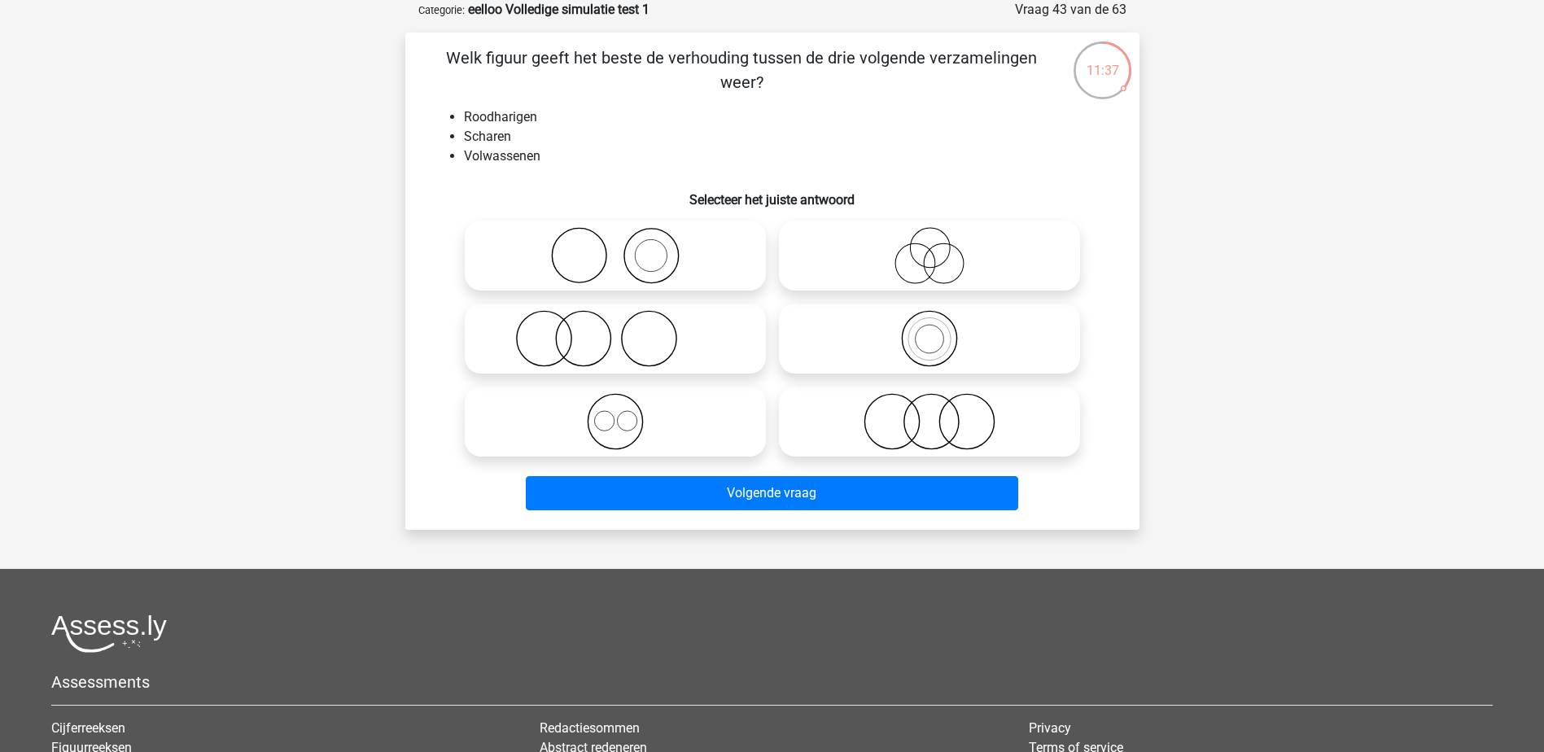
click at [642, 248] on icon at bounding box center [615, 255] width 288 height 57
click at [626, 247] on input "radio" at bounding box center [620, 242] width 11 height 11
radio input "true"
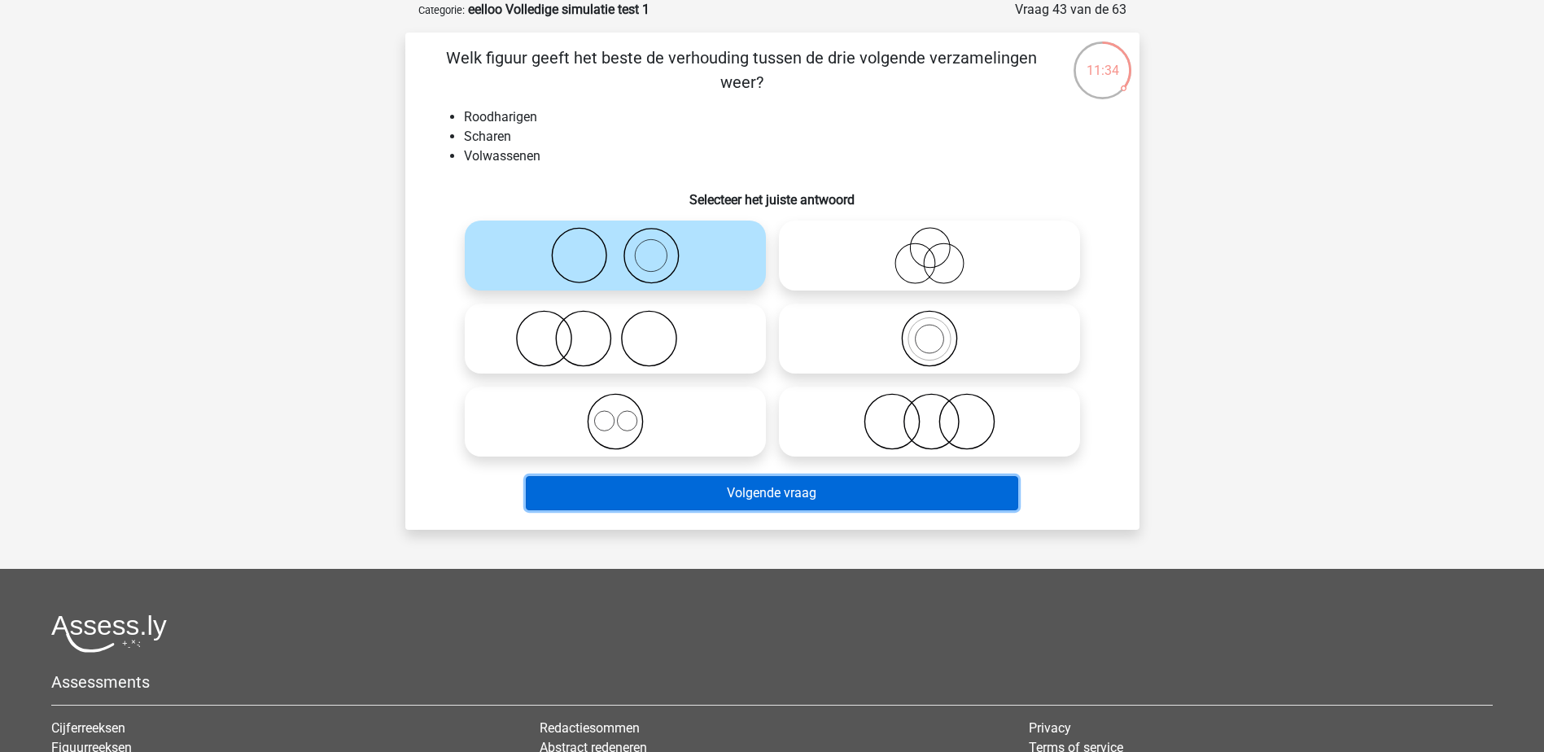
click at [814, 497] on button "Volgende vraag" at bounding box center [772, 493] width 492 height 34
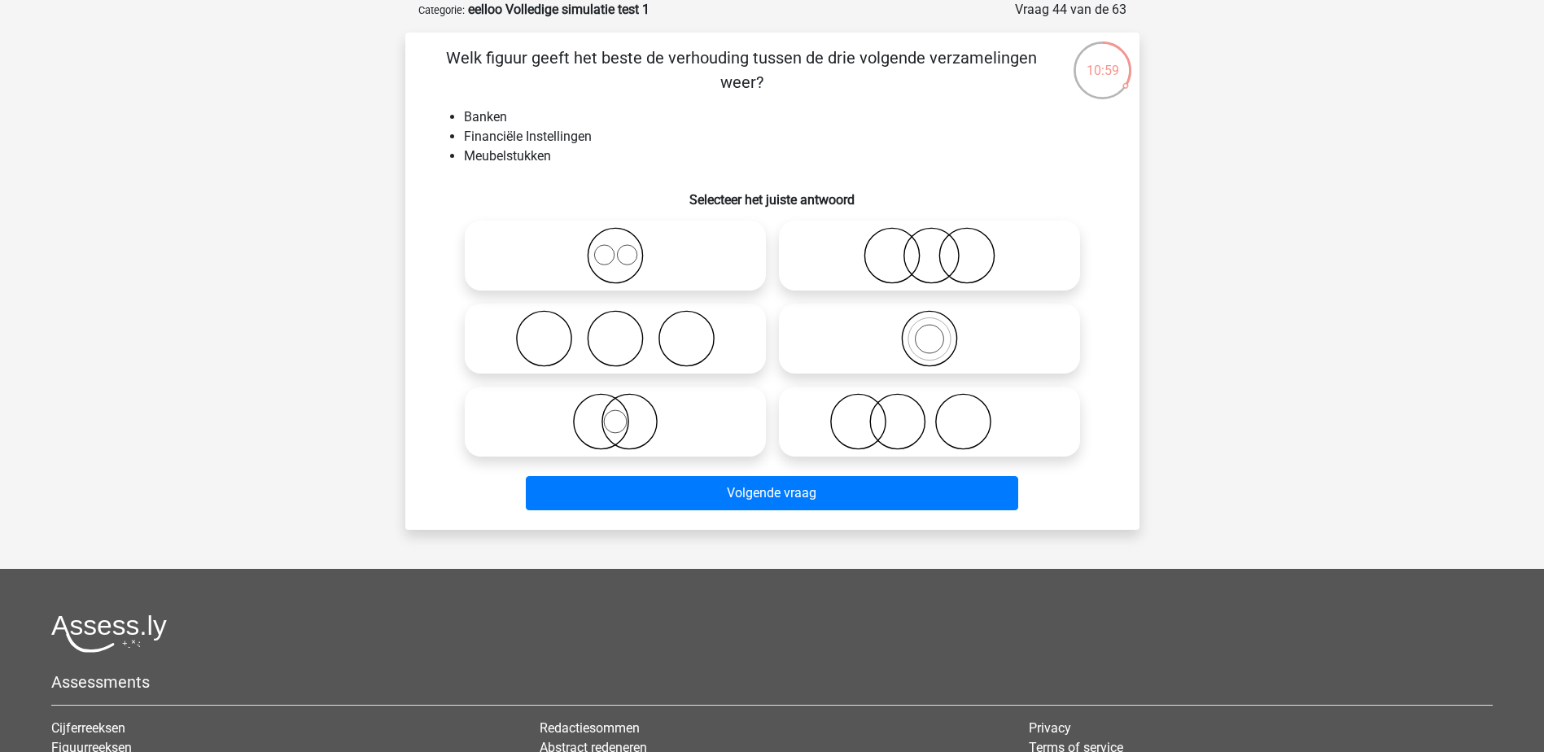
click at [946, 422] on icon at bounding box center [929, 421] width 288 height 57
click at [940, 413] on input "radio" at bounding box center [935, 408] width 11 height 11
radio input "true"
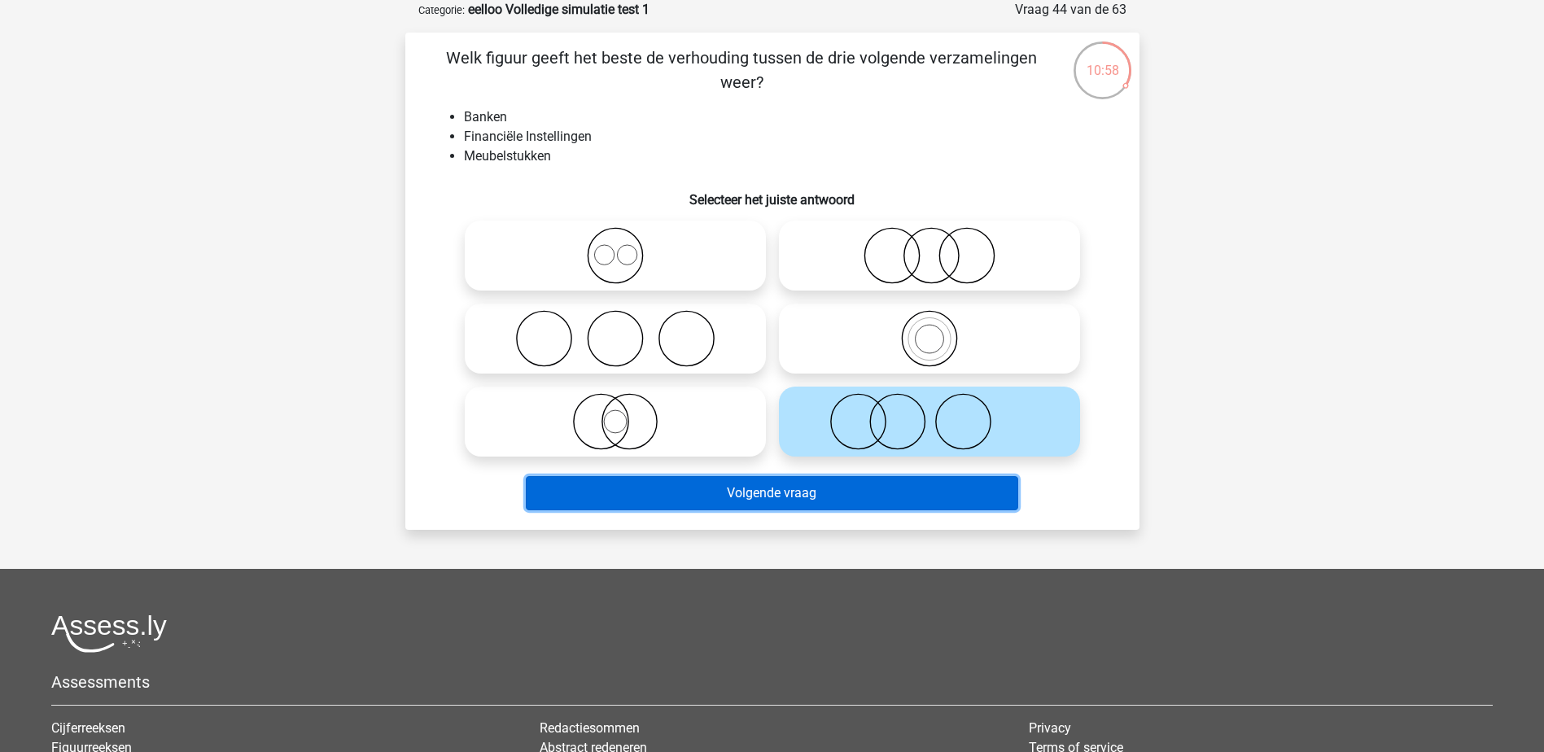
click at [908, 488] on button "Volgende vraag" at bounding box center [772, 493] width 492 height 34
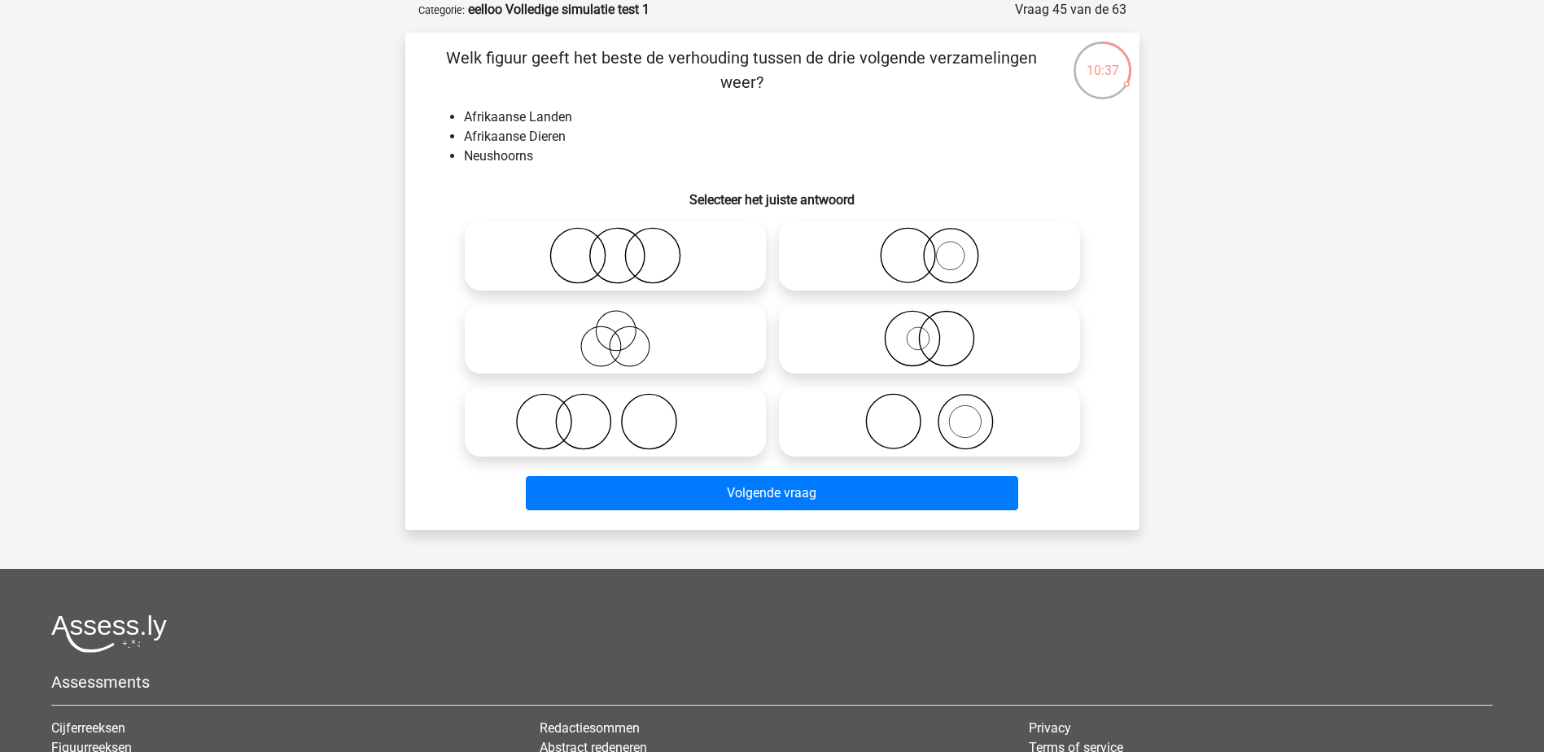
click at [937, 336] on icon at bounding box center [929, 338] width 288 height 57
click at [937, 330] on input "radio" at bounding box center [935, 325] width 11 height 11
radio input "true"
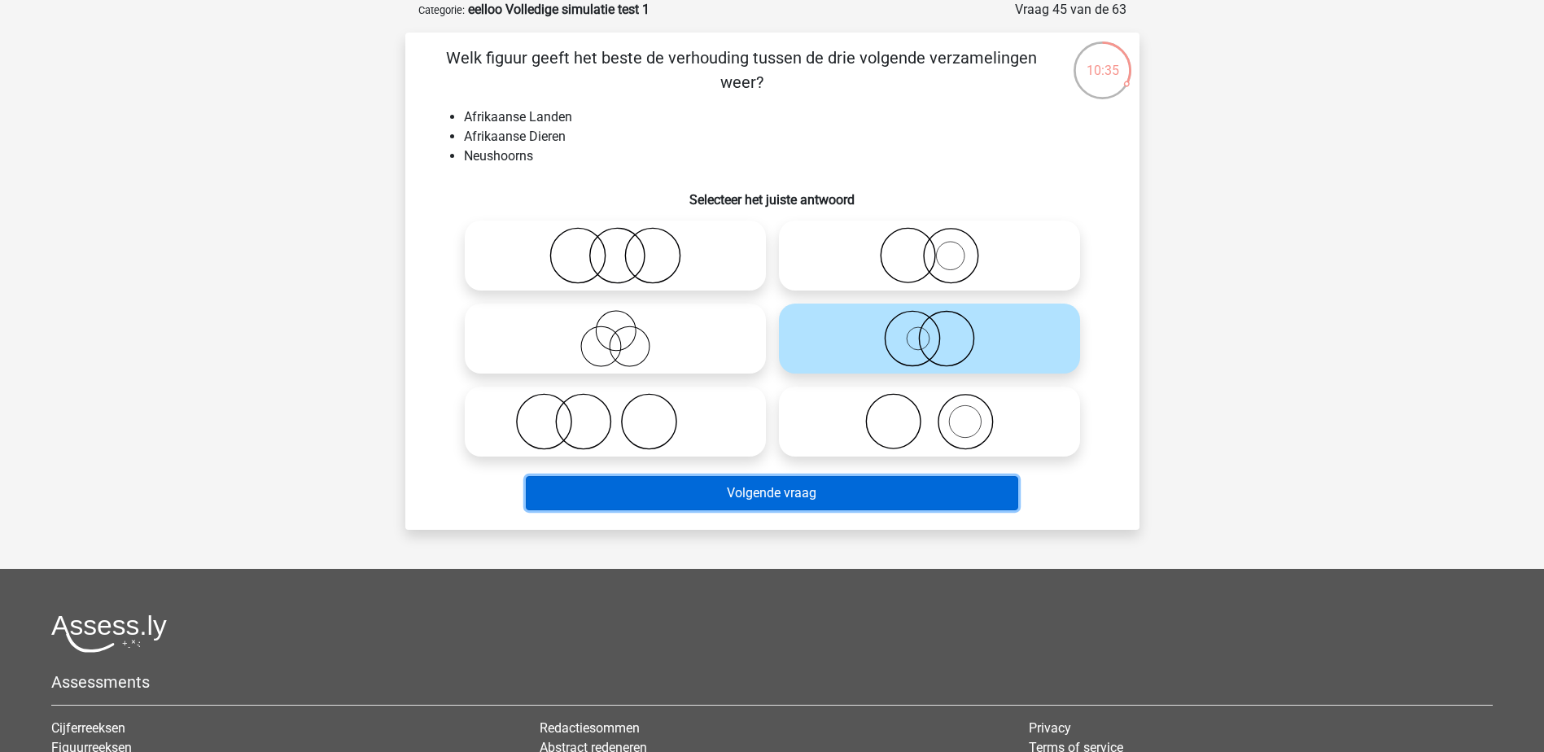
click at [925, 503] on button "Volgende vraag" at bounding box center [772, 493] width 492 height 34
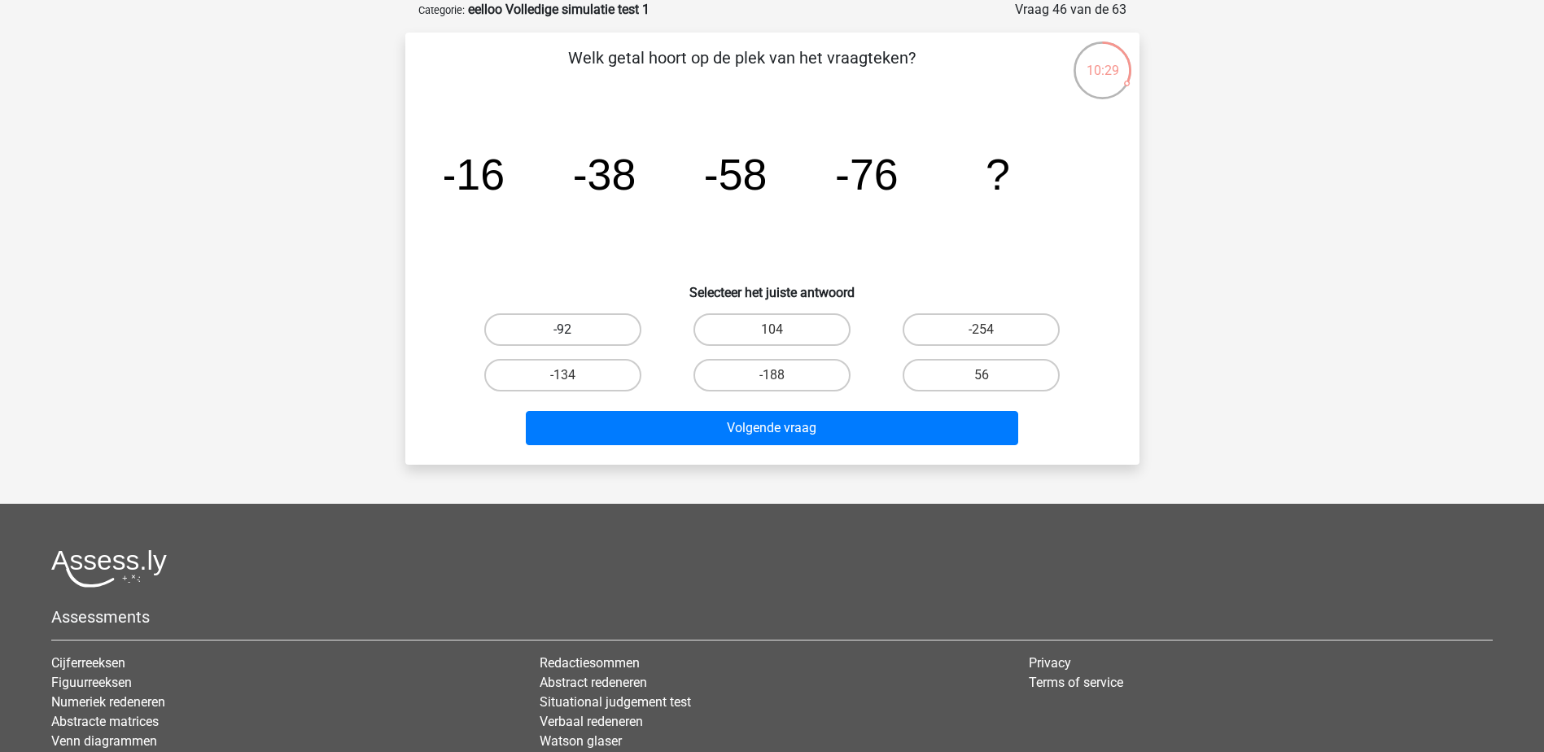
click at [580, 335] on label "-92" at bounding box center [562, 329] width 157 height 33
click at [573, 335] on input "-92" at bounding box center [567, 335] width 11 height 11
radio input "true"
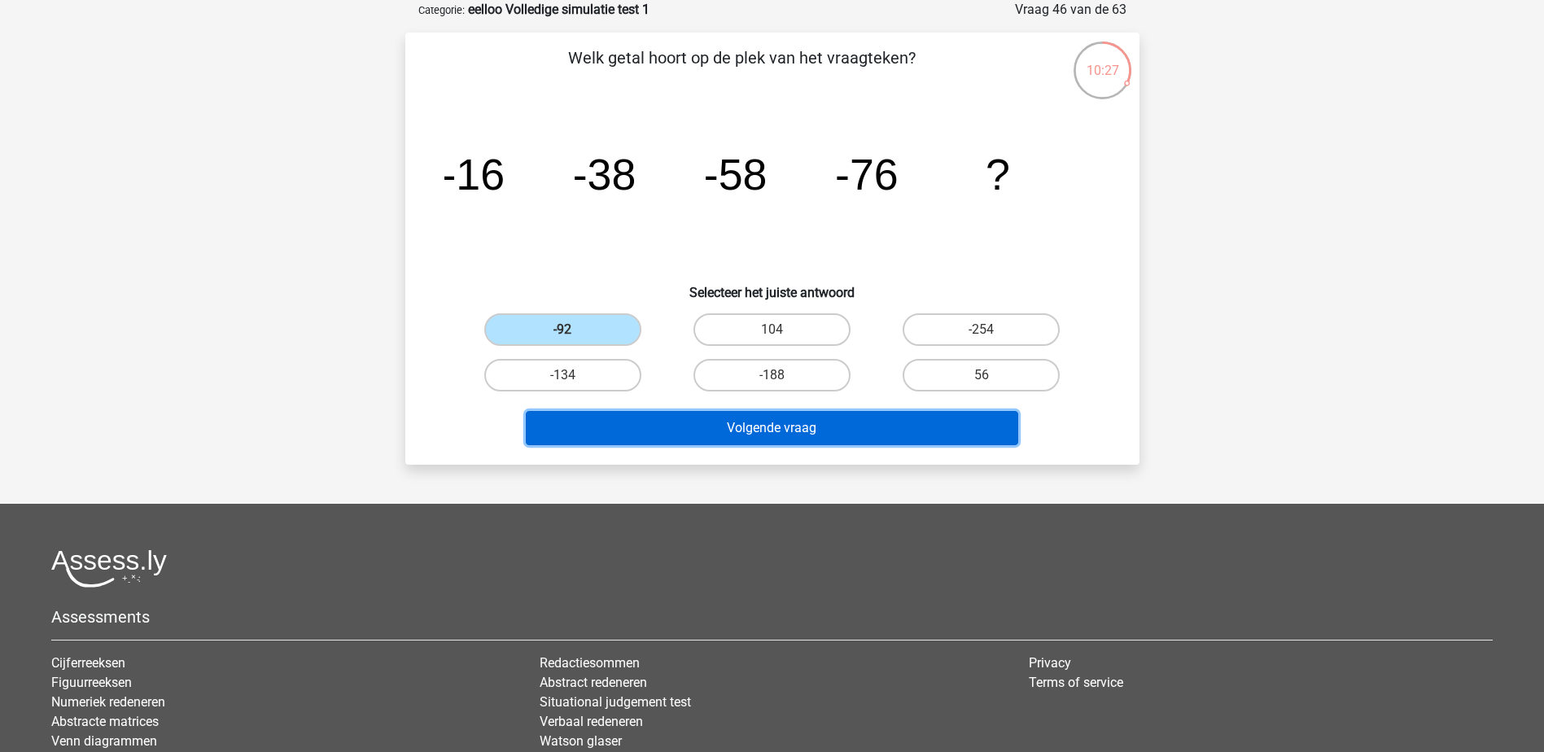
click at [821, 432] on button "Volgende vraag" at bounding box center [772, 428] width 492 height 34
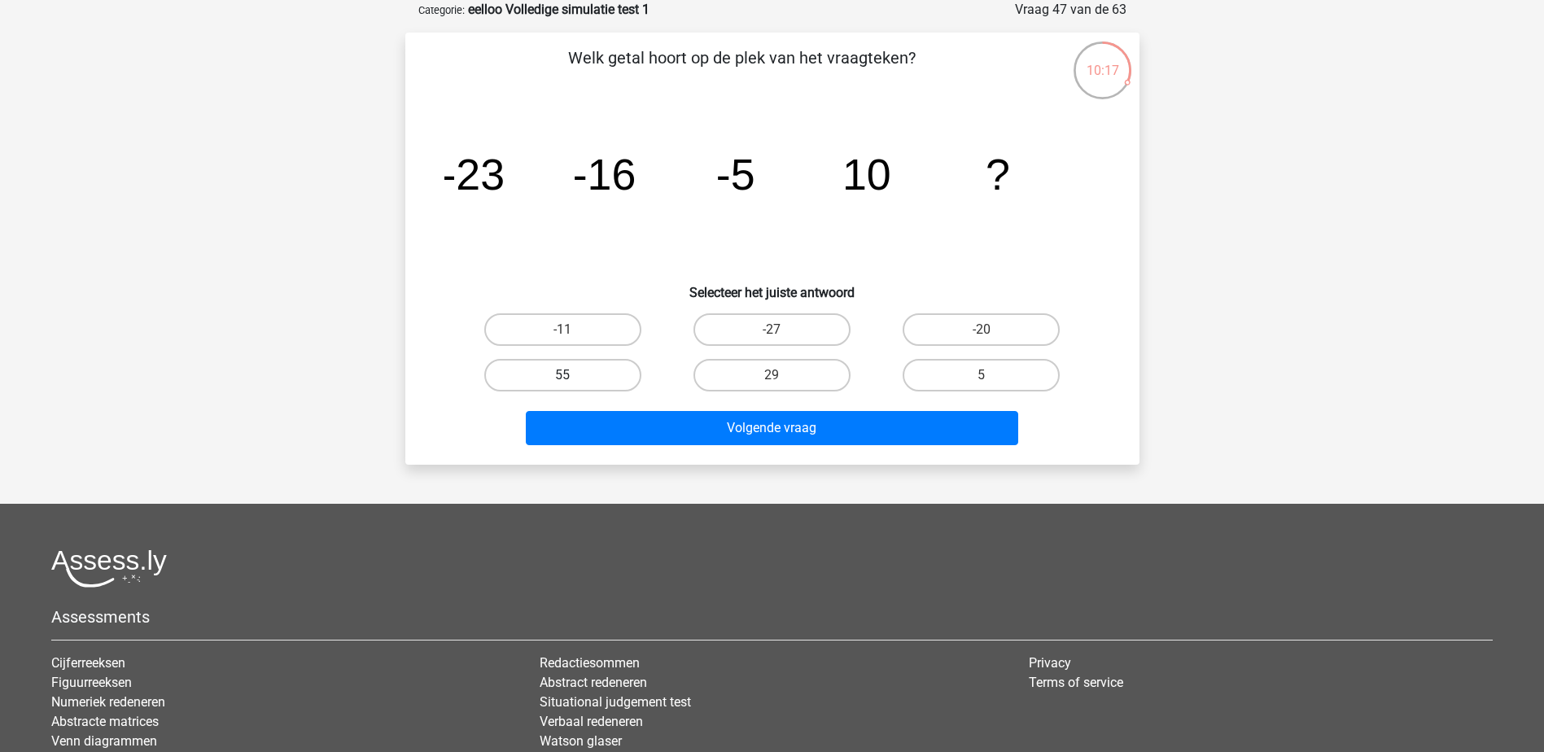
click at [582, 376] on label "55" at bounding box center [562, 375] width 157 height 33
click at [573, 376] on input "55" at bounding box center [567, 380] width 11 height 11
radio input "true"
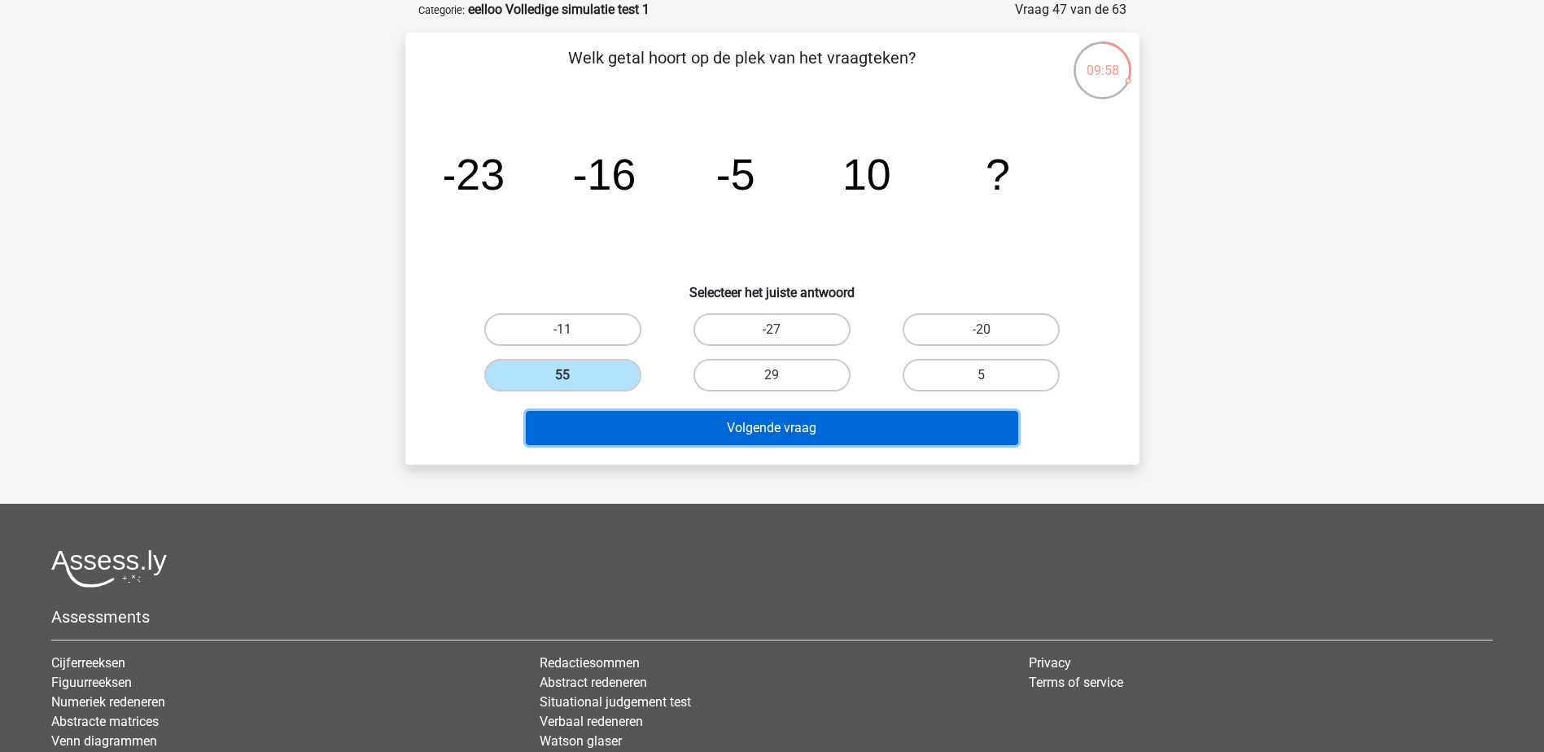
click at [843, 439] on button "Volgende vraag" at bounding box center [772, 428] width 492 height 34
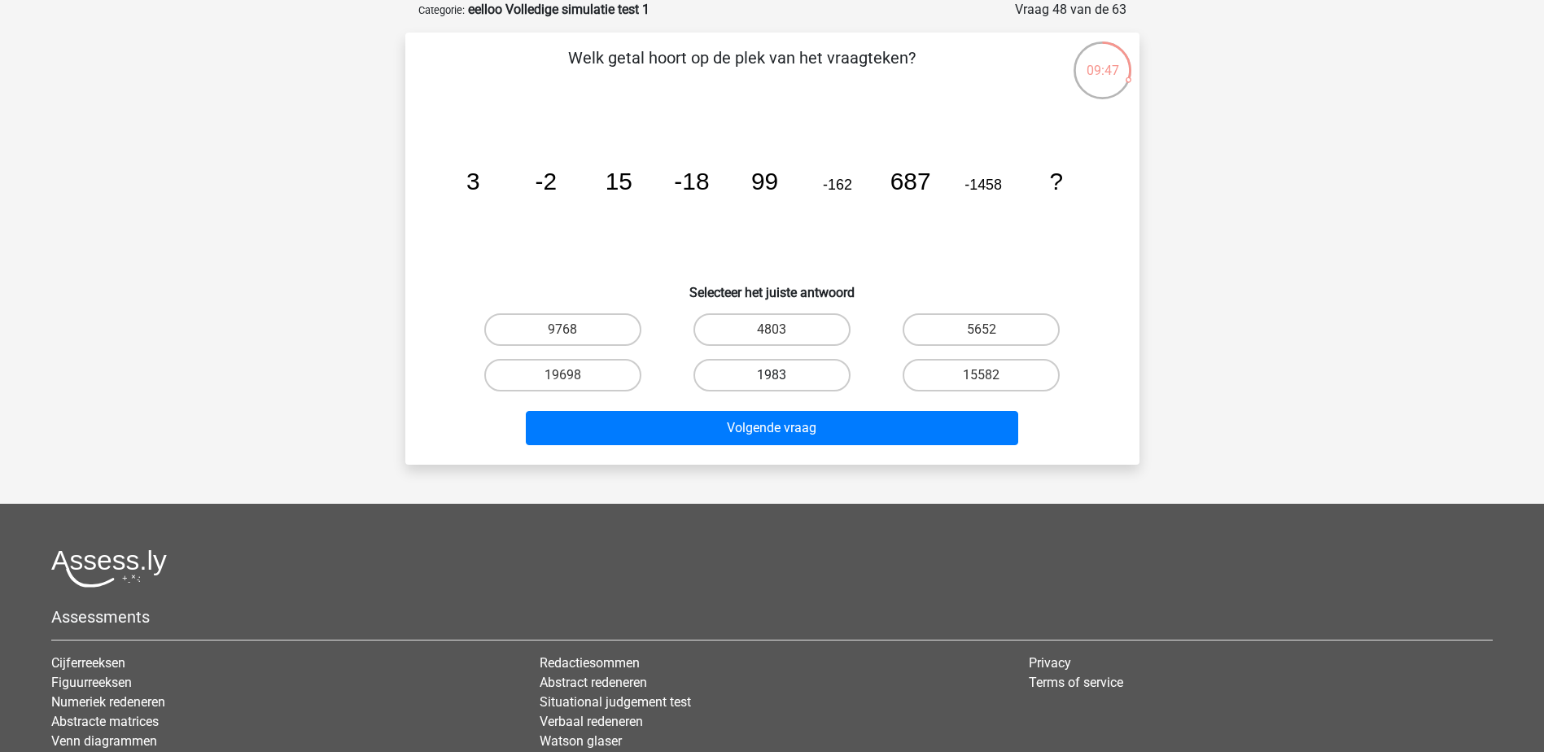
click at [795, 383] on label "1983" at bounding box center [771, 375] width 157 height 33
click at [782, 383] on input "1983" at bounding box center [777, 380] width 11 height 11
radio input "true"
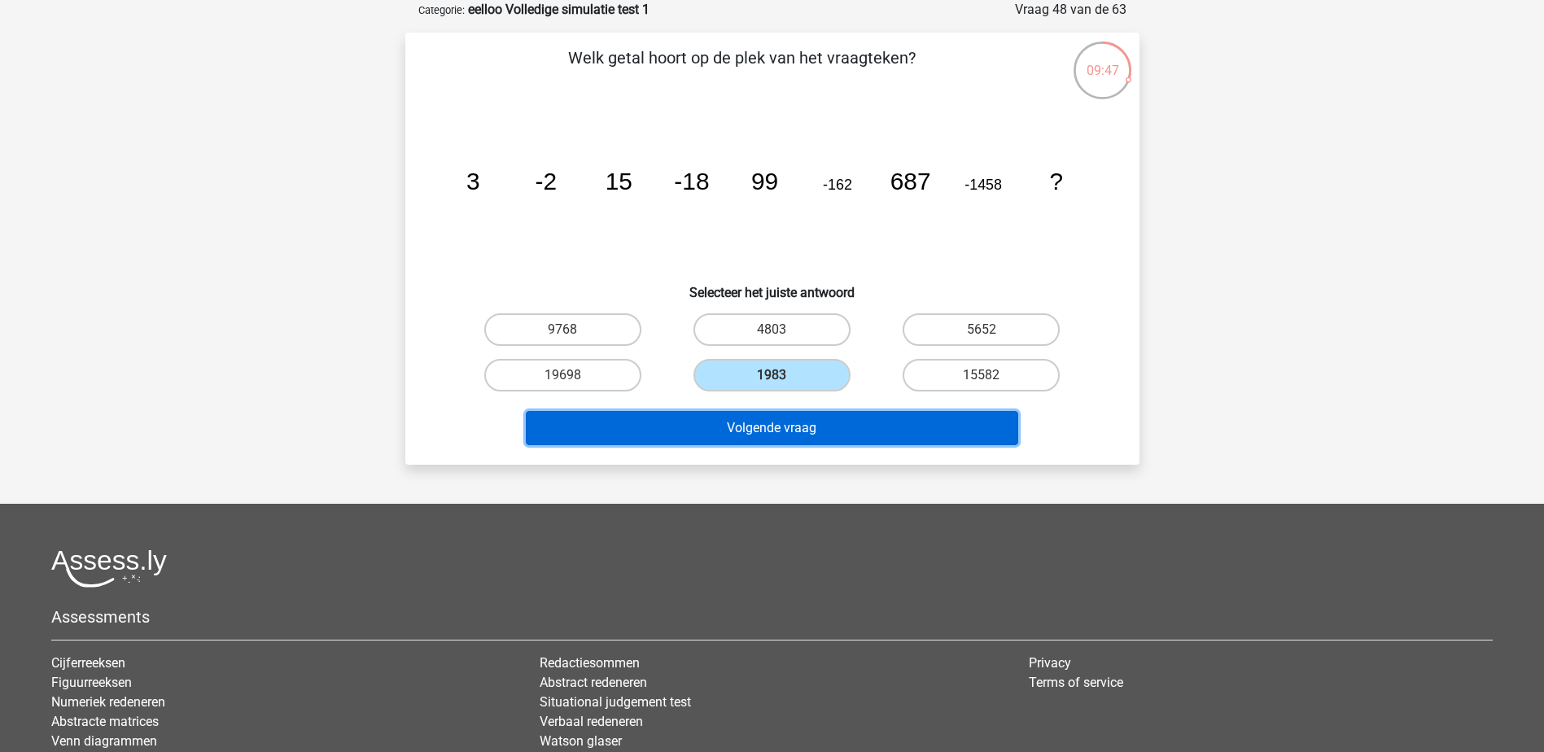
click at [879, 431] on button "Volgende vraag" at bounding box center [772, 428] width 492 height 34
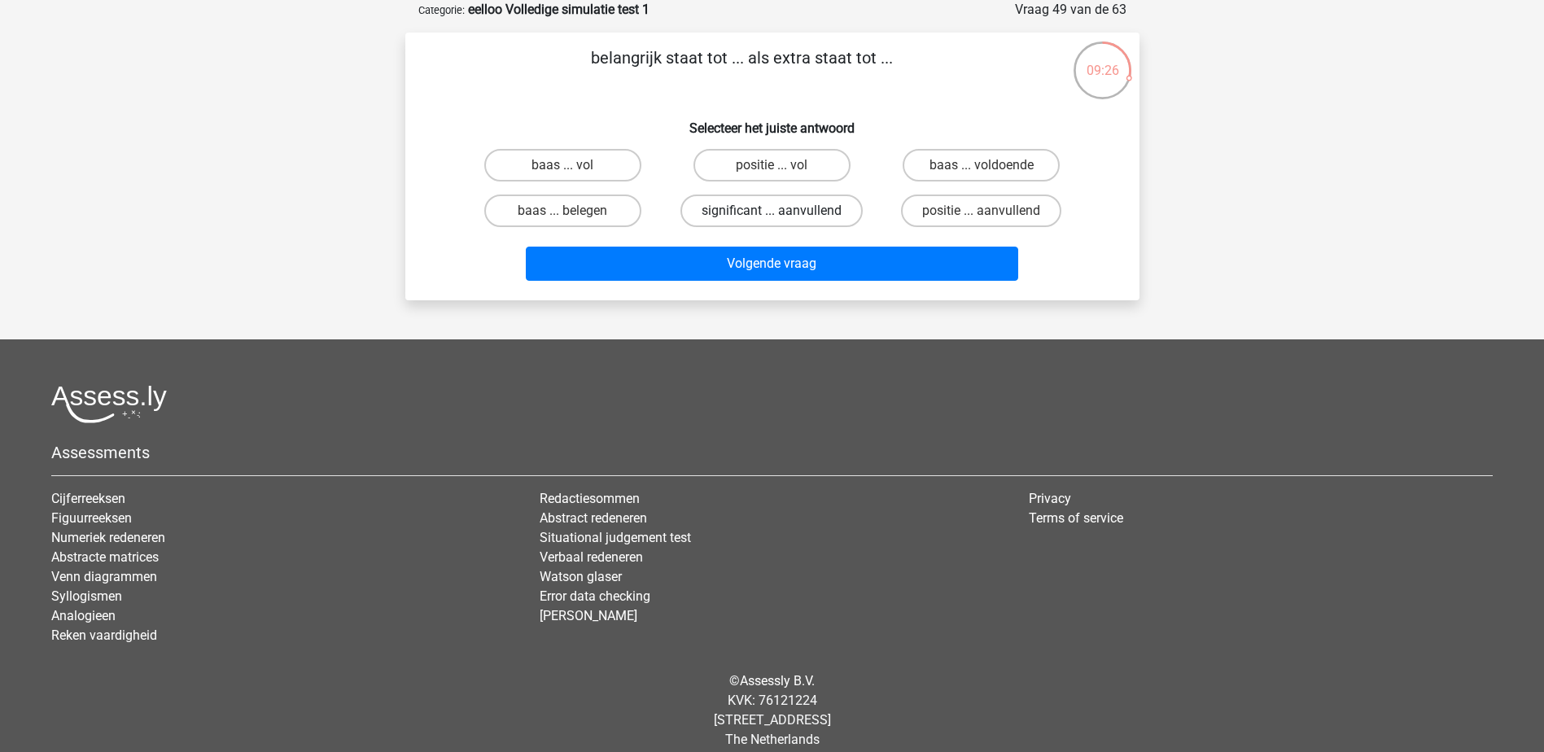
click at [820, 217] on label "significant ... aanvullend" at bounding box center [771, 211] width 182 height 33
click at [782, 217] on input "significant ... aanvullend" at bounding box center [777, 216] width 11 height 11
radio input "true"
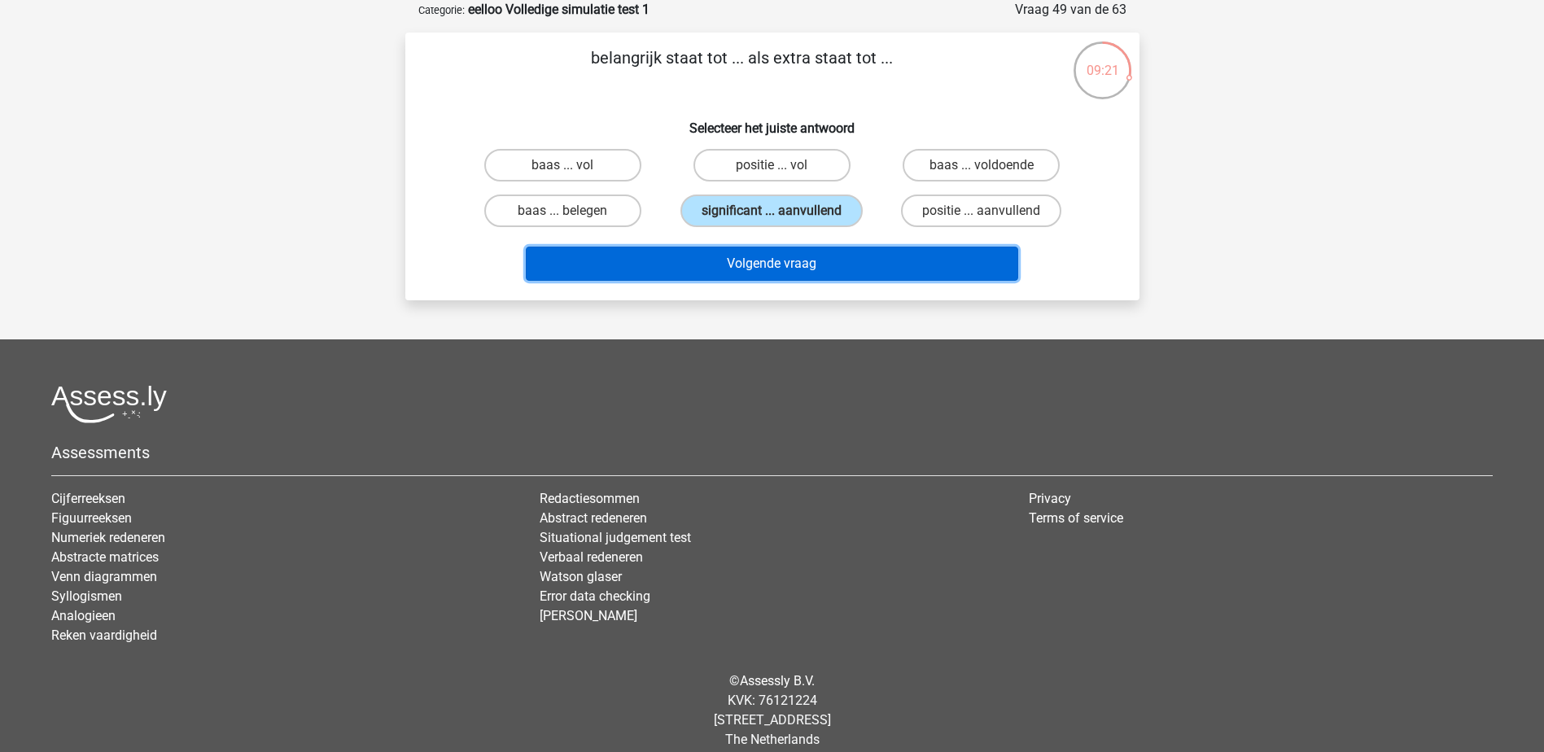
click at [833, 261] on button "Volgende vraag" at bounding box center [772, 264] width 492 height 34
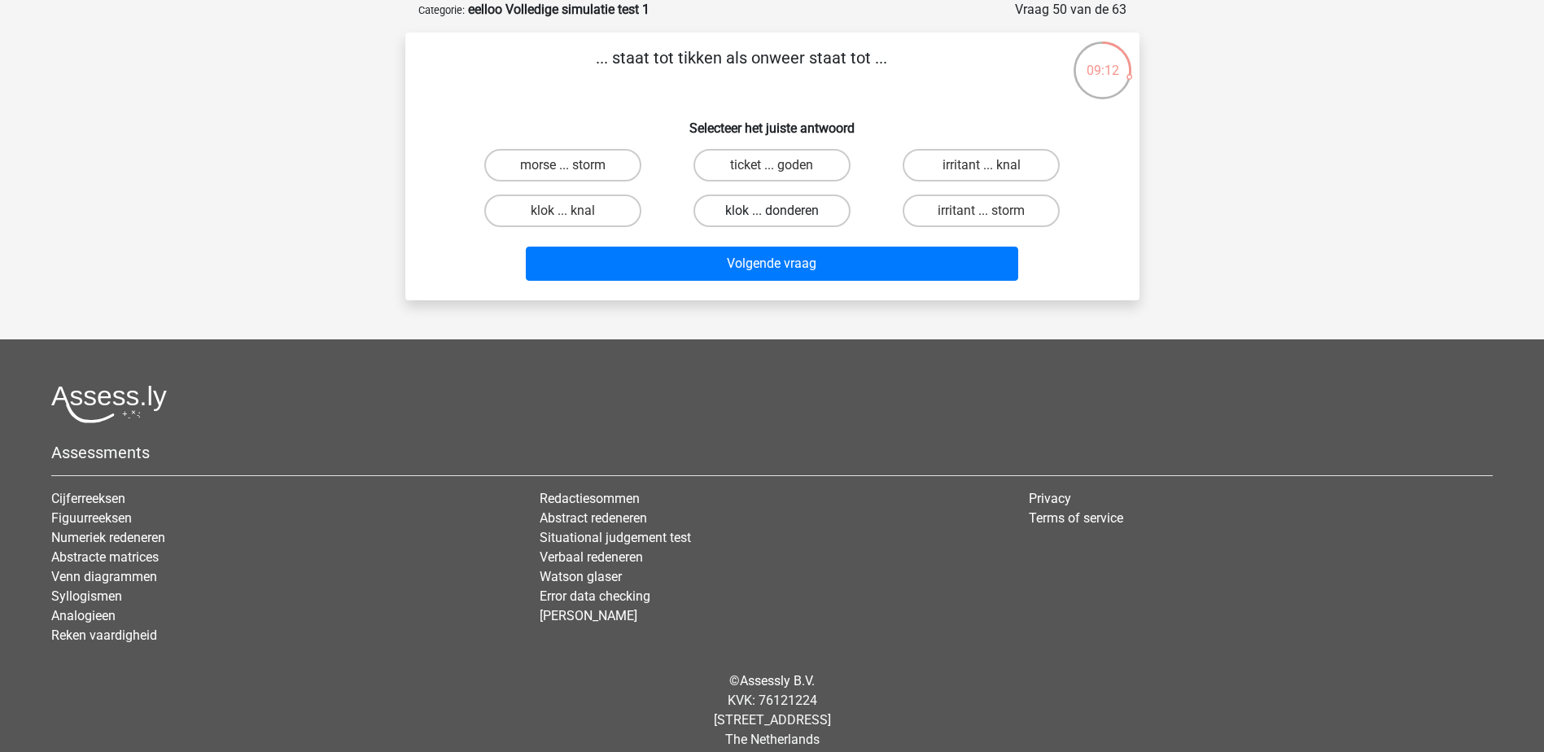
click at [820, 216] on label "klok ... donderen" at bounding box center [771, 211] width 157 height 33
click at [782, 216] on input "klok ... donderen" at bounding box center [777, 216] width 11 height 11
radio input "true"
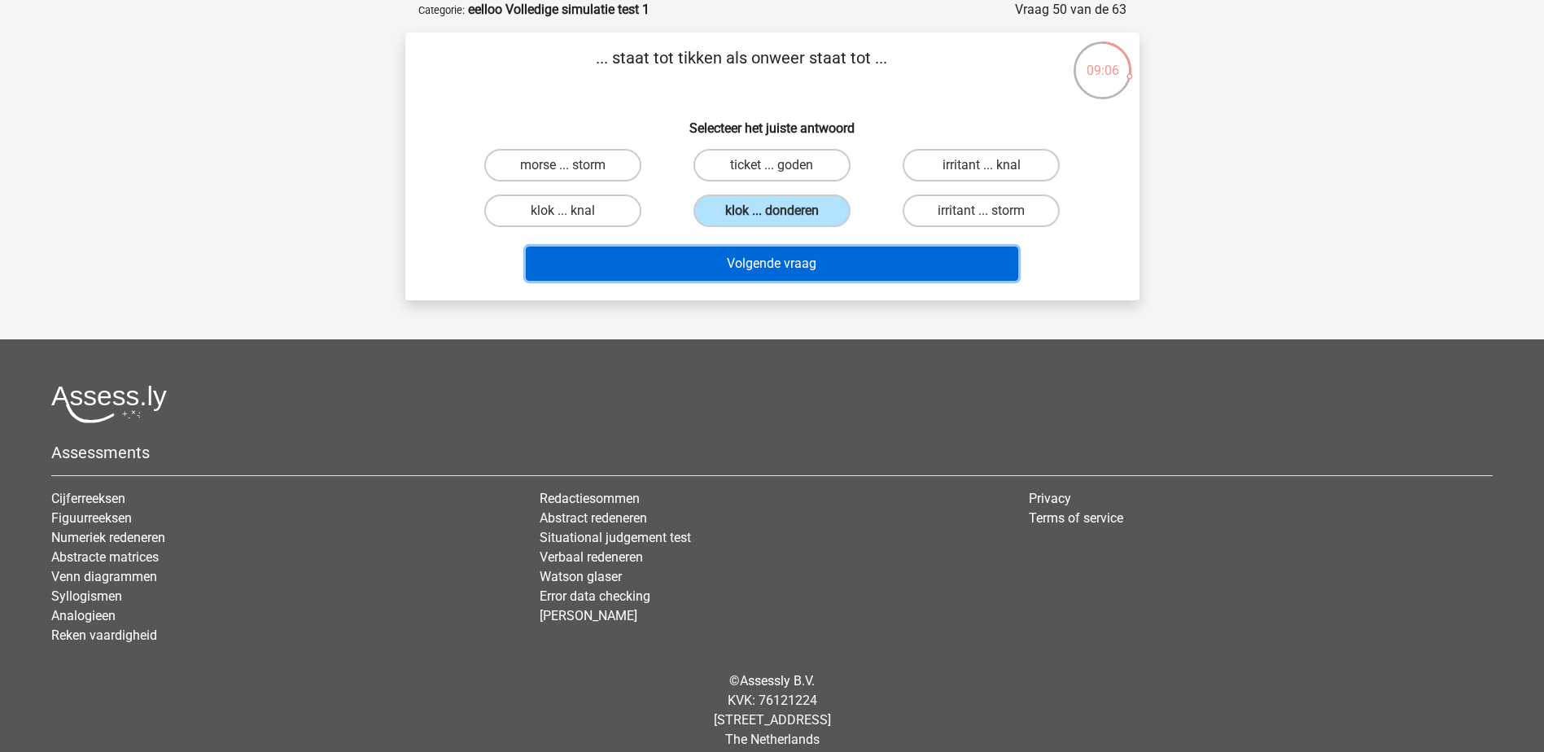
click at [836, 269] on button "Volgende vraag" at bounding box center [772, 264] width 492 height 34
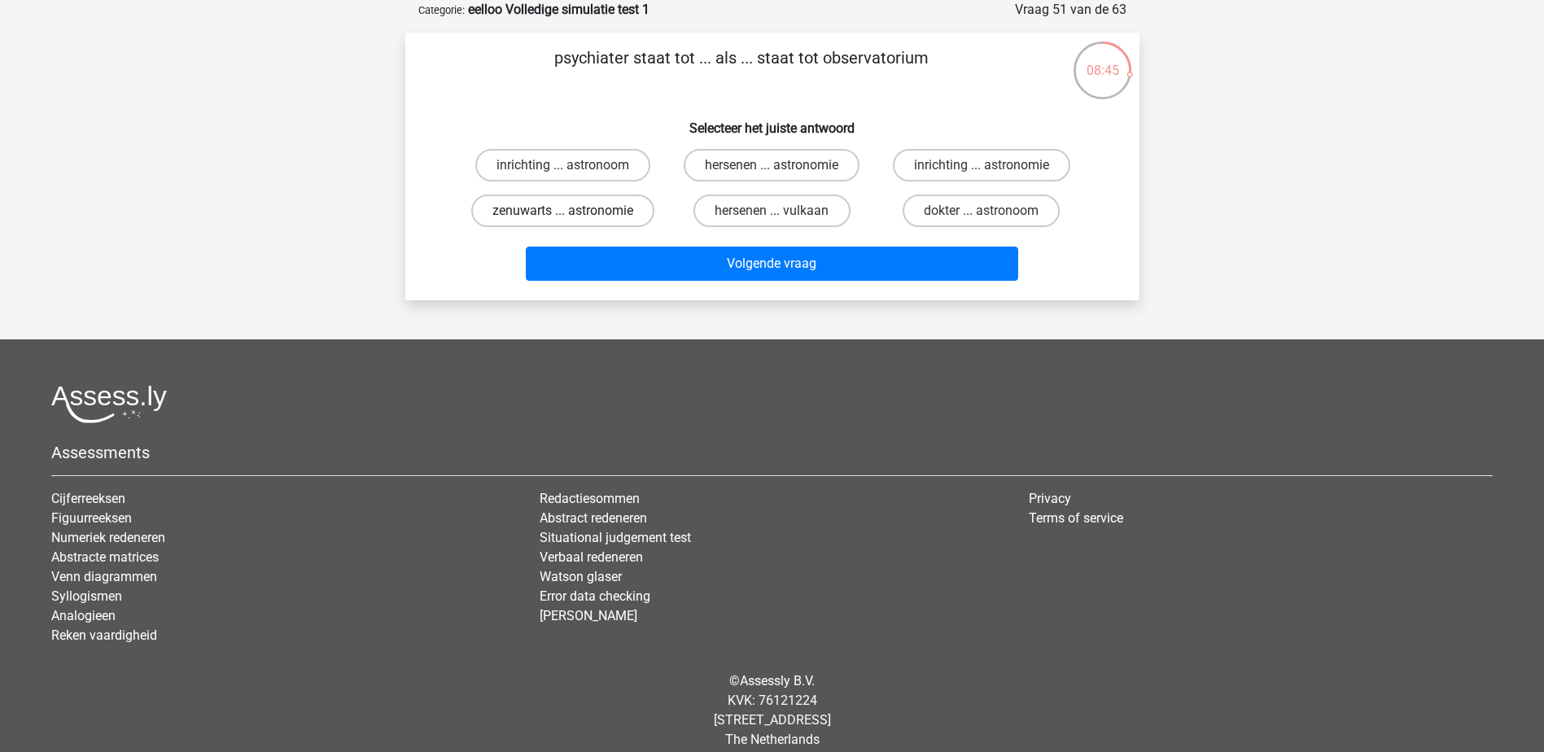
click at [628, 216] on label "zenuwarts ... astronomie" at bounding box center [562, 211] width 183 height 33
click at [573, 216] on input "zenuwarts ... astronomie" at bounding box center [567, 216] width 11 height 11
radio input "true"
click at [965, 212] on label "dokter ... astronoom" at bounding box center [981, 211] width 157 height 33
click at [982, 212] on input "dokter ... astronoom" at bounding box center [987, 216] width 11 height 11
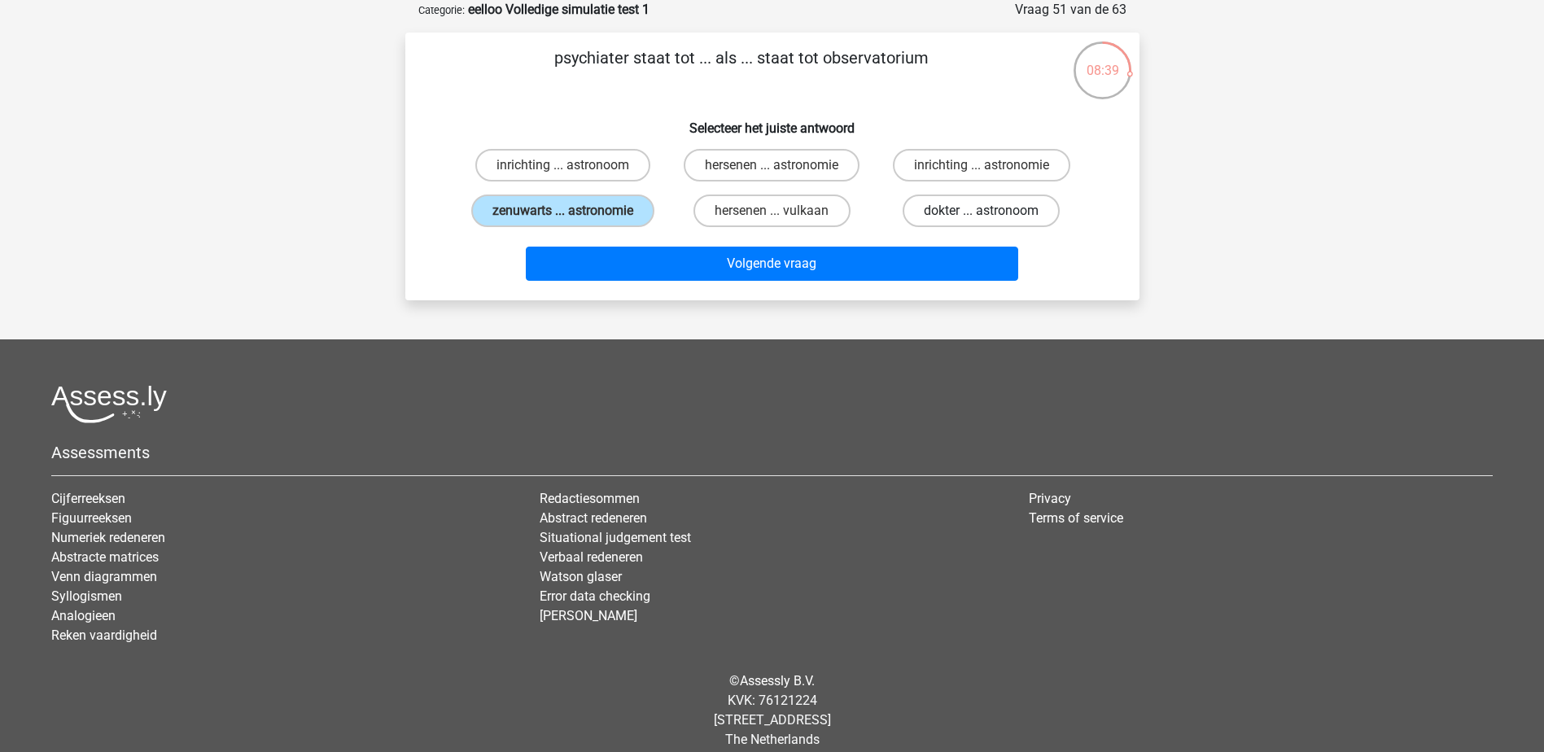
radio input "true"
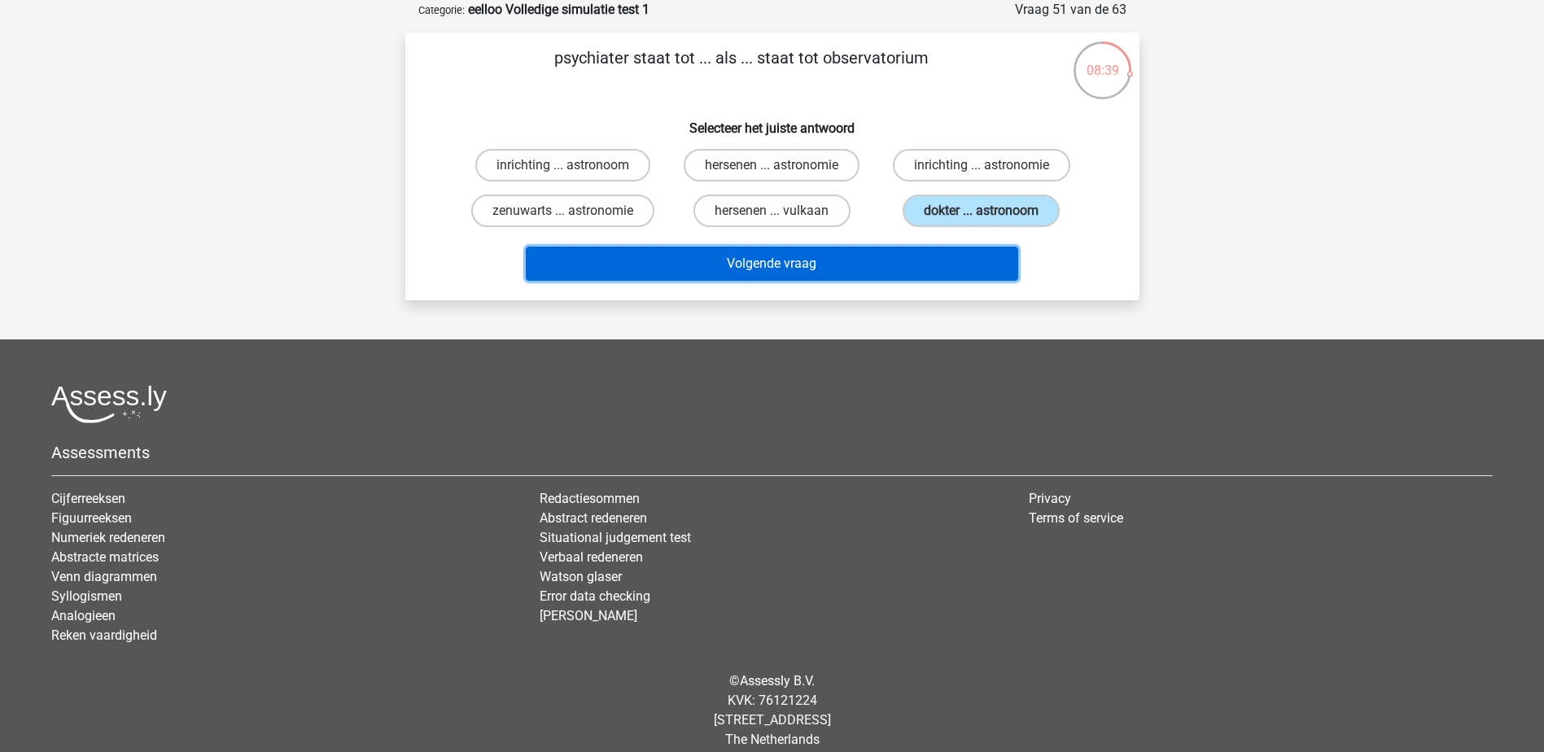
click at [925, 265] on button "Volgende vraag" at bounding box center [772, 264] width 492 height 34
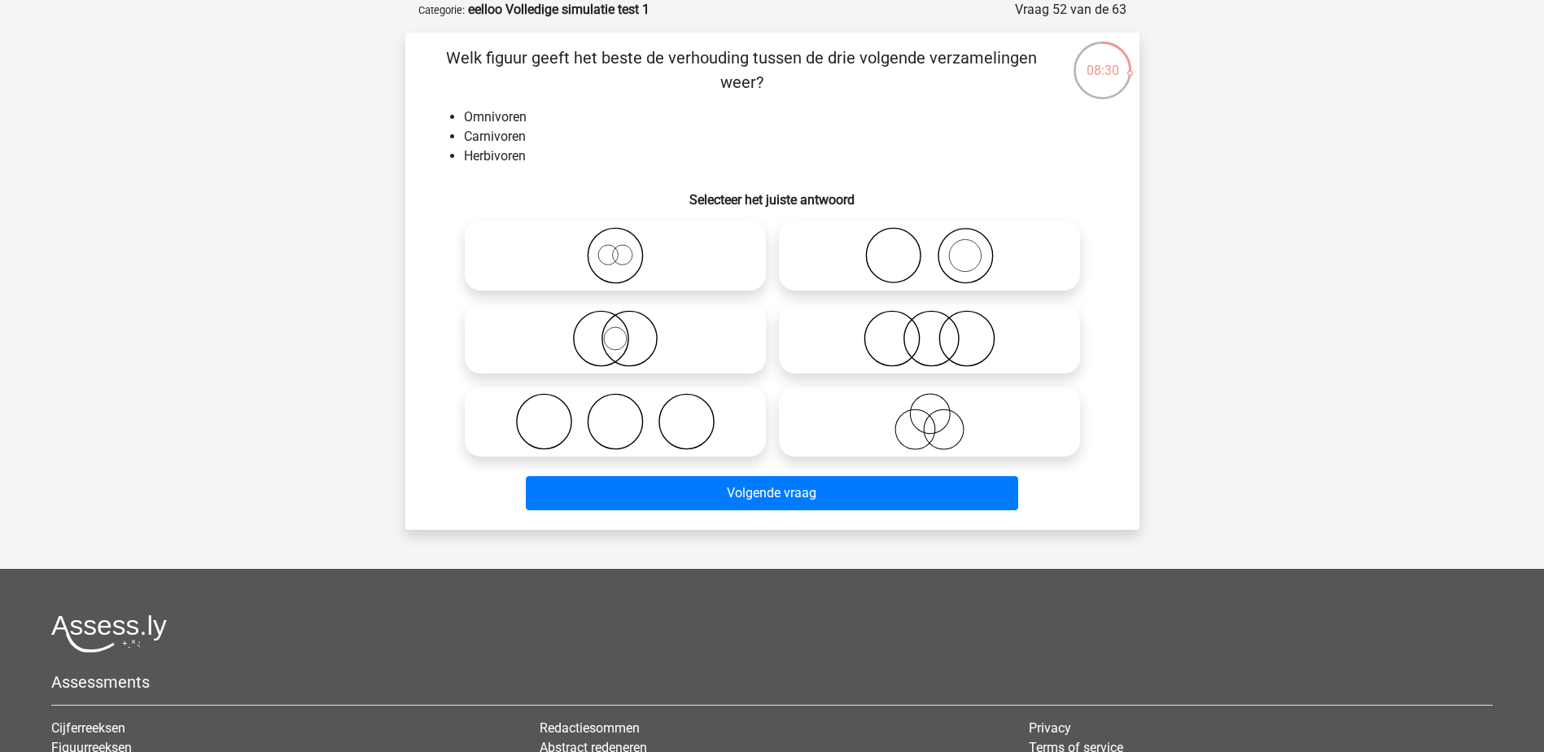
click at [923, 335] on icon at bounding box center [929, 338] width 288 height 57
click at [930, 330] on input "radio" at bounding box center [935, 325] width 11 height 11
radio input "true"
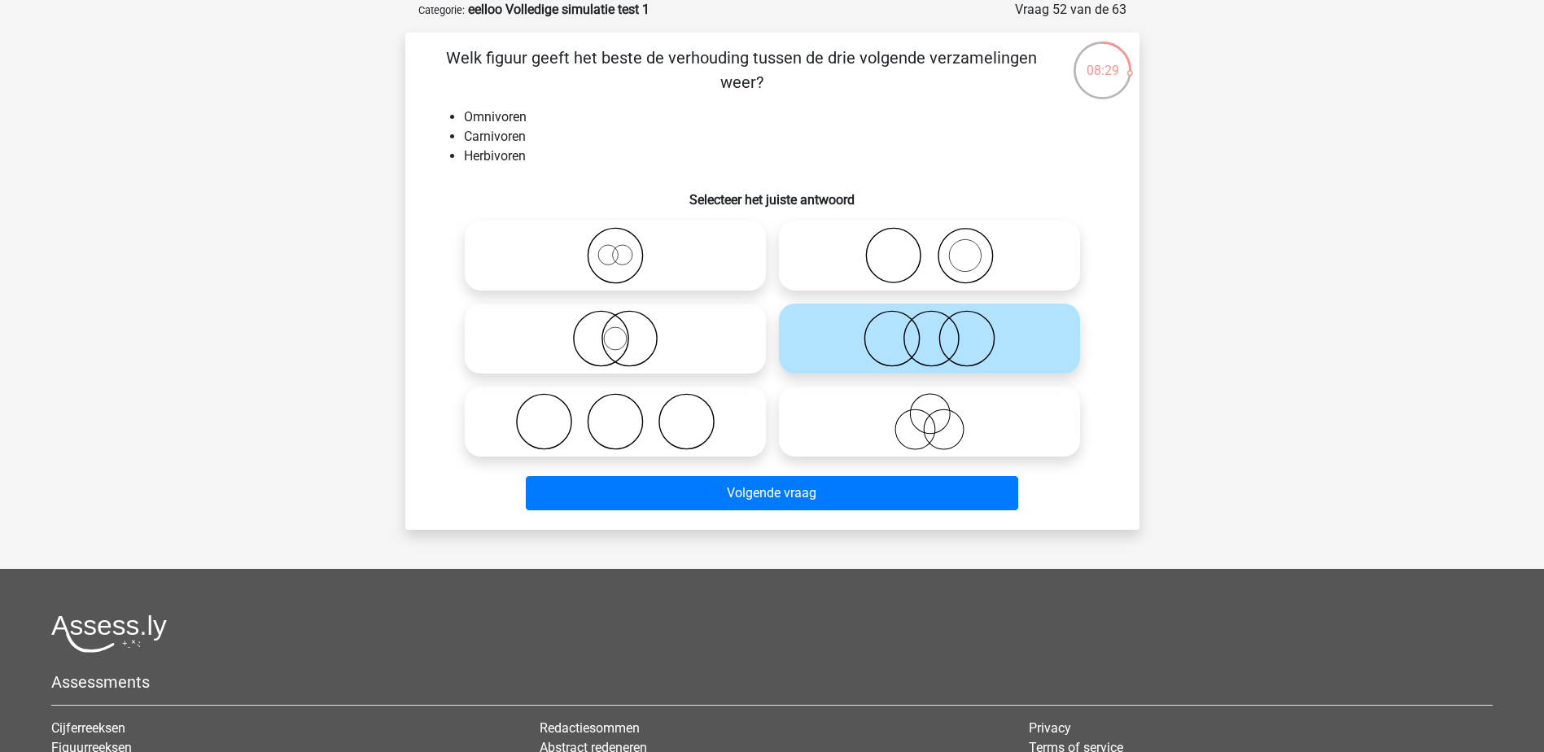
click at [927, 412] on icon at bounding box center [929, 421] width 288 height 57
click at [930, 412] on input "radio" at bounding box center [935, 408] width 11 height 11
radio input "true"
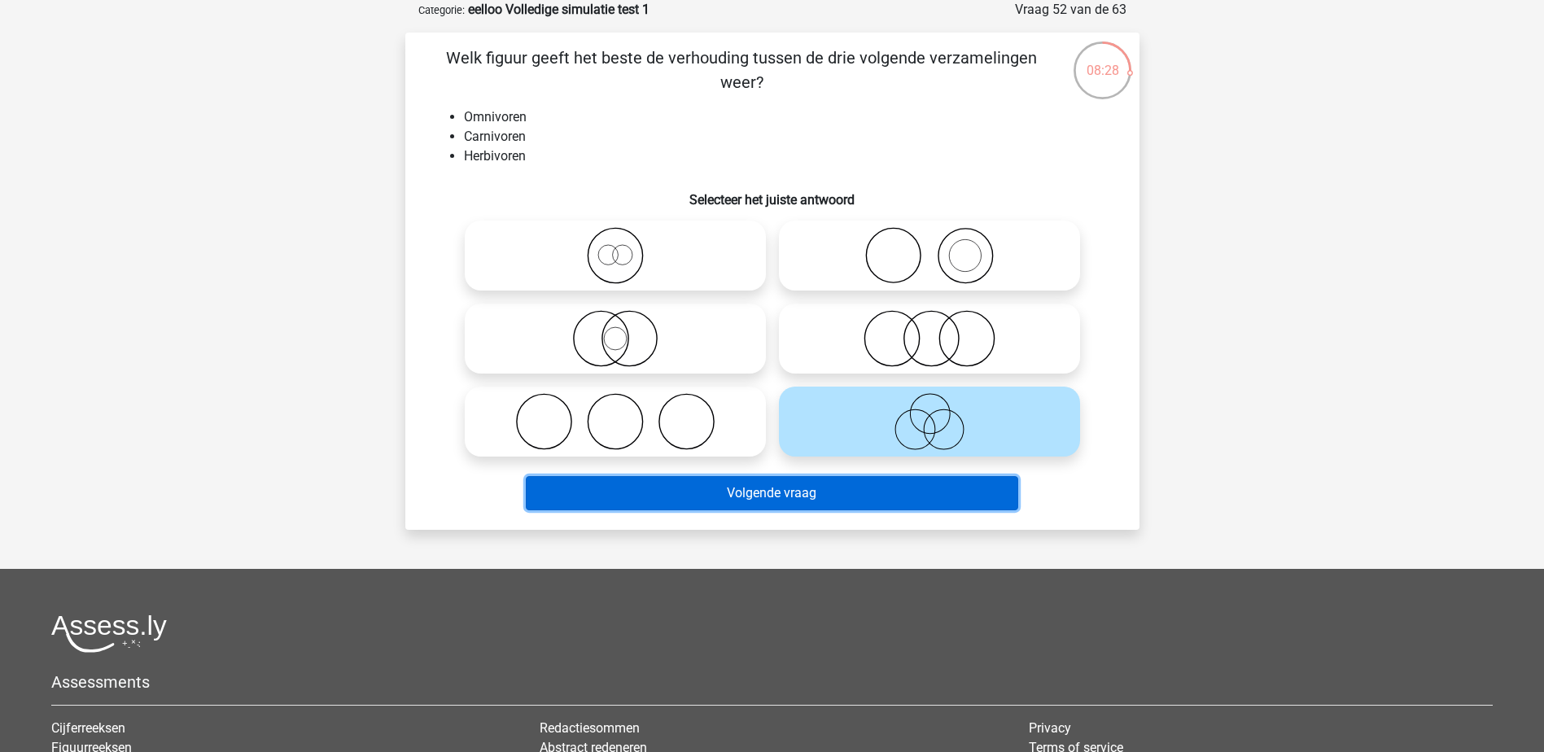
click at [901, 502] on button "Volgende vraag" at bounding box center [772, 493] width 492 height 34
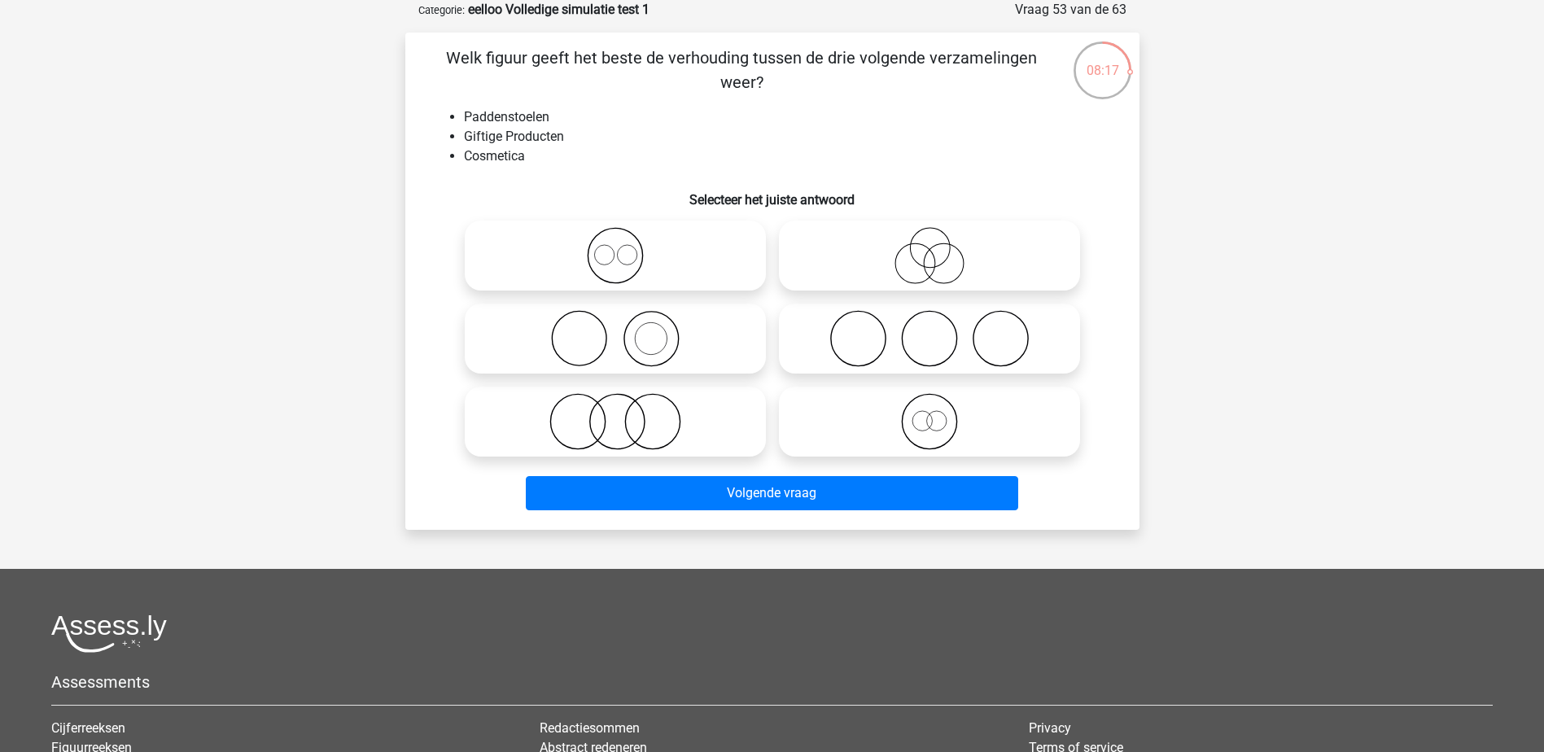
click at [928, 335] on icon at bounding box center [929, 338] width 288 height 57
click at [930, 330] on input "radio" at bounding box center [935, 325] width 11 height 11
radio input "true"
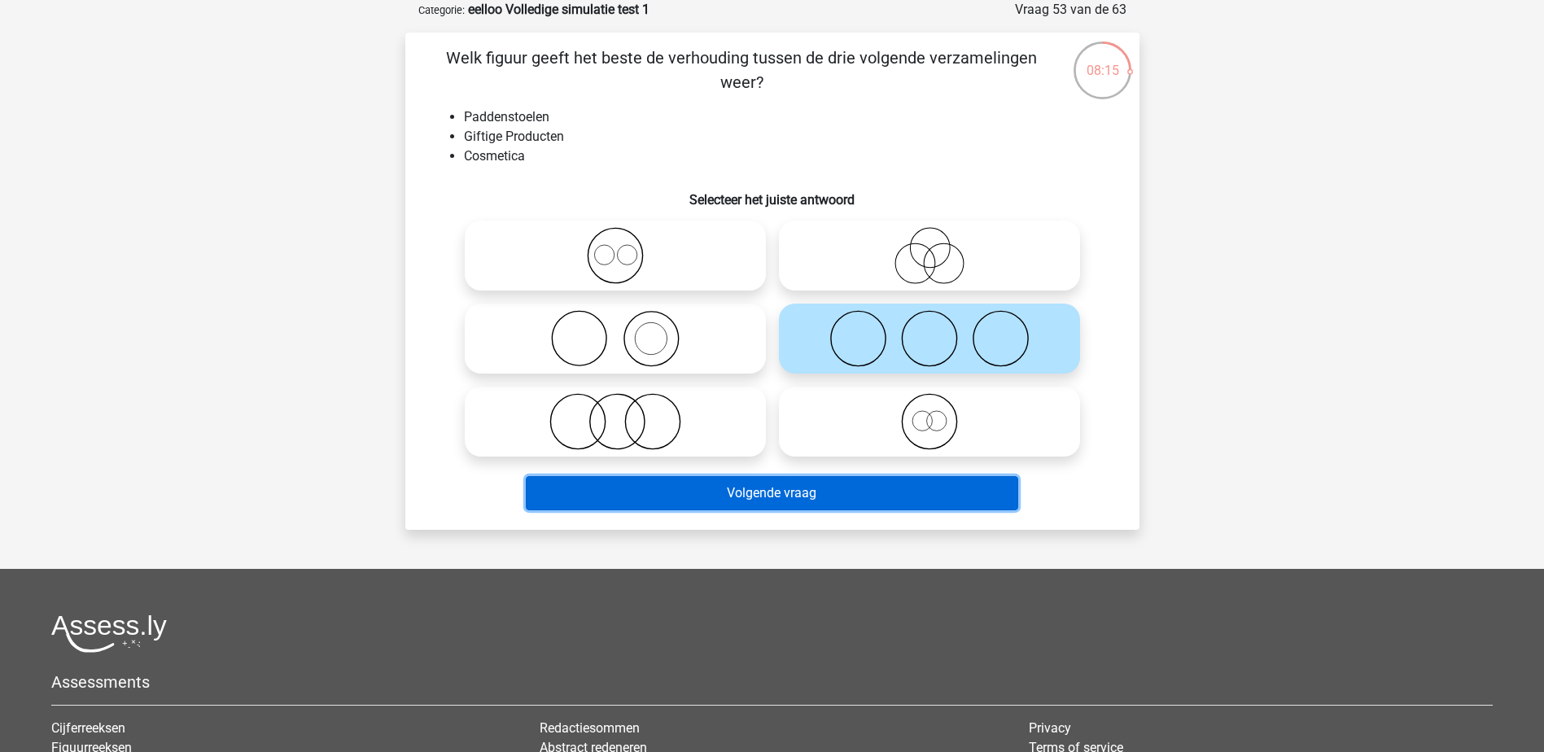
click at [891, 499] on button "Volgende vraag" at bounding box center [772, 493] width 492 height 34
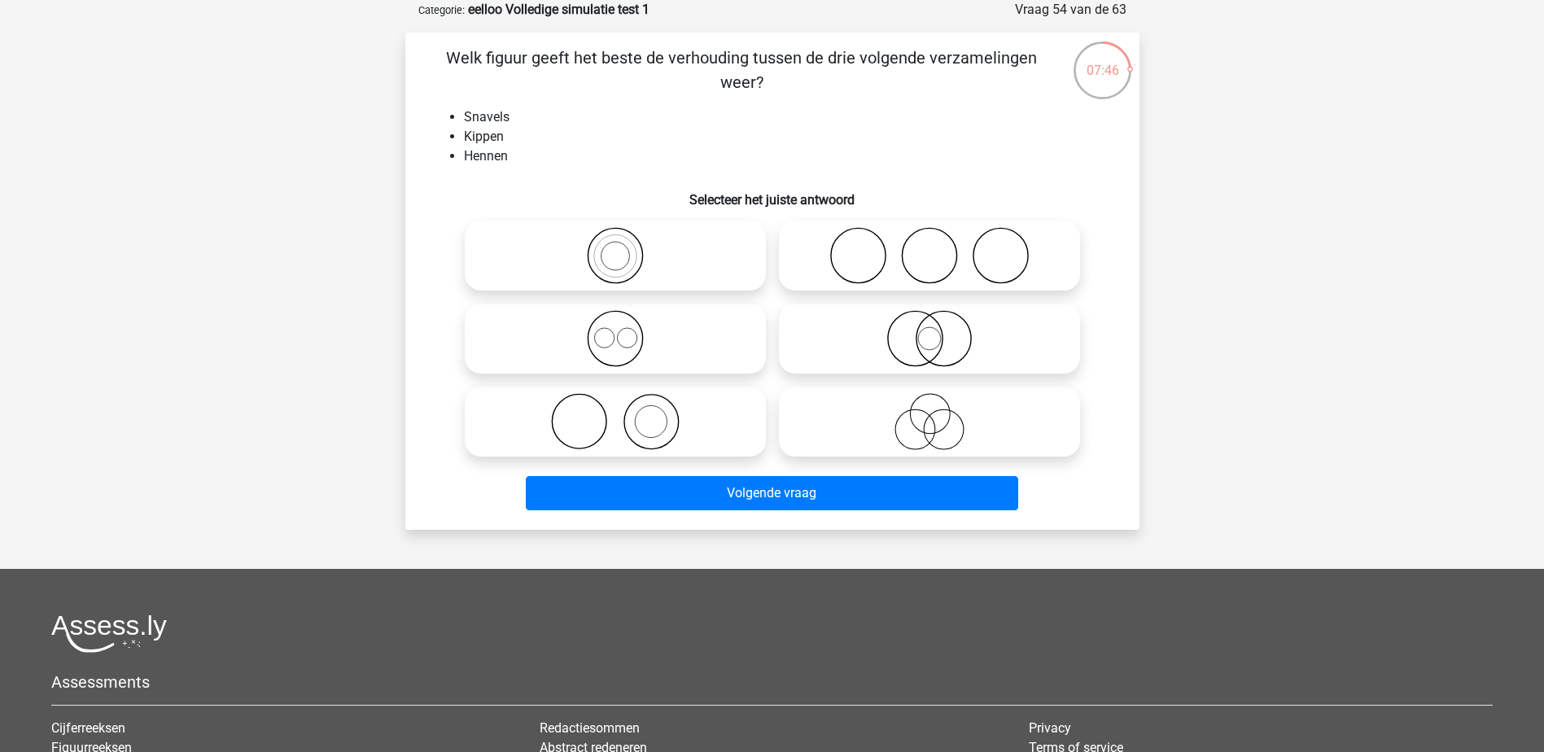
click at [920, 338] on icon at bounding box center [929, 338] width 288 height 57
click at [930, 330] on input "radio" at bounding box center [935, 325] width 11 height 11
radio input "true"
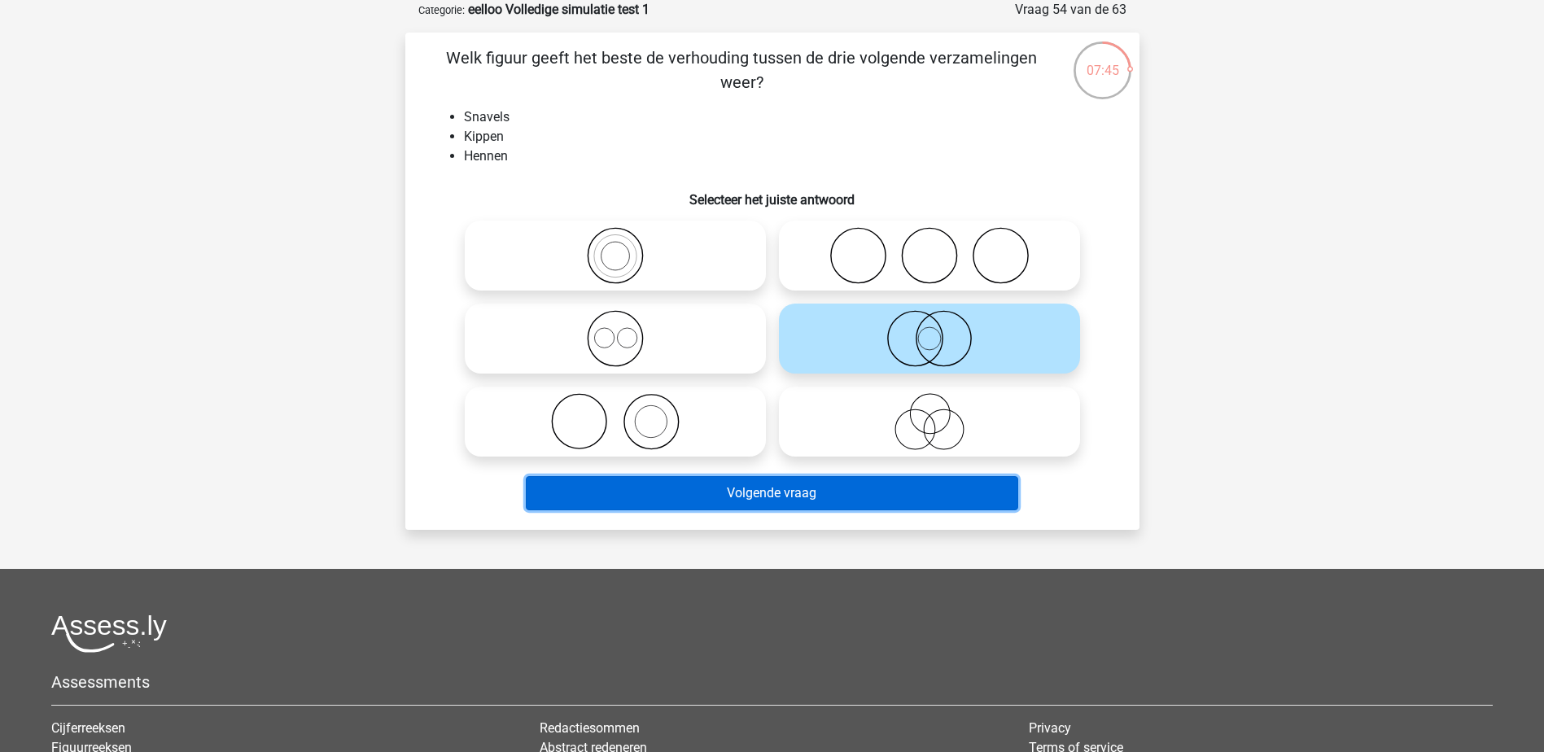
click at [882, 492] on button "Volgende vraag" at bounding box center [772, 493] width 492 height 34
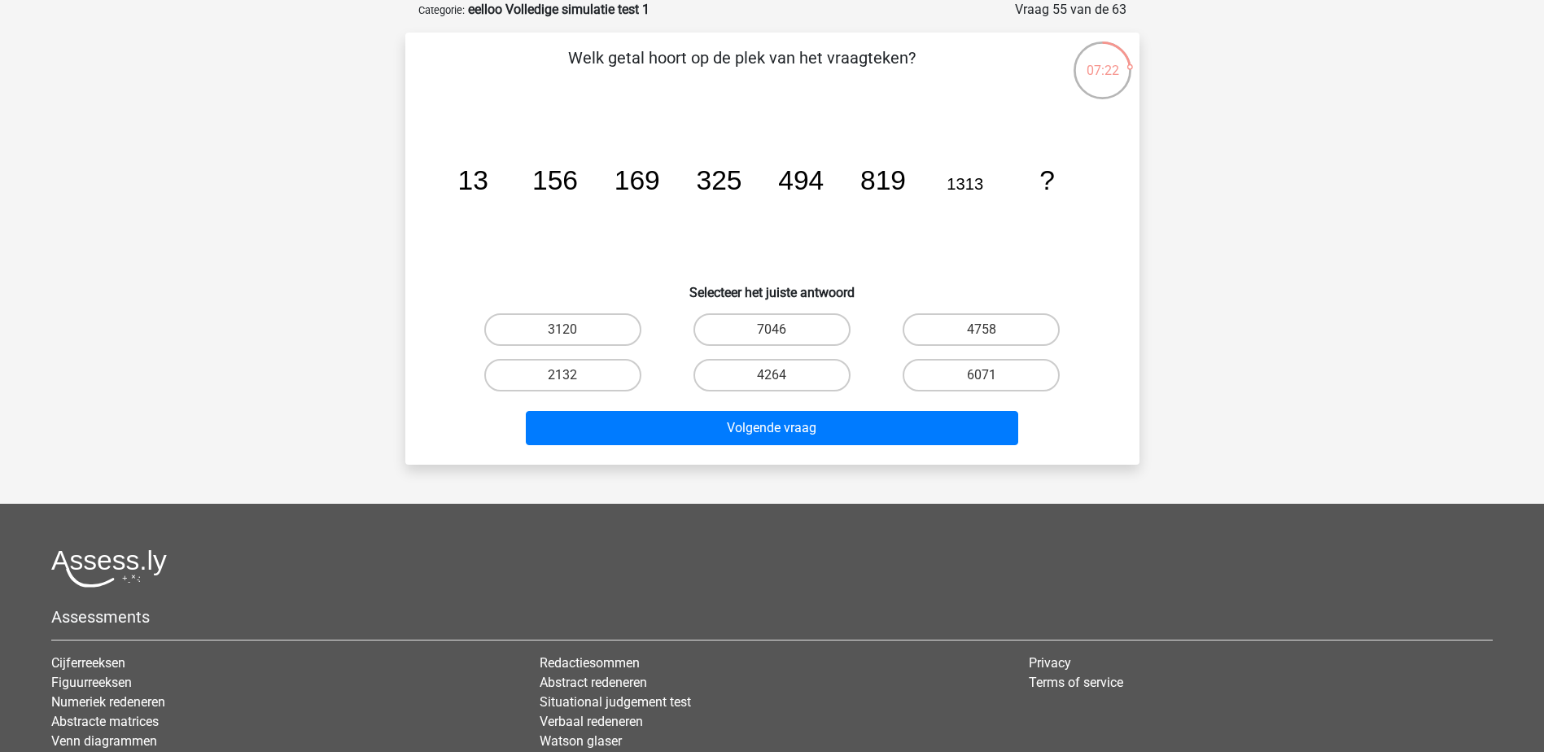
drag, startPoint x: 778, startPoint y: 355, endPoint x: 1188, endPoint y: 200, distance: 438.4
click at [1188, 200] on div "Registreer" at bounding box center [772, 426] width 1544 height 1015
click at [619, 379] on label "2132" at bounding box center [562, 375] width 157 height 33
click at [573, 379] on input "2132" at bounding box center [567, 380] width 11 height 11
radio input "true"
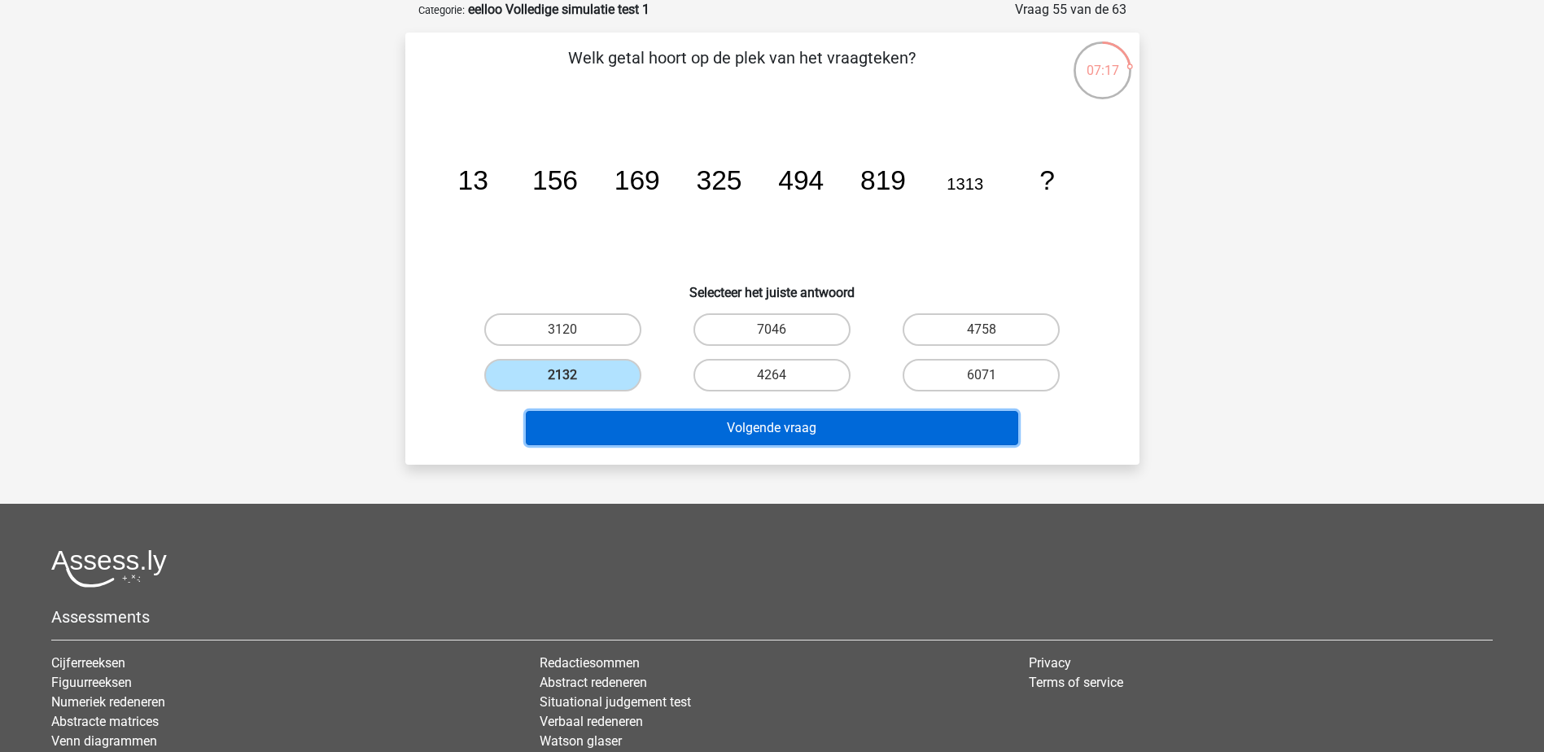
click at [689, 418] on button "Volgende vraag" at bounding box center [772, 428] width 492 height 34
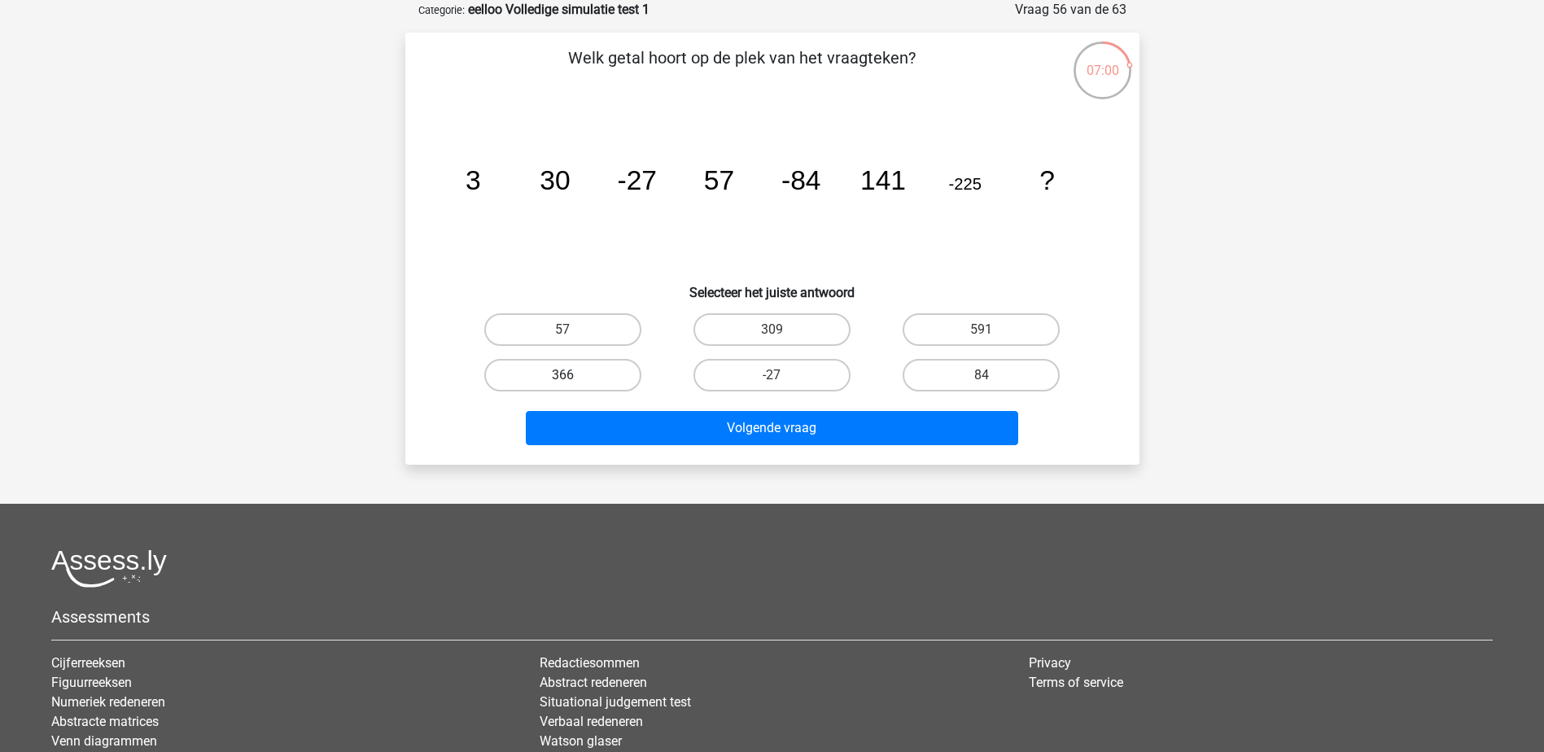
click at [588, 374] on label "366" at bounding box center [562, 375] width 157 height 33
click at [573, 375] on input "366" at bounding box center [567, 380] width 11 height 11
radio input "true"
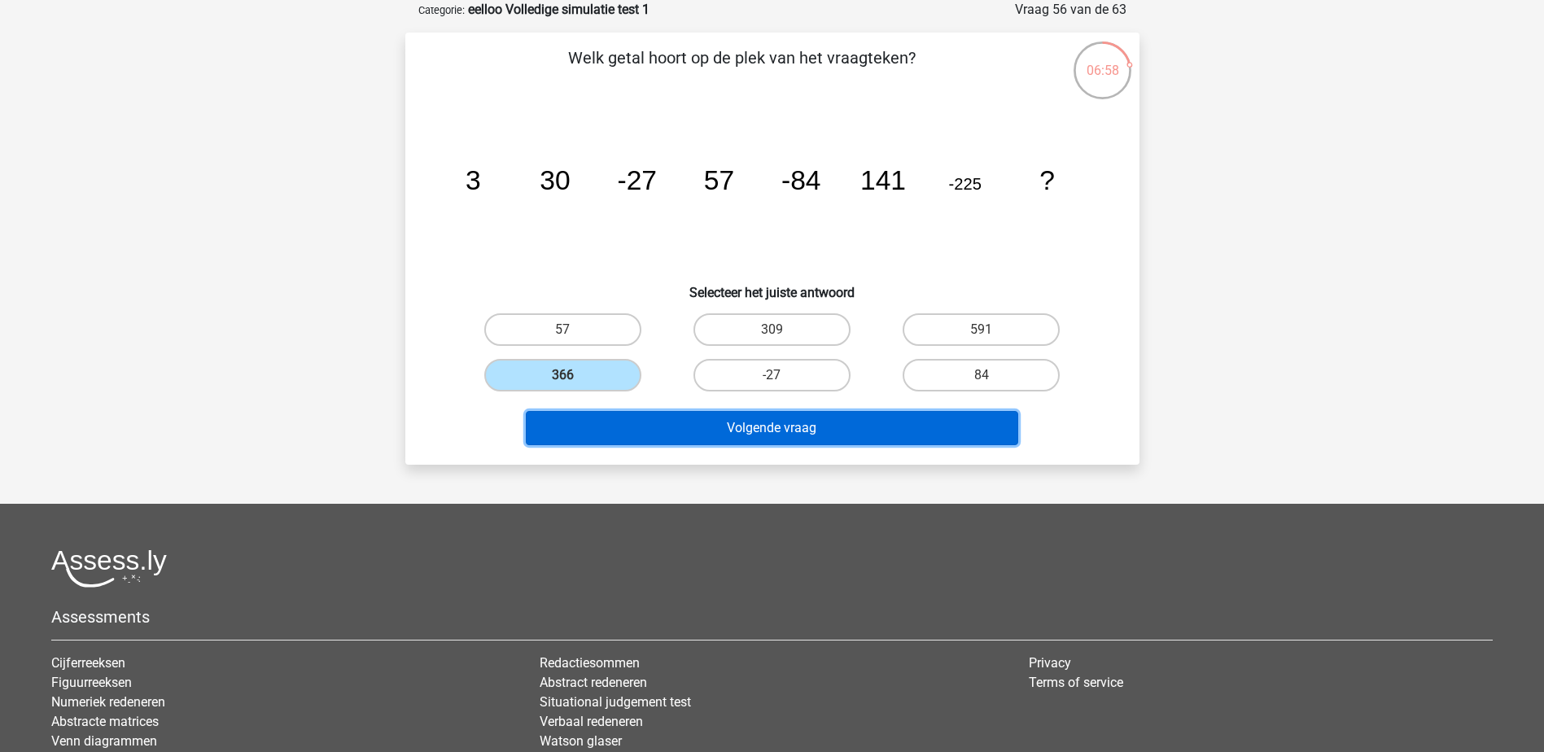
click at [752, 415] on button "Volgende vraag" at bounding box center [772, 428] width 492 height 34
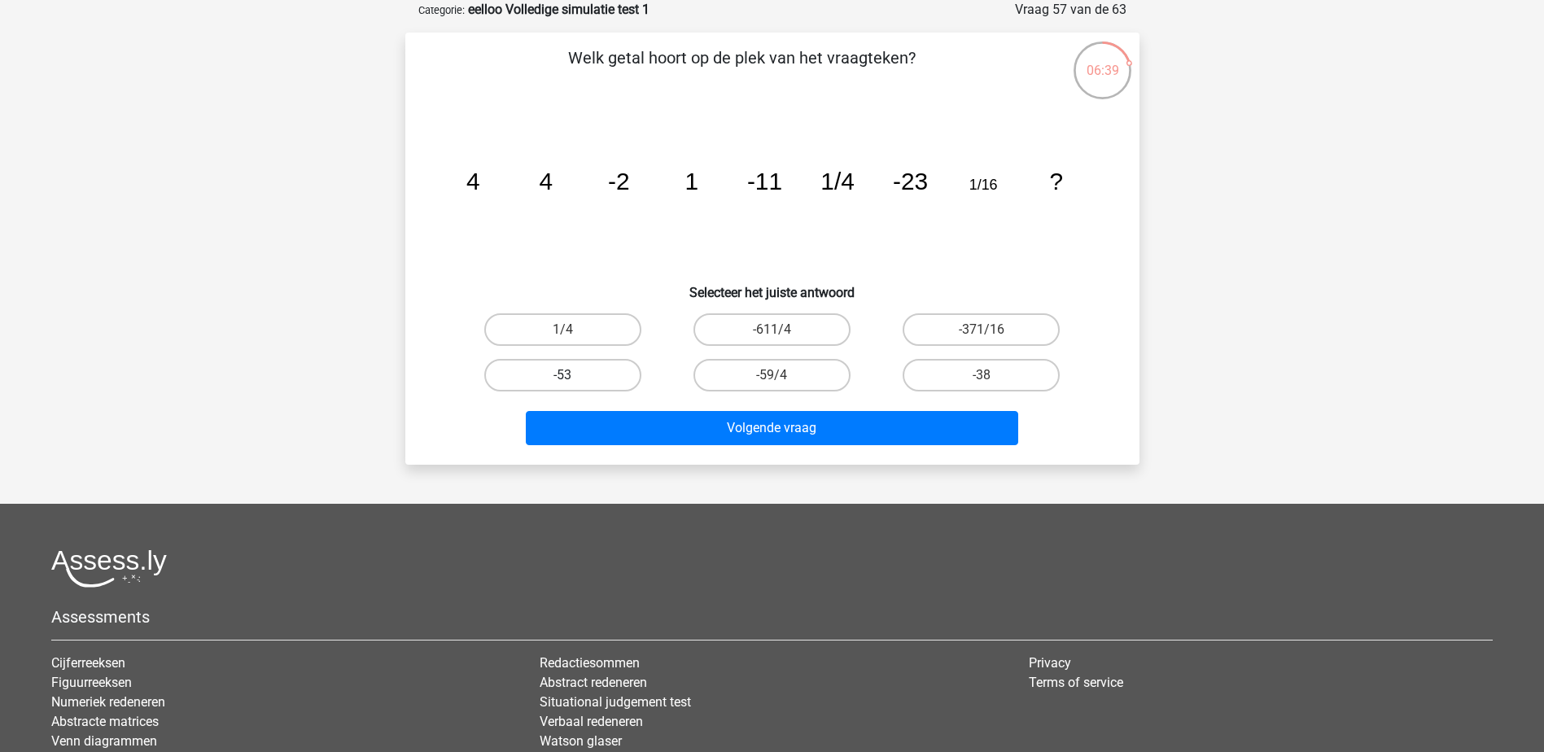
click at [578, 384] on label "-53" at bounding box center [562, 375] width 157 height 33
click at [573, 384] on input "-53" at bounding box center [567, 380] width 11 height 11
radio input "true"
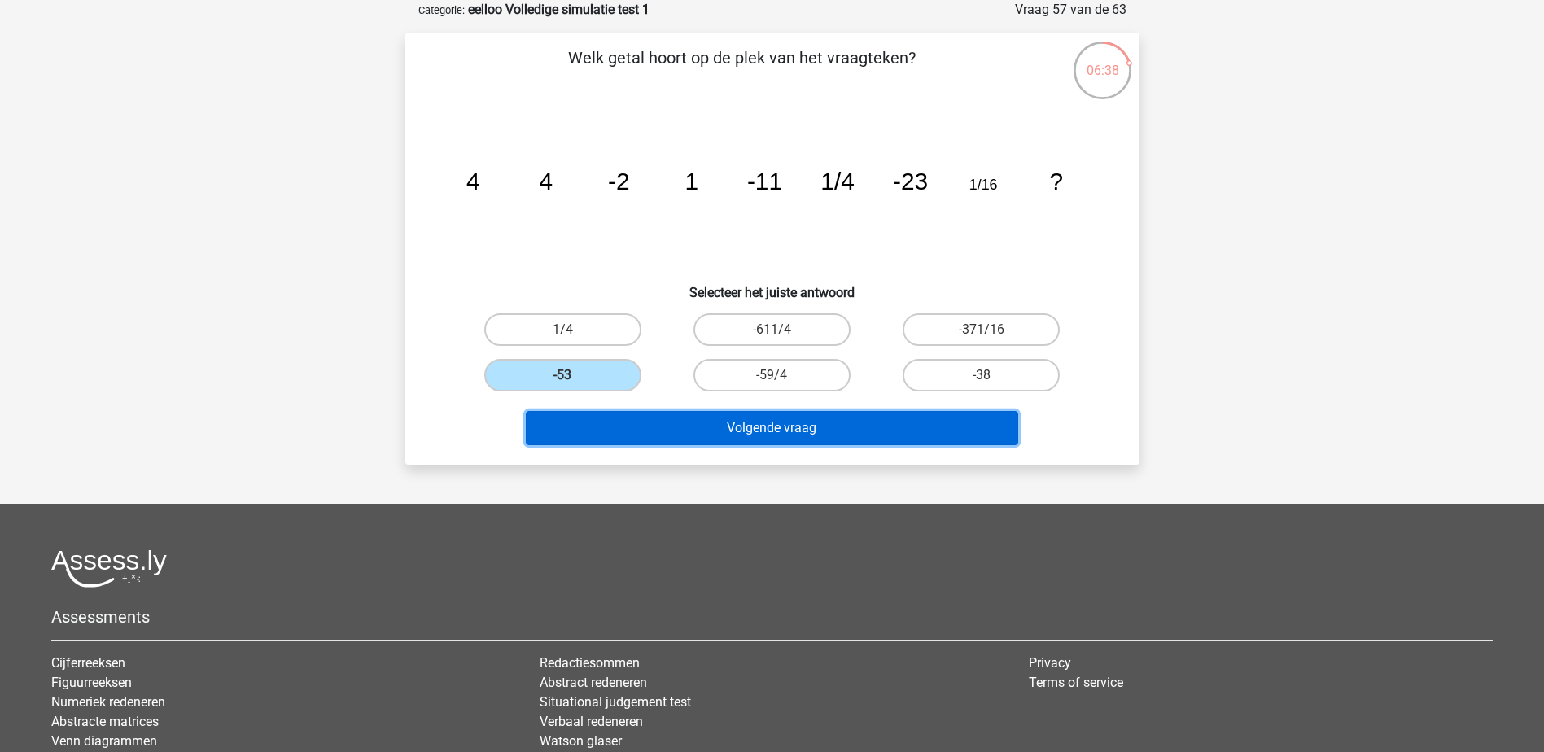
click at [683, 433] on button "Volgende vraag" at bounding box center [772, 428] width 492 height 34
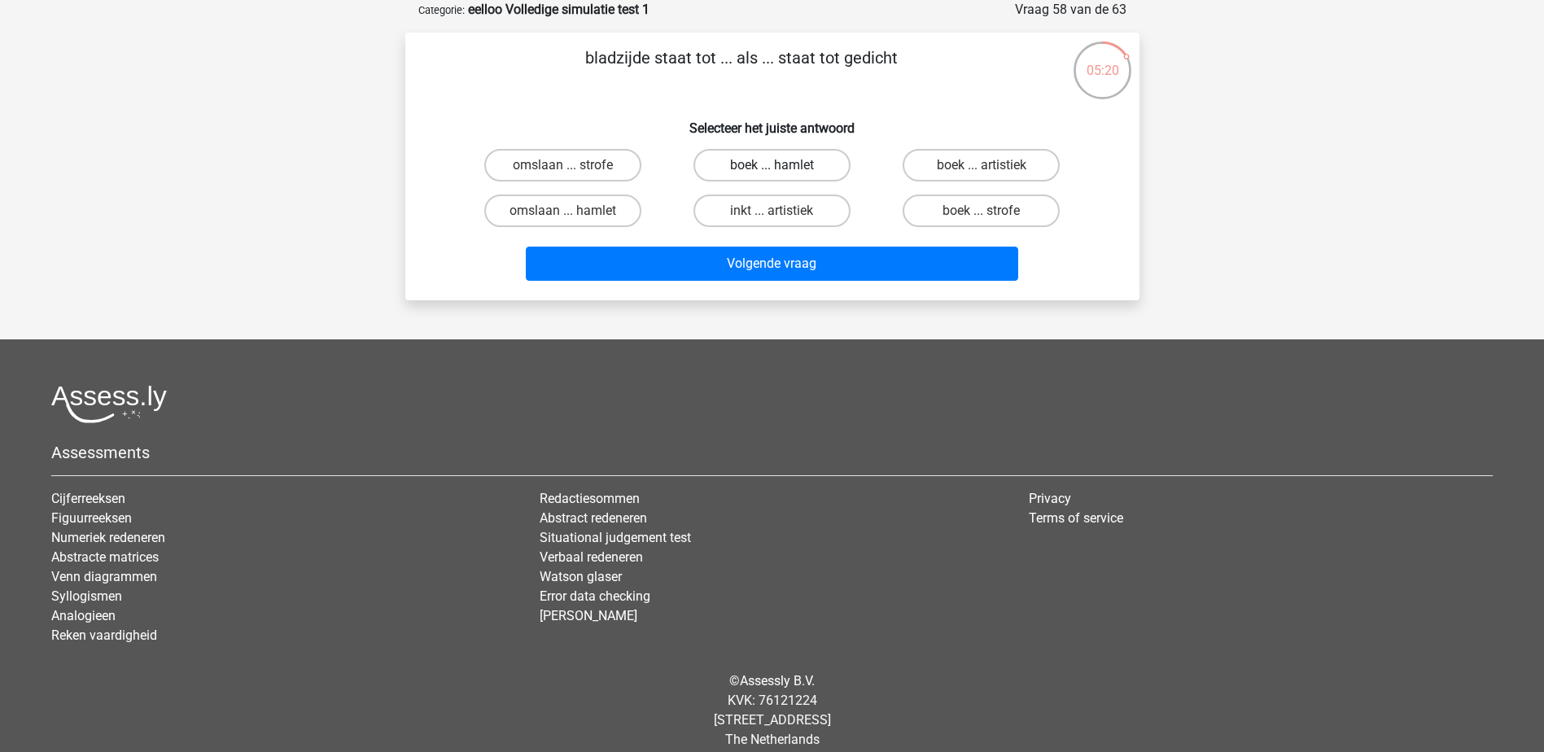
click at [803, 164] on label "boek ... hamlet" at bounding box center [771, 165] width 157 height 33
click at [782, 165] on input "boek ... hamlet" at bounding box center [777, 170] width 11 height 11
radio input "true"
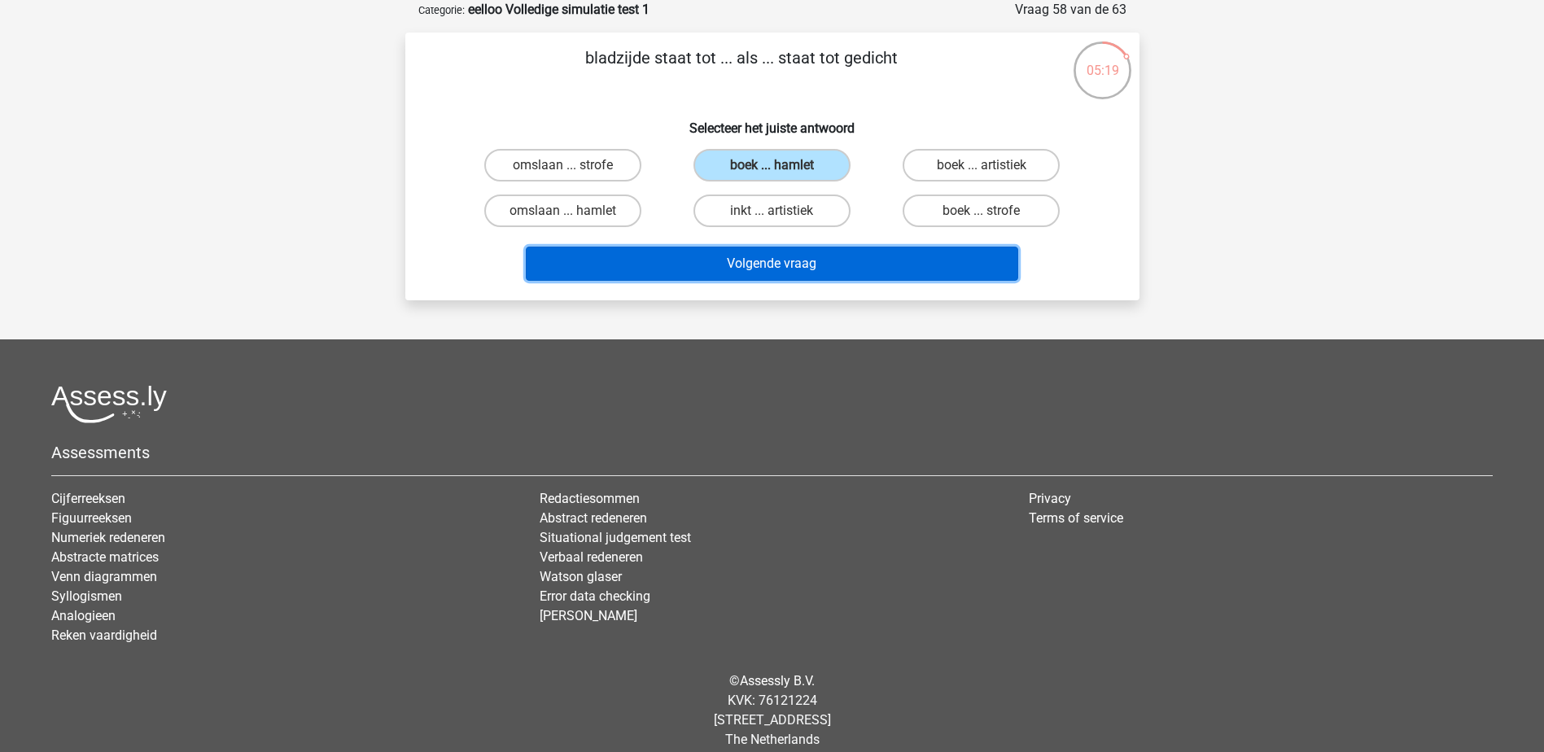
click at [820, 276] on button "Volgende vraag" at bounding box center [772, 264] width 492 height 34
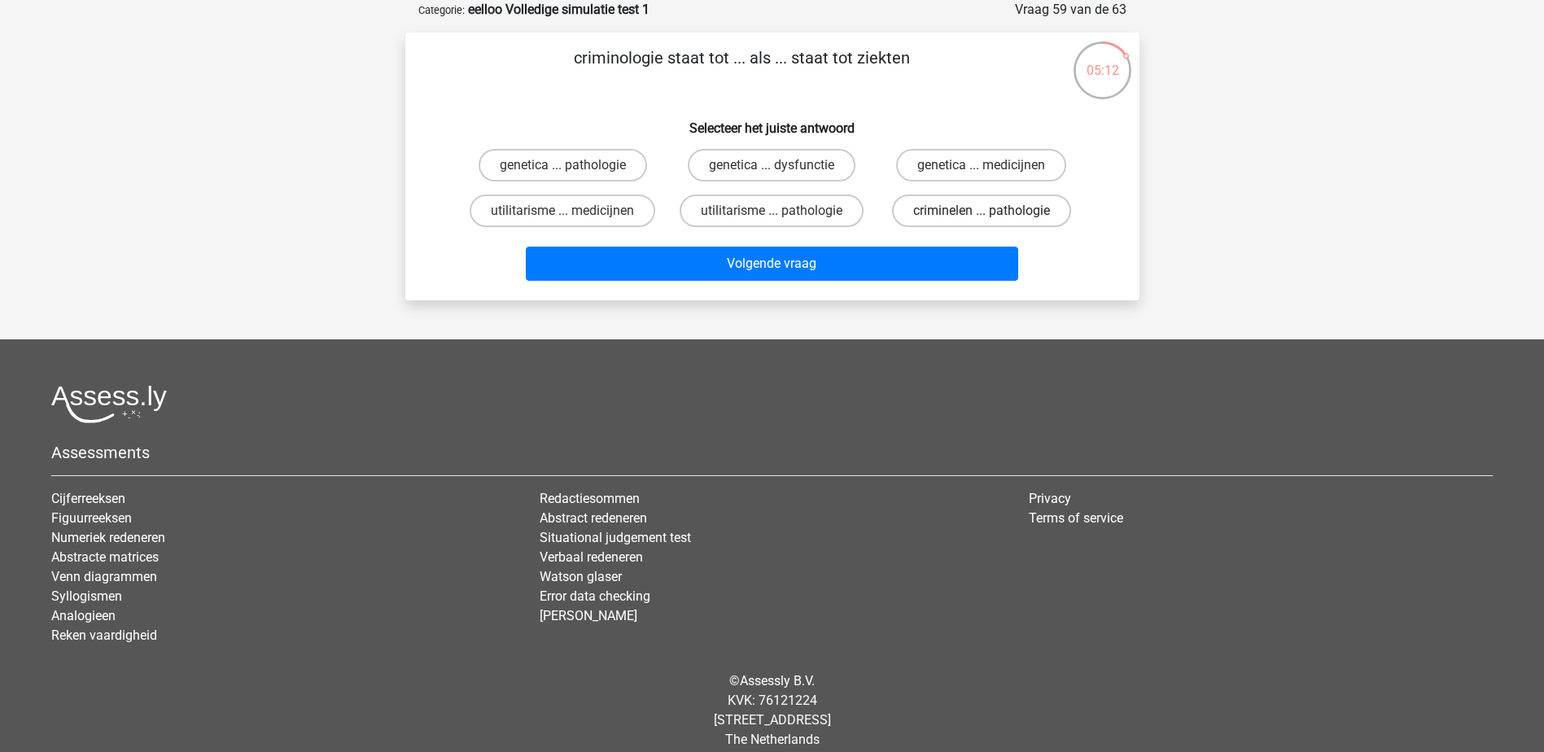
click at [933, 203] on label "criminelen ... pathologie" at bounding box center [981, 211] width 179 height 33
click at [982, 211] on input "criminelen ... pathologie" at bounding box center [987, 216] width 11 height 11
radio input "true"
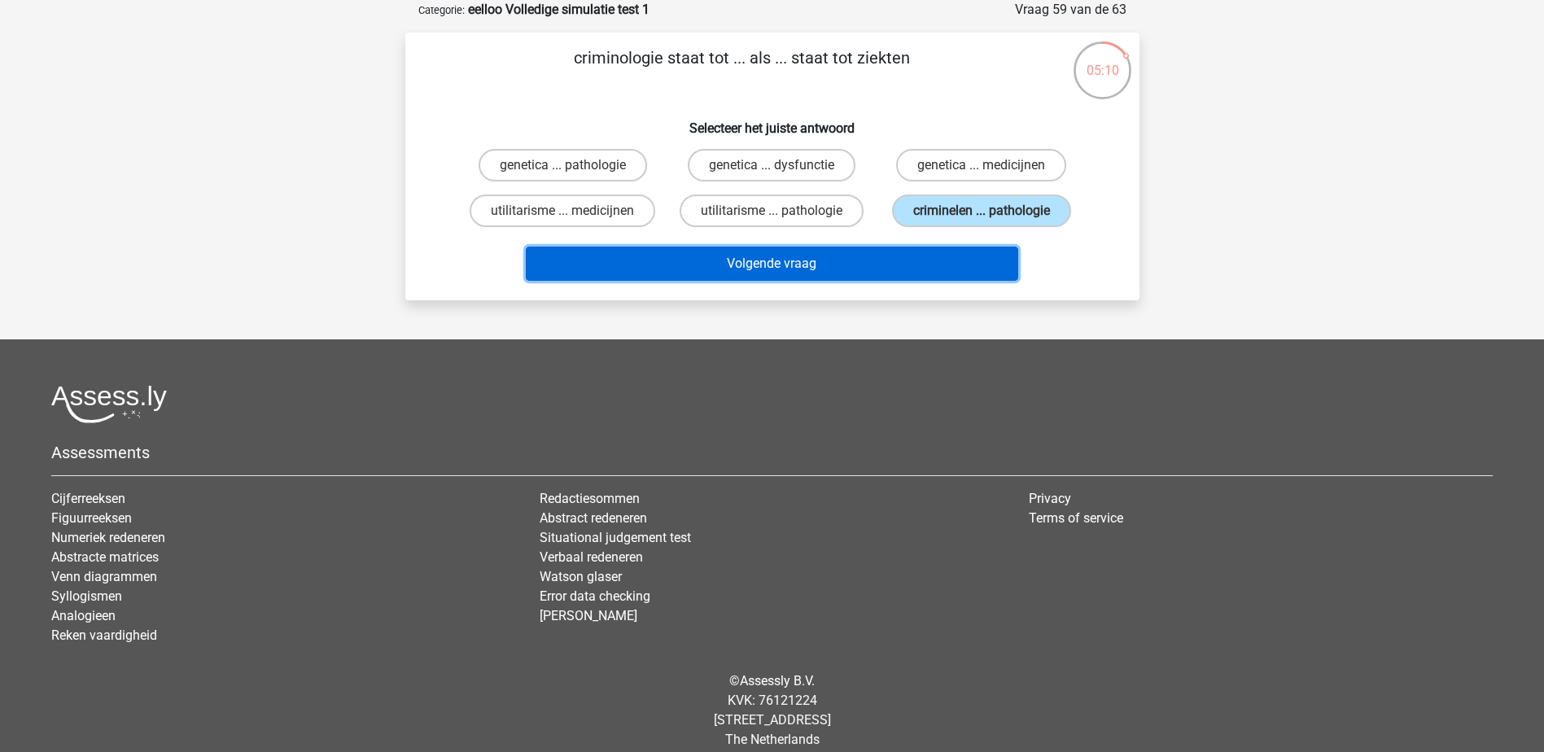
click at [916, 260] on button "Volgende vraag" at bounding box center [772, 264] width 492 height 34
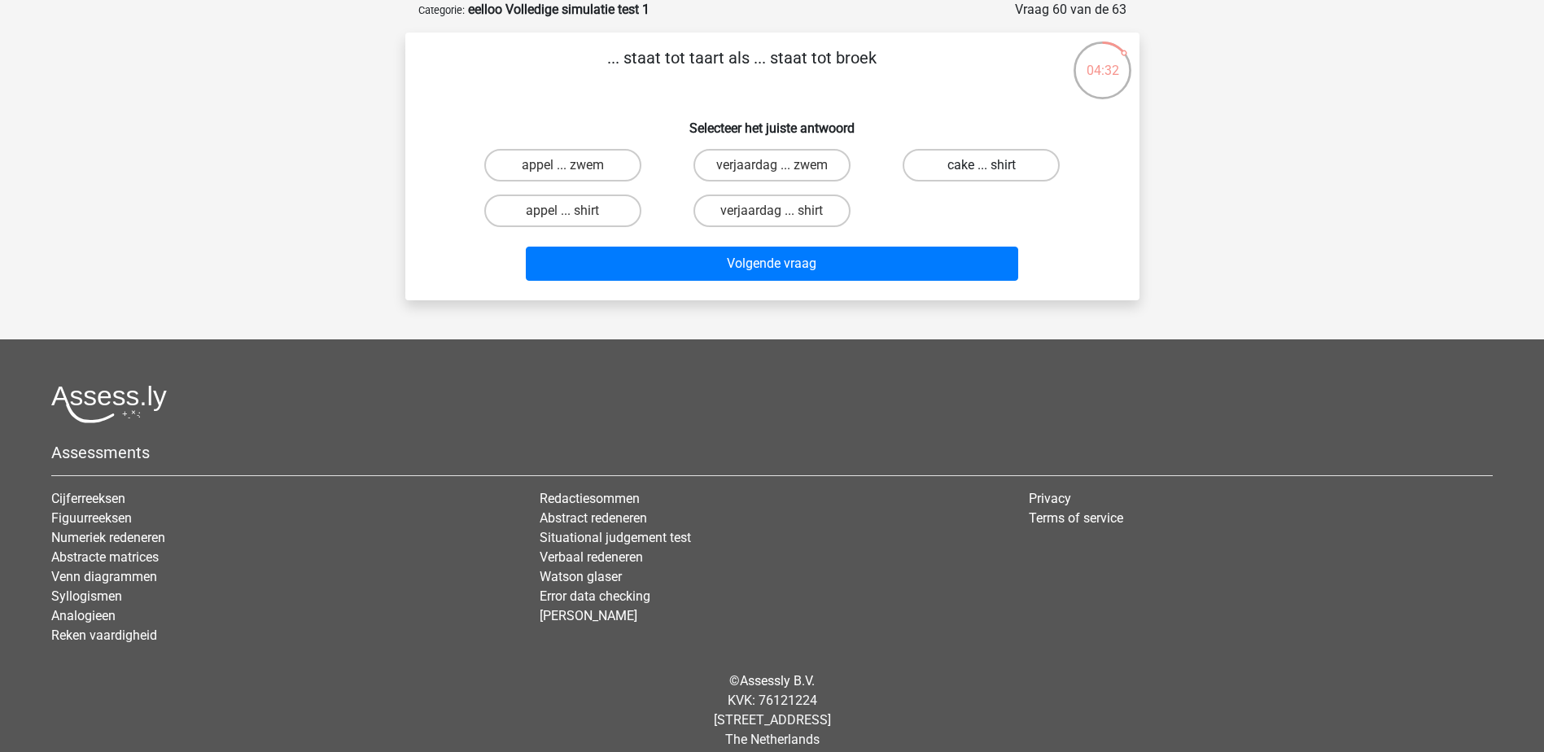
click at [992, 160] on label "cake ... shirt" at bounding box center [981, 165] width 157 height 33
click at [992, 165] on input "cake ... shirt" at bounding box center [987, 170] width 11 height 11
radio input "true"
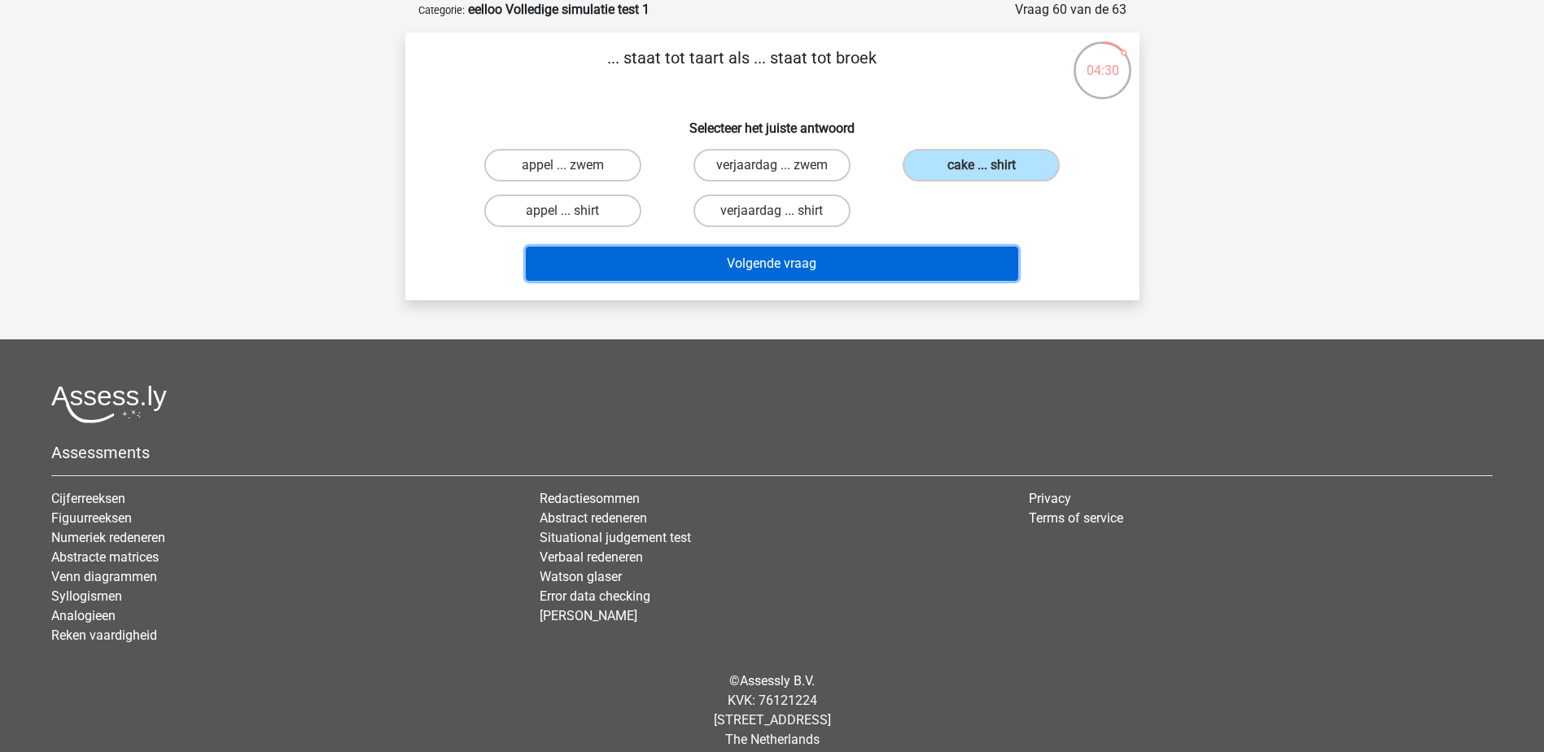
click at [963, 260] on button "Volgende vraag" at bounding box center [772, 264] width 492 height 34
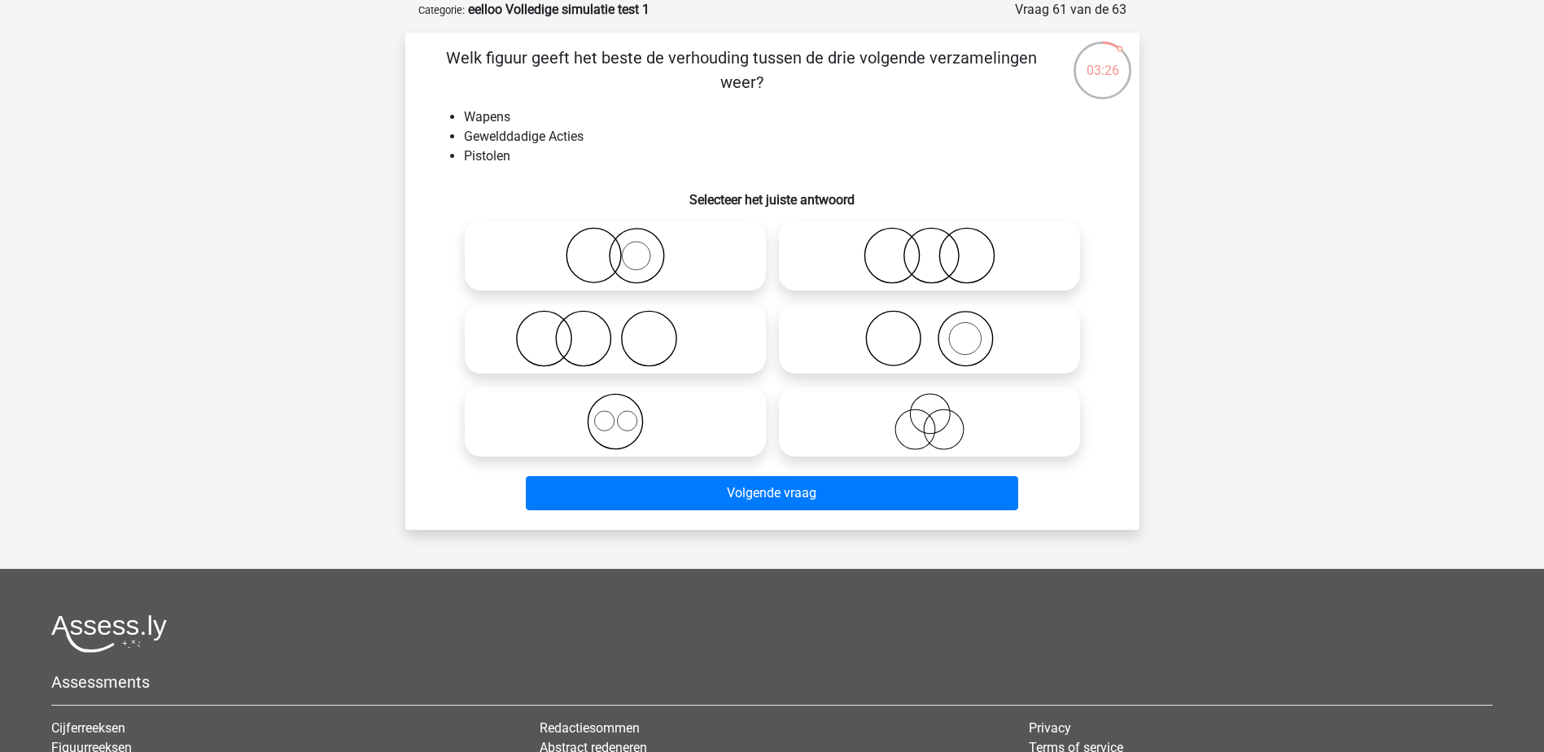
click at [682, 268] on icon at bounding box center [615, 255] width 288 height 57
click at [626, 247] on input "radio" at bounding box center [620, 242] width 11 height 11
radio input "true"
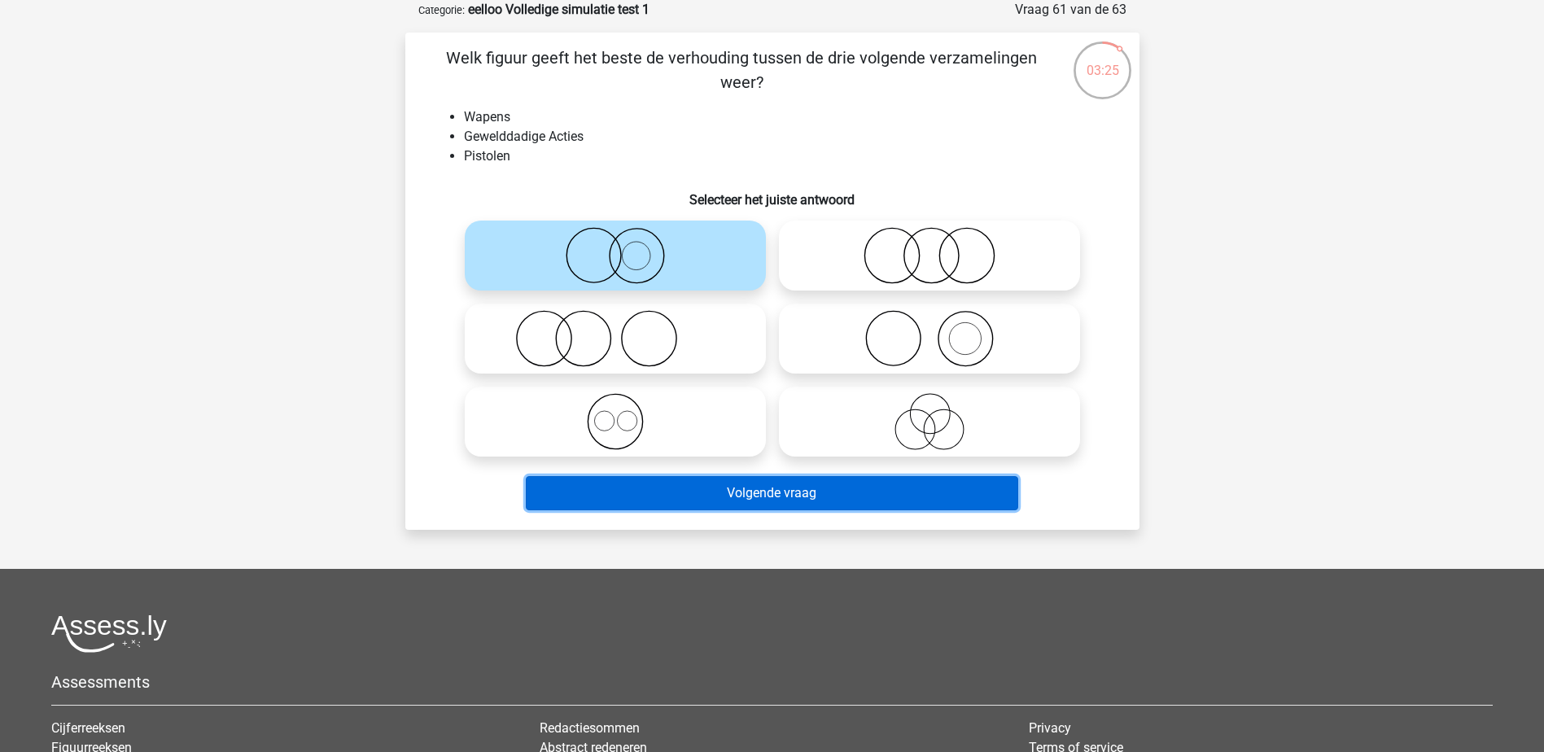
click at [739, 491] on button "Volgende vraag" at bounding box center [772, 493] width 492 height 34
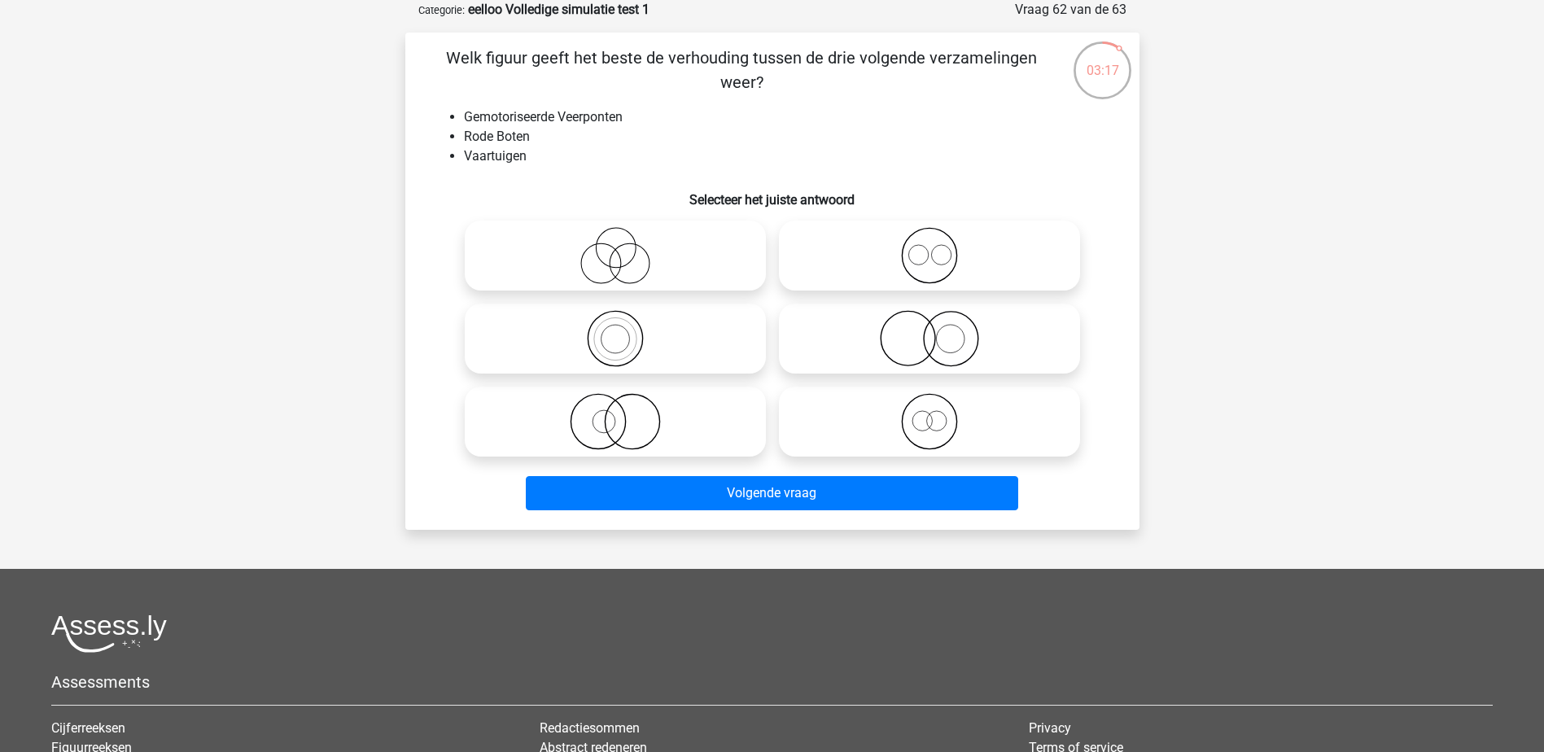
click at [866, 262] on icon at bounding box center [929, 255] width 288 height 57
click at [930, 247] on input "radio" at bounding box center [935, 242] width 11 height 11
radio input "true"
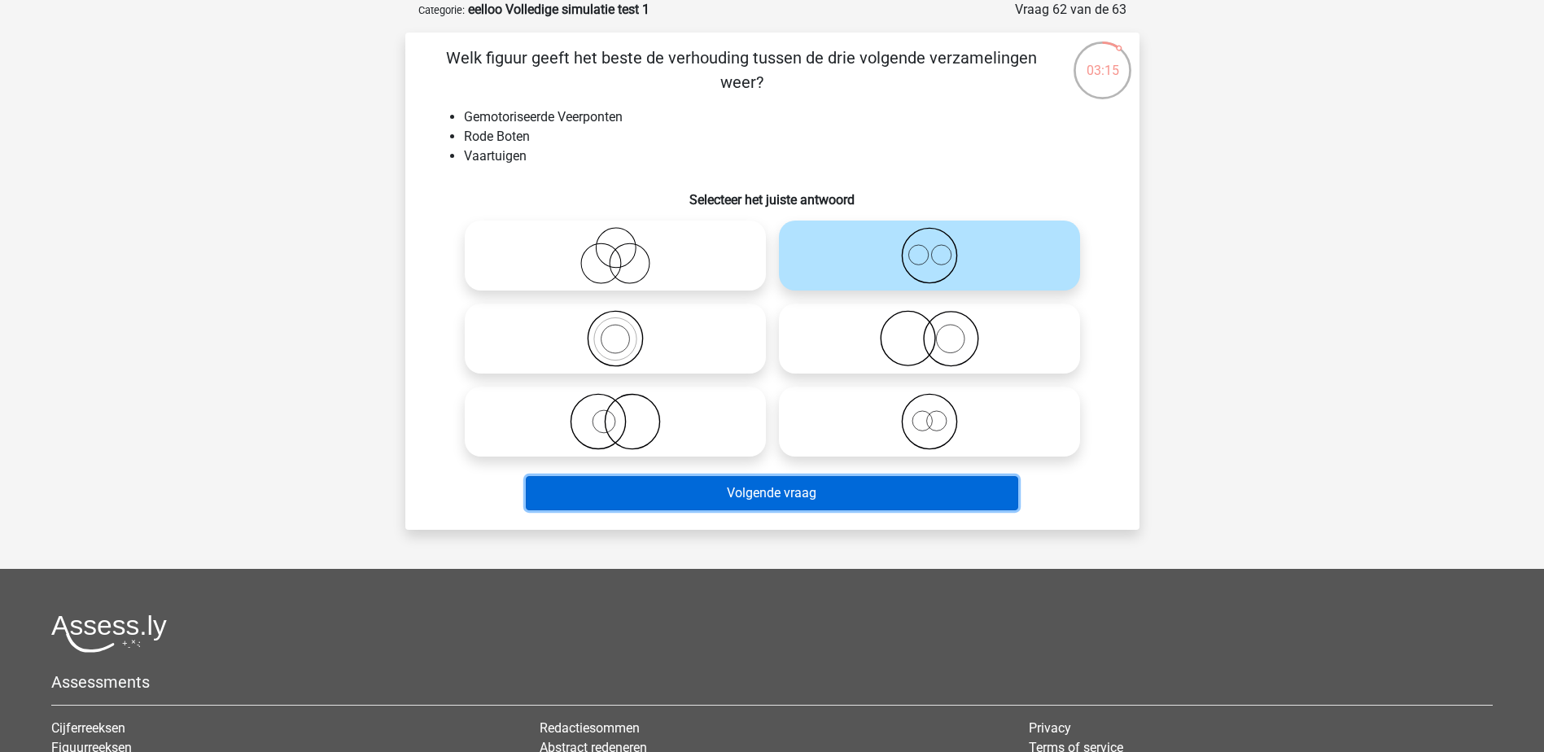
click at [851, 493] on button "Volgende vraag" at bounding box center [772, 493] width 492 height 34
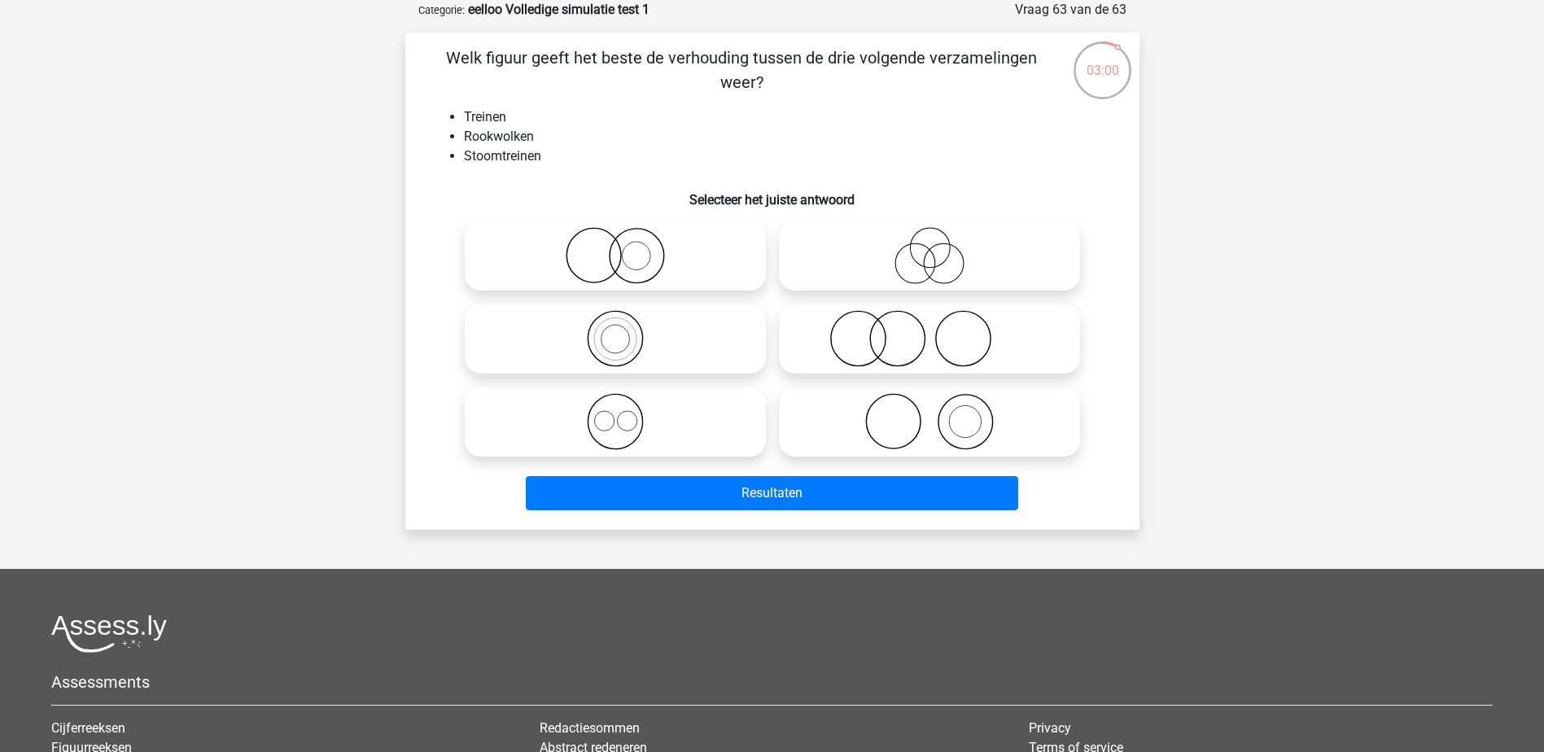
click at [897, 333] on icon at bounding box center [929, 338] width 288 height 57
click at [930, 330] on input "radio" at bounding box center [935, 325] width 11 height 11
radio input "true"
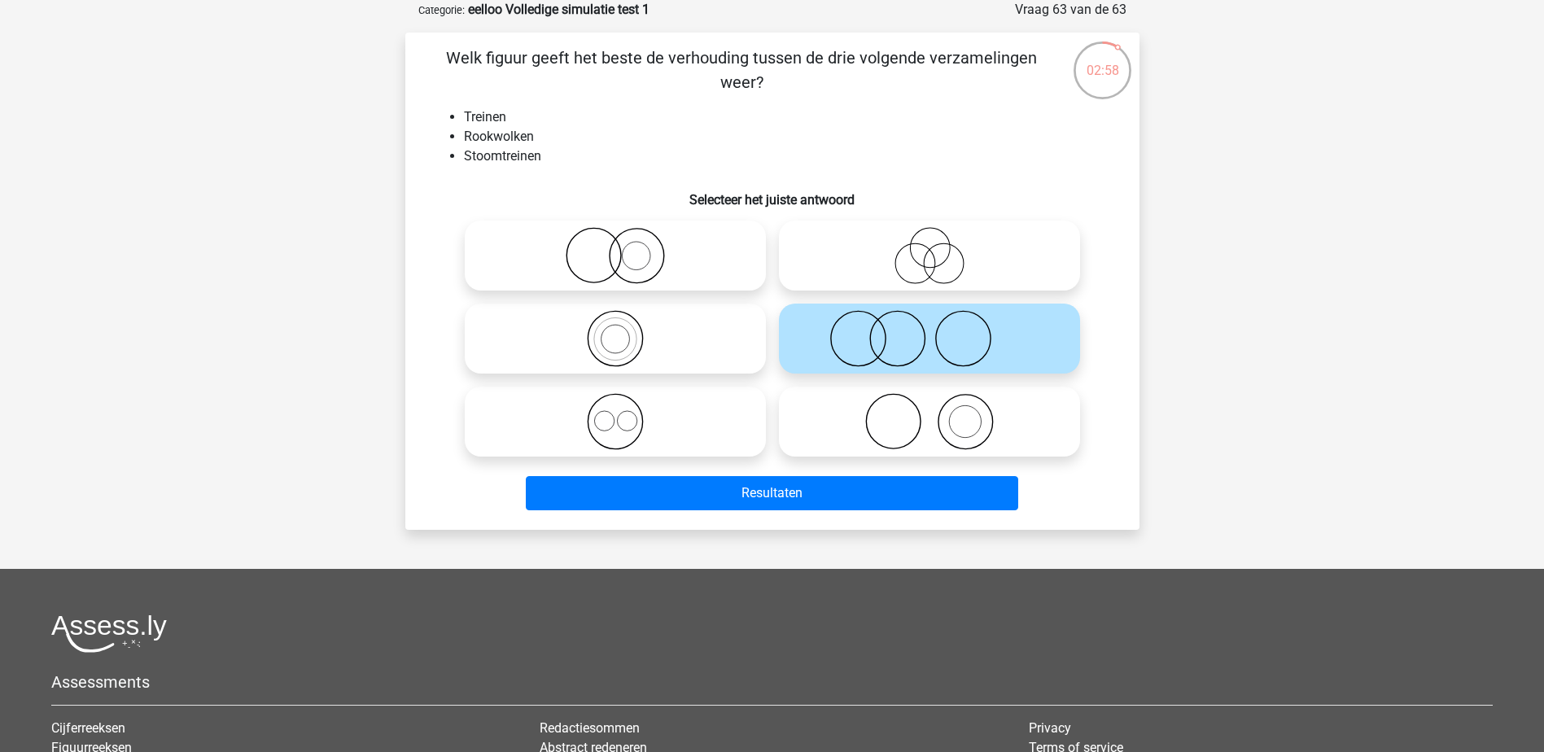
click at [657, 271] on icon at bounding box center [615, 255] width 288 height 57
click at [626, 247] on input "radio" at bounding box center [620, 242] width 11 height 11
radio input "true"
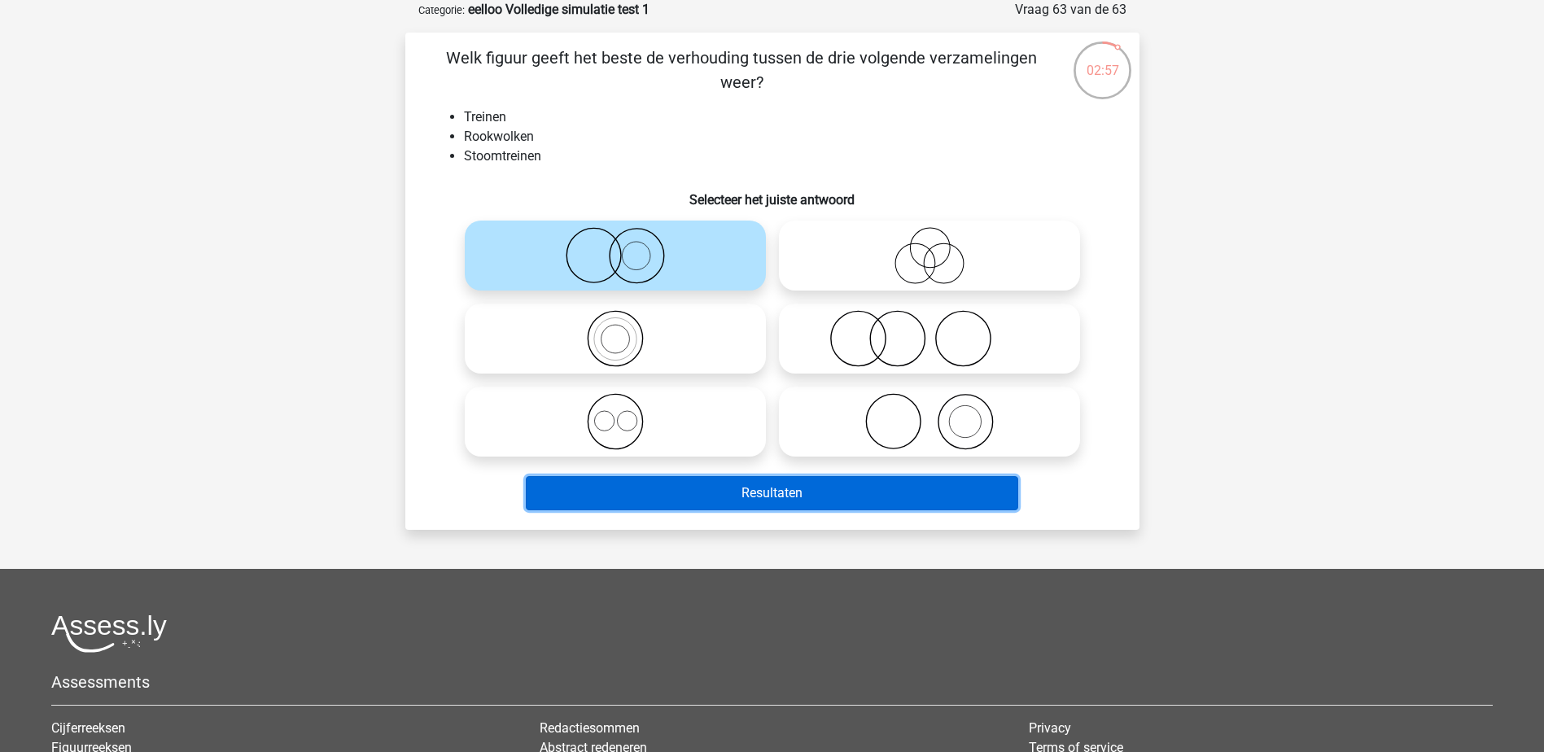
click at [738, 510] on button "Resultaten" at bounding box center [772, 493] width 492 height 34
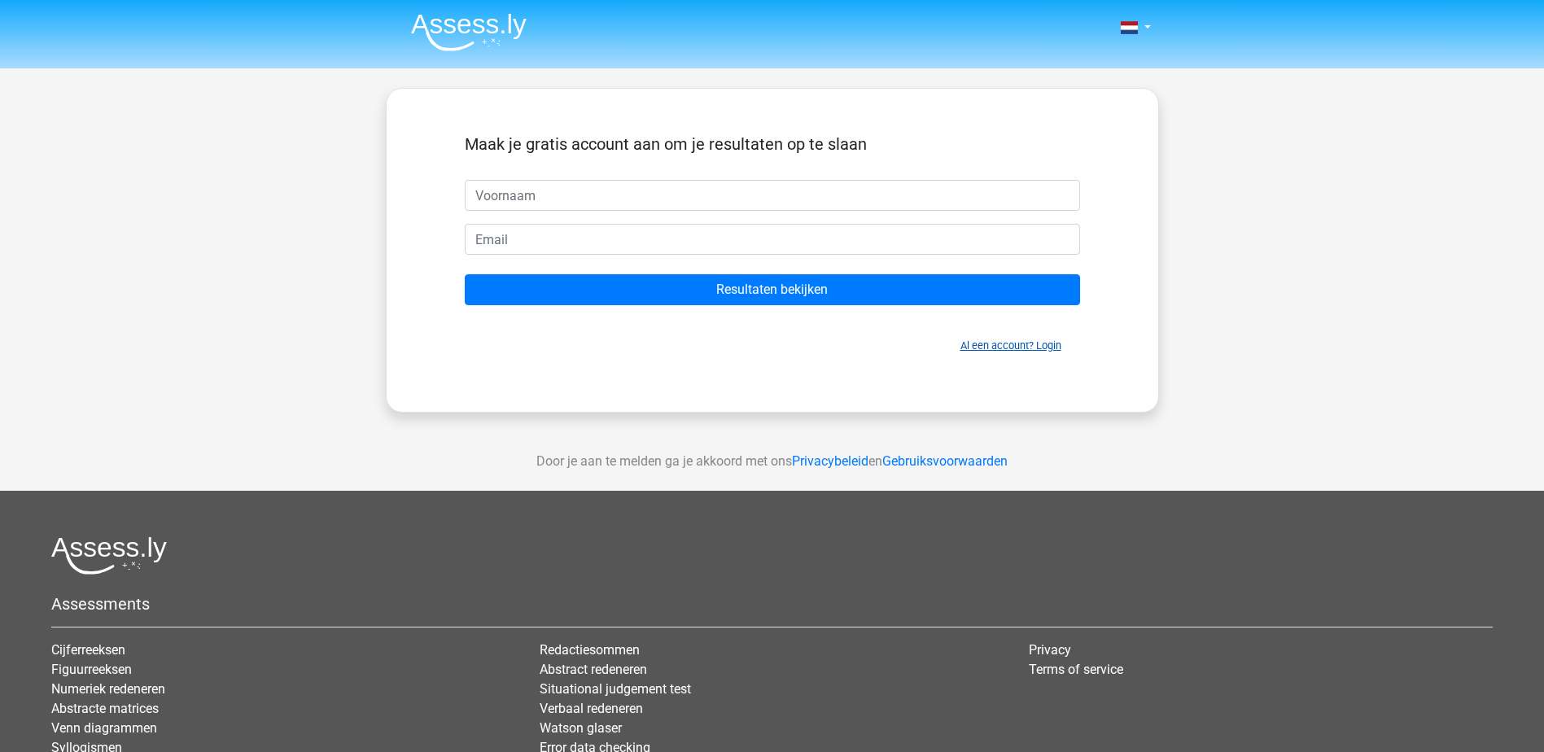
click at [1006, 343] on link "Al een account? Login" at bounding box center [1010, 345] width 101 height 12
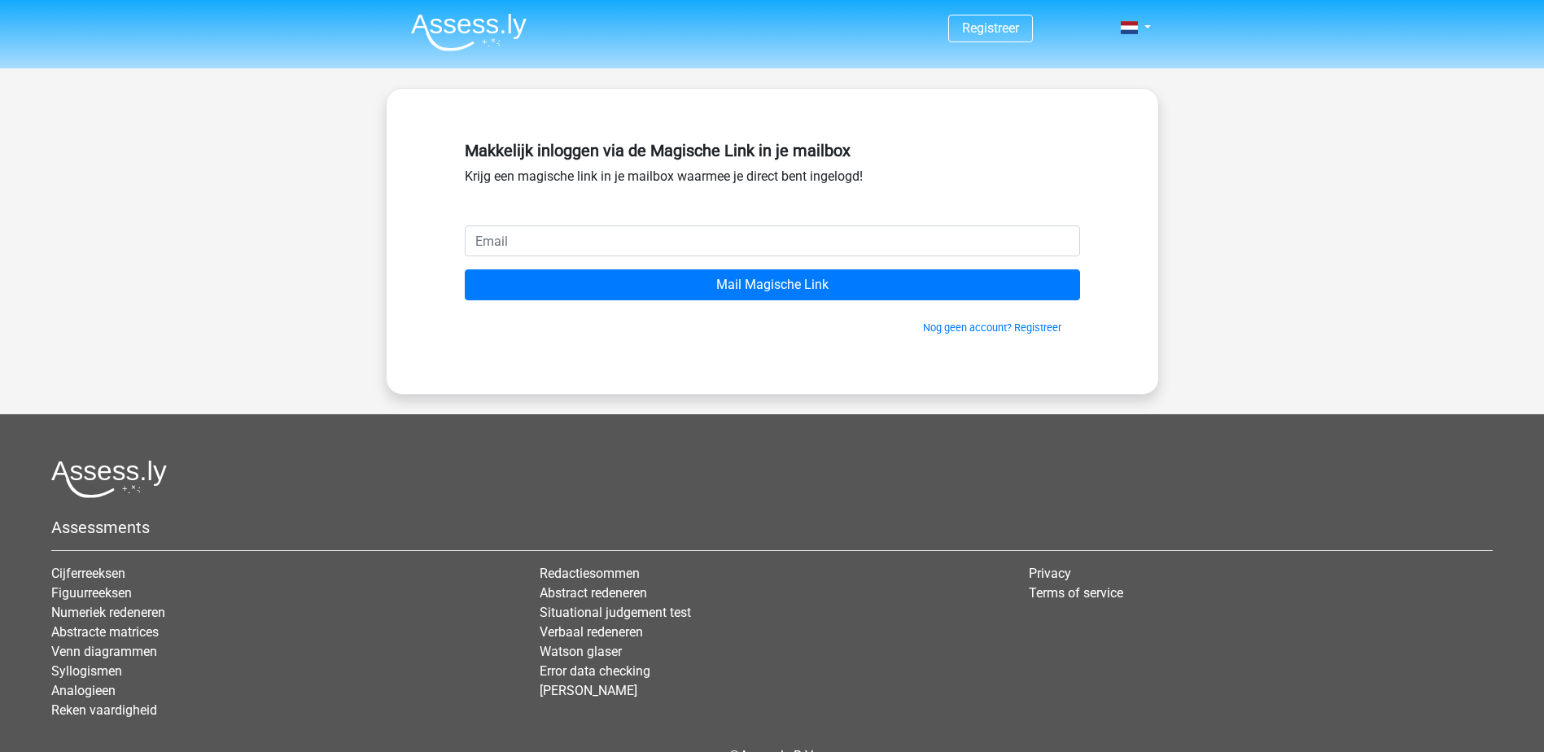
click at [559, 239] on input "email" at bounding box center [772, 240] width 615 height 31
type input "stefan_1999@live.nl"
click at [465, 269] on input "Mail Magische Link" at bounding box center [772, 284] width 615 height 31
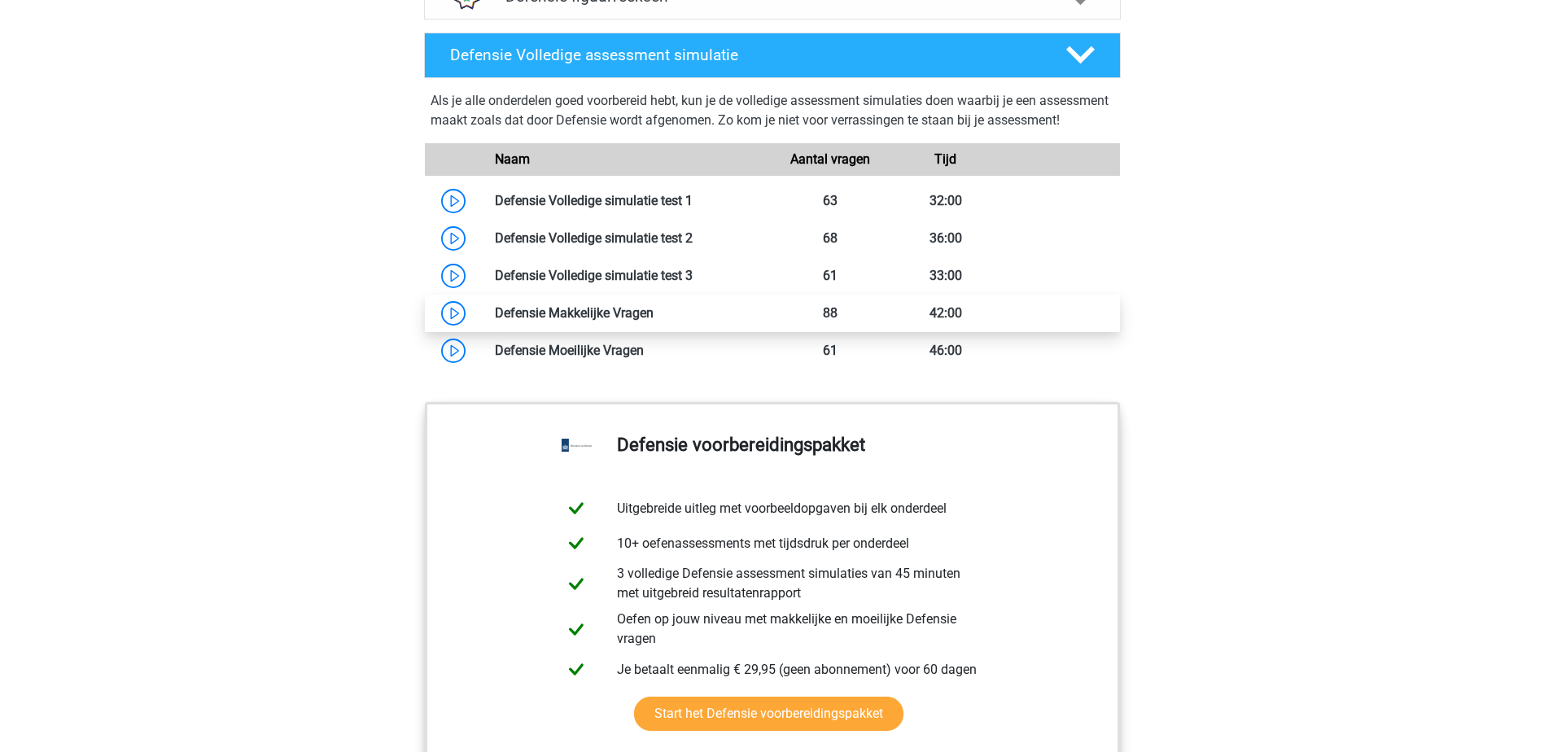
scroll to position [1465, 0]
